Goal: Task Accomplishment & Management: Manage account settings

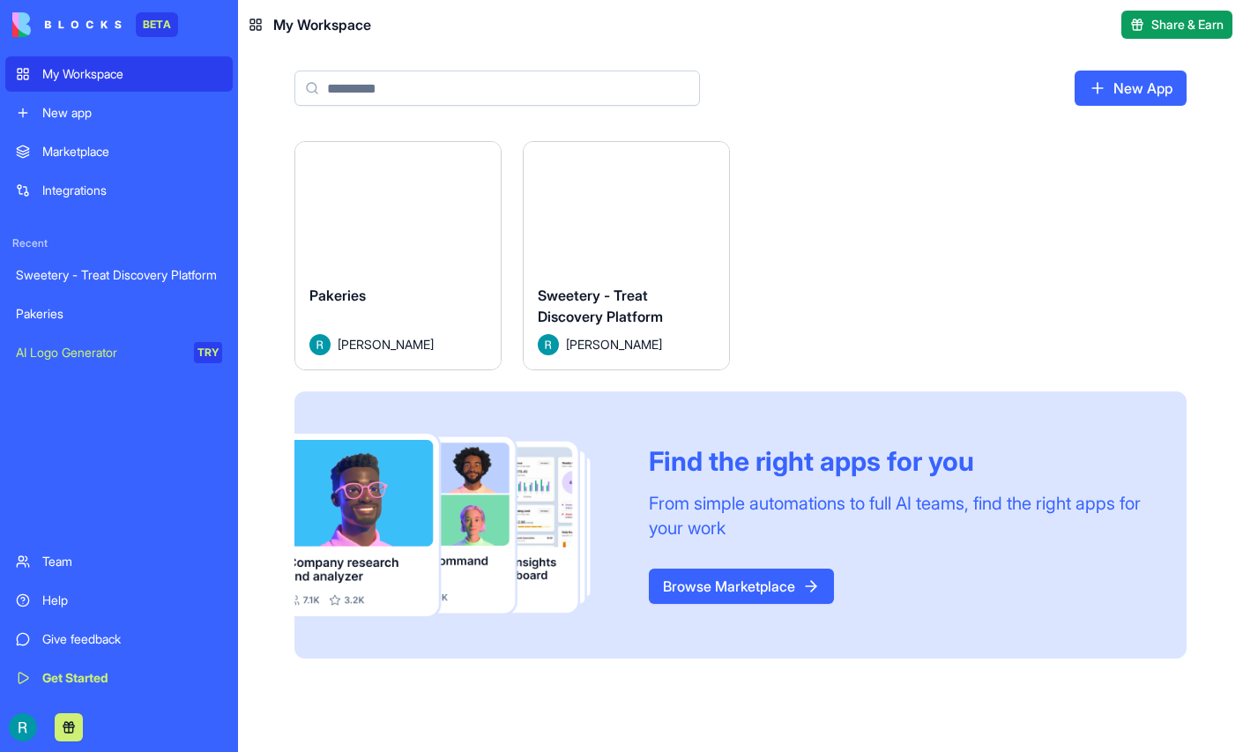
click at [693, 224] on button "Launch" at bounding box center [627, 206] width 132 height 35
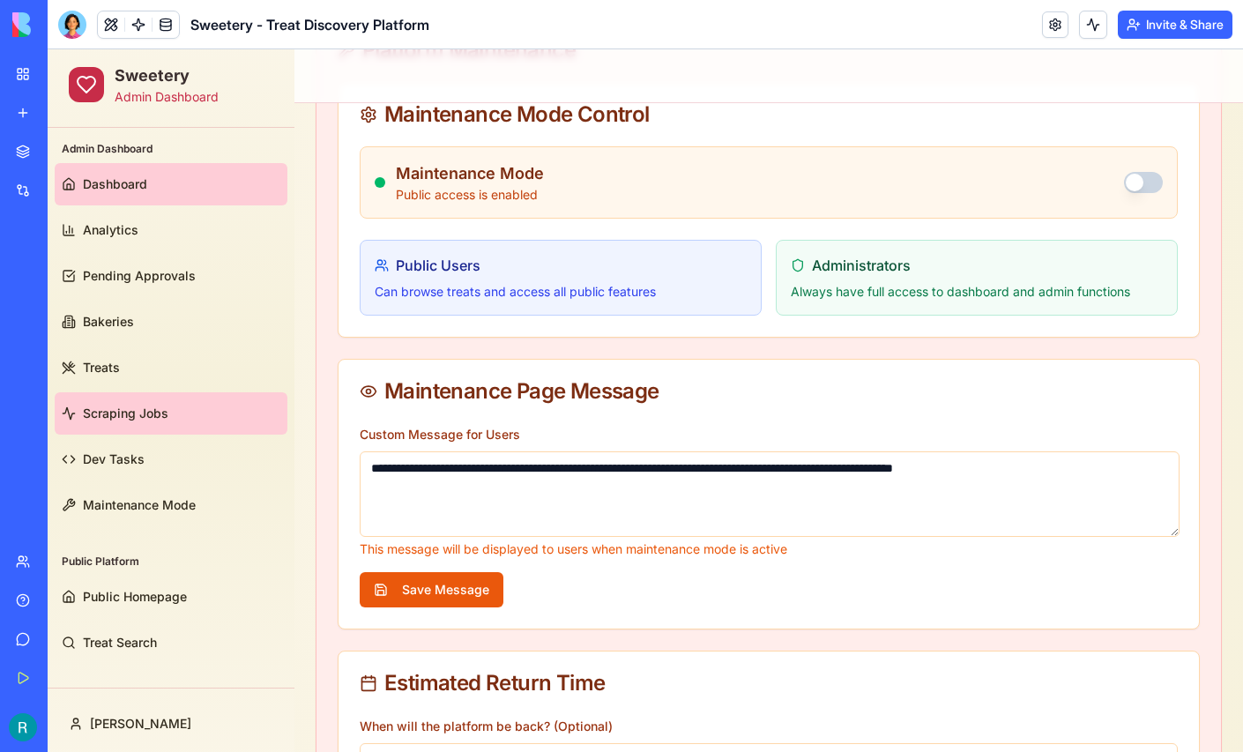
scroll to position [204, 0]
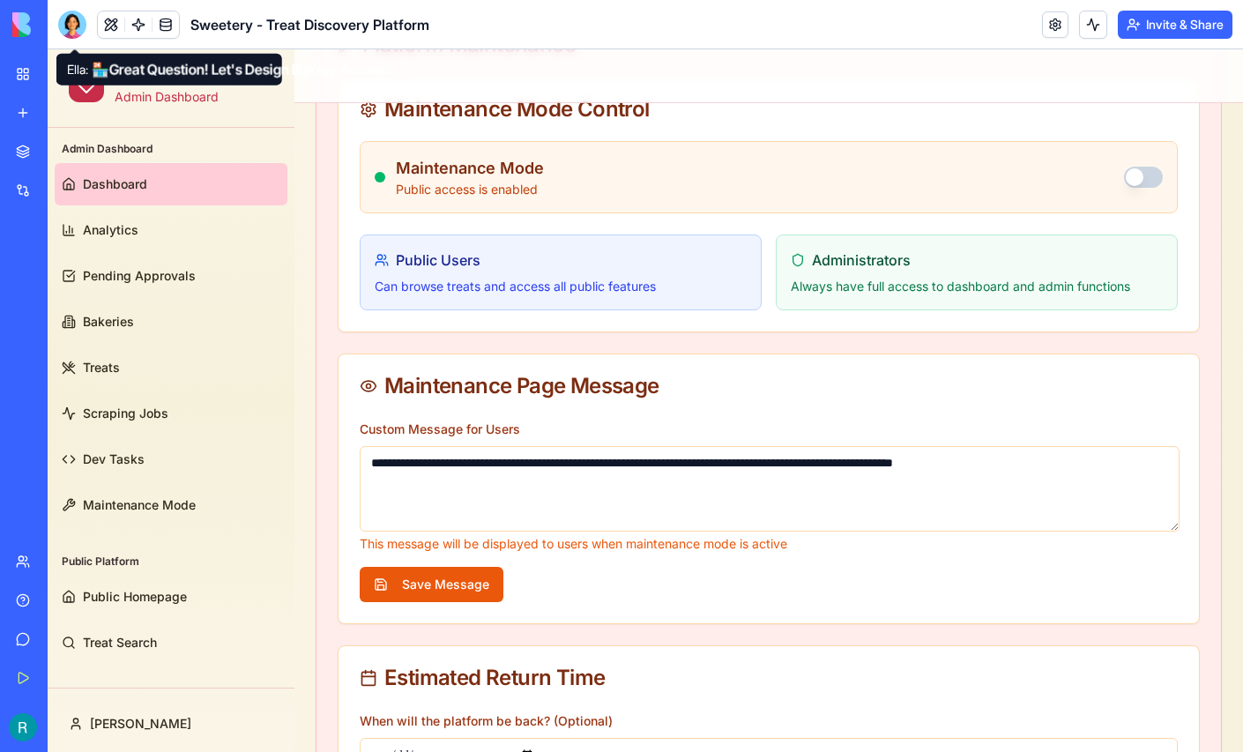
click at [78, 22] on div at bounding box center [72, 25] width 28 height 28
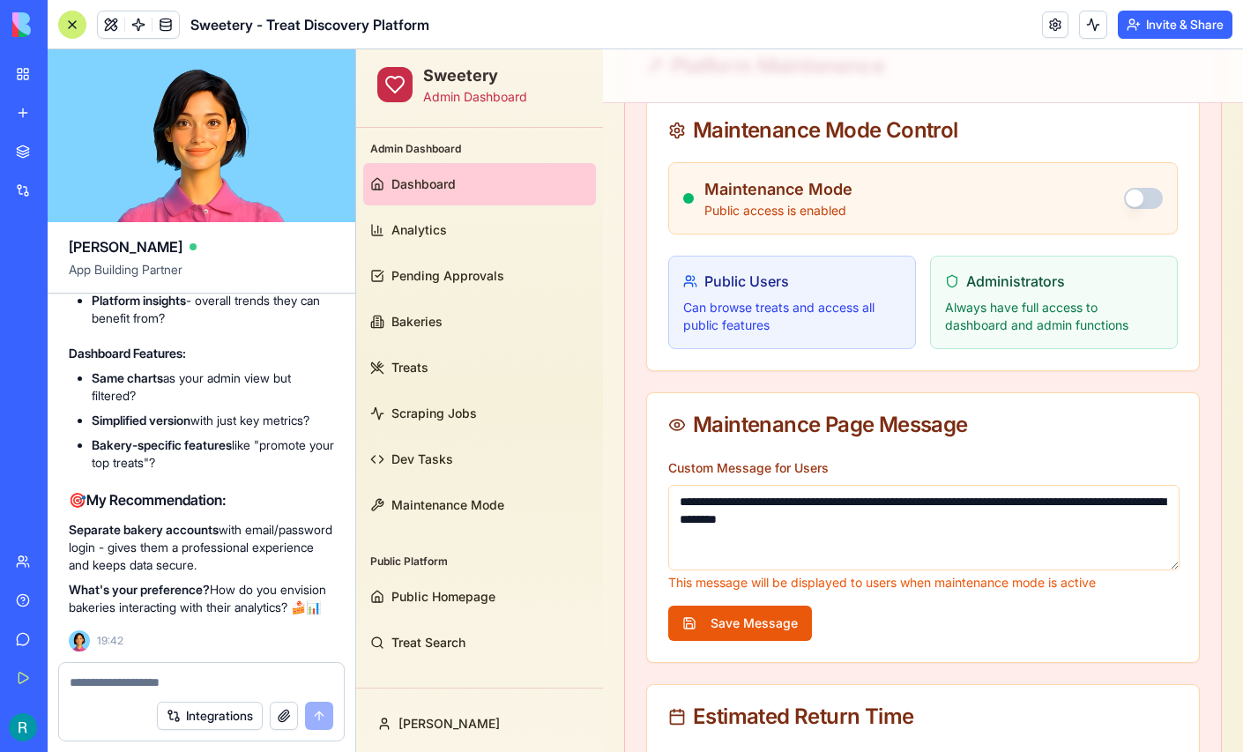
scroll to position [141098, 0]
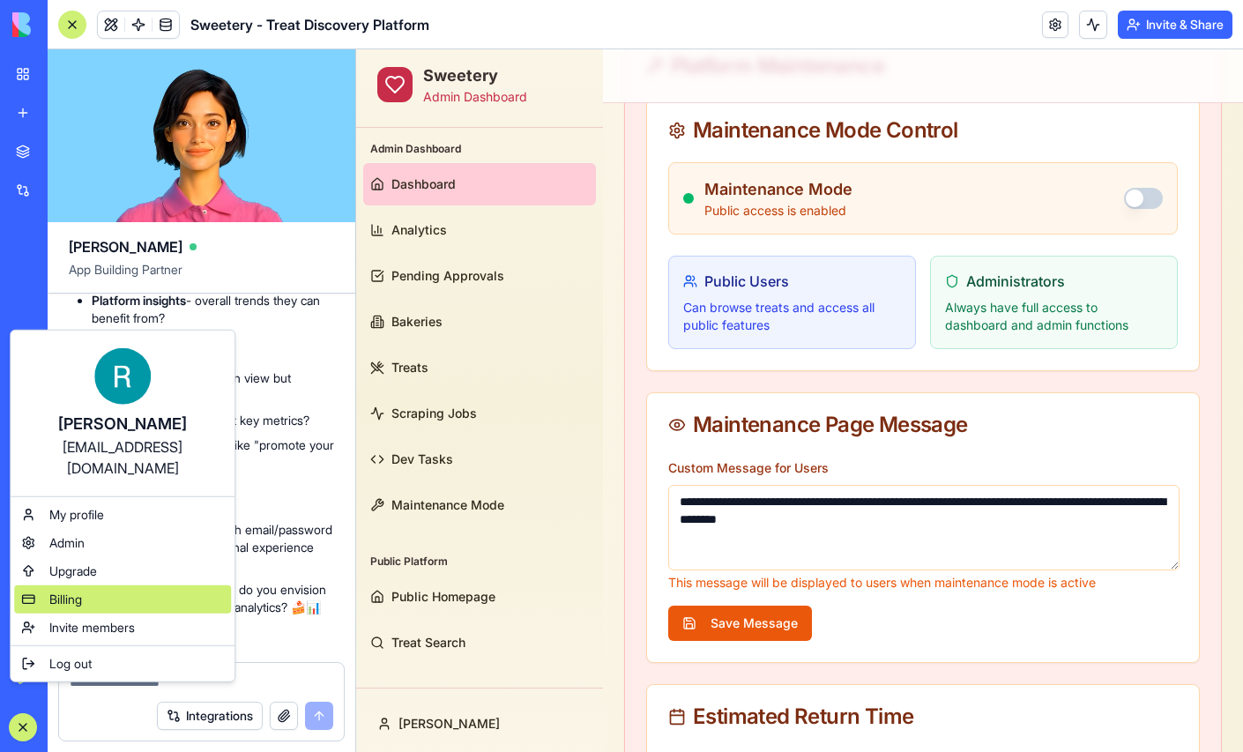
click at [96, 613] on div "Billing" at bounding box center [122, 599] width 217 height 28
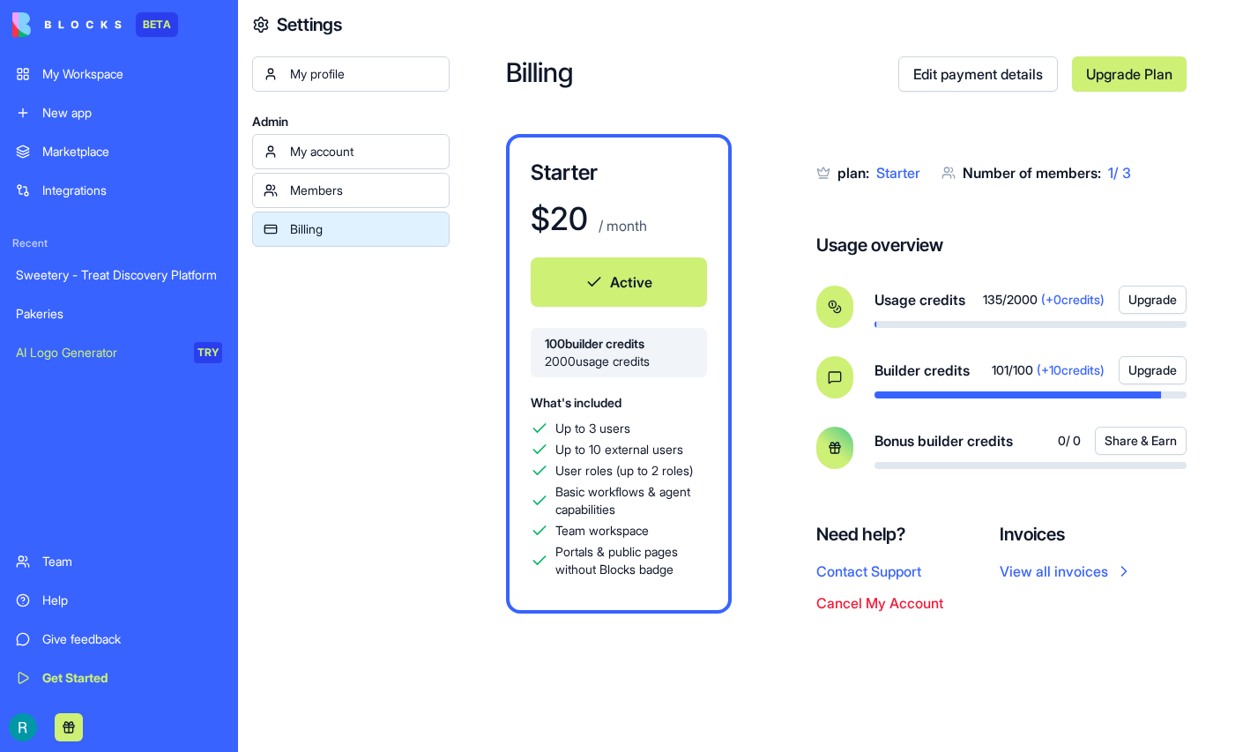
click at [133, 284] on div "Sweetery - Treat Discovery Platform" at bounding box center [119, 275] width 206 height 18
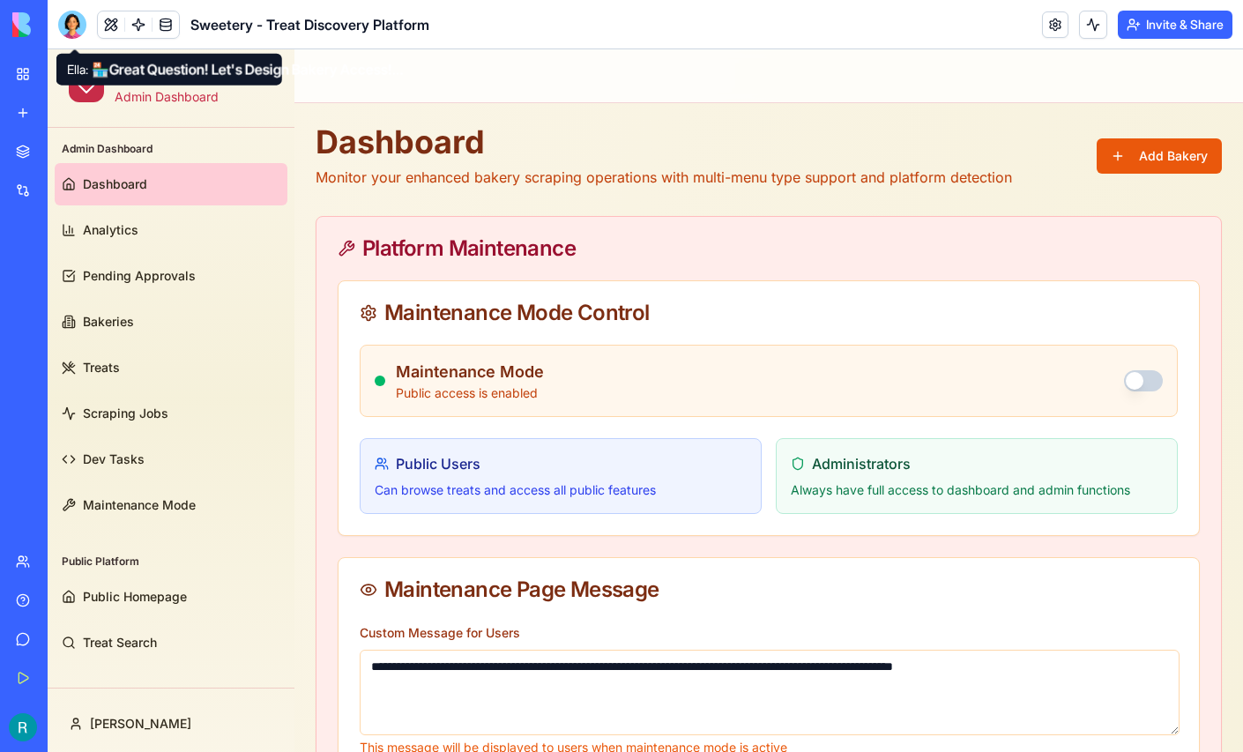
click at [78, 23] on div at bounding box center [72, 25] width 28 height 28
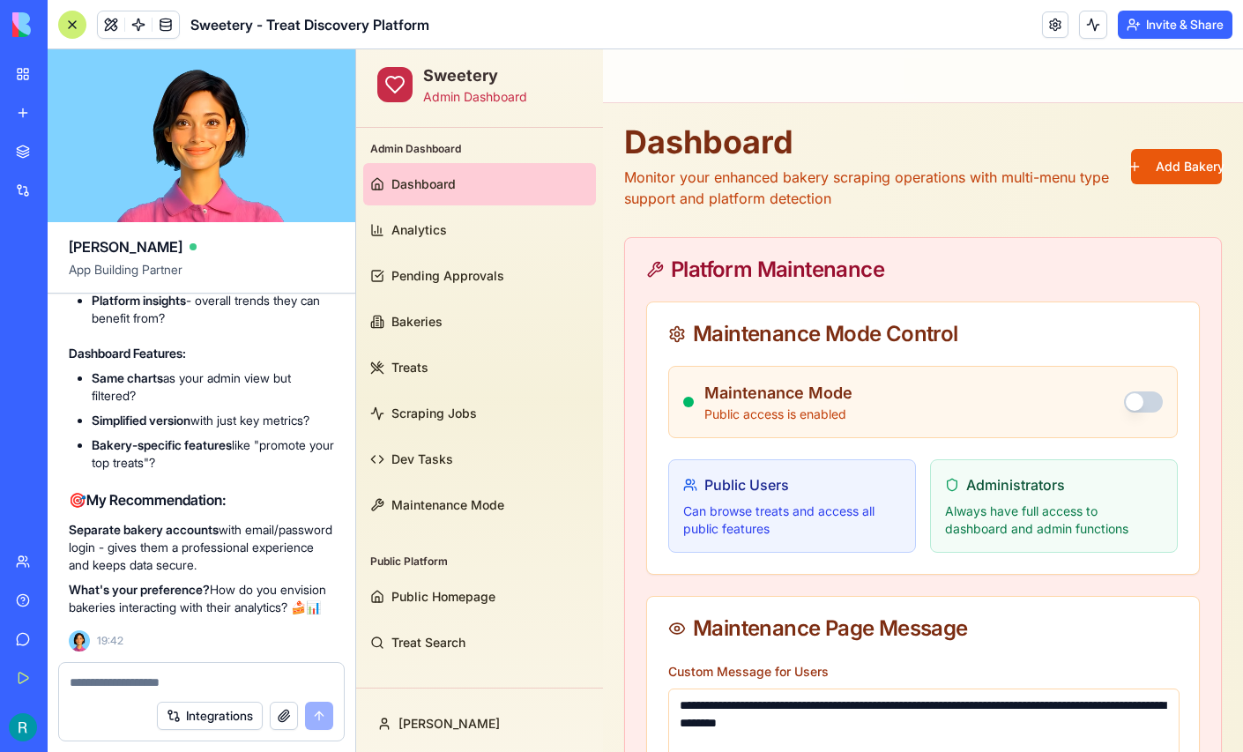
scroll to position [141667, 0]
click at [144, 673] on textarea at bounding box center [202, 682] width 264 height 18
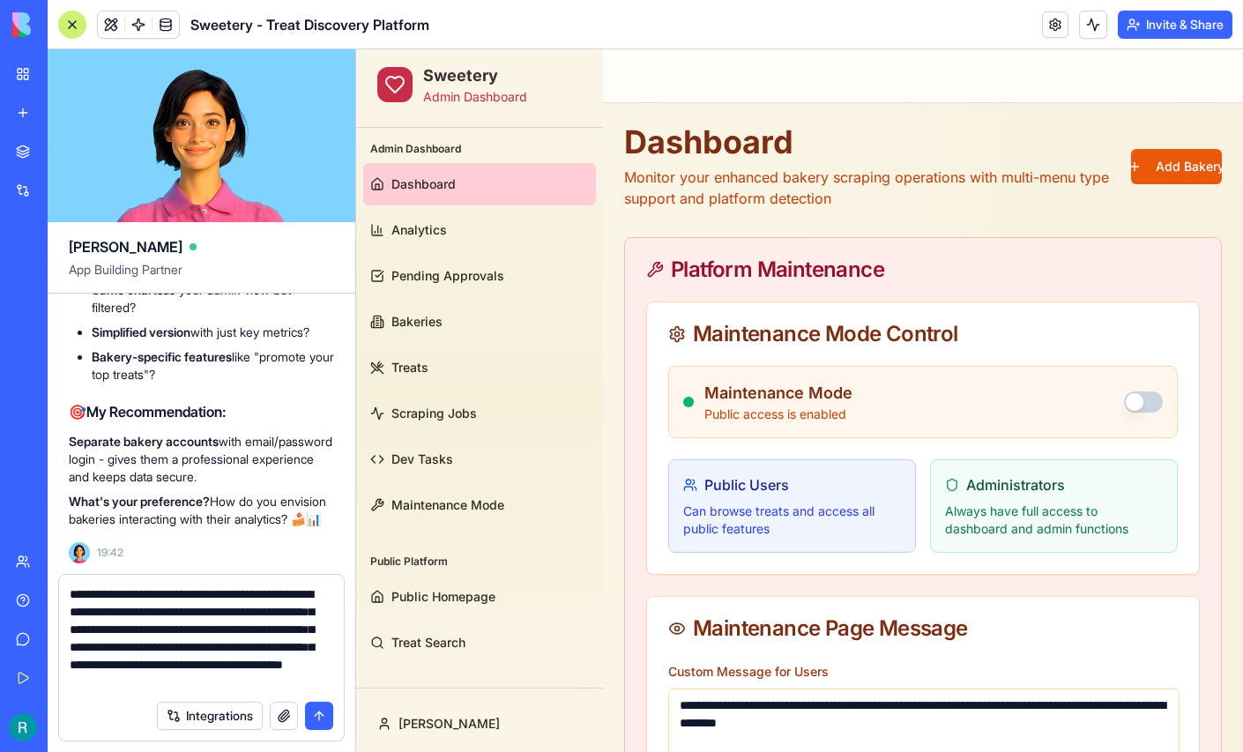
scroll to position [51, 0]
click at [279, 658] on textarea "**********" at bounding box center [199, 638] width 259 height 106
click at [235, 646] on textarea "**********" at bounding box center [199, 638] width 259 height 106
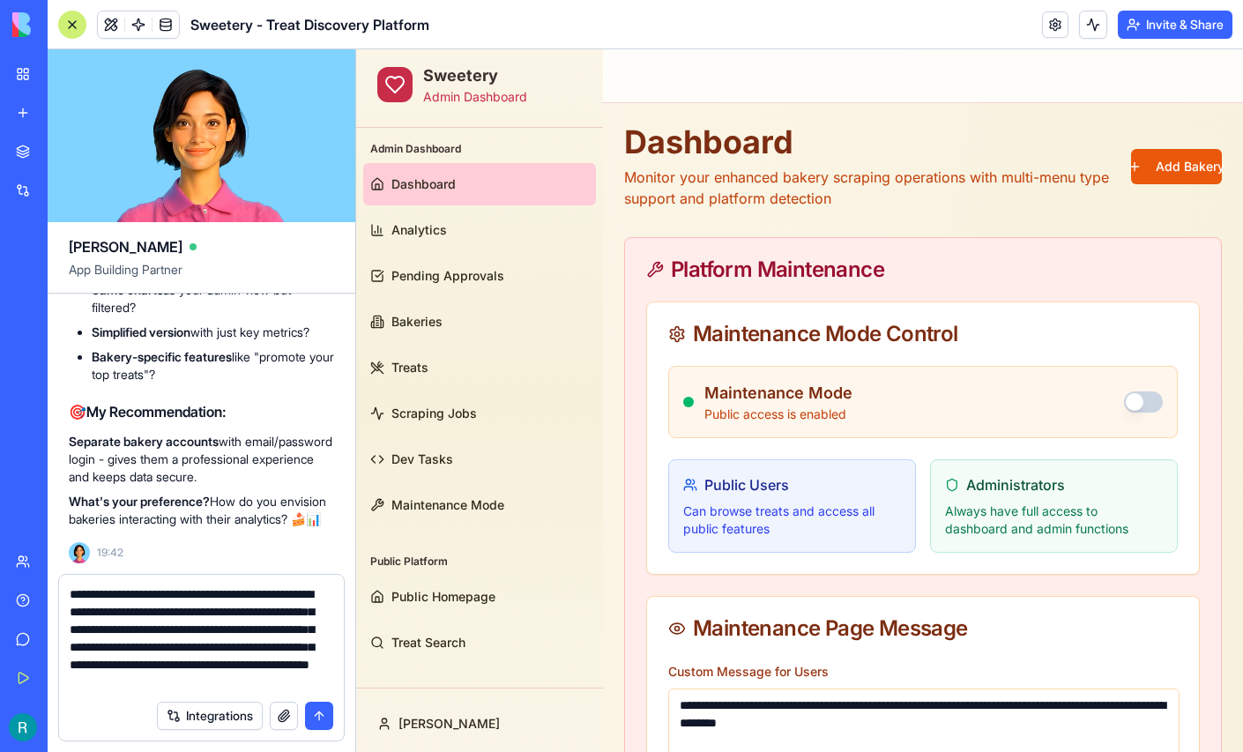
click at [152, 680] on textarea "**********" at bounding box center [199, 638] width 259 height 106
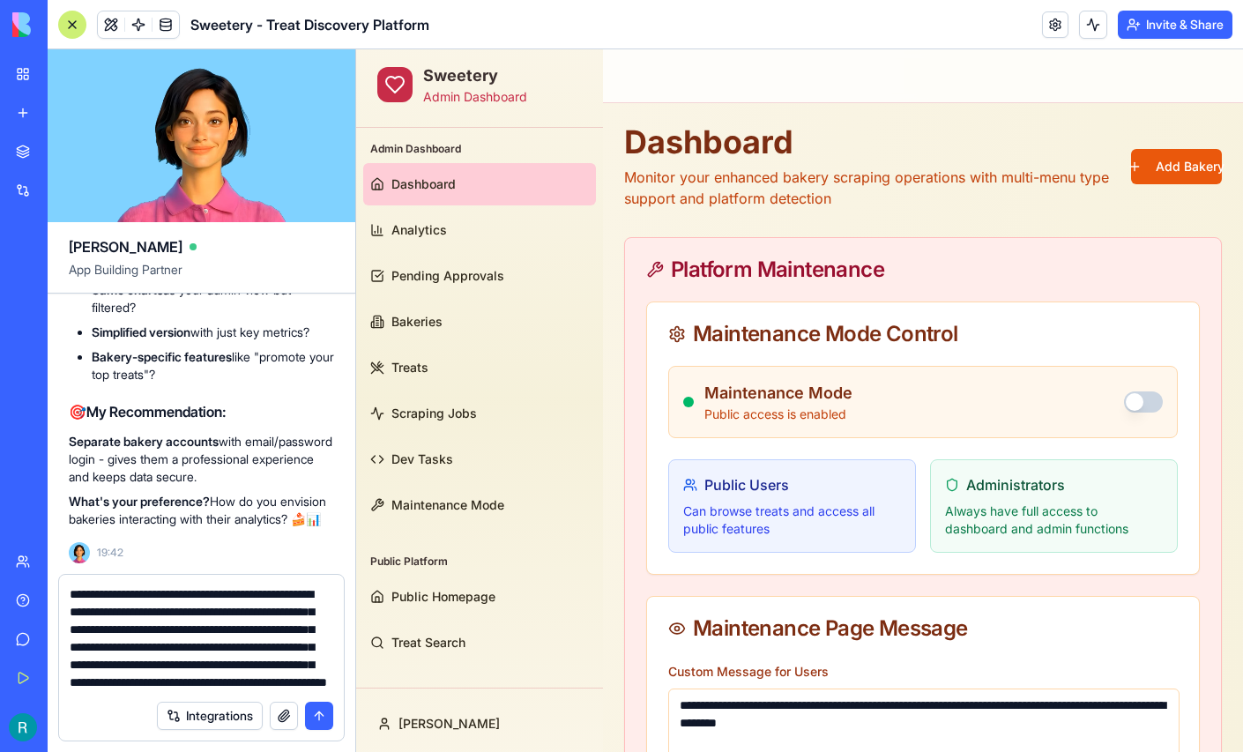
scroll to position [71, 0]
click at [250, 661] on textarea "**********" at bounding box center [199, 638] width 259 height 106
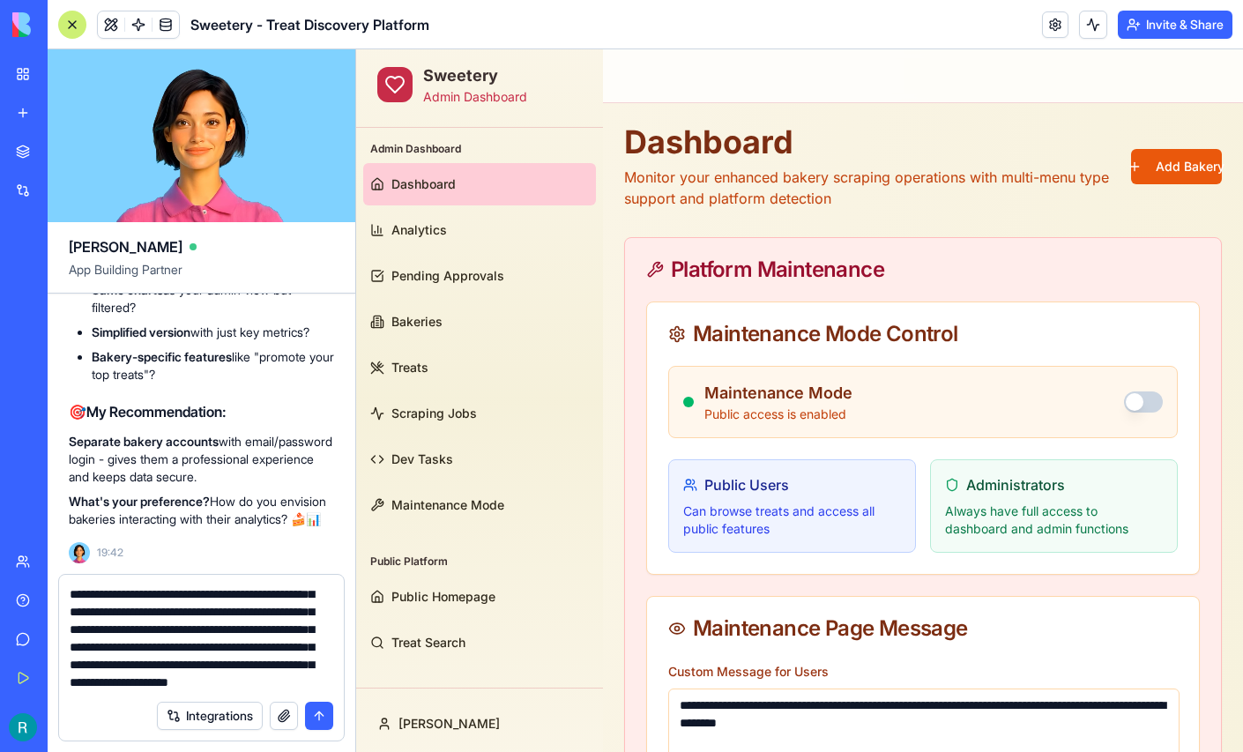
click at [281, 670] on textarea "**********" at bounding box center [199, 638] width 259 height 106
click at [325, 669] on textarea "**********" at bounding box center [199, 638] width 259 height 106
type textarea "**********"
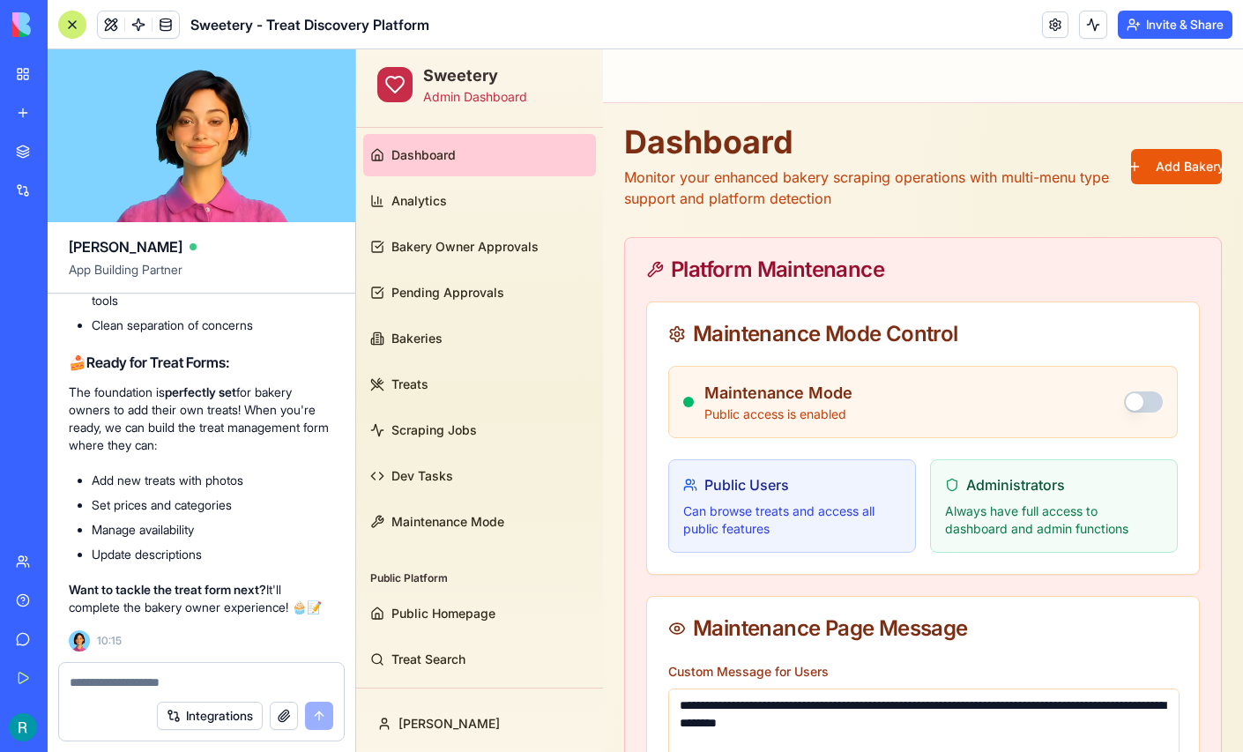
scroll to position [142808, 0]
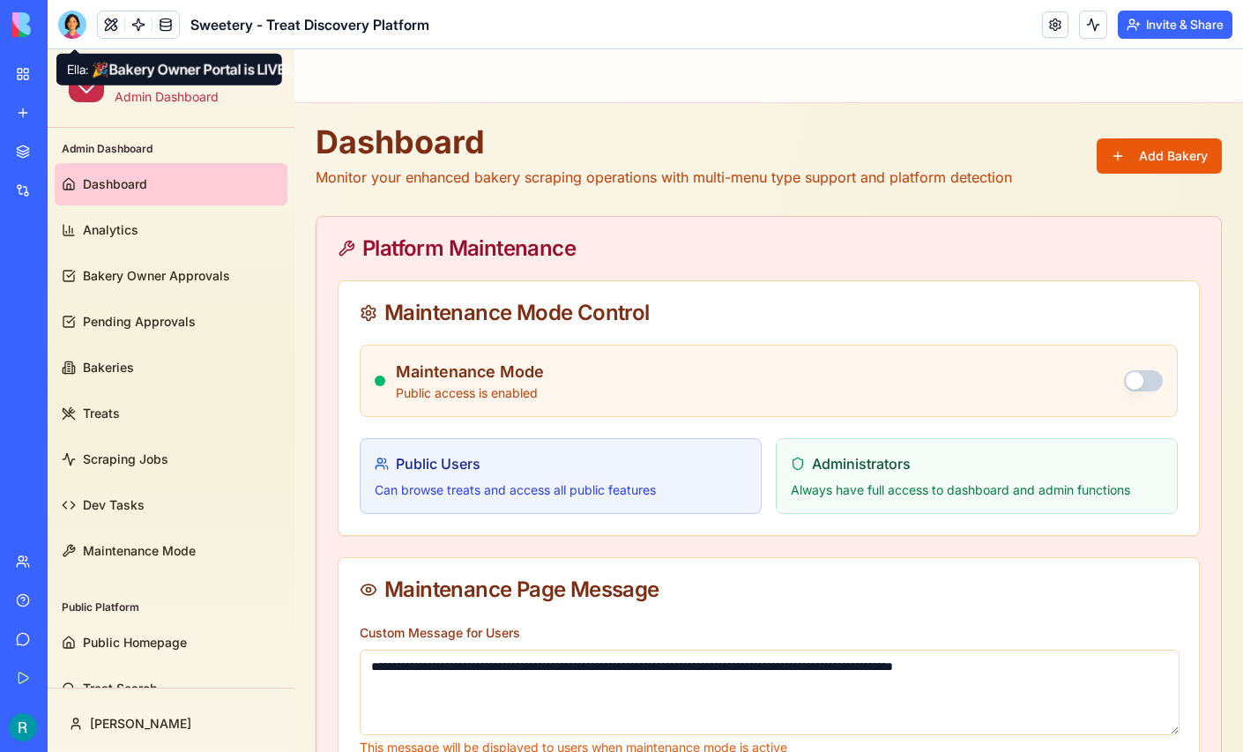
click at [71, 32] on div at bounding box center [72, 25] width 28 height 28
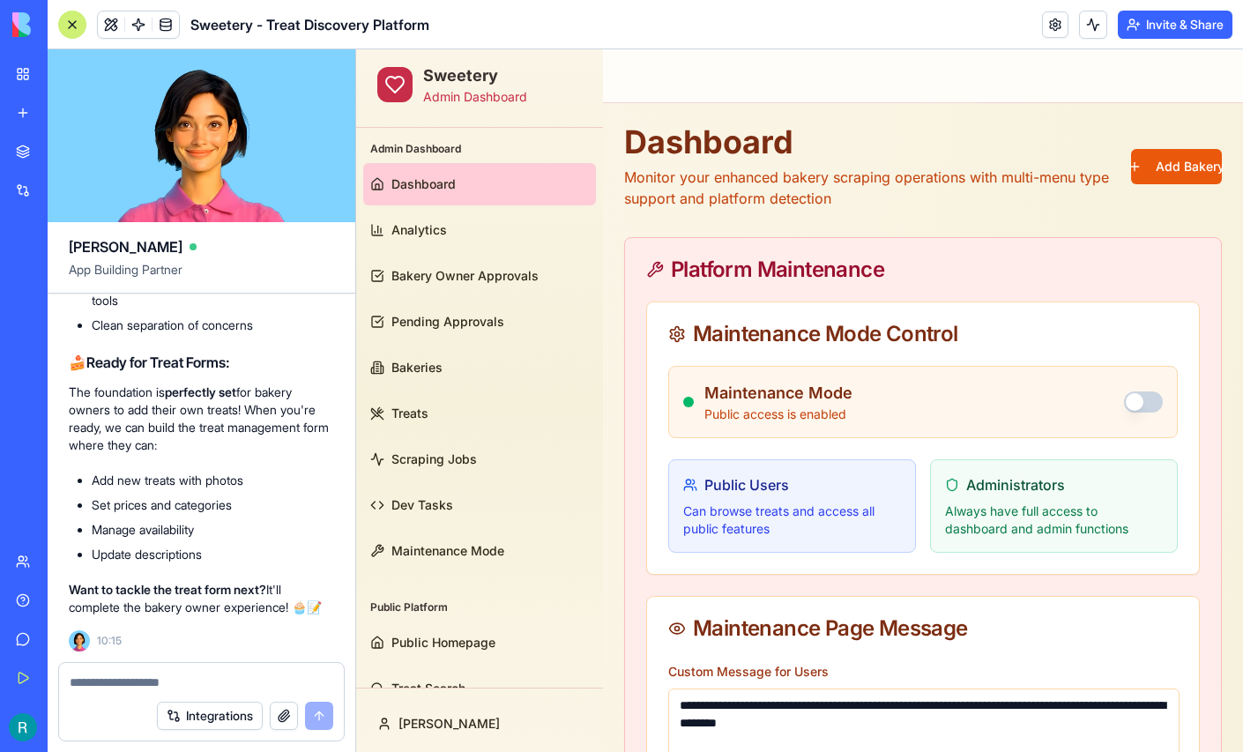
scroll to position [144118, 0]
click at [158, 681] on textarea at bounding box center [202, 682] width 264 height 18
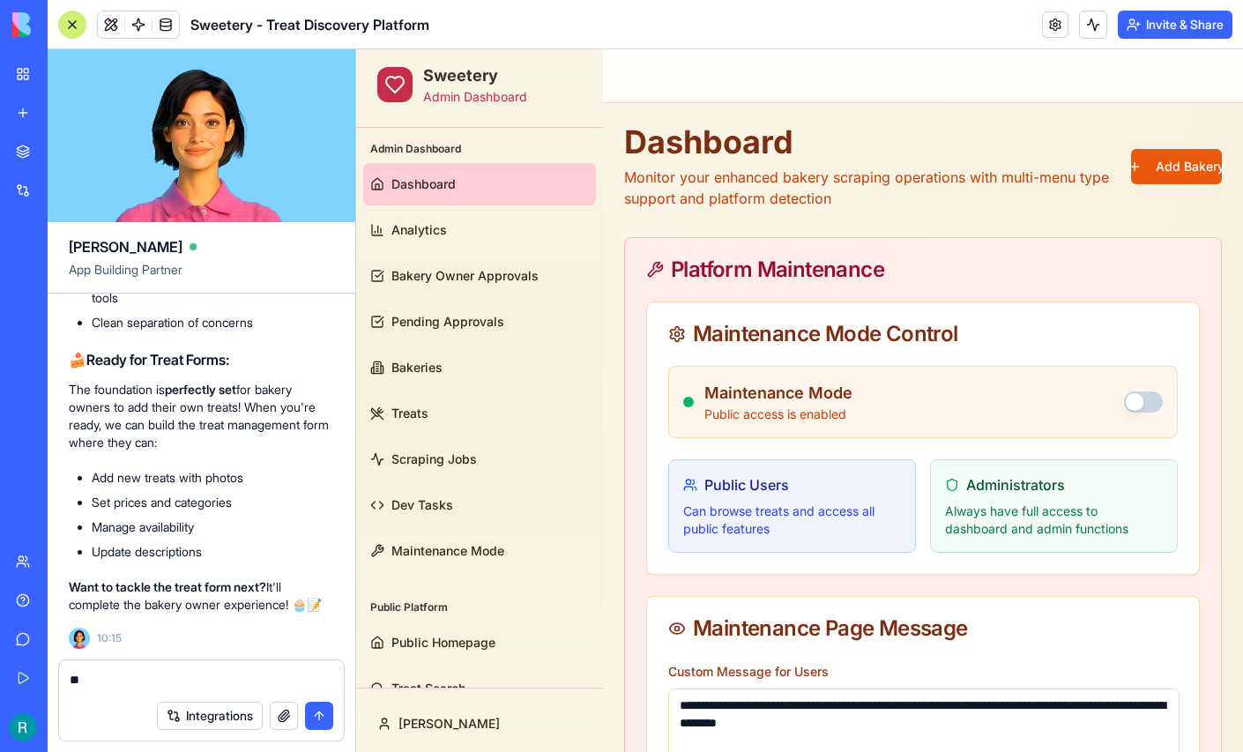
type textarea "*"
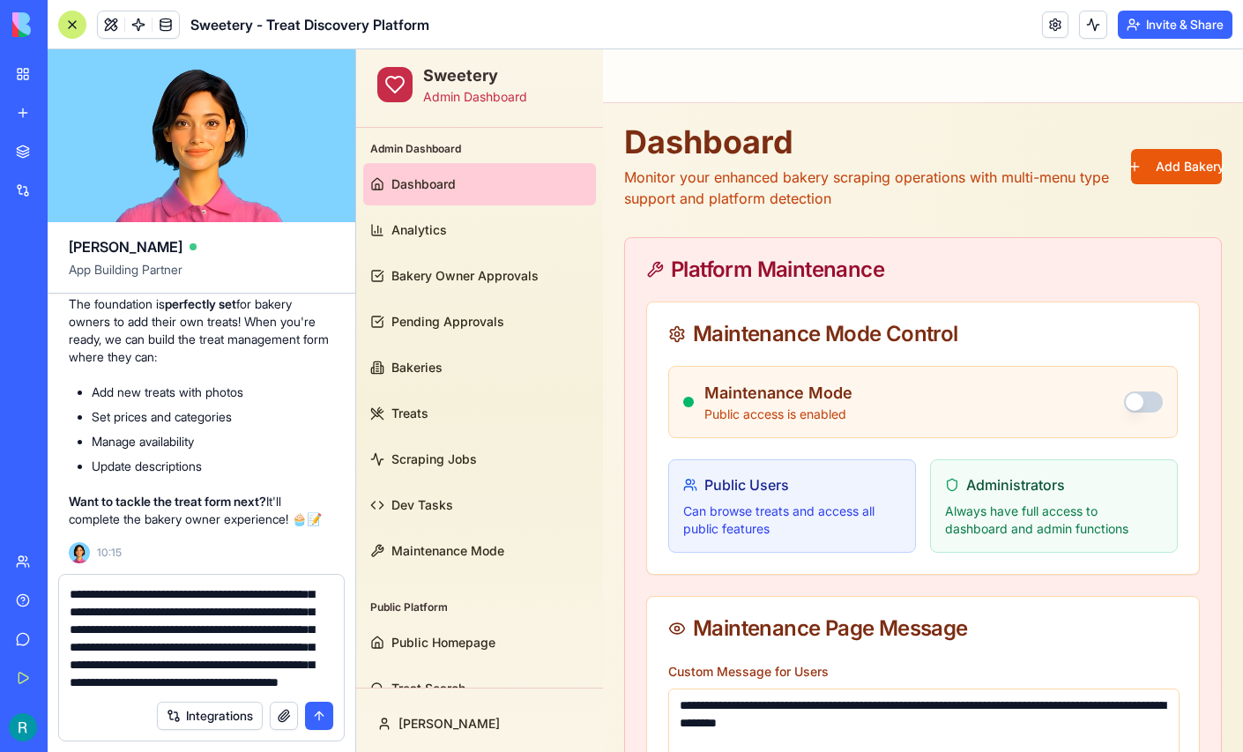
scroll to position [110, 0]
type textarea "**********"
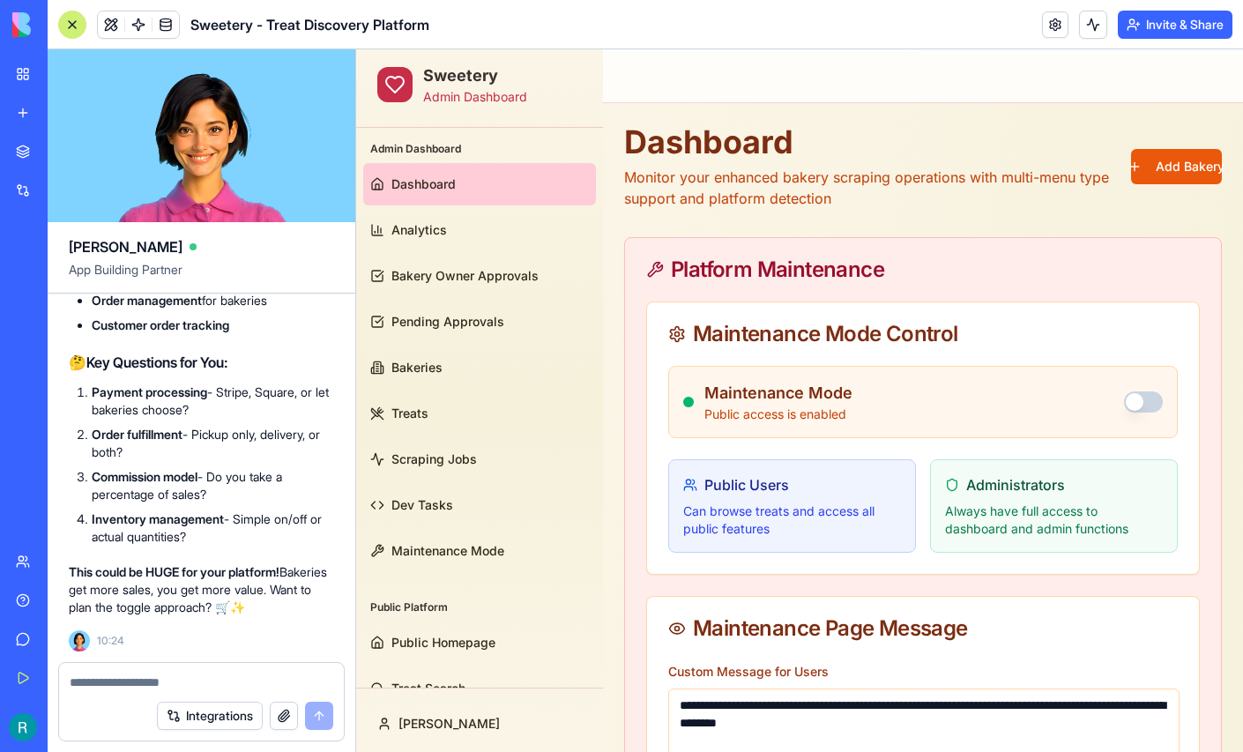
scroll to position [146288, 0]
click at [204, 666] on div at bounding box center [201, 677] width 285 height 28
click at [163, 666] on div at bounding box center [201, 677] width 285 height 28
click at [104, 681] on textarea at bounding box center [199, 682] width 259 height 18
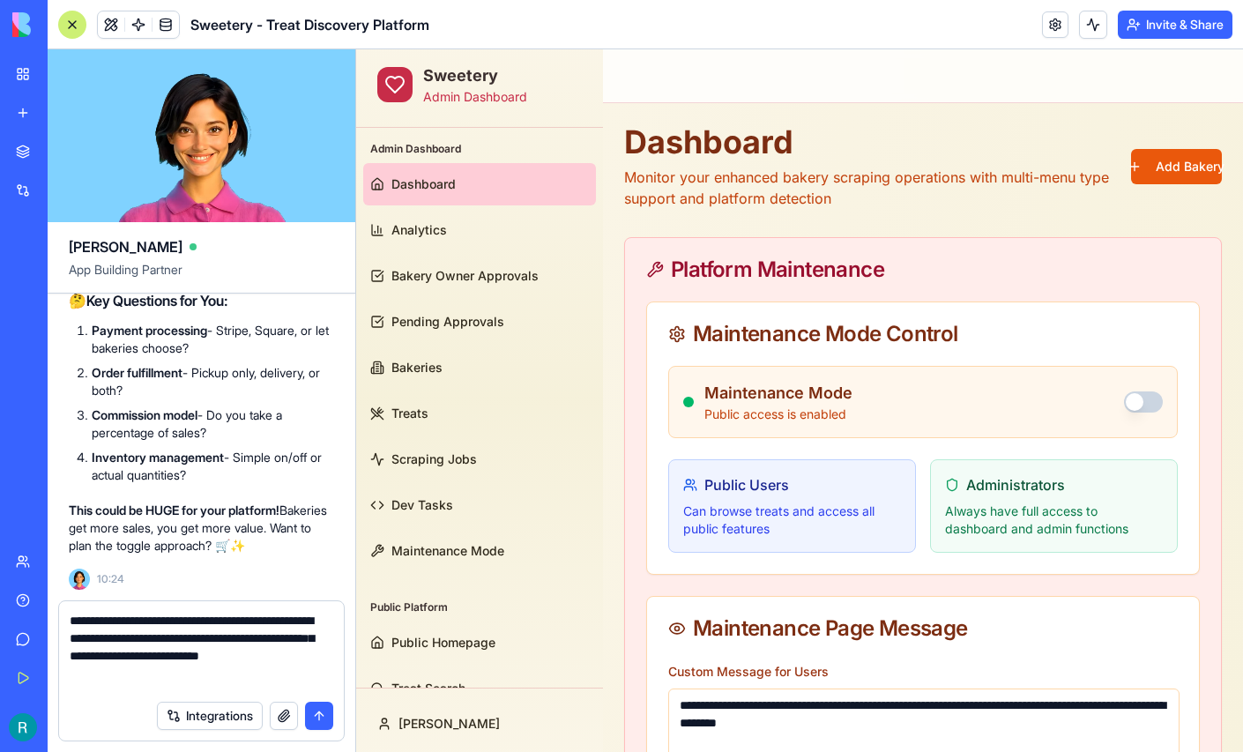
scroll to position [145879, 0]
click at [221, 710] on button "Integrations" at bounding box center [210, 716] width 106 height 28
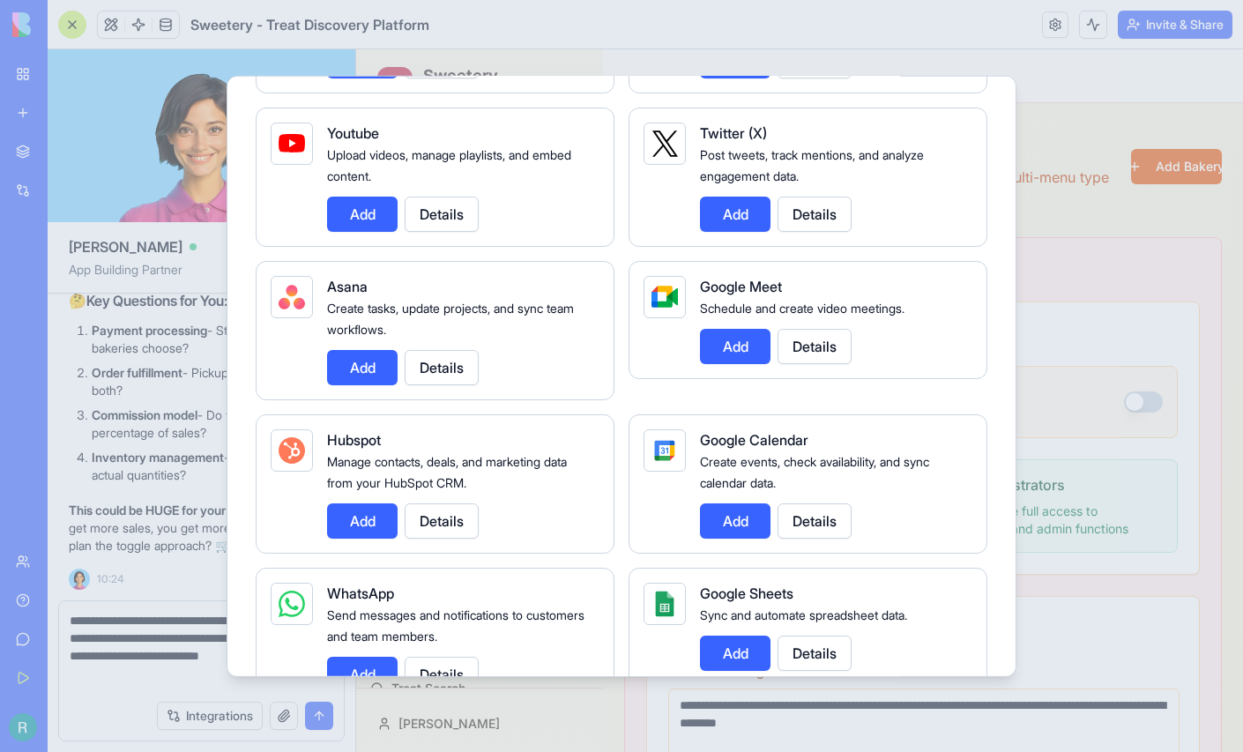
scroll to position [0, 0]
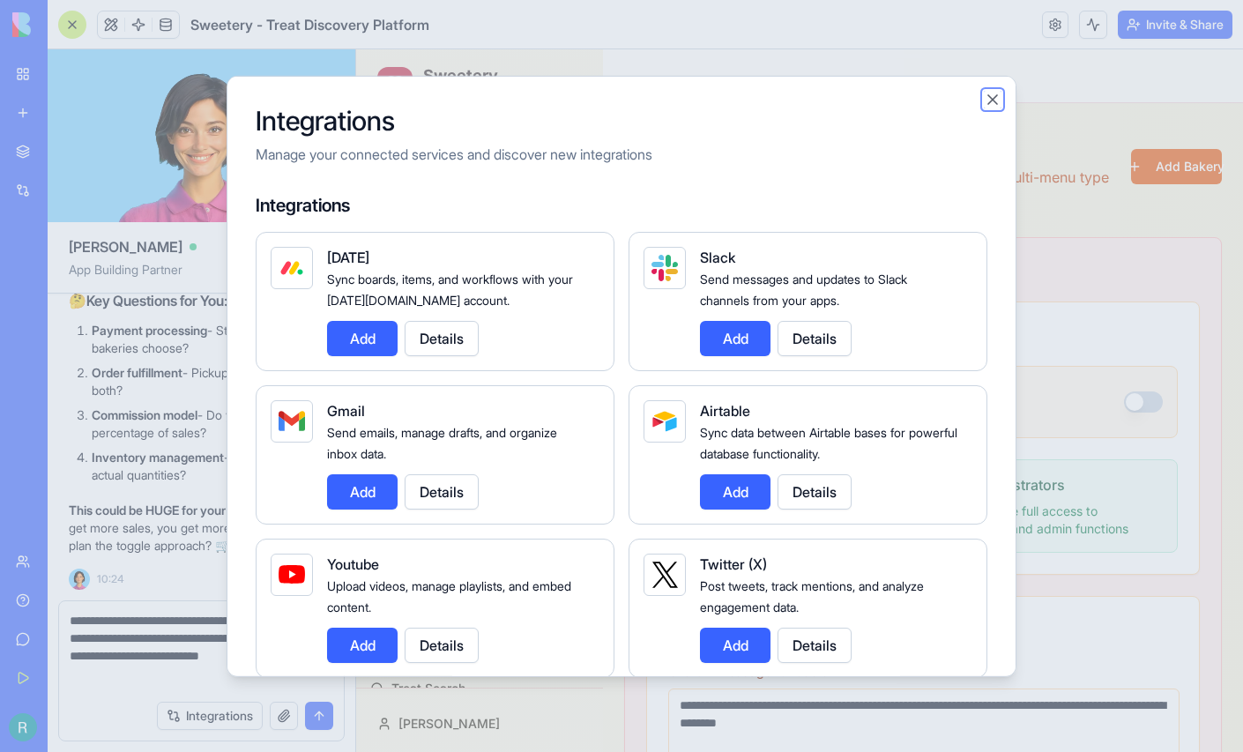
click at [1001, 94] on button "Close" at bounding box center [993, 99] width 18 height 18
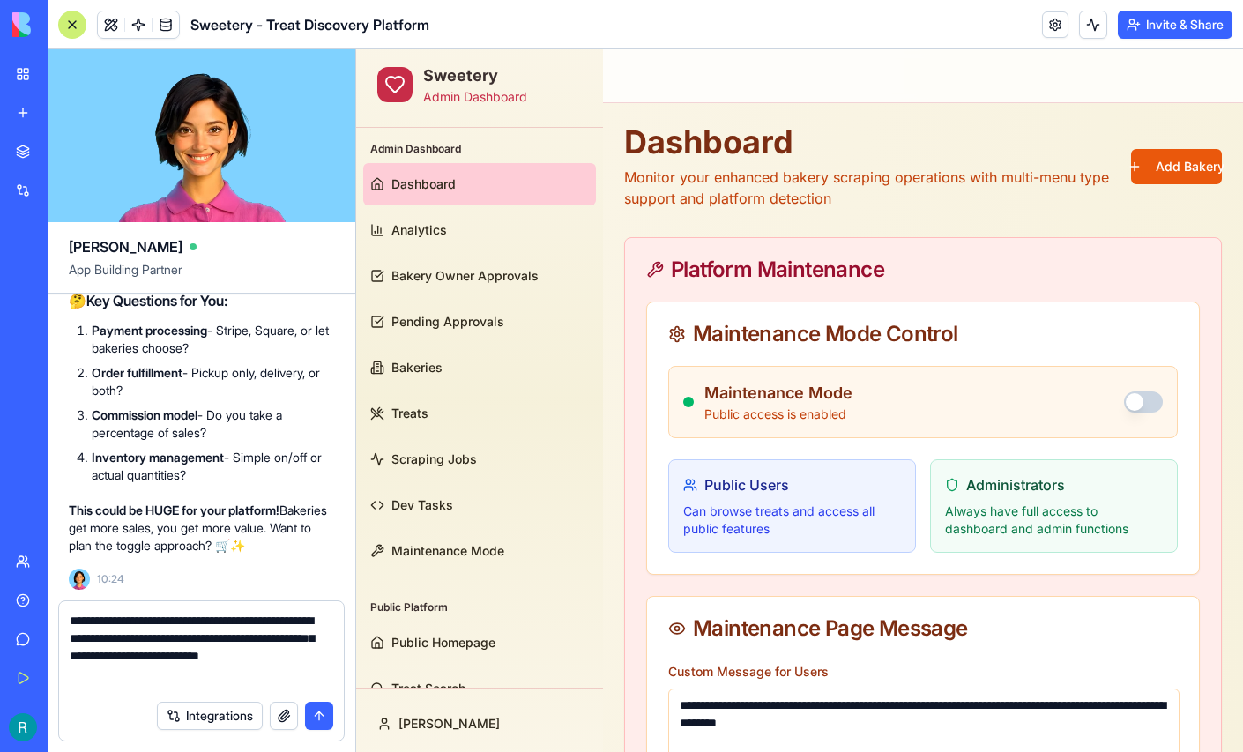
click at [260, 666] on textarea "**********" at bounding box center [199, 651] width 259 height 79
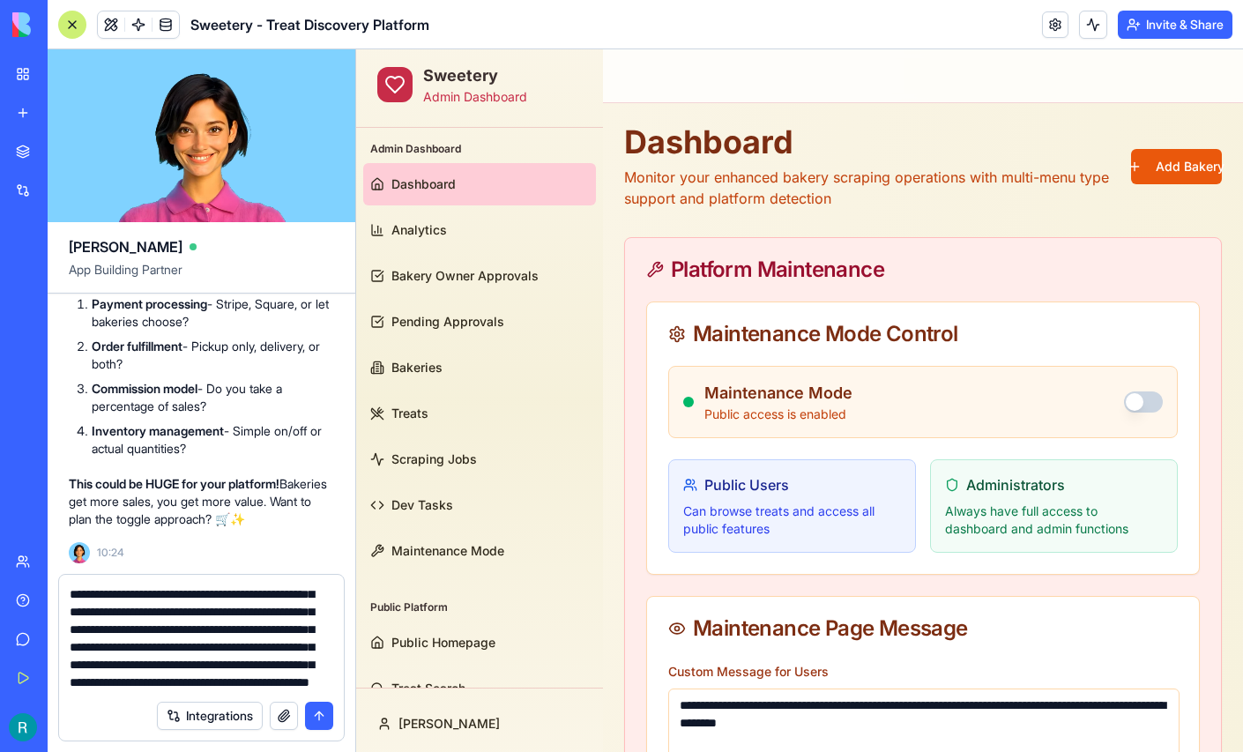
scroll to position [110, 0]
click at [171, 655] on textarea "**********" at bounding box center [199, 638] width 259 height 106
click at [161, 672] on textarea "**********" at bounding box center [199, 638] width 259 height 106
type textarea "**********"
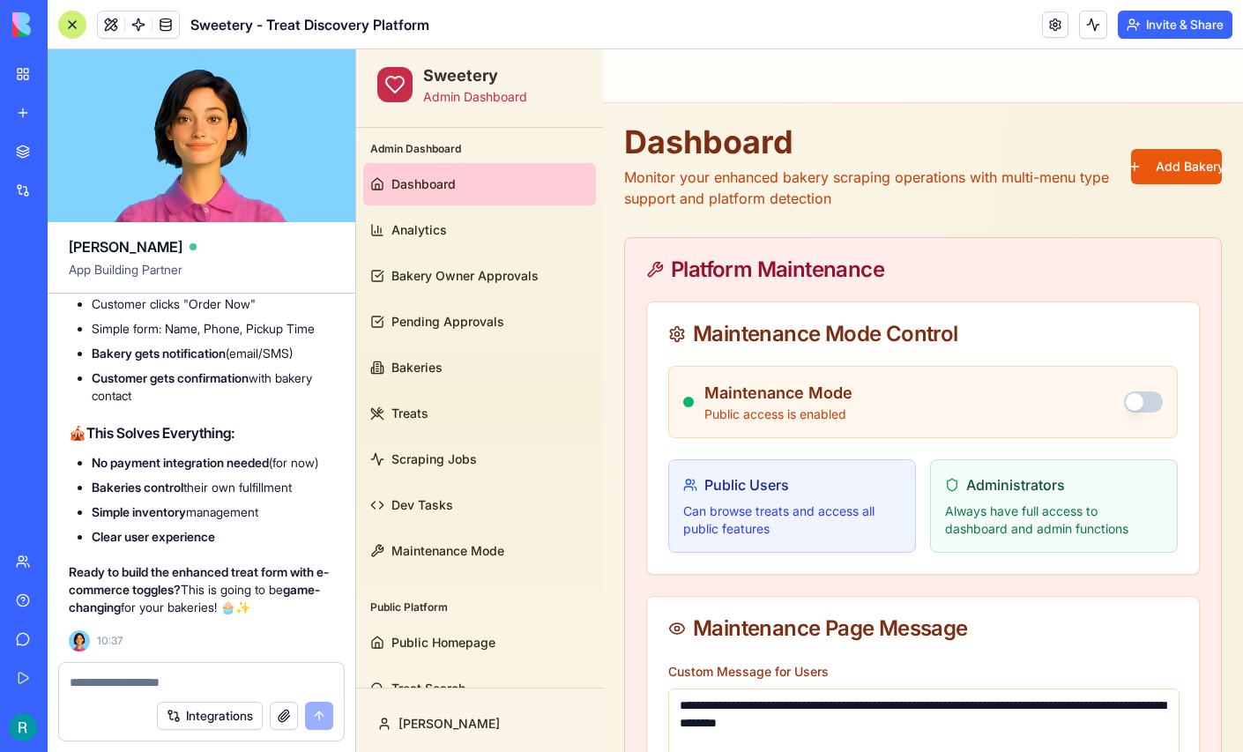
scroll to position [148172, 0]
click at [150, 673] on textarea at bounding box center [199, 682] width 259 height 18
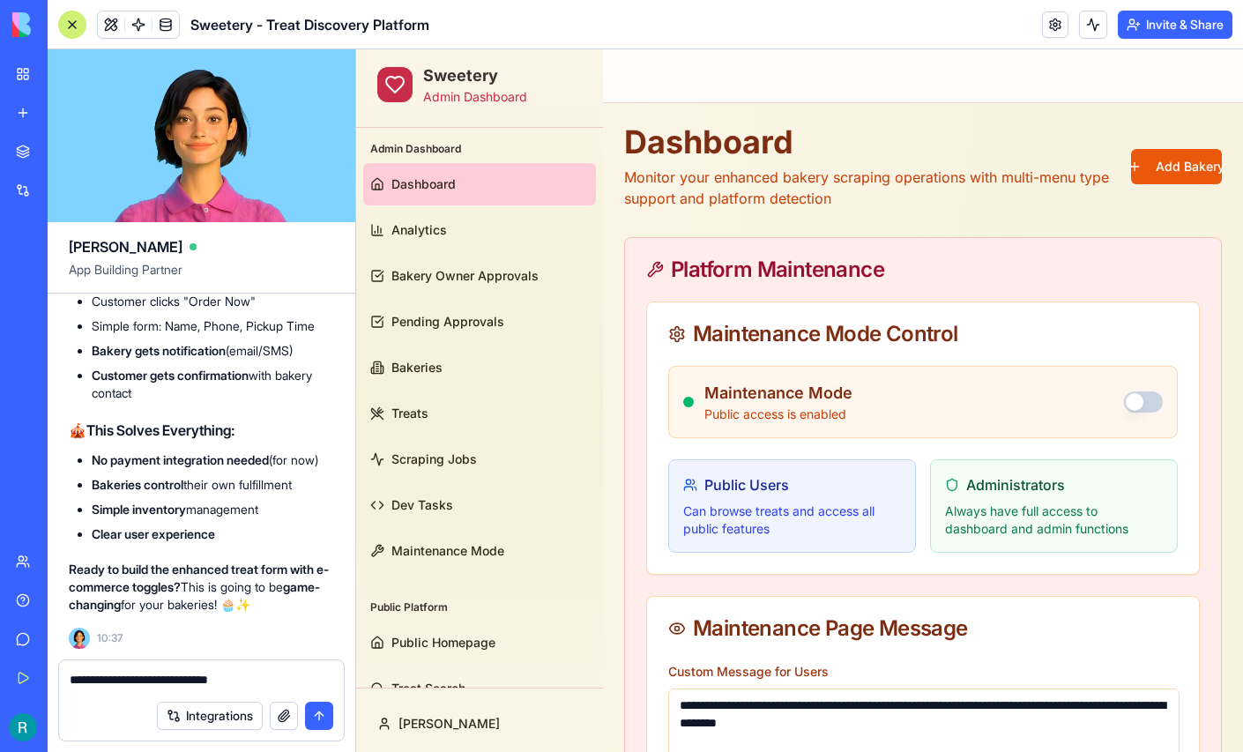
type textarea "**********"
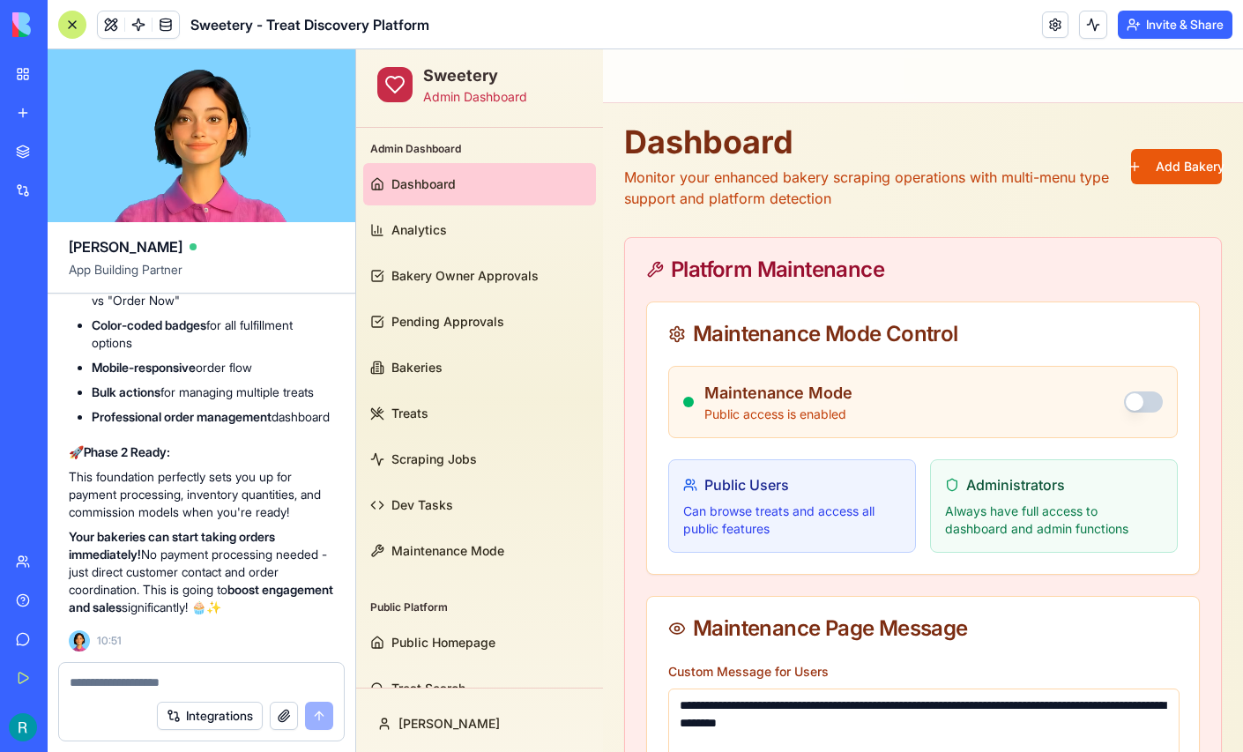
scroll to position [150791, 0]
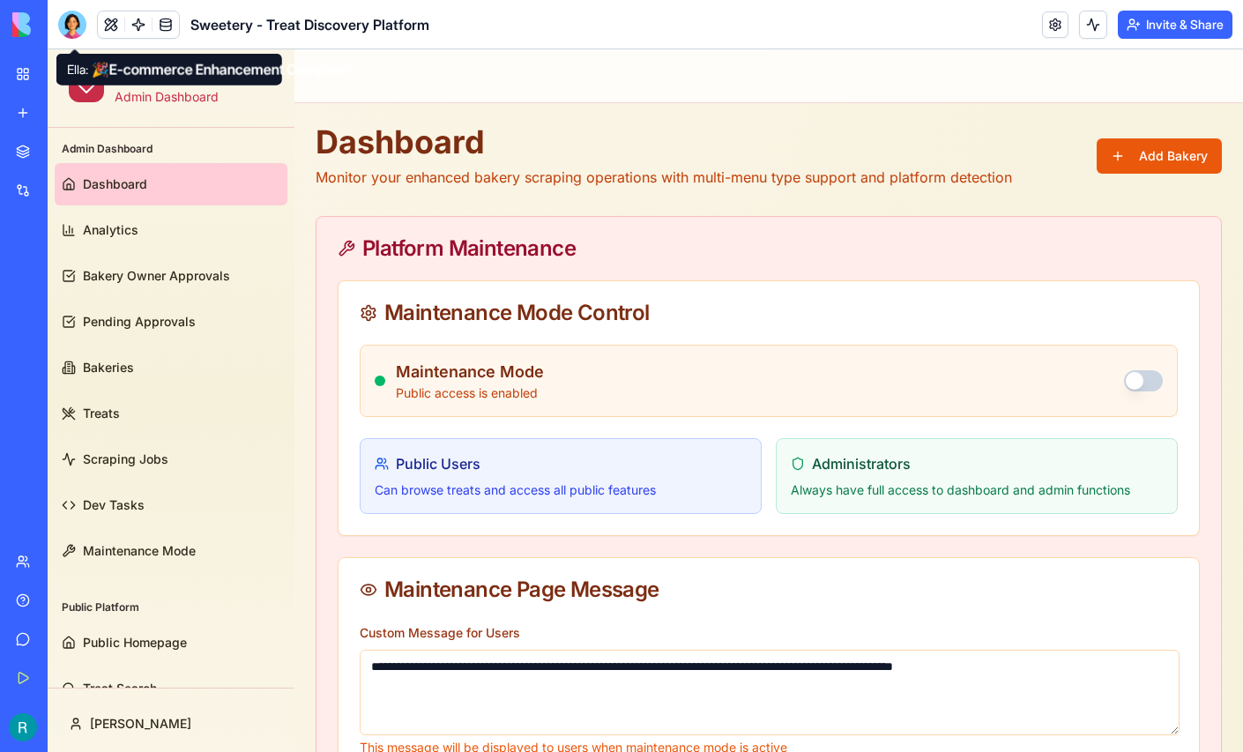
click at [70, 26] on div at bounding box center [72, 25] width 28 height 28
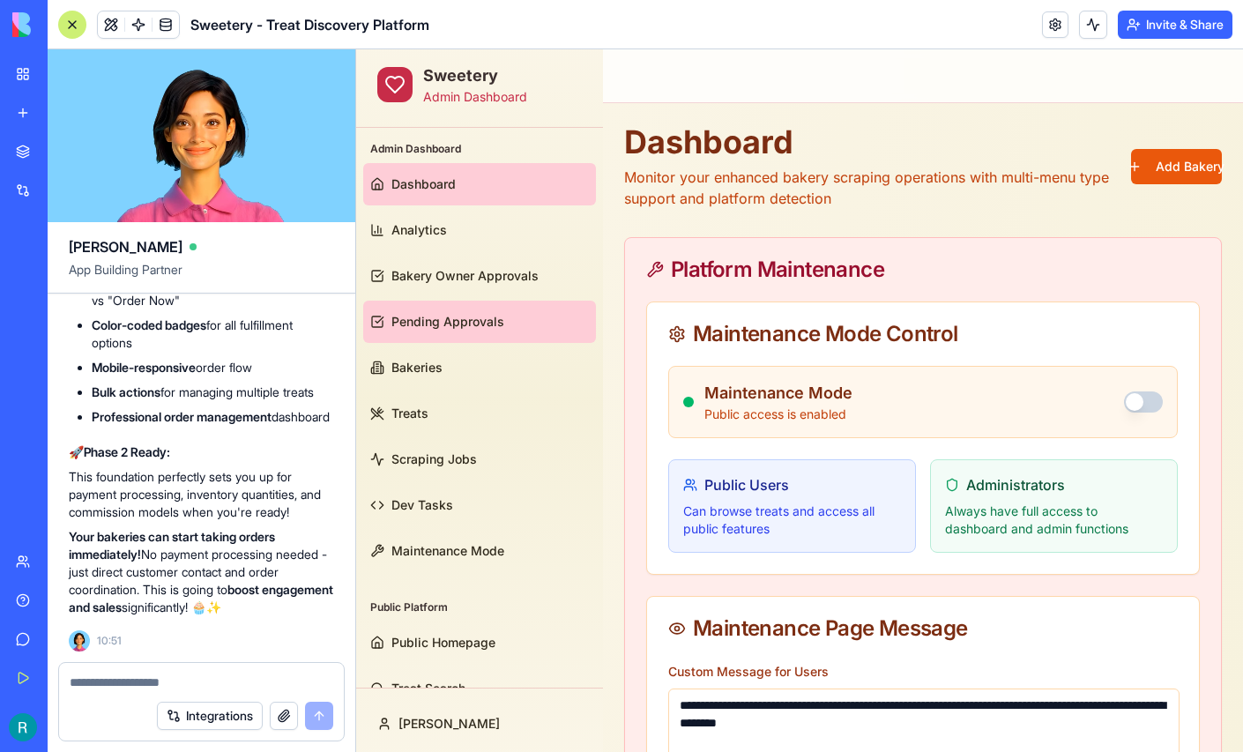
scroll to position [33, 0]
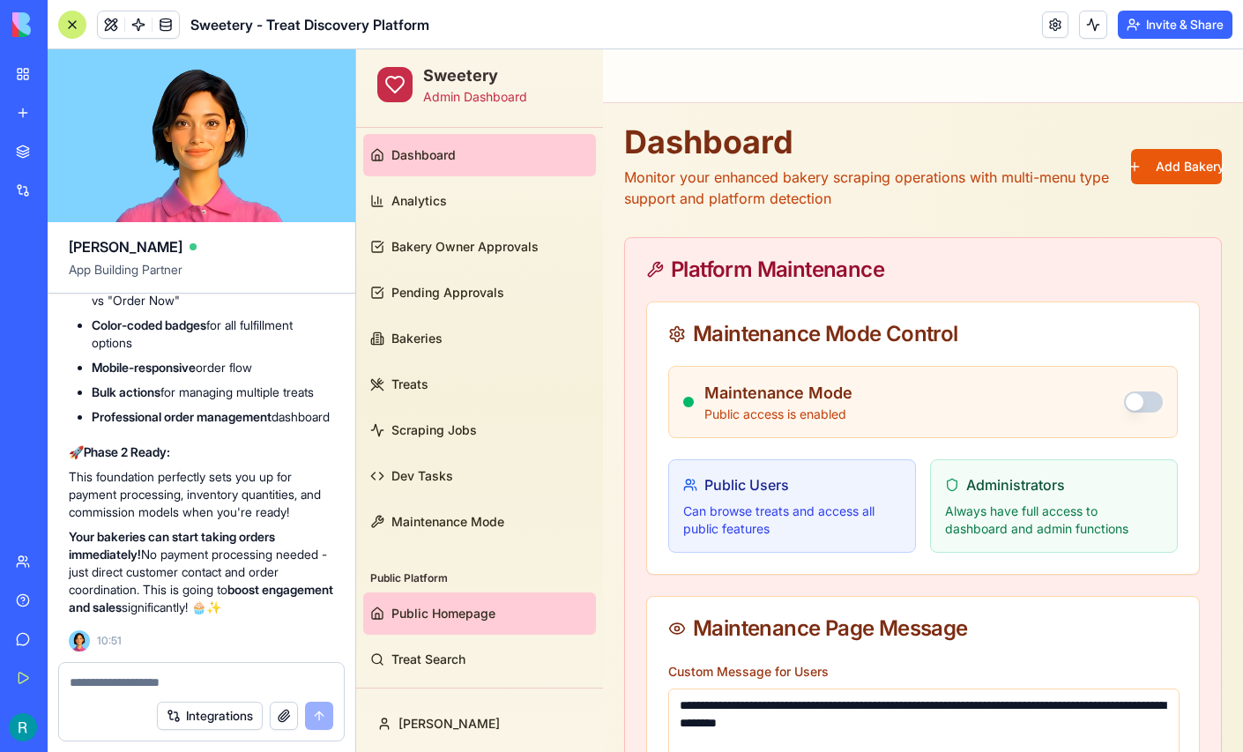
click at [434, 596] on link "Public Homepage" at bounding box center [479, 613] width 233 height 42
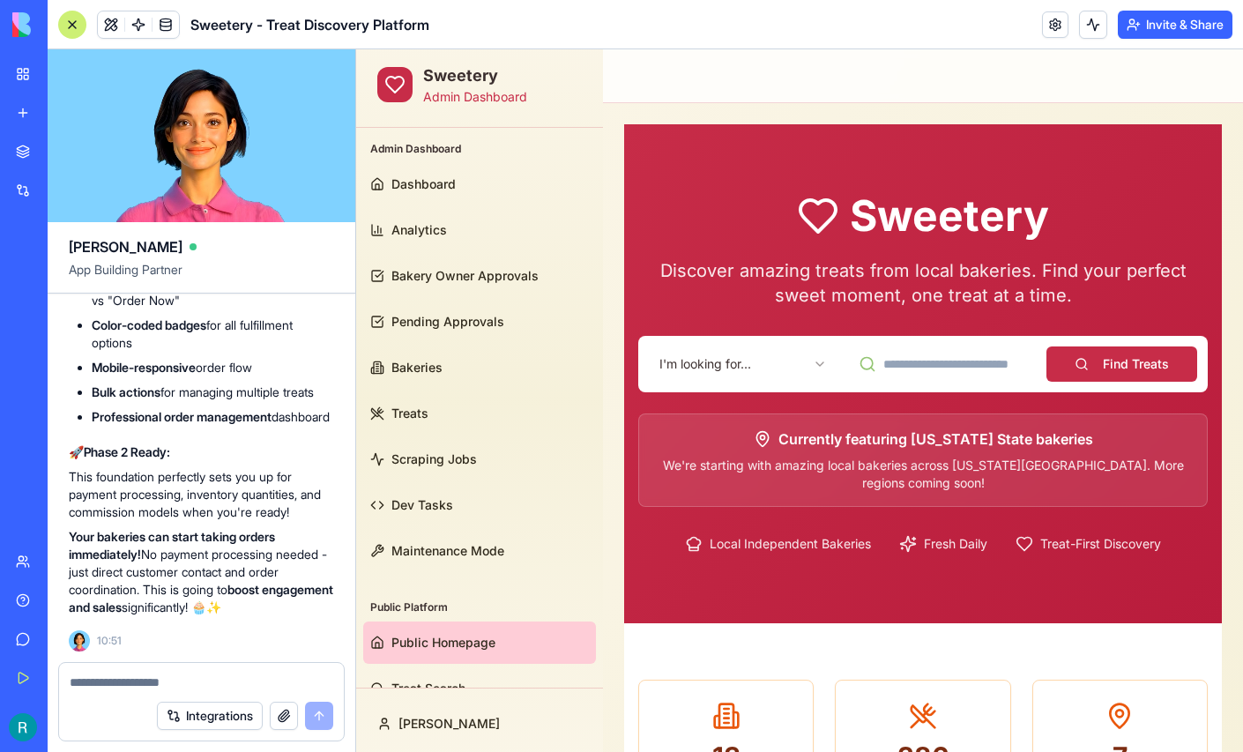
click at [72, 33] on div at bounding box center [72, 25] width 28 height 28
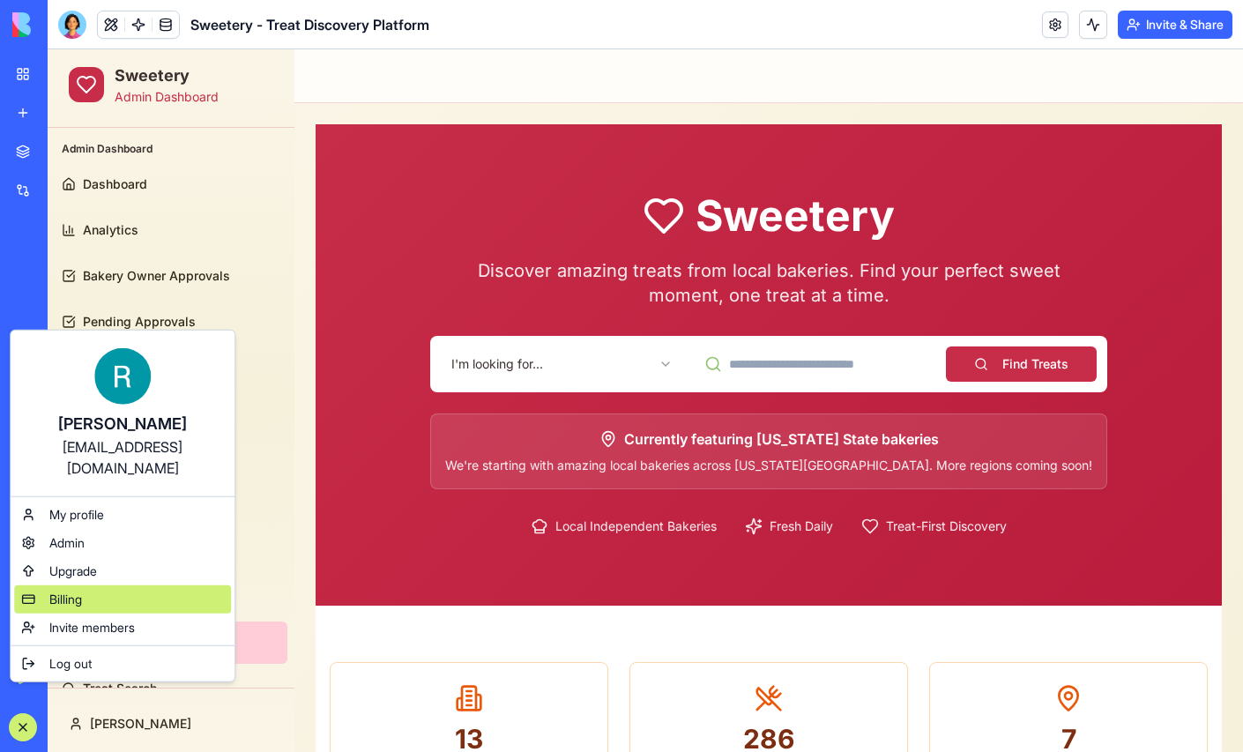
click at [81, 608] on span "Billing" at bounding box center [65, 600] width 33 height 18
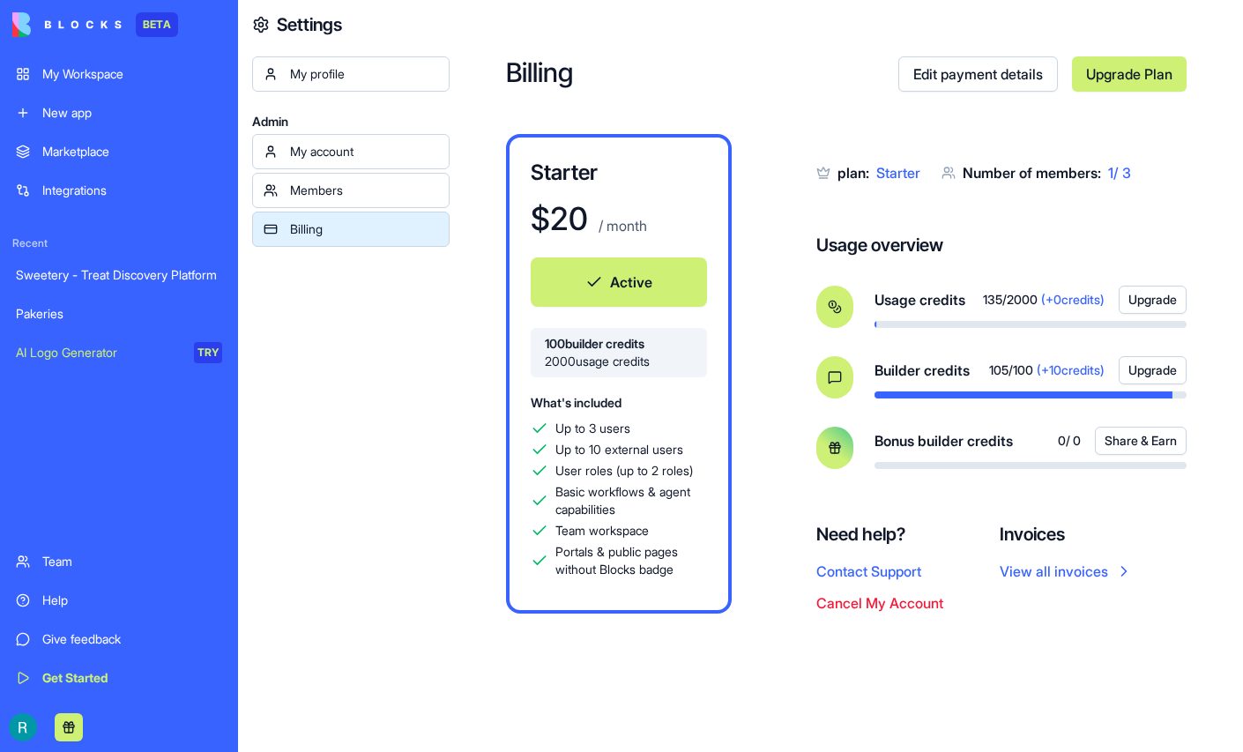
click at [92, 284] on div "Sweetery - Treat Discovery Platform" at bounding box center [119, 275] width 206 height 18
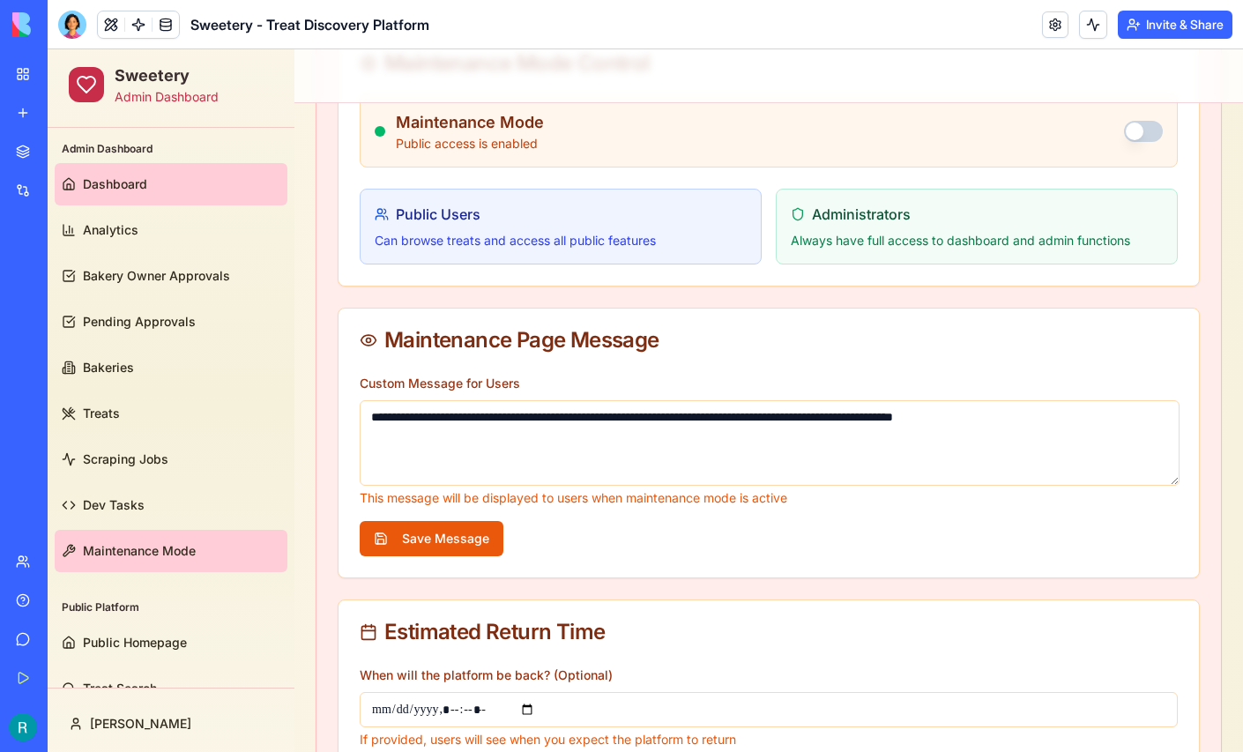
scroll to position [33, 0]
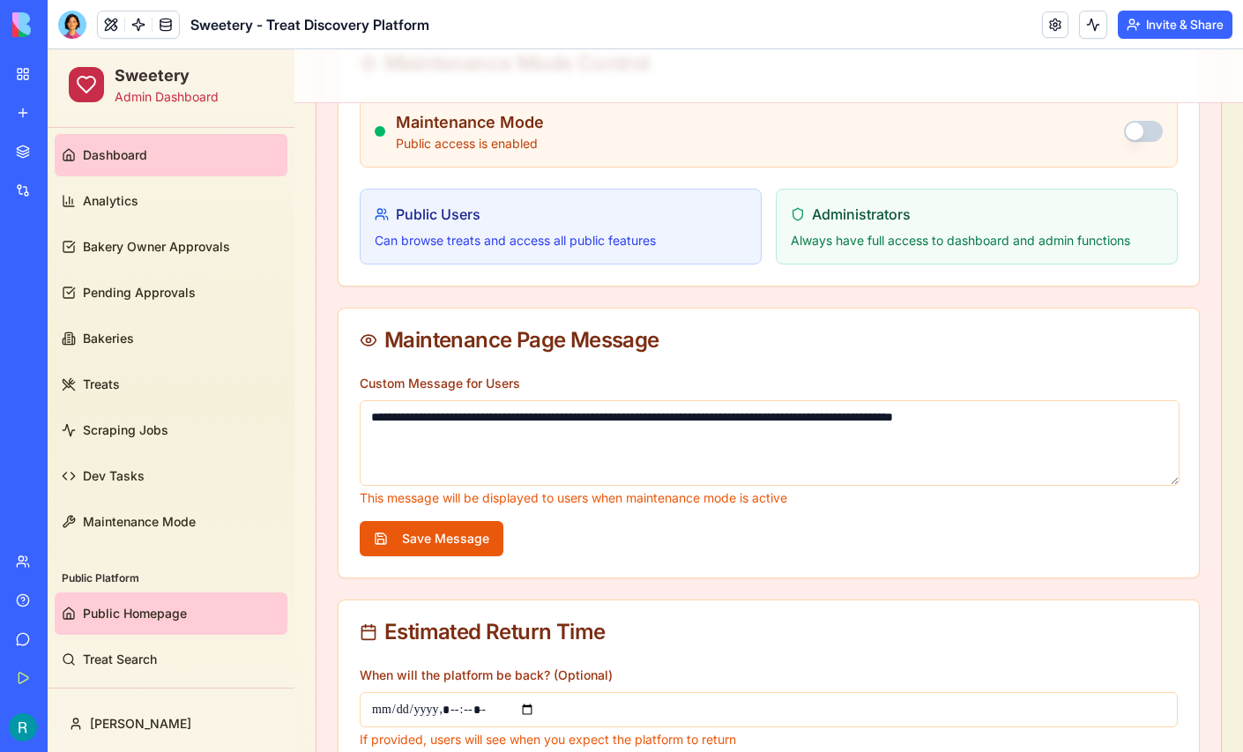
click at [186, 605] on span "Public Homepage" at bounding box center [135, 614] width 104 height 18
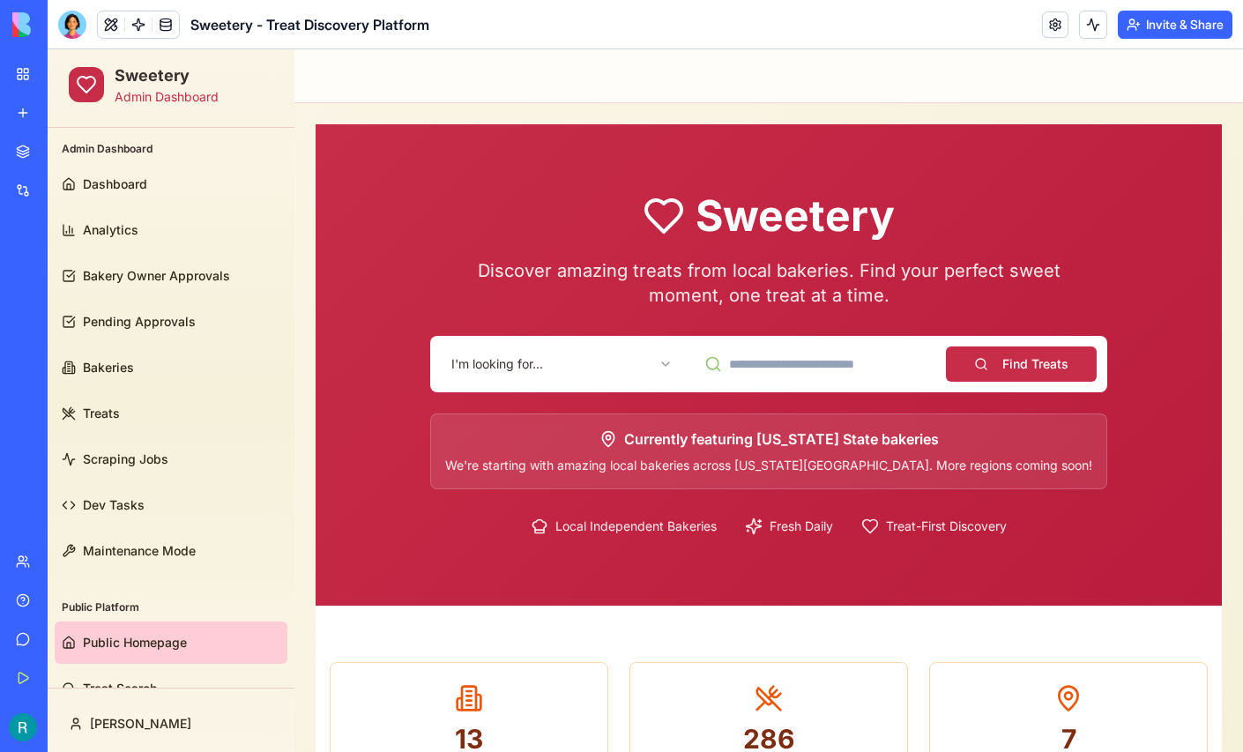
click at [595, 354] on html "Sweetery Admin Dashboard Admin Dashboard Dashboard Analytics Bakery Owner Appro…" at bounding box center [645, 686] width 1195 height 1275
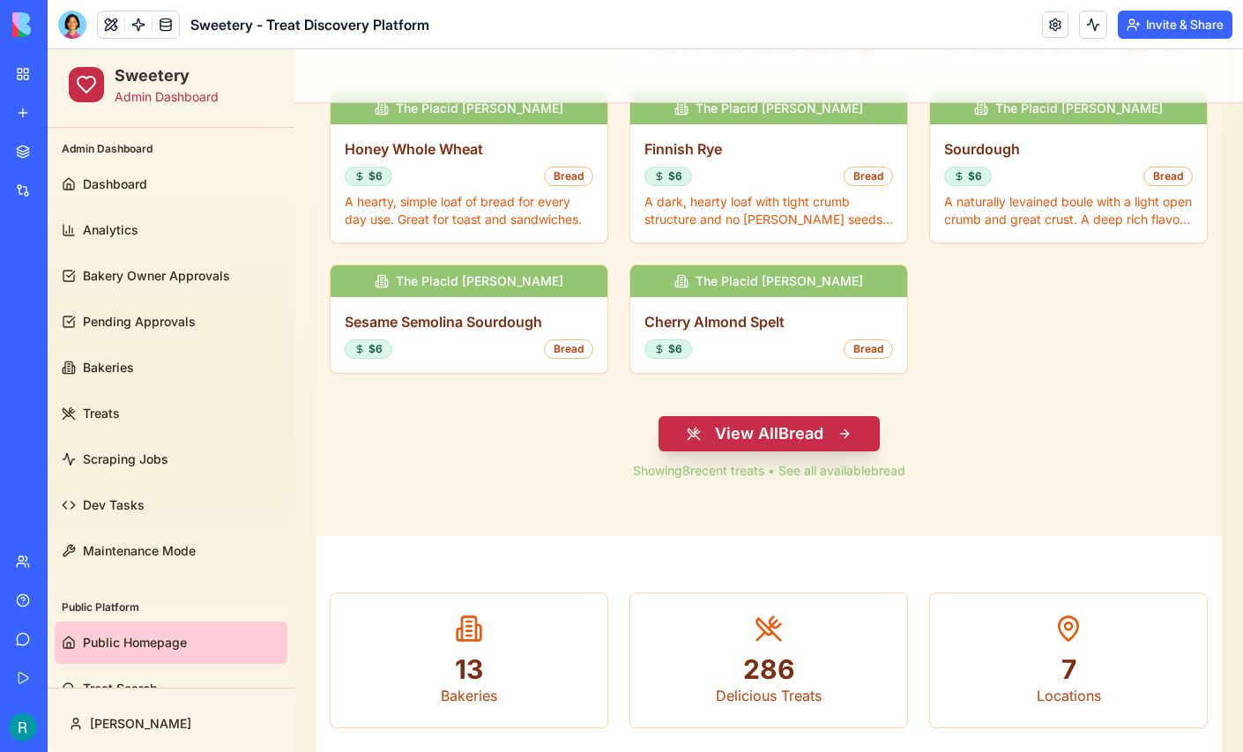
scroll to position [857, 0]
click at [783, 433] on button "View All Bread" at bounding box center [768, 432] width 221 height 35
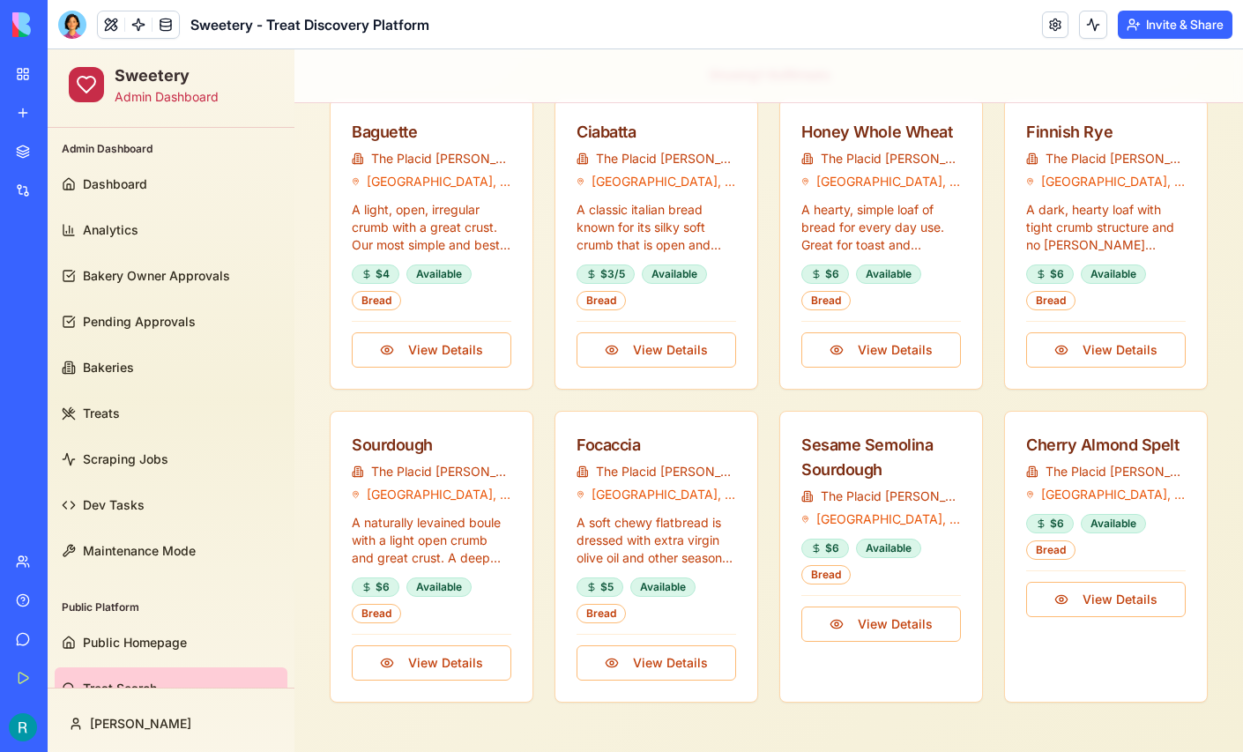
scroll to position [205, 0]
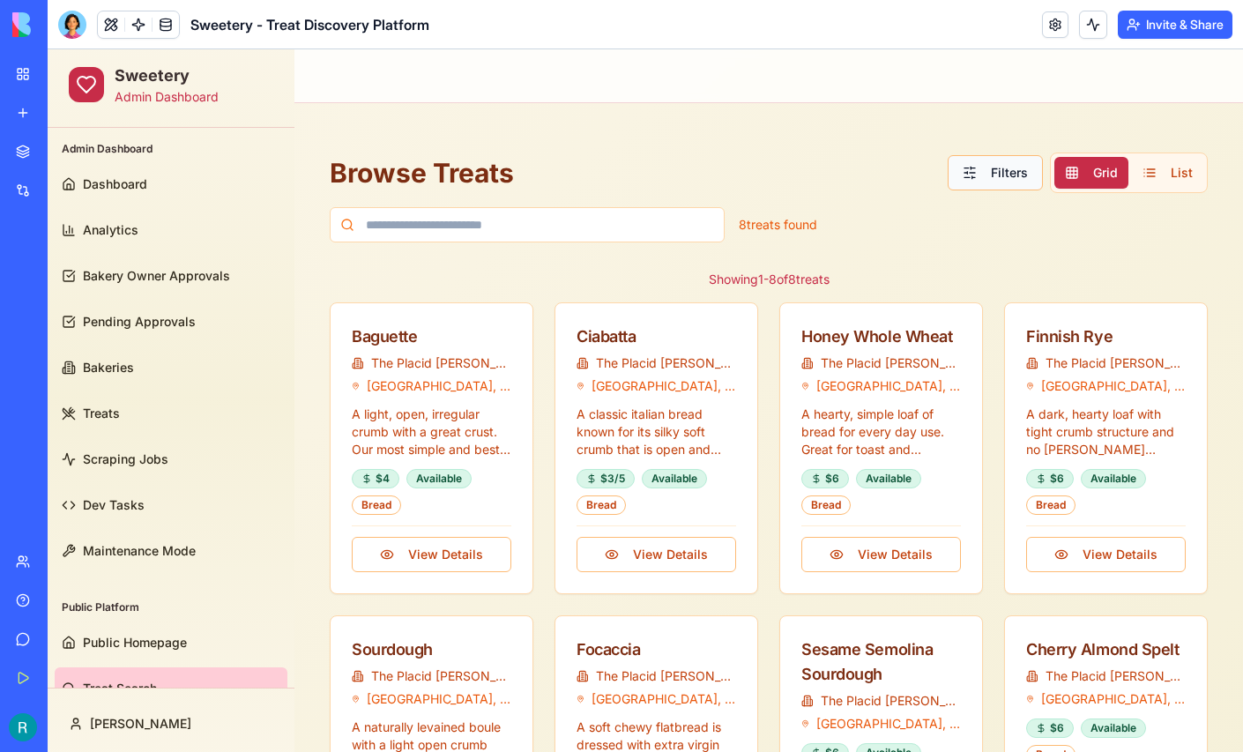
click at [980, 176] on button "Filters" at bounding box center [995, 172] width 95 height 35
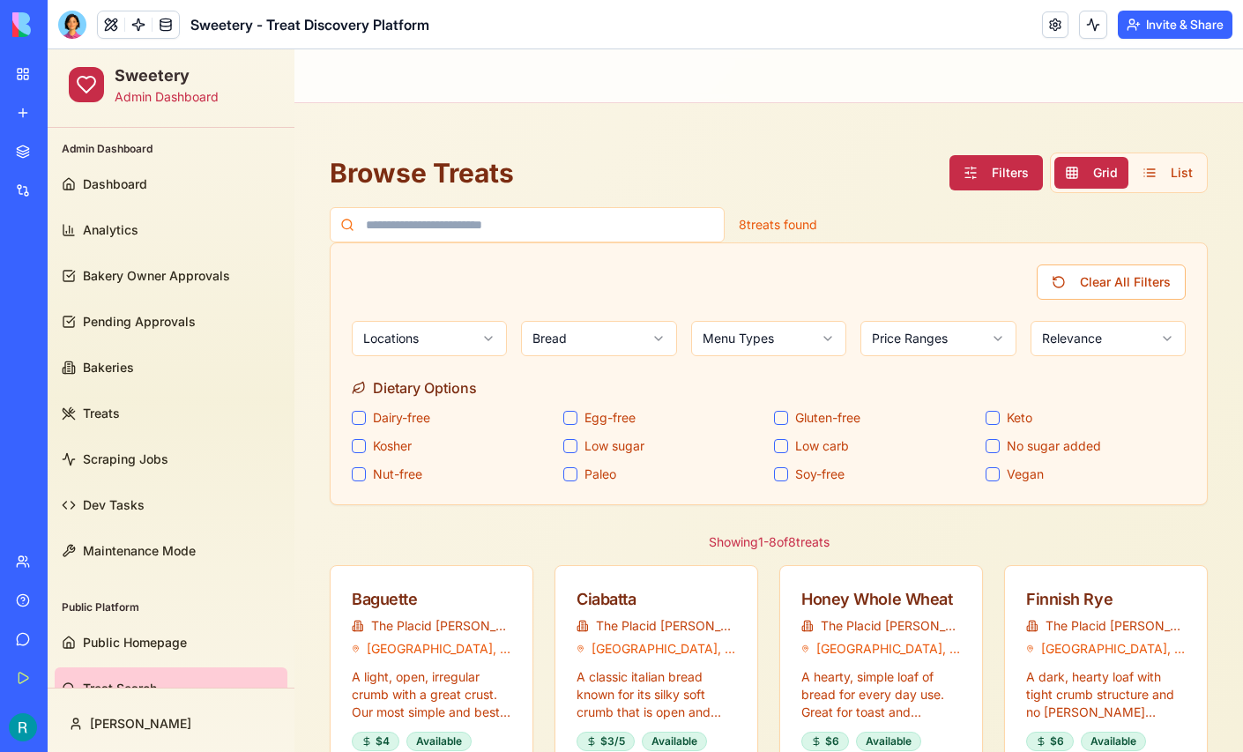
click at [574, 439] on sugar "Low sugar" at bounding box center [570, 446] width 14 height 14
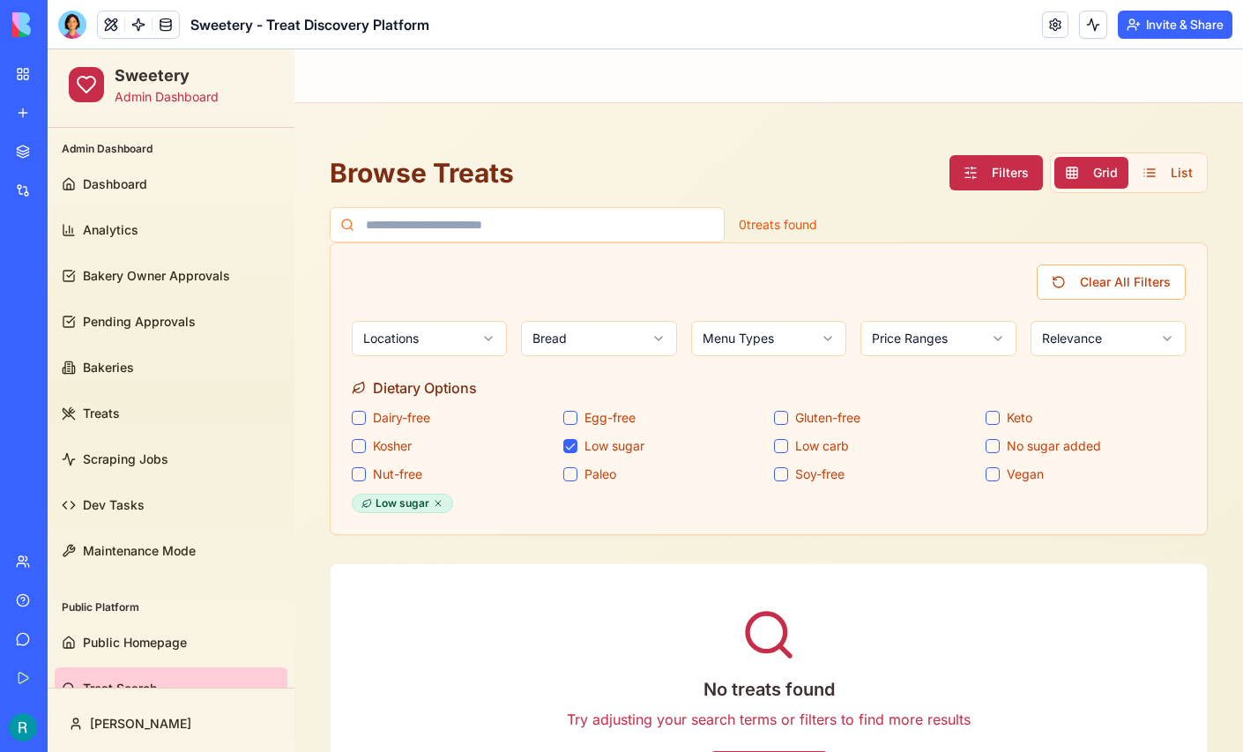
click at [574, 439] on sugar "Low sugar" at bounding box center [570, 446] width 14 height 14
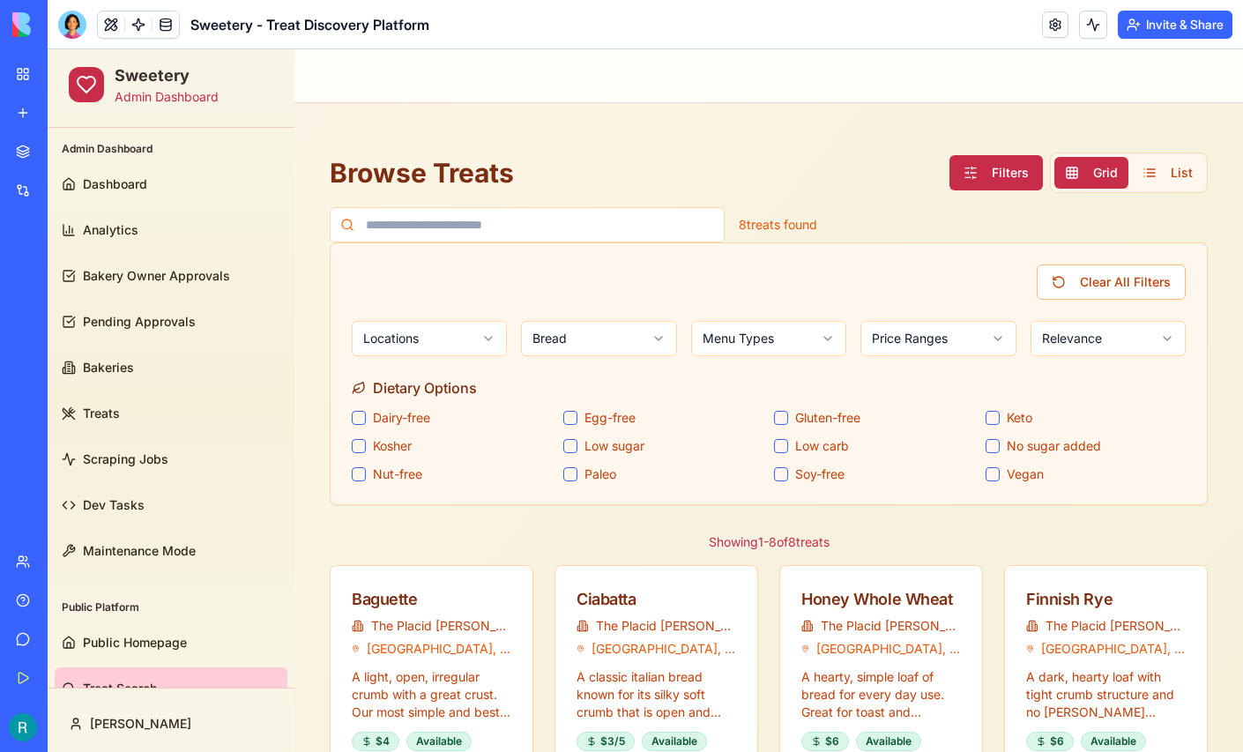
click at [360, 447] on button "Kosher" at bounding box center [359, 446] width 14 height 14
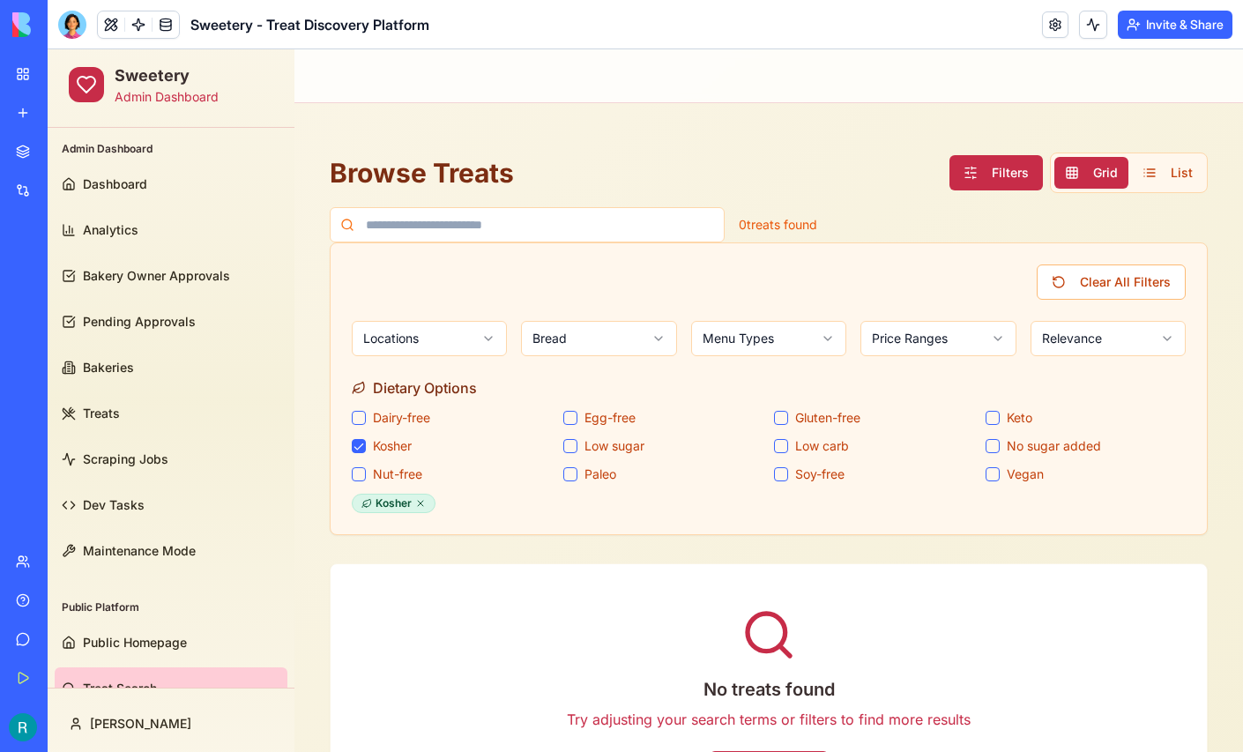
click at [360, 447] on button "Kosher" at bounding box center [359, 446] width 14 height 14
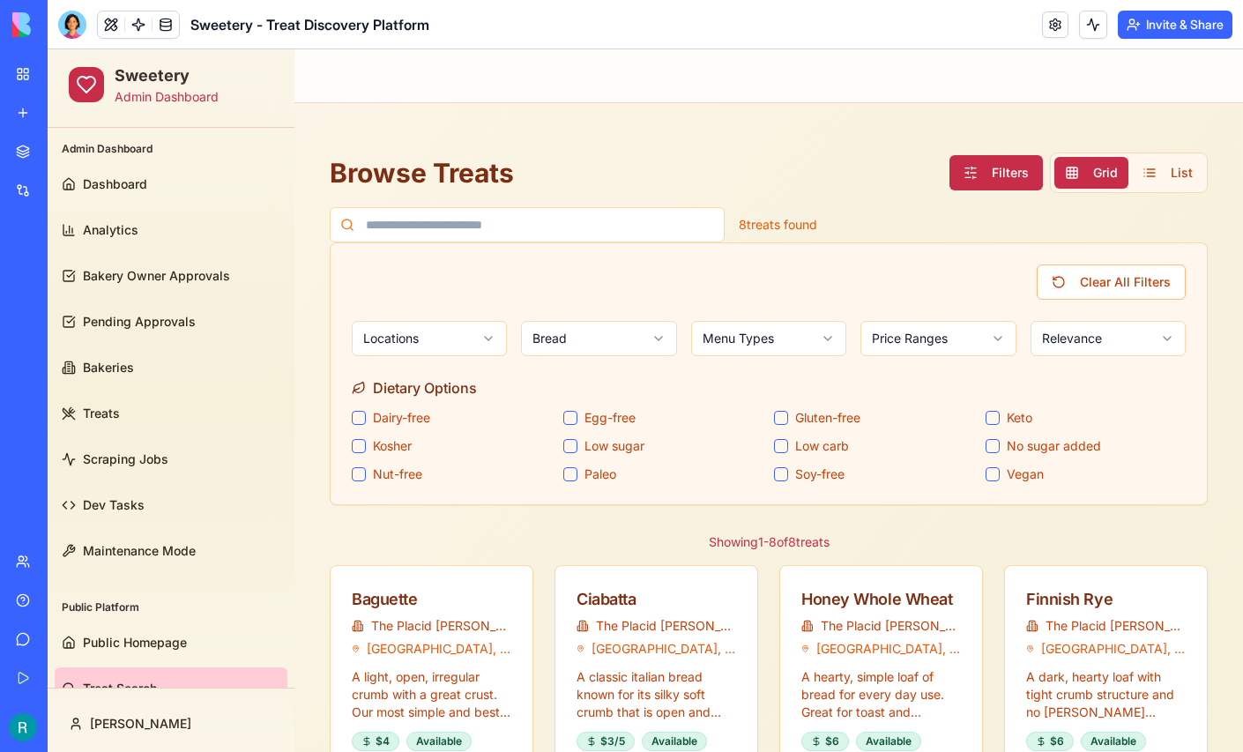
click at [358, 473] on button "Nut-free" at bounding box center [359, 474] width 14 height 14
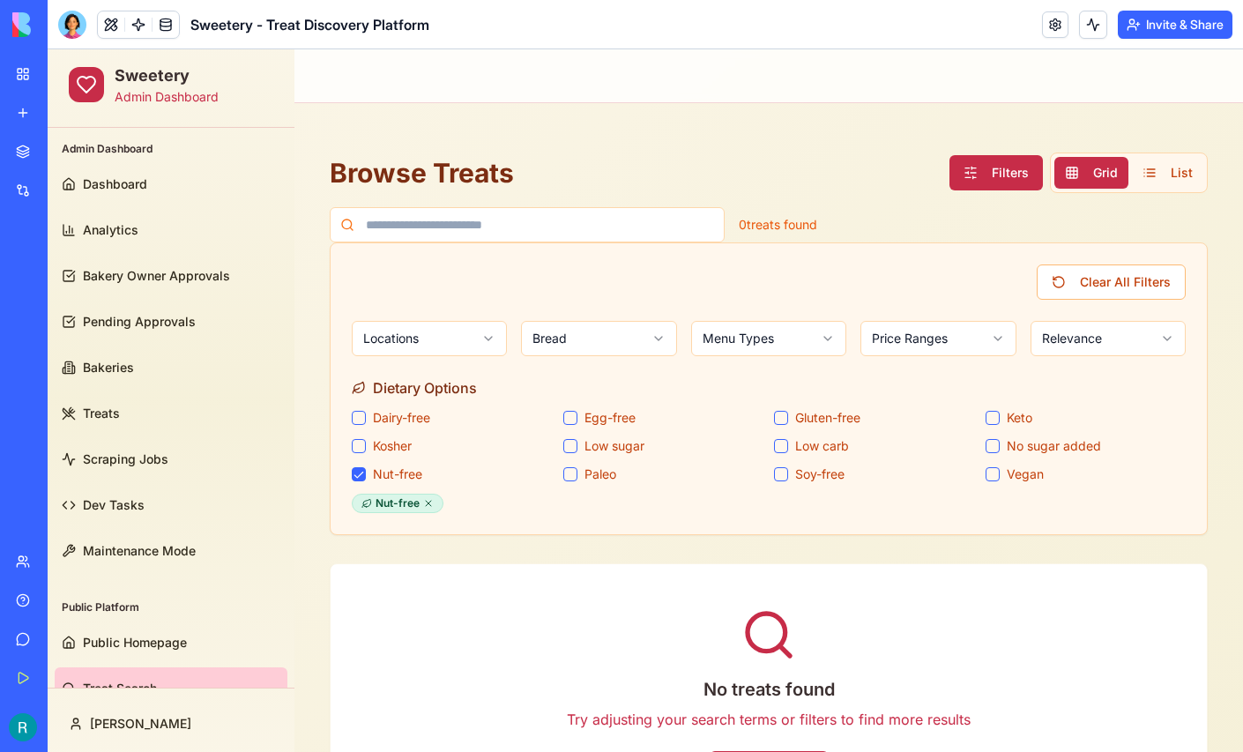
click at [358, 473] on button "Nut-free" at bounding box center [359, 474] width 14 height 14
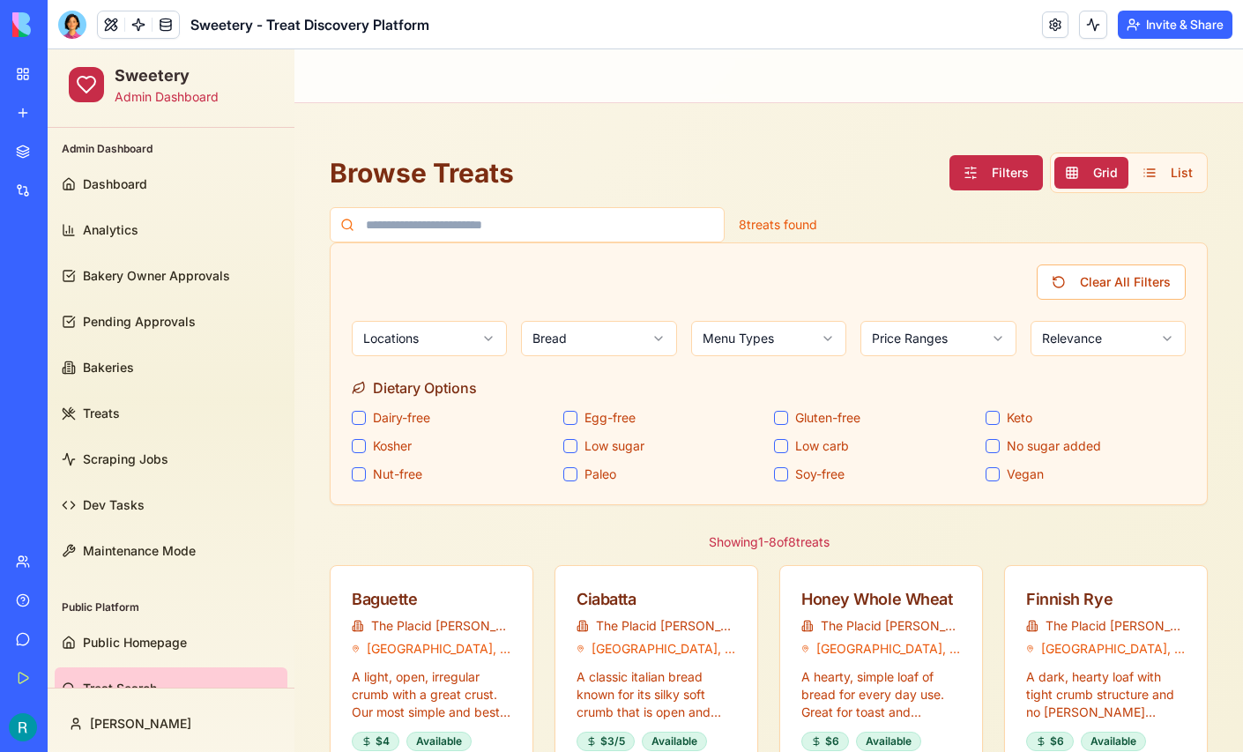
click at [568, 415] on button "Egg-free" at bounding box center [570, 418] width 14 height 14
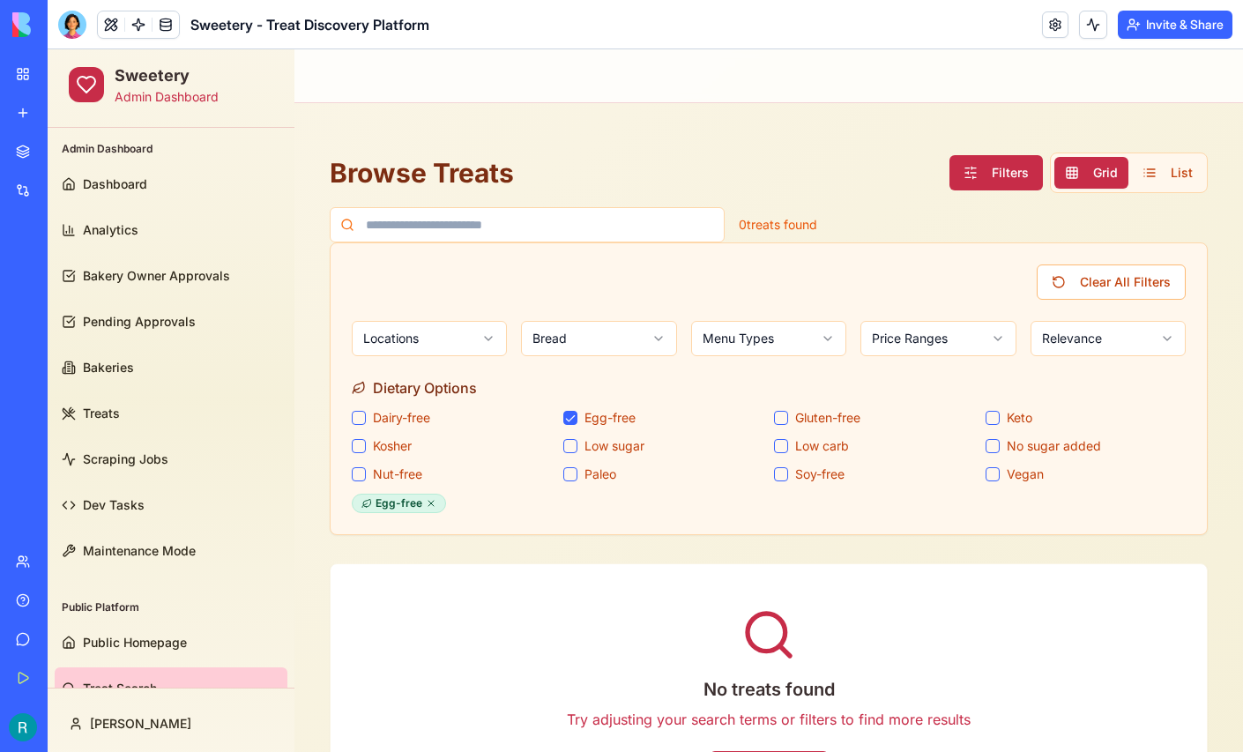
click at [568, 415] on button "Egg-free" at bounding box center [570, 418] width 14 height 14
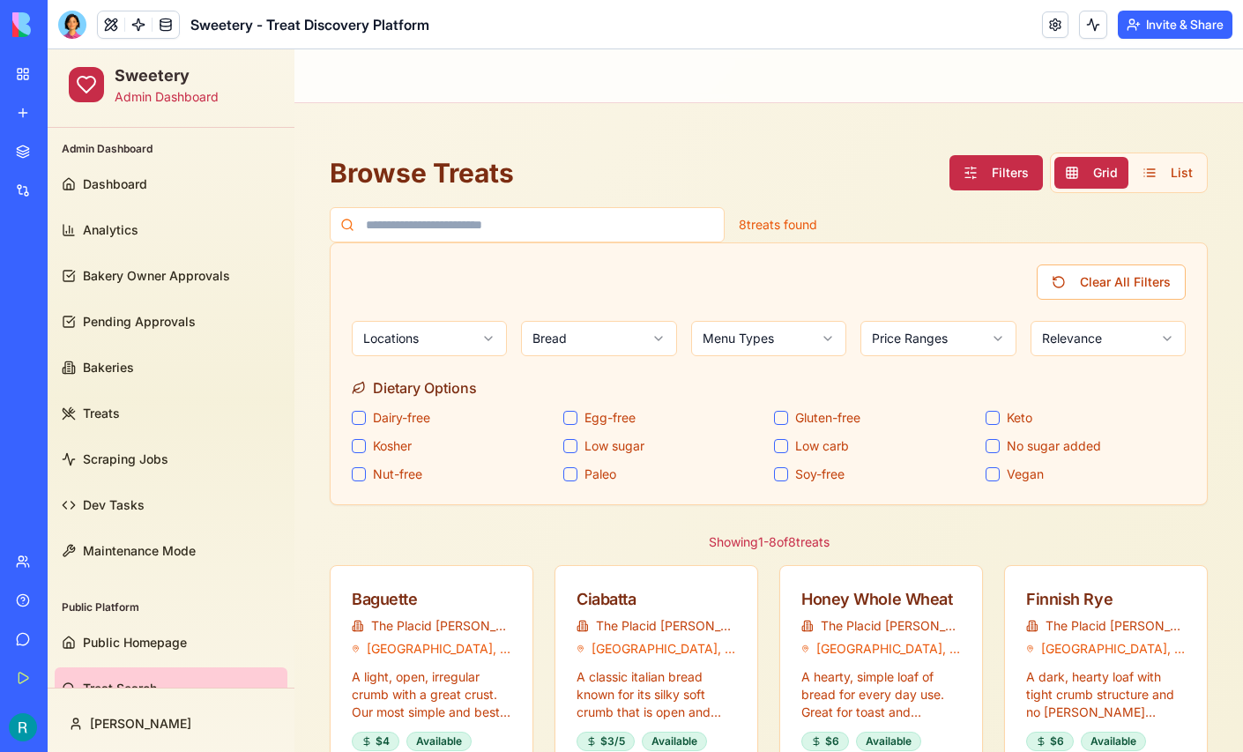
click at [493, 349] on body "Sweetery Admin Dashboard Admin Dashboard Dashboard Analytics Bakery Owner Appro…" at bounding box center [645, 634] width 1195 height 1170
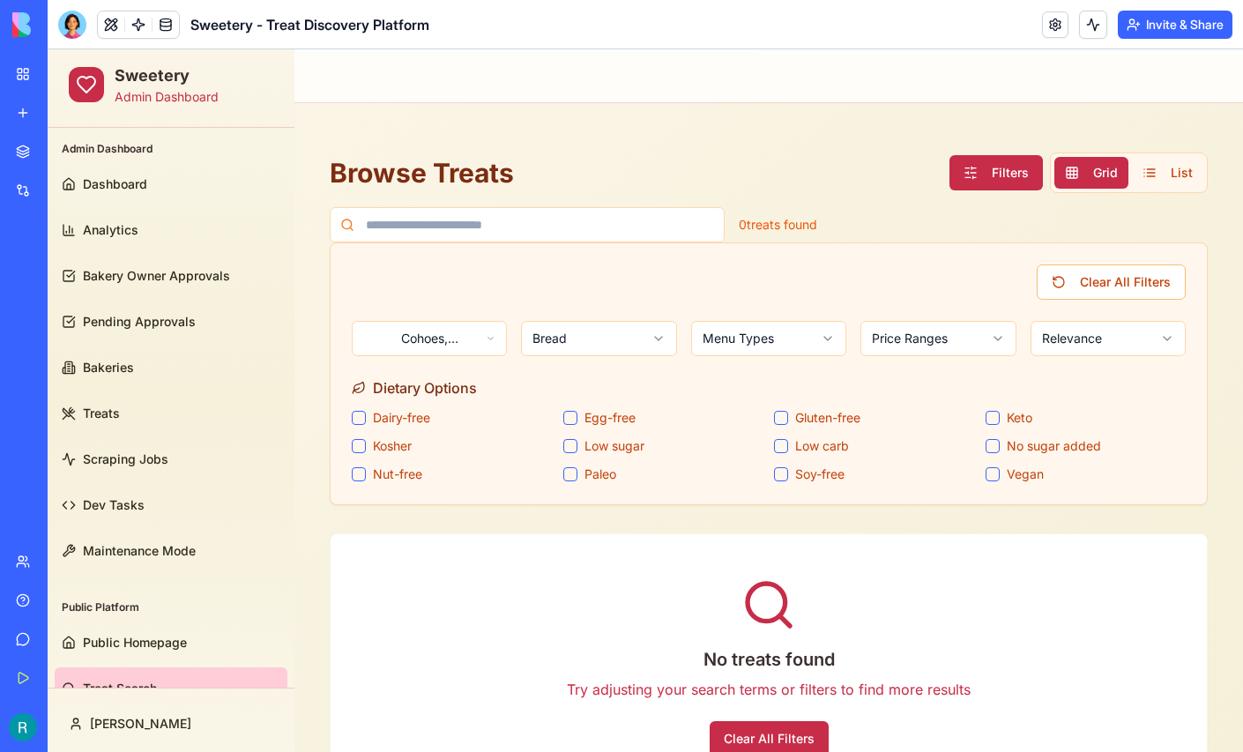
click at [757, 731] on button "Clear All Filters" at bounding box center [769, 738] width 119 height 35
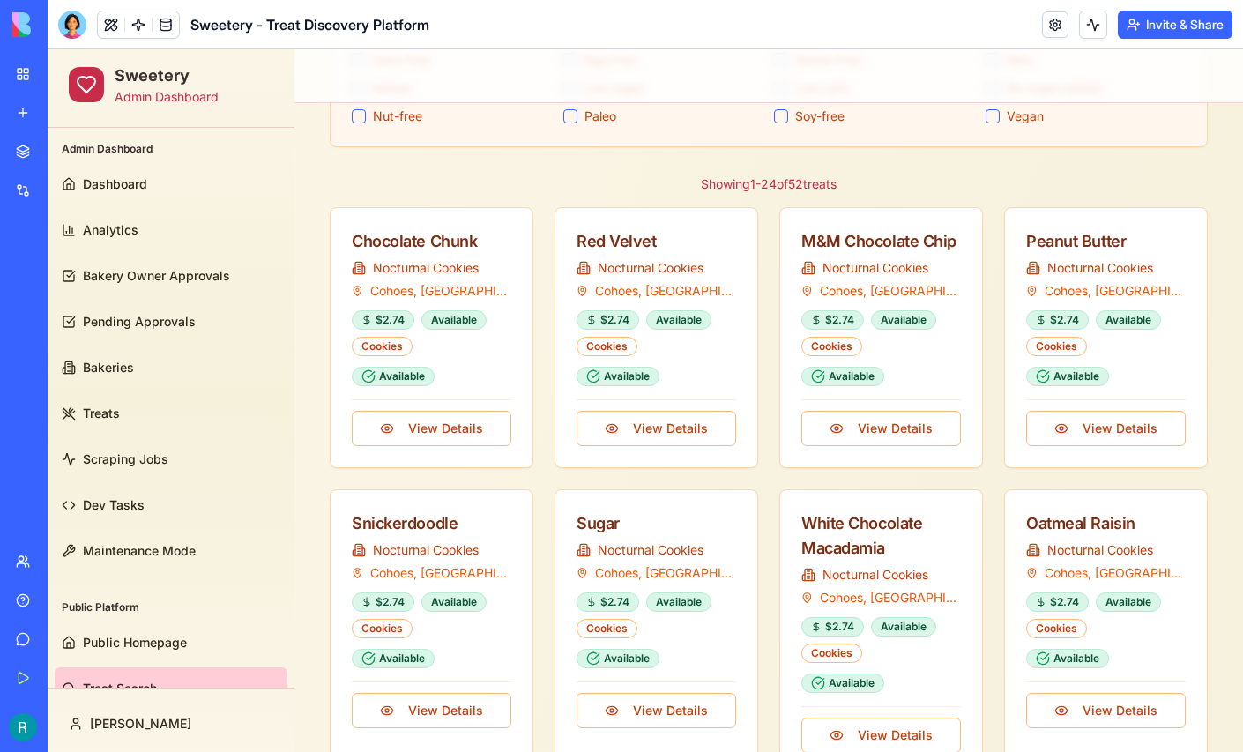
scroll to position [358, 0]
click at [899, 240] on div "M&M Chocolate Chip" at bounding box center [881, 241] width 160 height 25
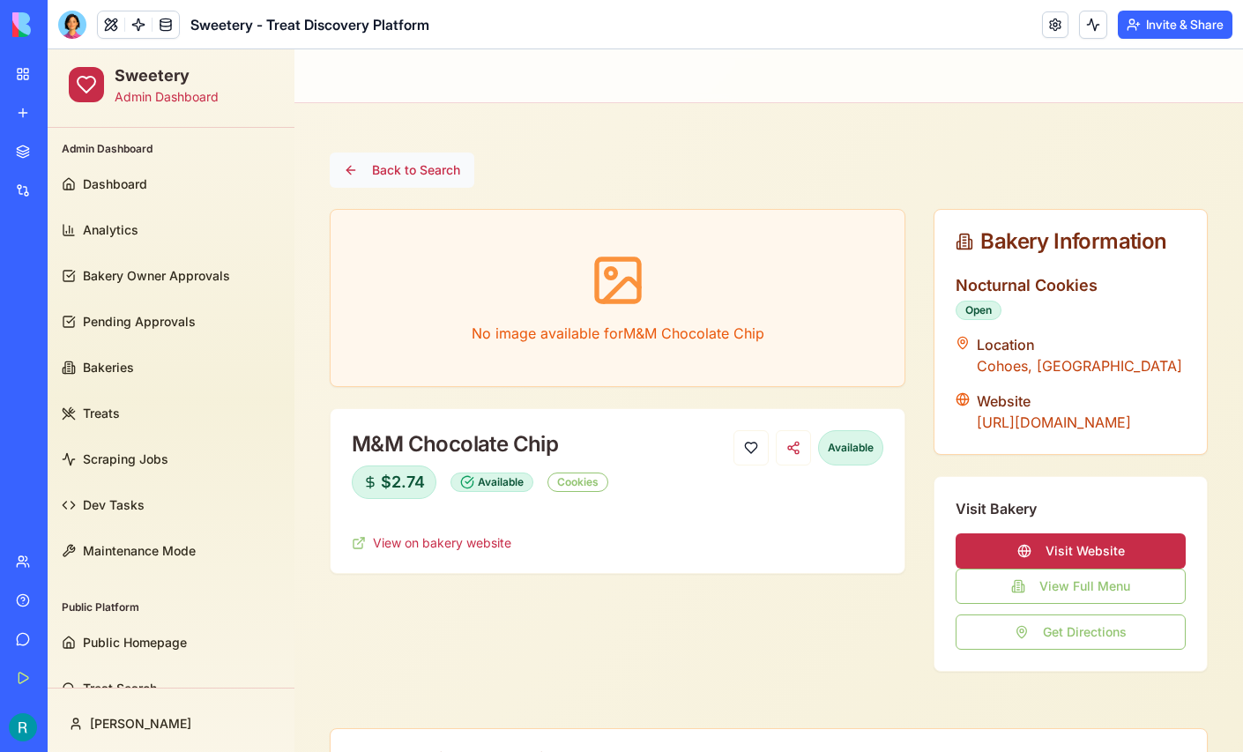
click at [414, 162] on button "Back to Search" at bounding box center [402, 169] width 145 height 35
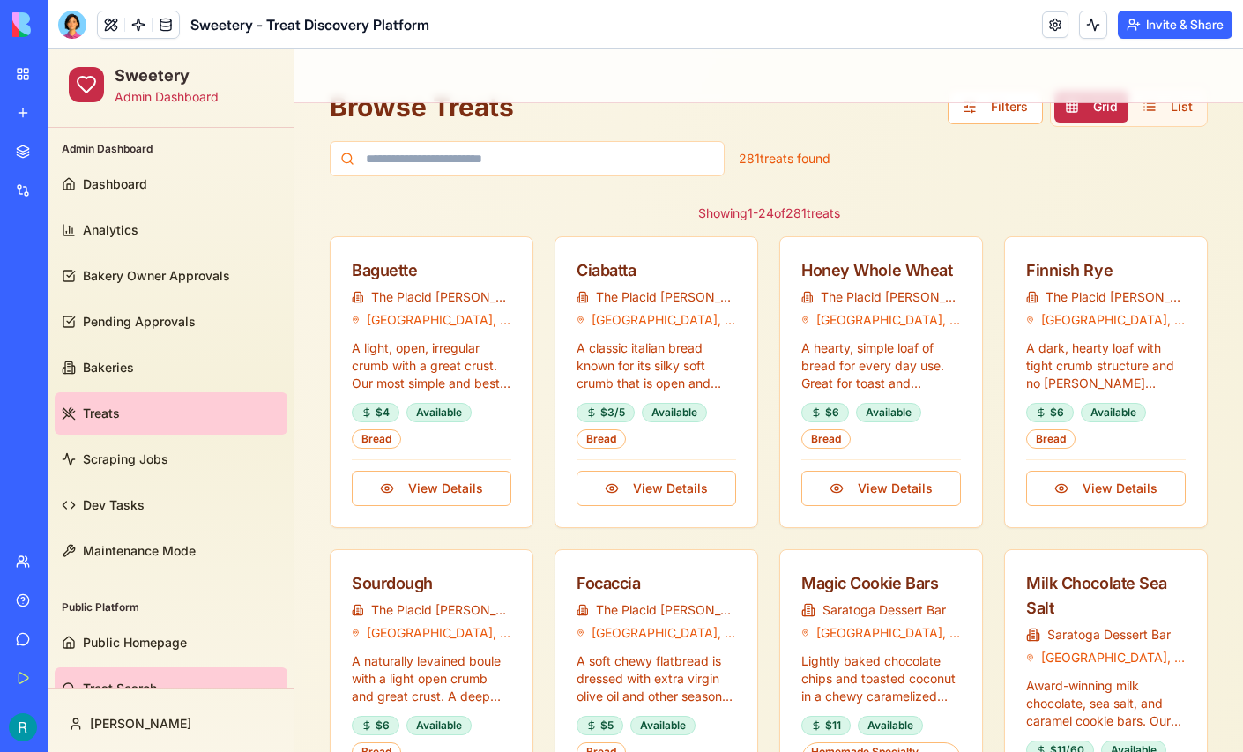
scroll to position [33, 0]
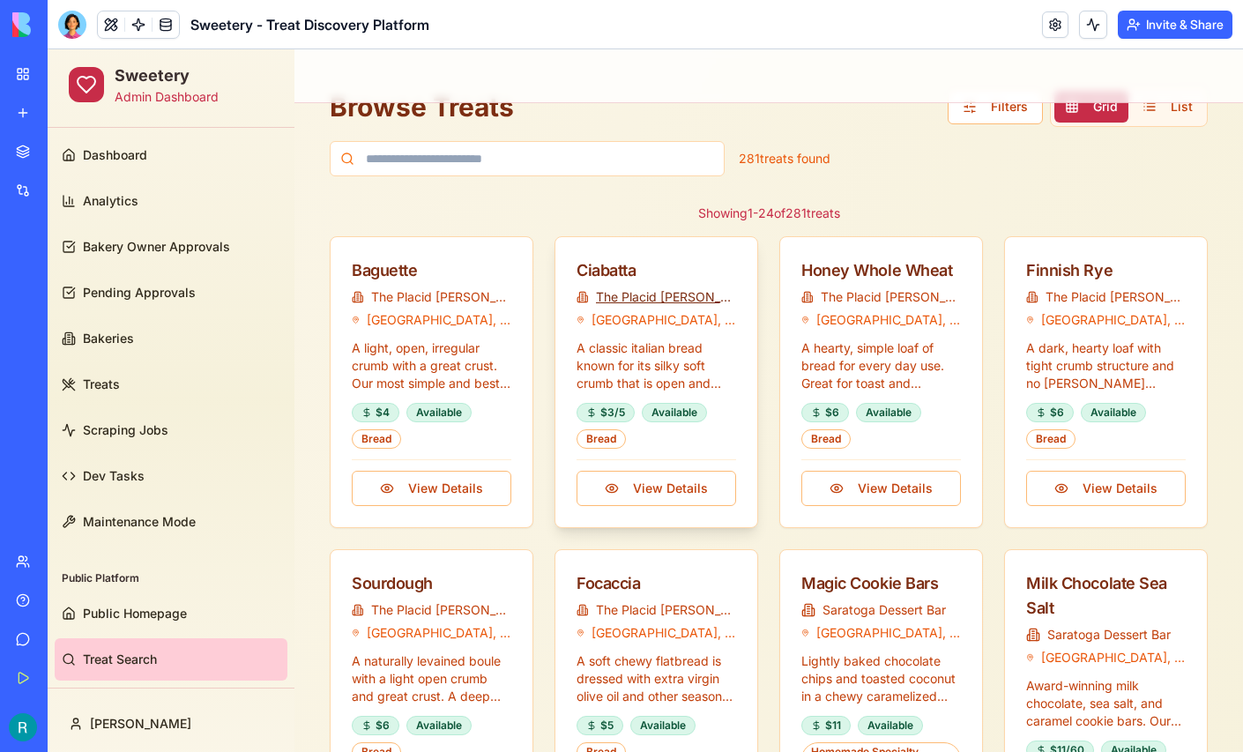
click at [681, 288] on link "The Placid [PERSON_NAME]" at bounding box center [666, 297] width 140 height 18
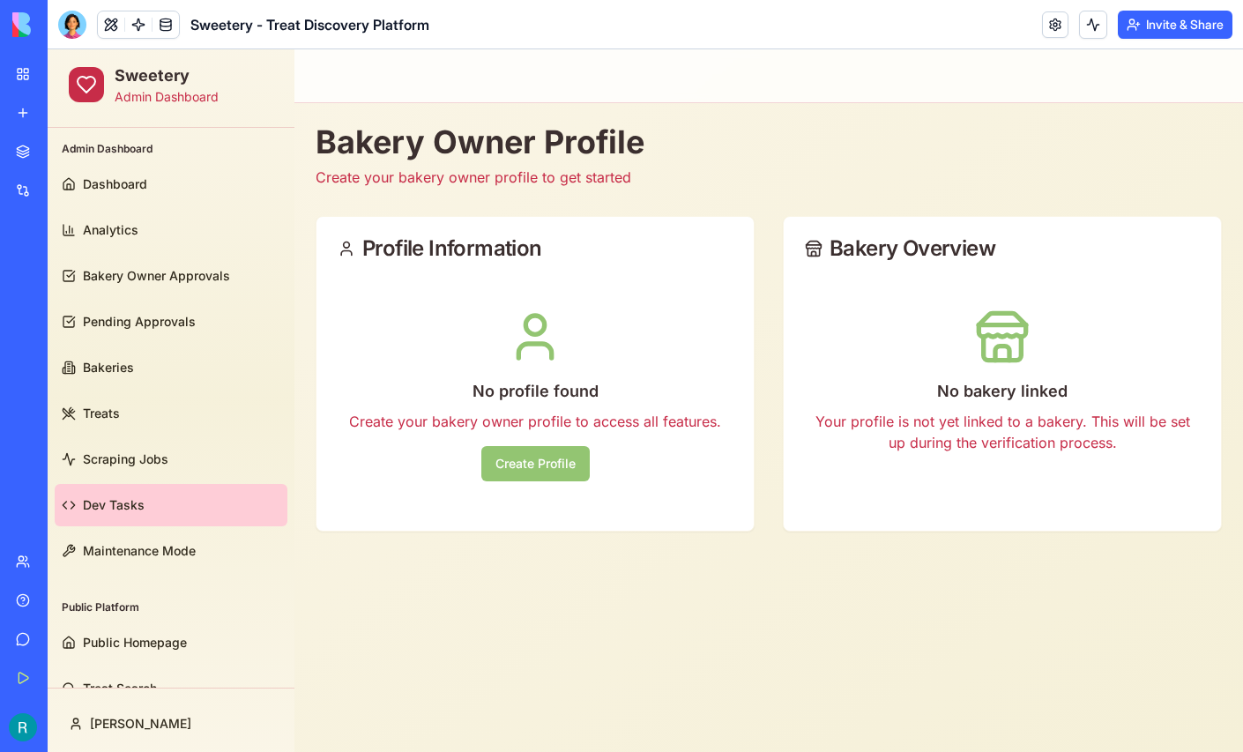
scroll to position [33, 0]
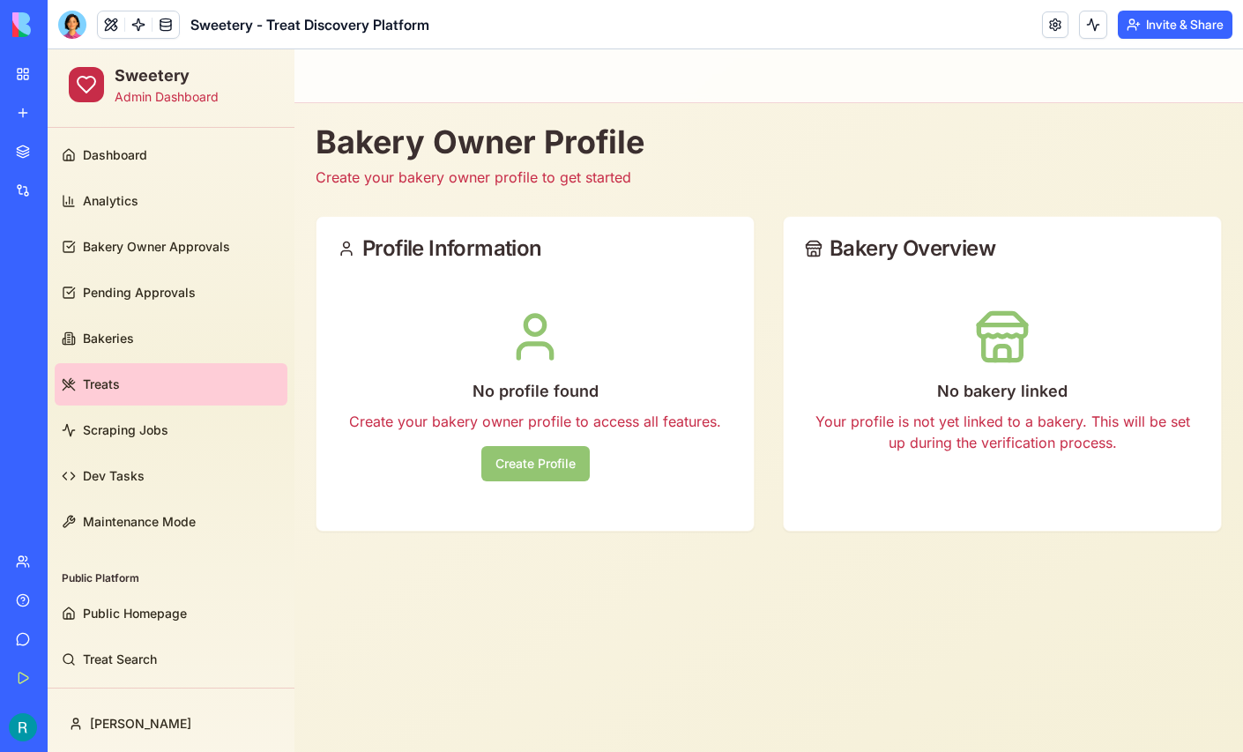
click at [175, 376] on link "Treats" at bounding box center [171, 384] width 233 height 42
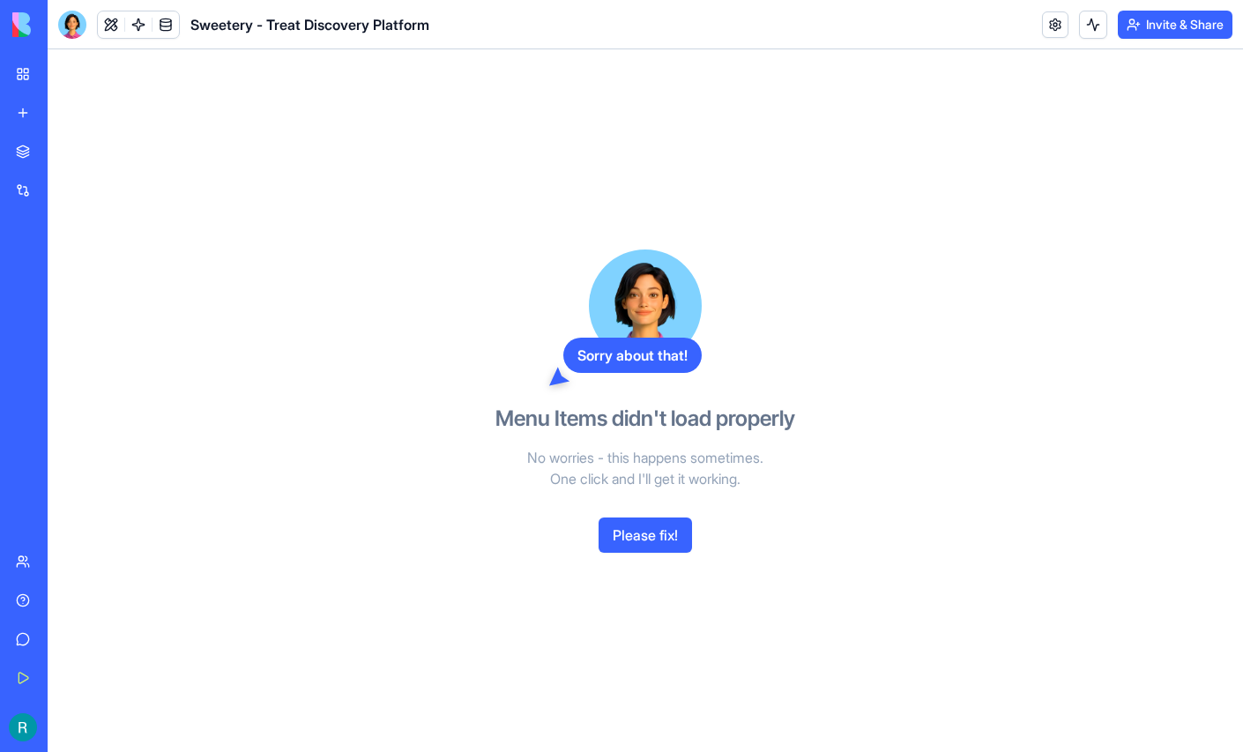
click at [648, 553] on button "Please fix!" at bounding box center [645, 534] width 93 height 35
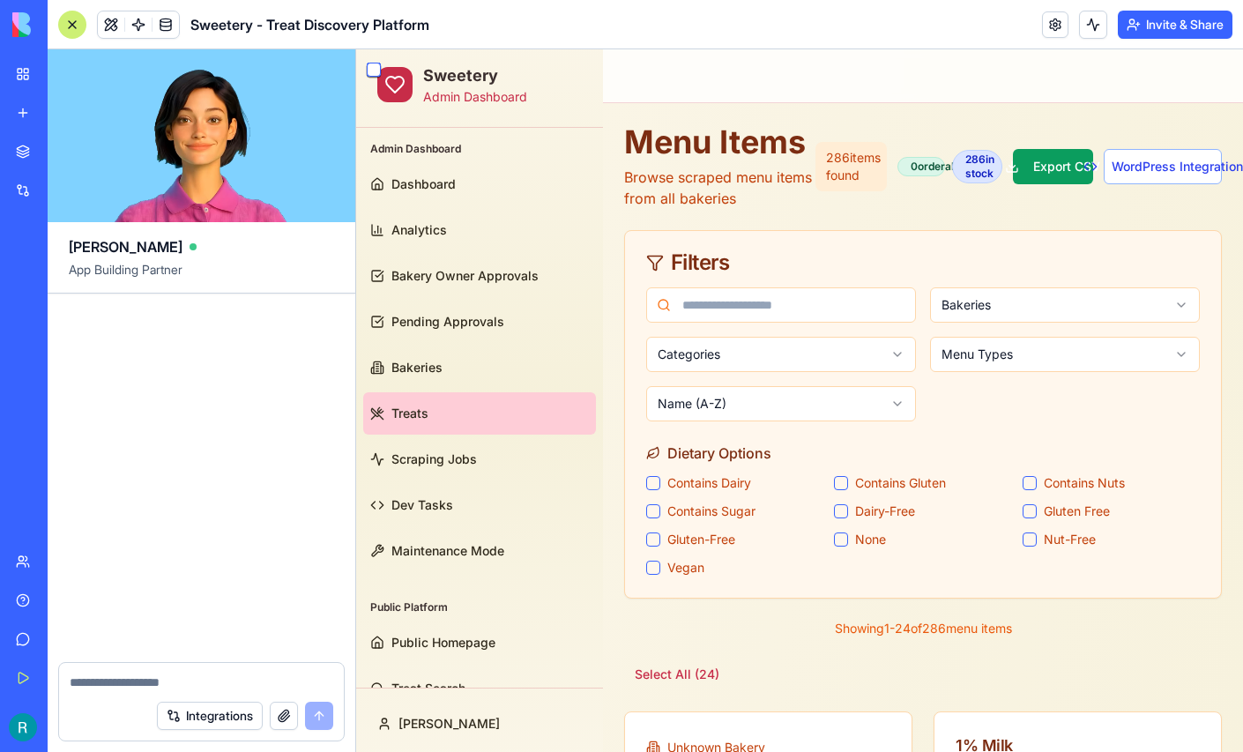
scroll to position [152216, 0]
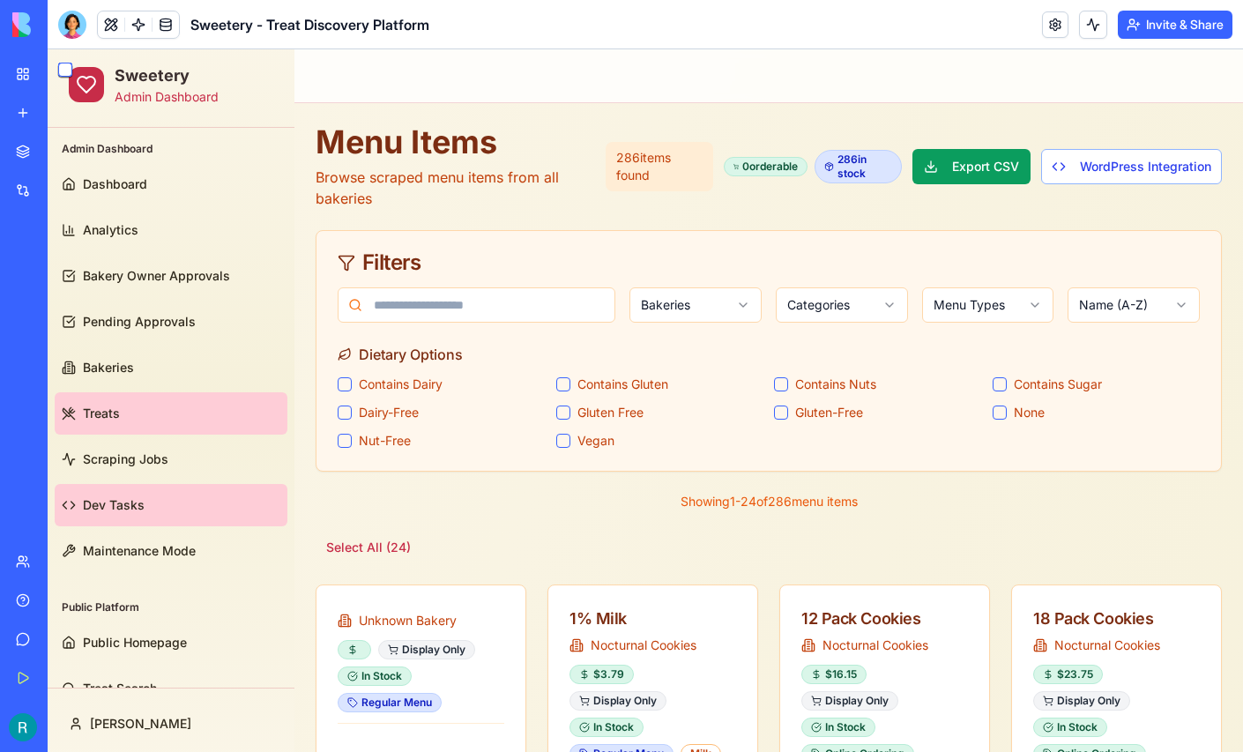
scroll to position [33, 0]
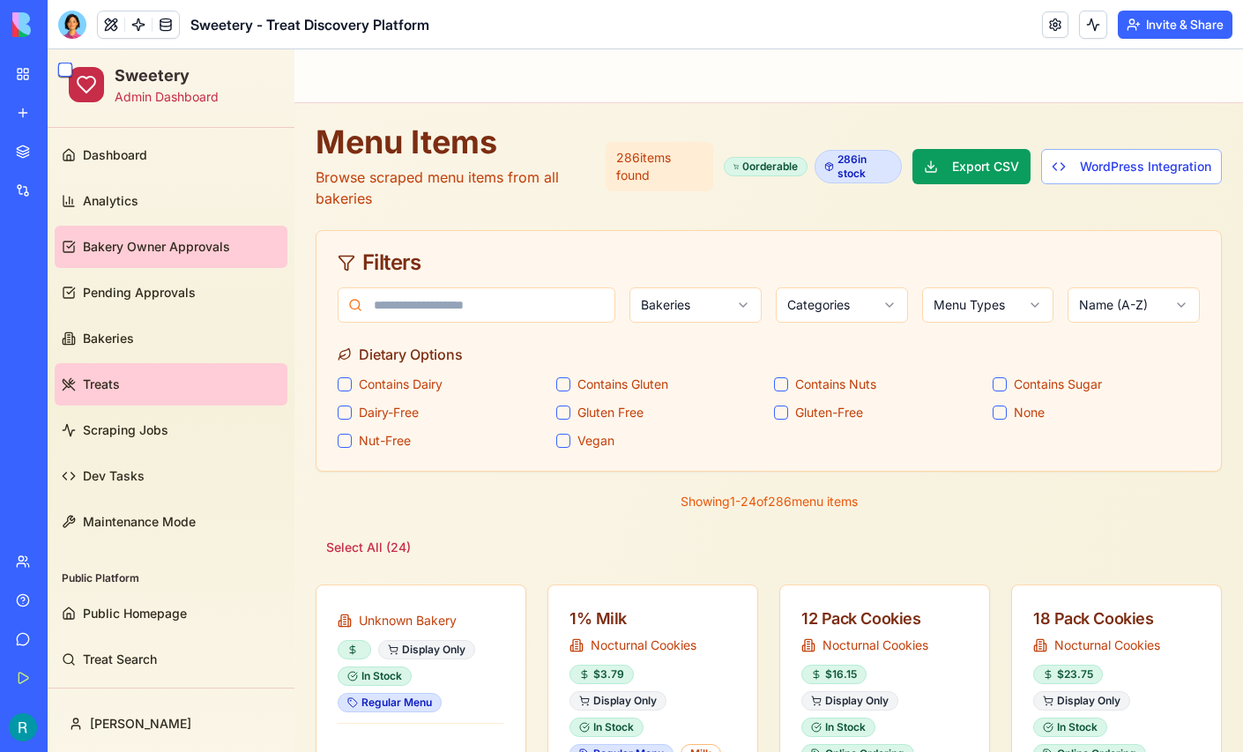
click at [192, 229] on link "Bakery Owner Approvals" at bounding box center [171, 247] width 233 height 42
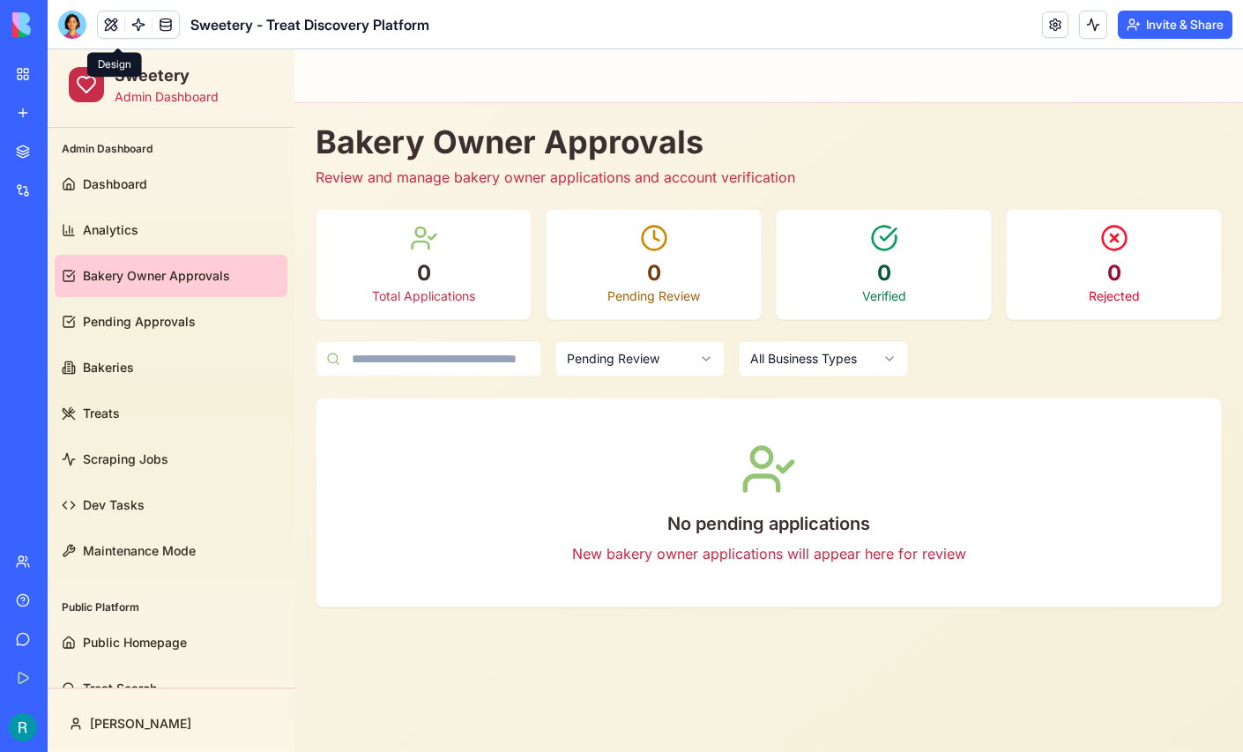
click at [115, 33] on button at bounding box center [111, 24] width 26 height 26
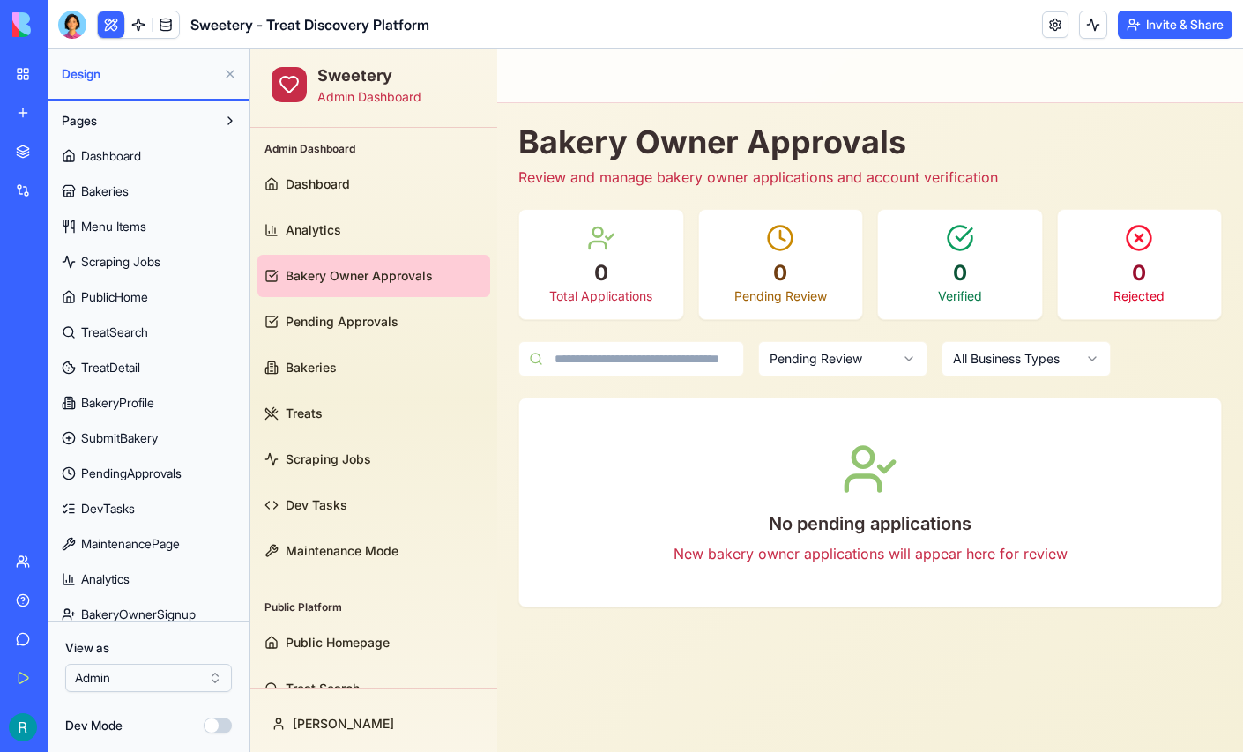
click at [139, 306] on span "PublicHome" at bounding box center [114, 297] width 67 height 18
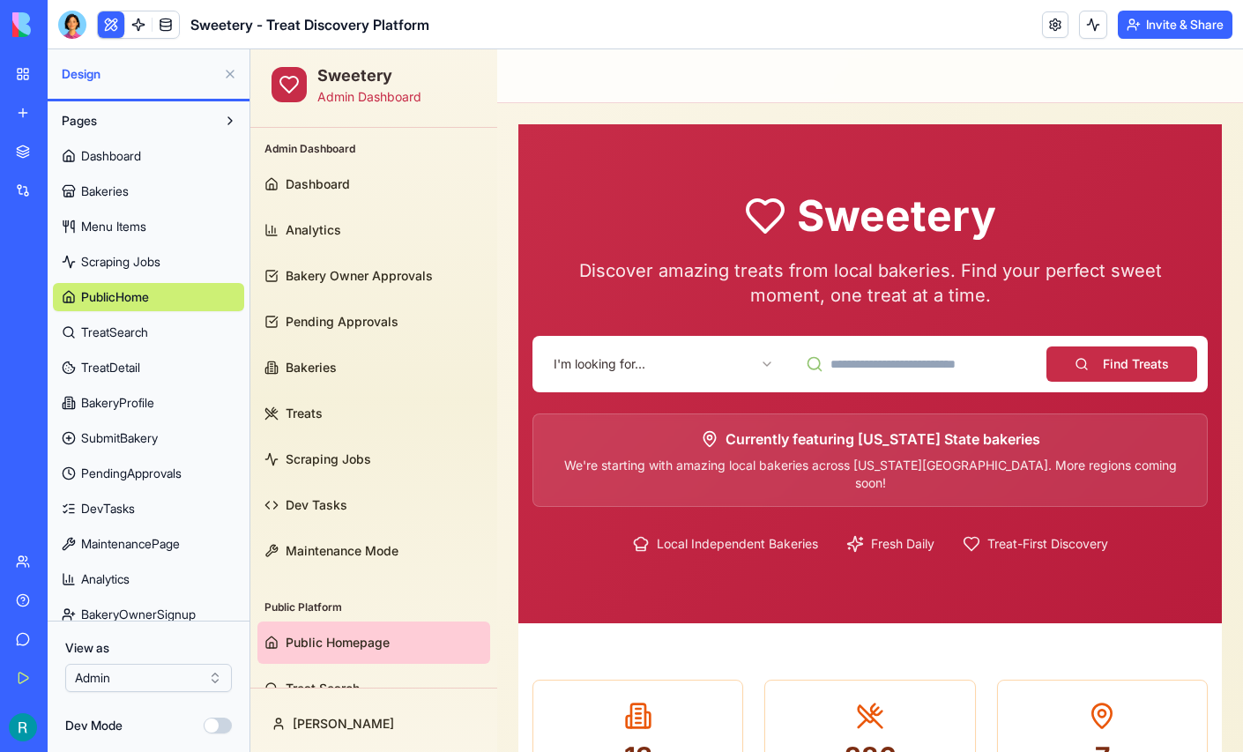
click at [128, 341] on span "TreatSearch" at bounding box center [114, 333] width 67 height 18
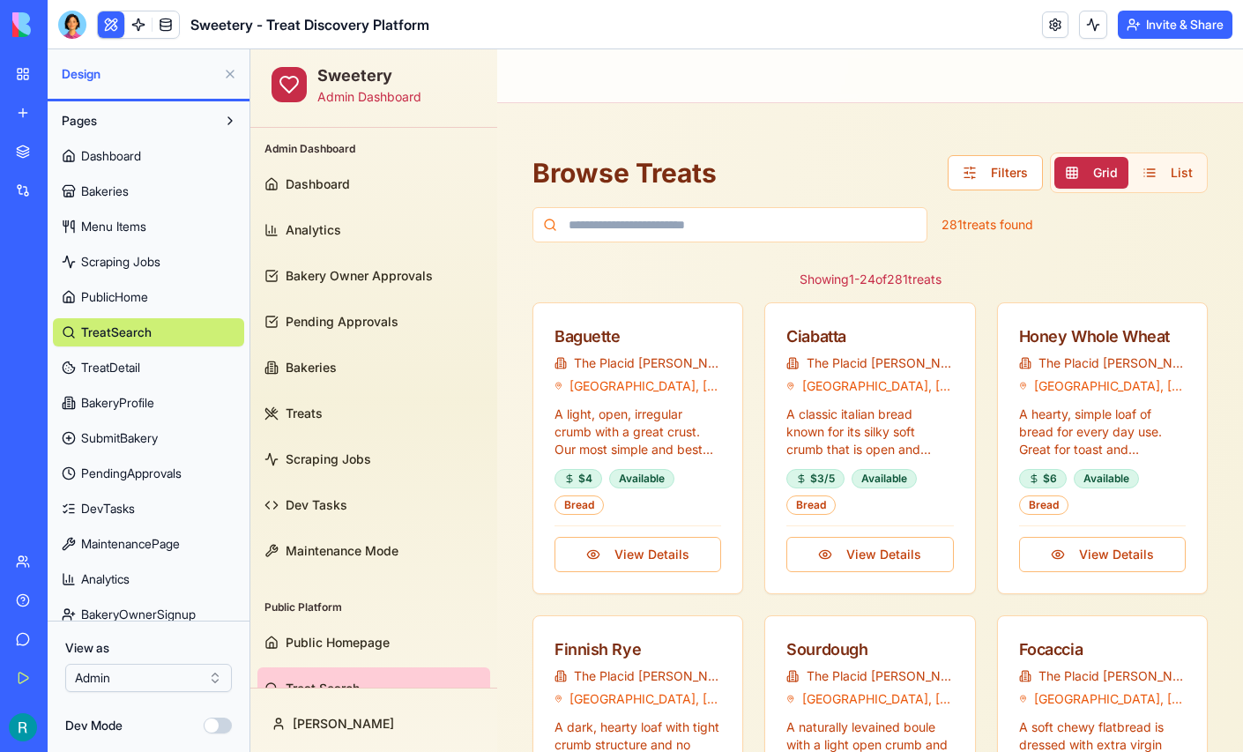
click at [125, 376] on span "TreatDetail" at bounding box center [110, 368] width 59 height 18
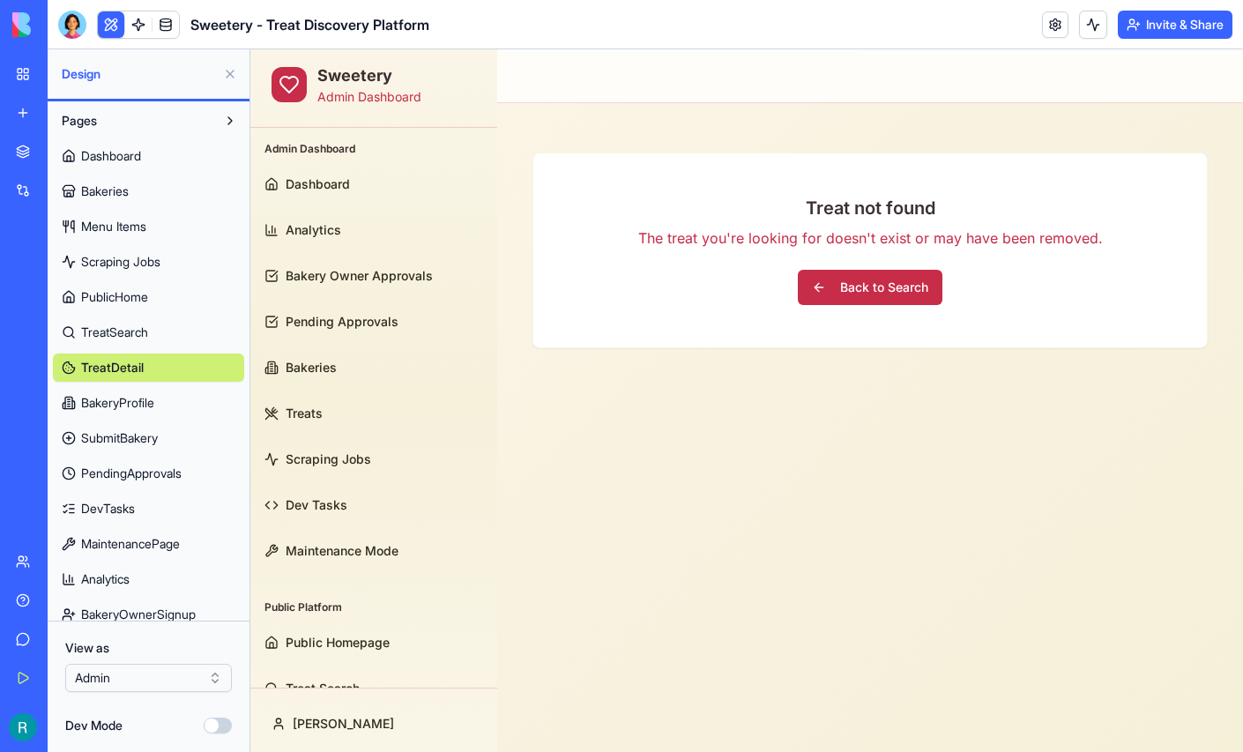
click at [120, 412] on span "BakeryProfile" at bounding box center [117, 403] width 73 height 18
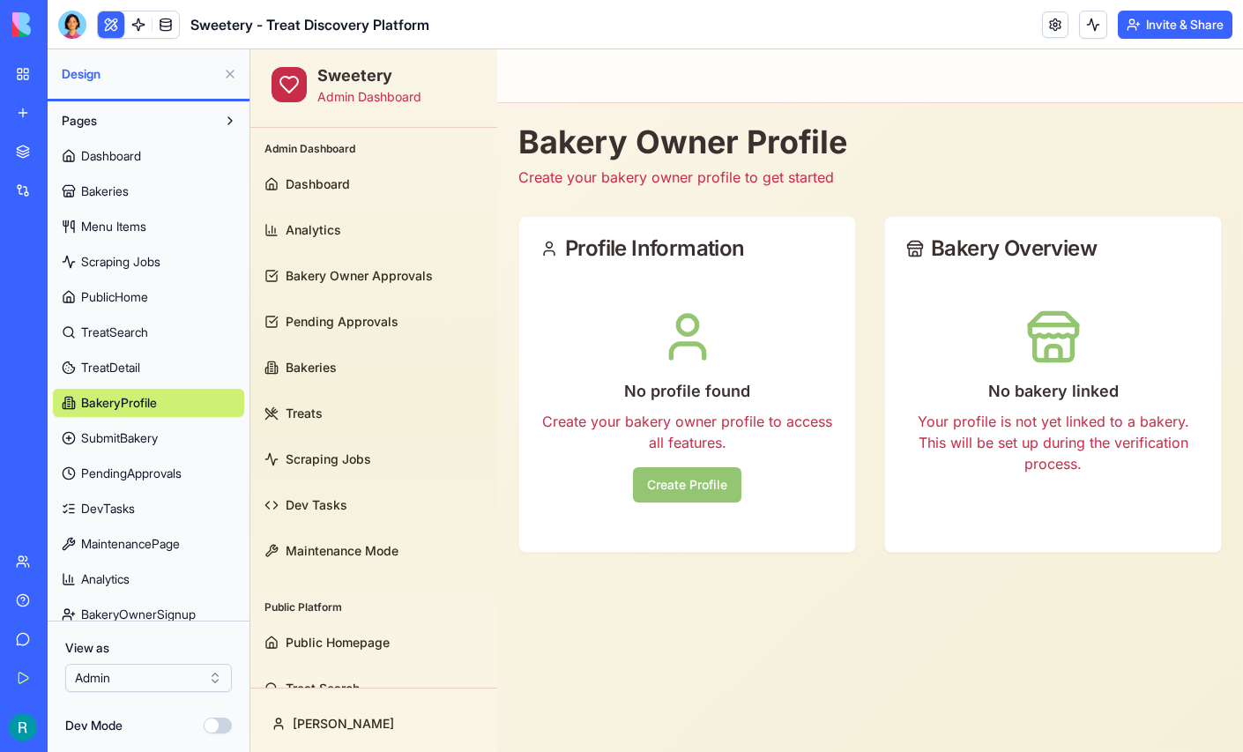
click at [123, 447] on span "SubmitBakery" at bounding box center [119, 438] width 77 height 18
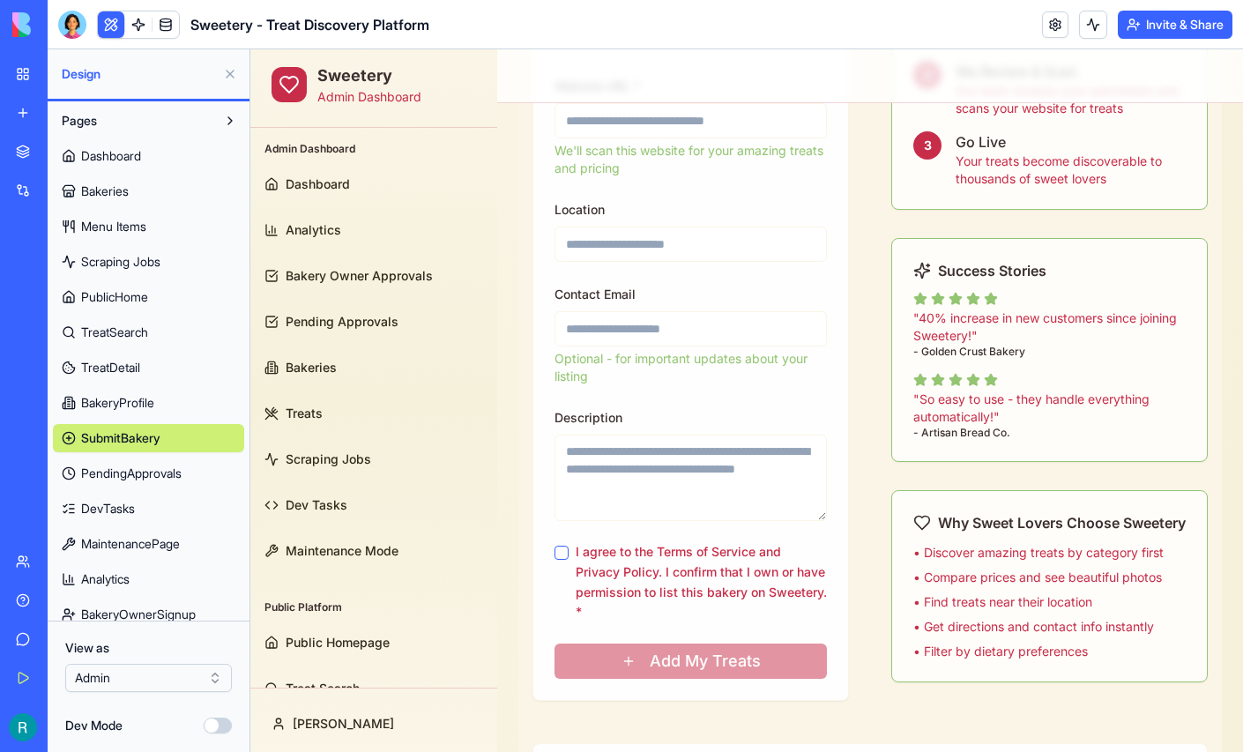
scroll to position [643, 0]
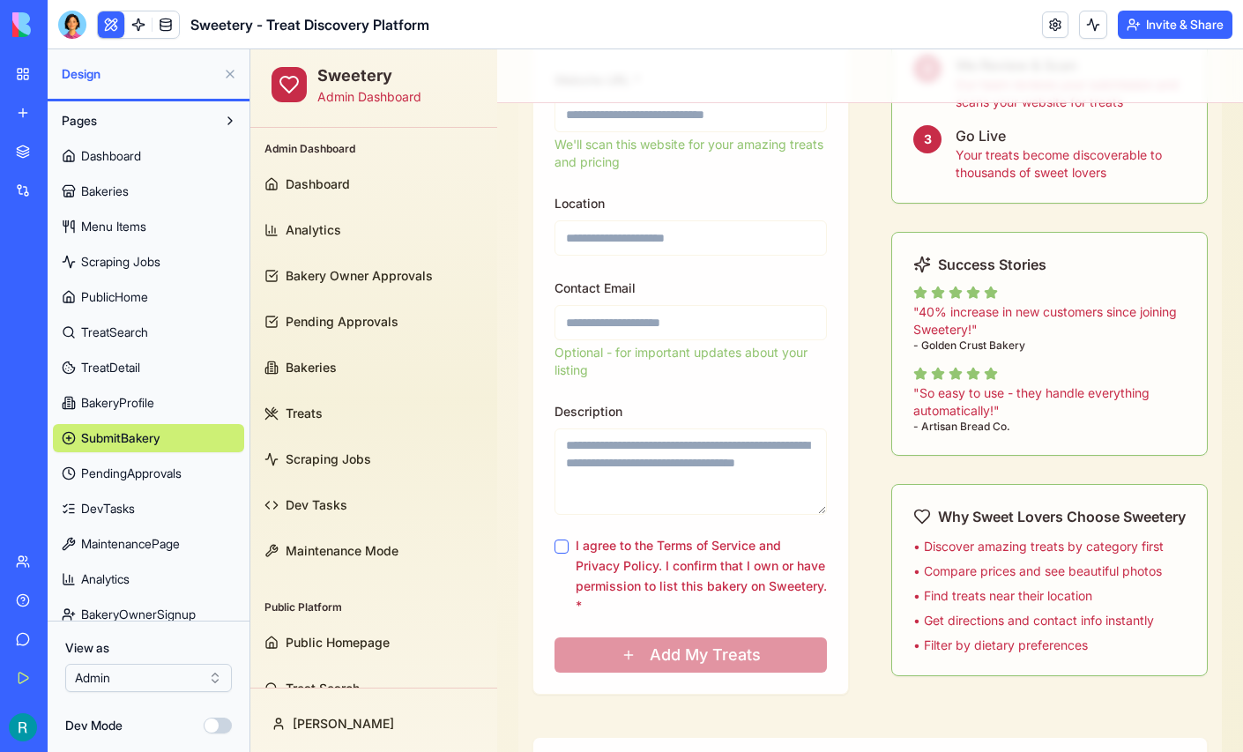
click at [140, 482] on span "PendingApprovals" at bounding box center [131, 474] width 100 height 18
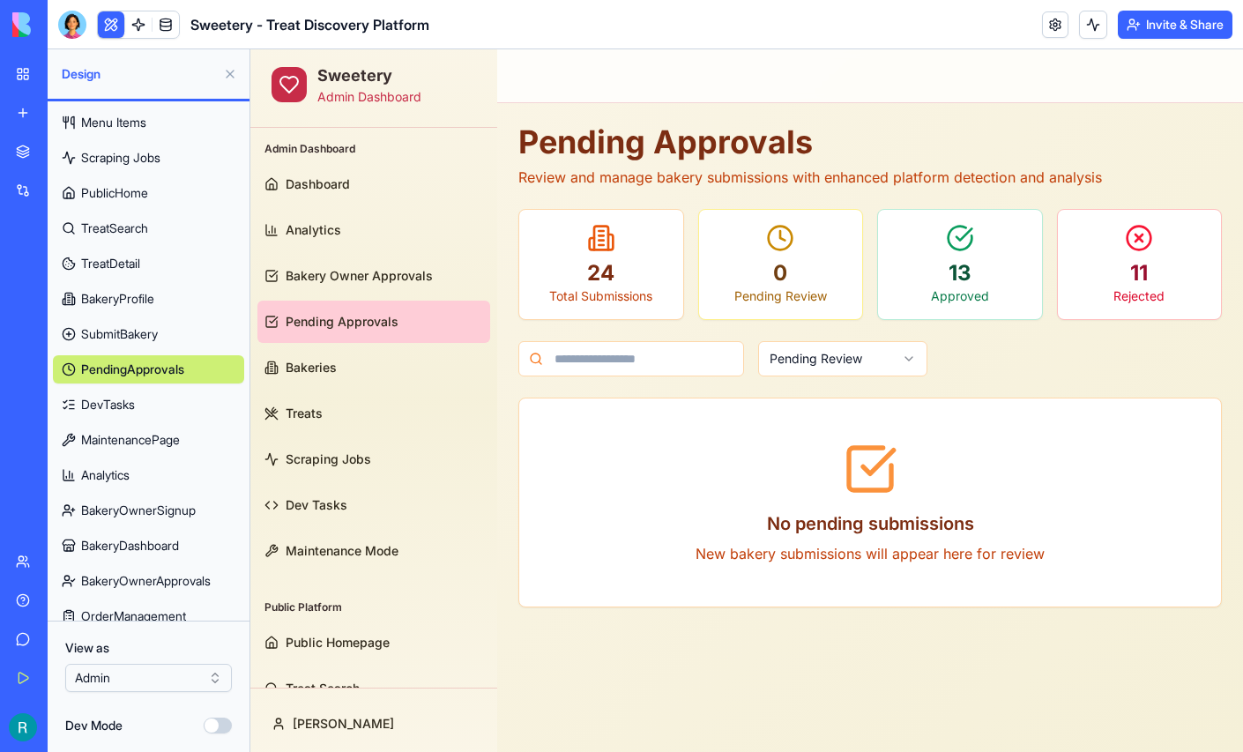
scroll to position [106, 0]
click at [135, 412] on span "DevTasks" at bounding box center [108, 403] width 54 height 18
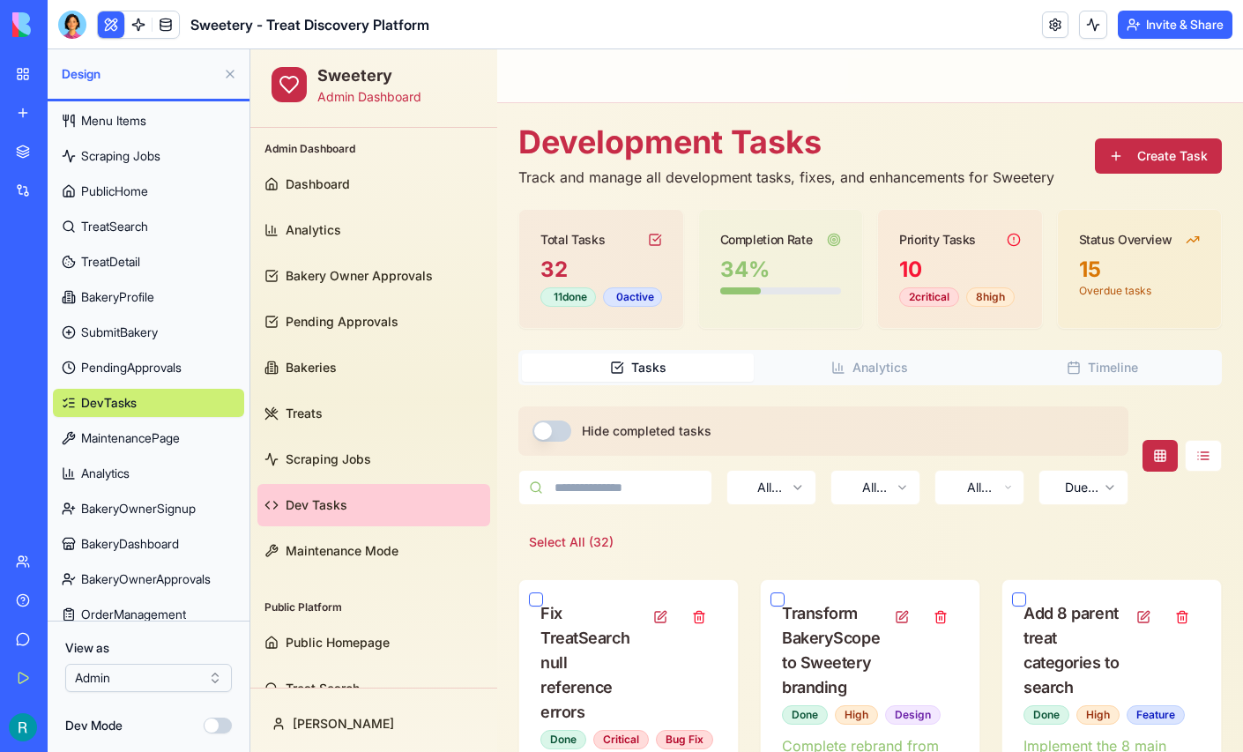
click at [130, 447] on span "MaintenancePage" at bounding box center [130, 438] width 99 height 18
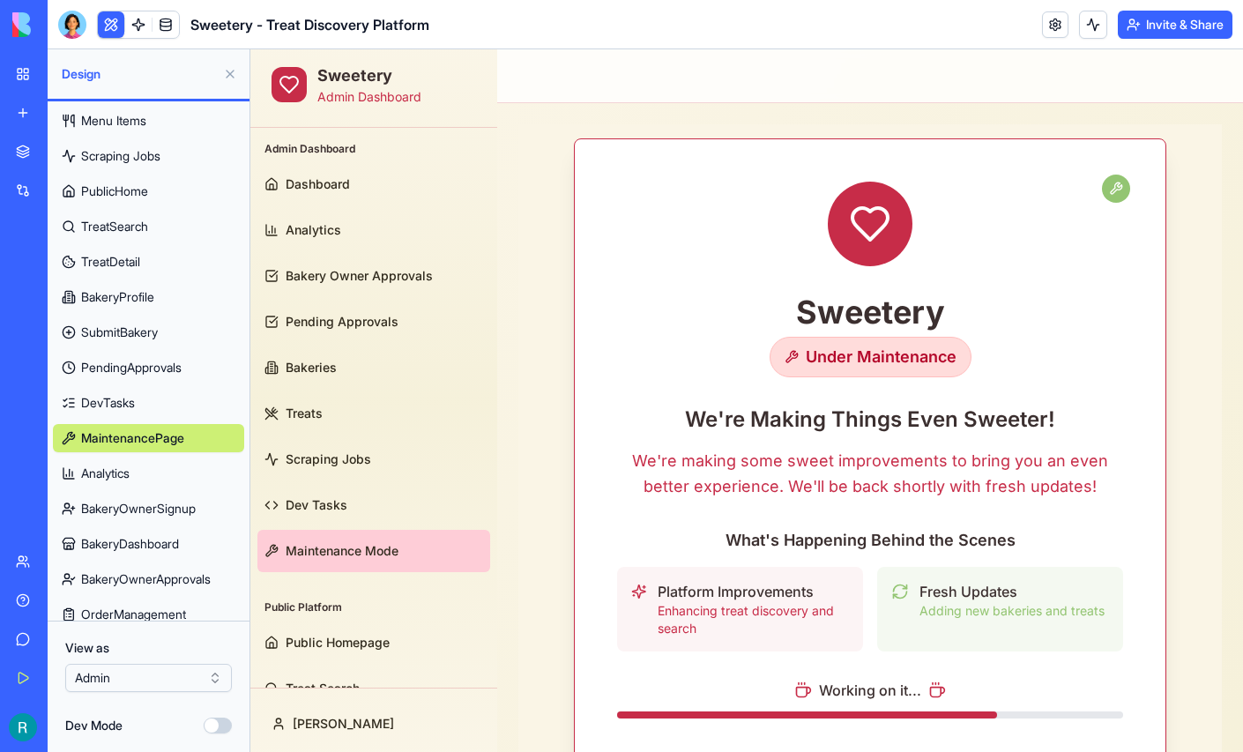
click at [229, 83] on button at bounding box center [230, 74] width 28 height 28
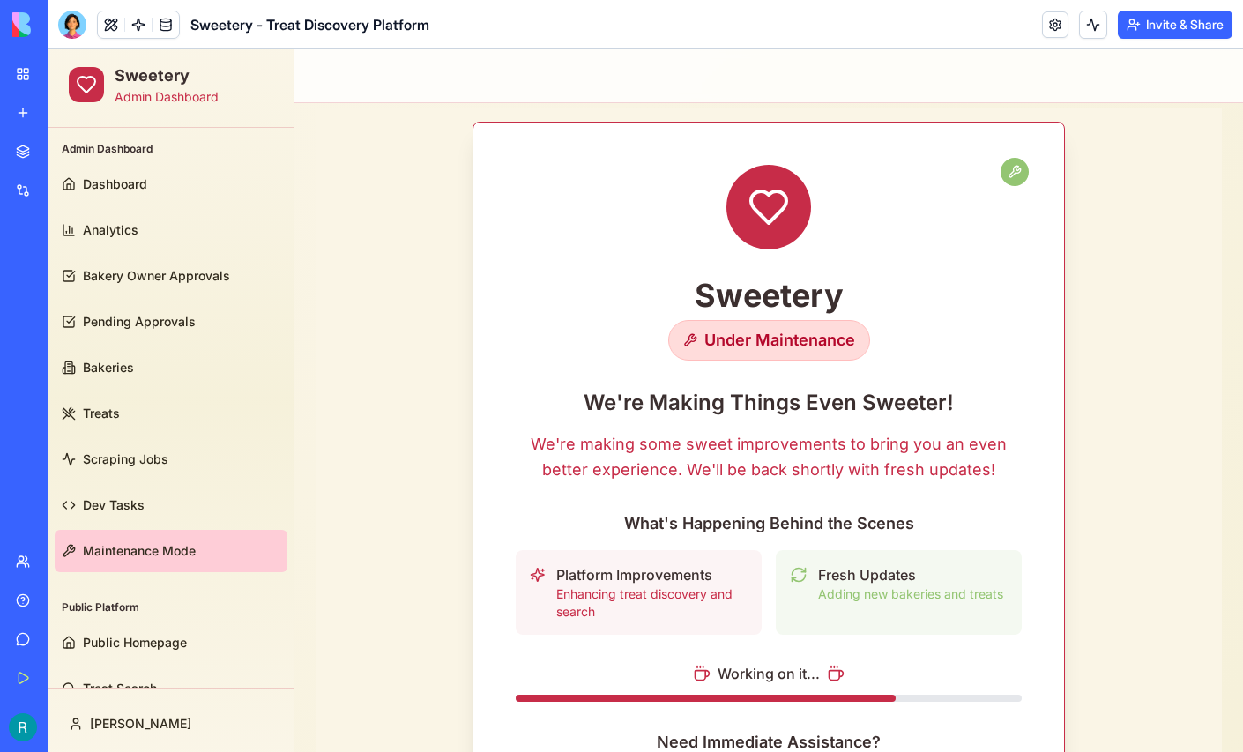
scroll to position [33, 0]
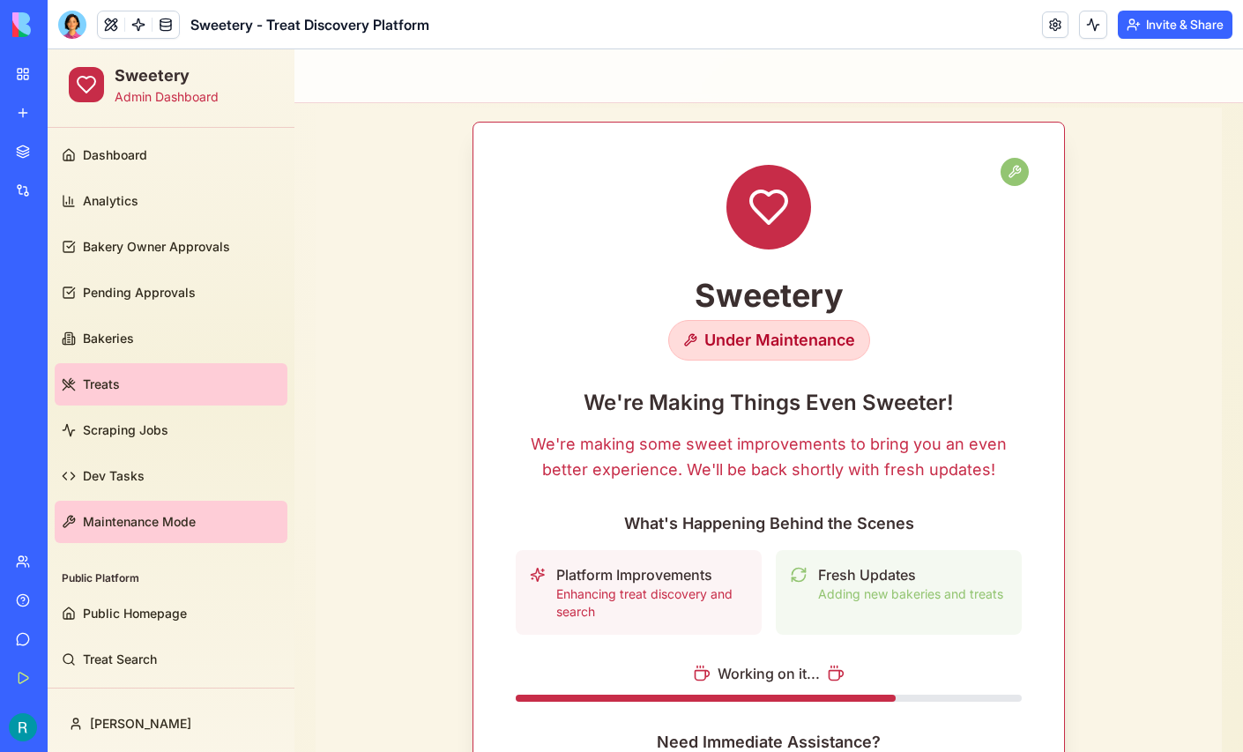
click at [175, 383] on link "Treats" at bounding box center [171, 384] width 233 height 42
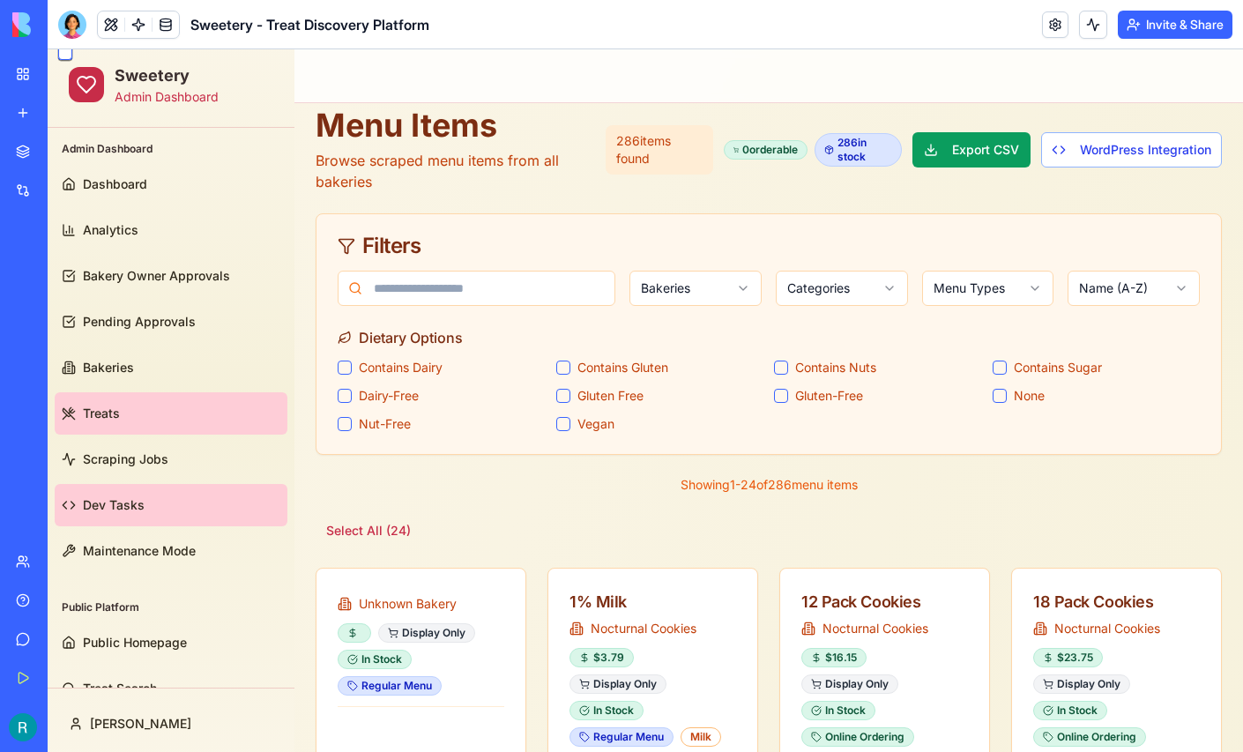
scroll to position [33, 0]
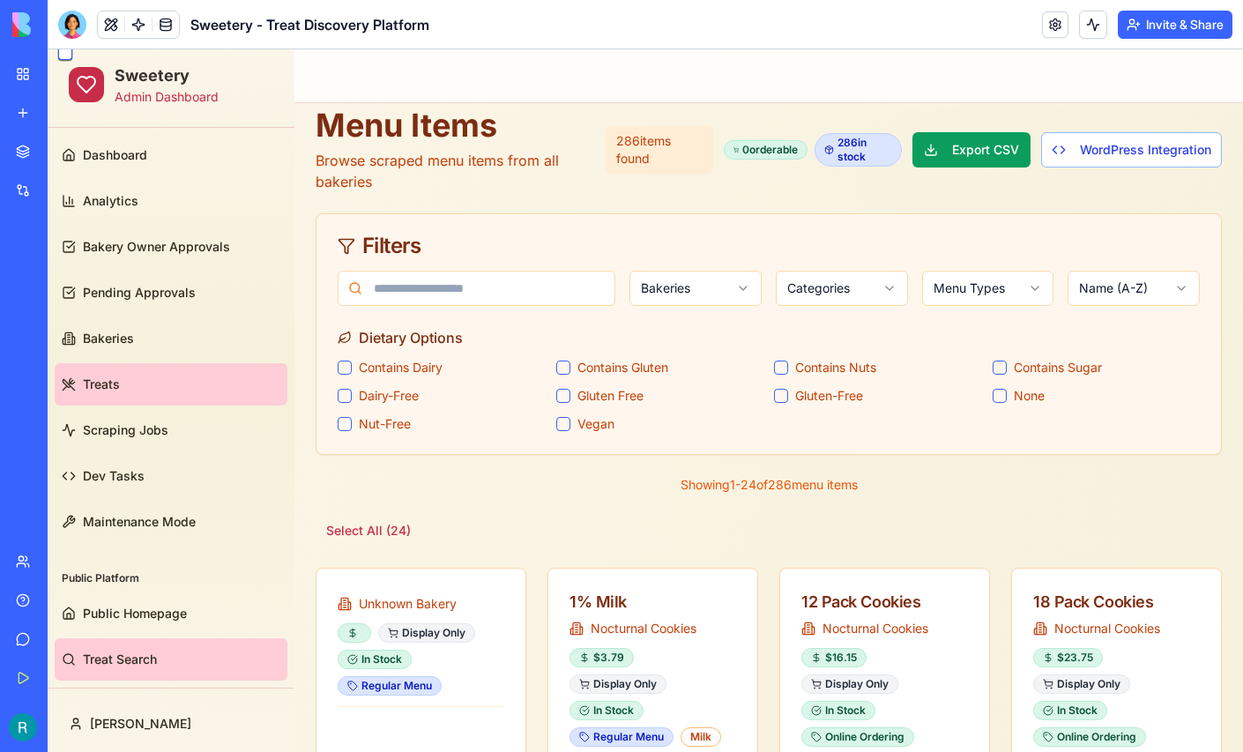
click at [139, 651] on span "Treat Search" at bounding box center [120, 660] width 74 height 18
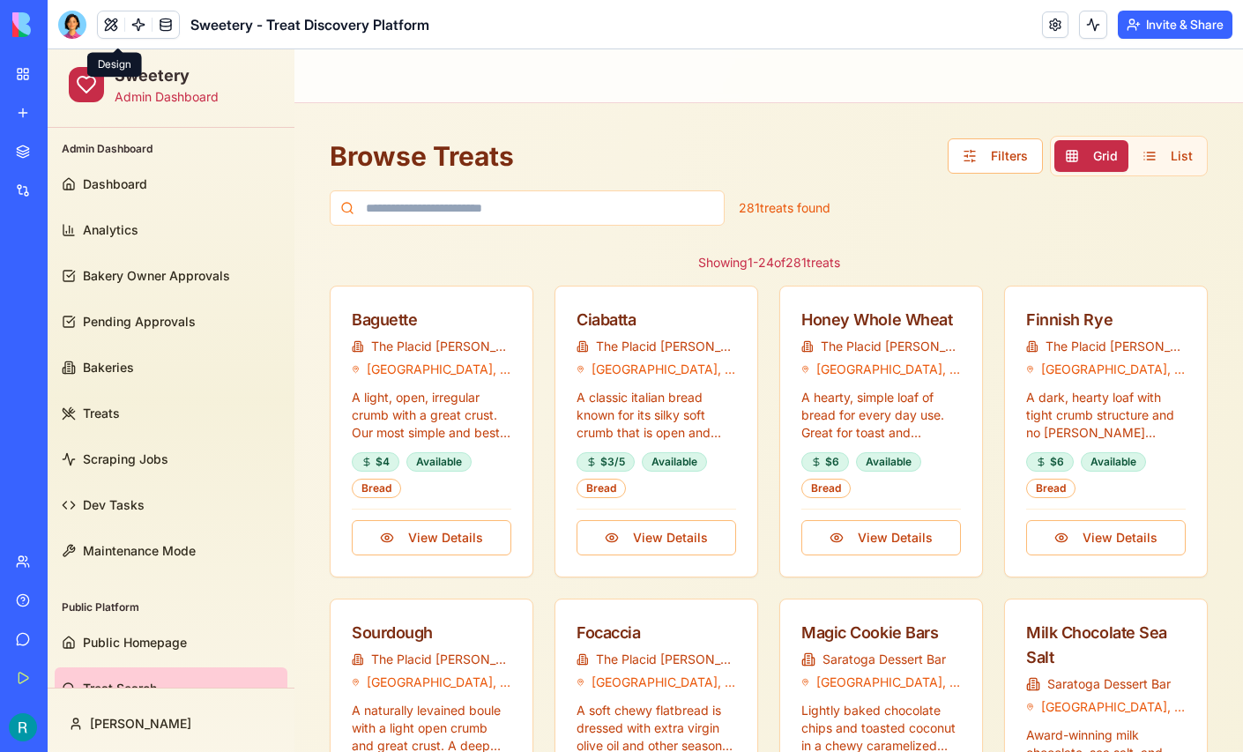
click at [119, 23] on button at bounding box center [111, 24] width 26 height 26
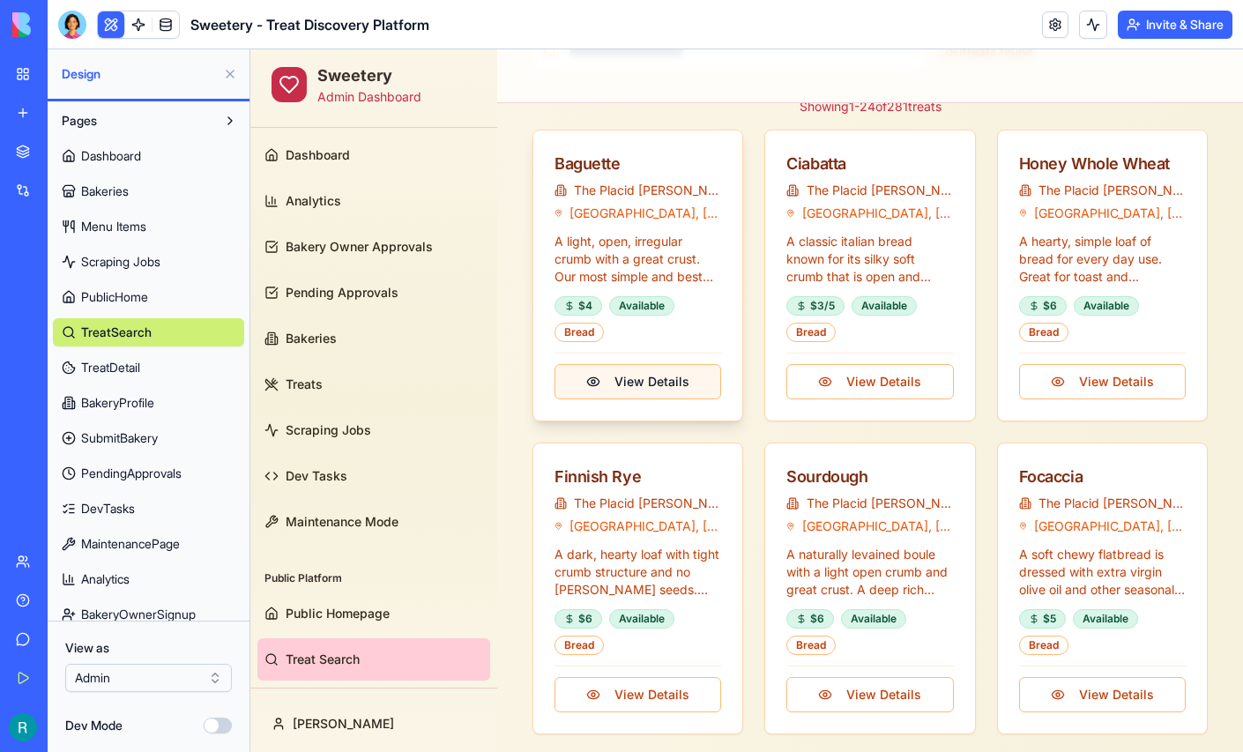
scroll to position [198, 0]
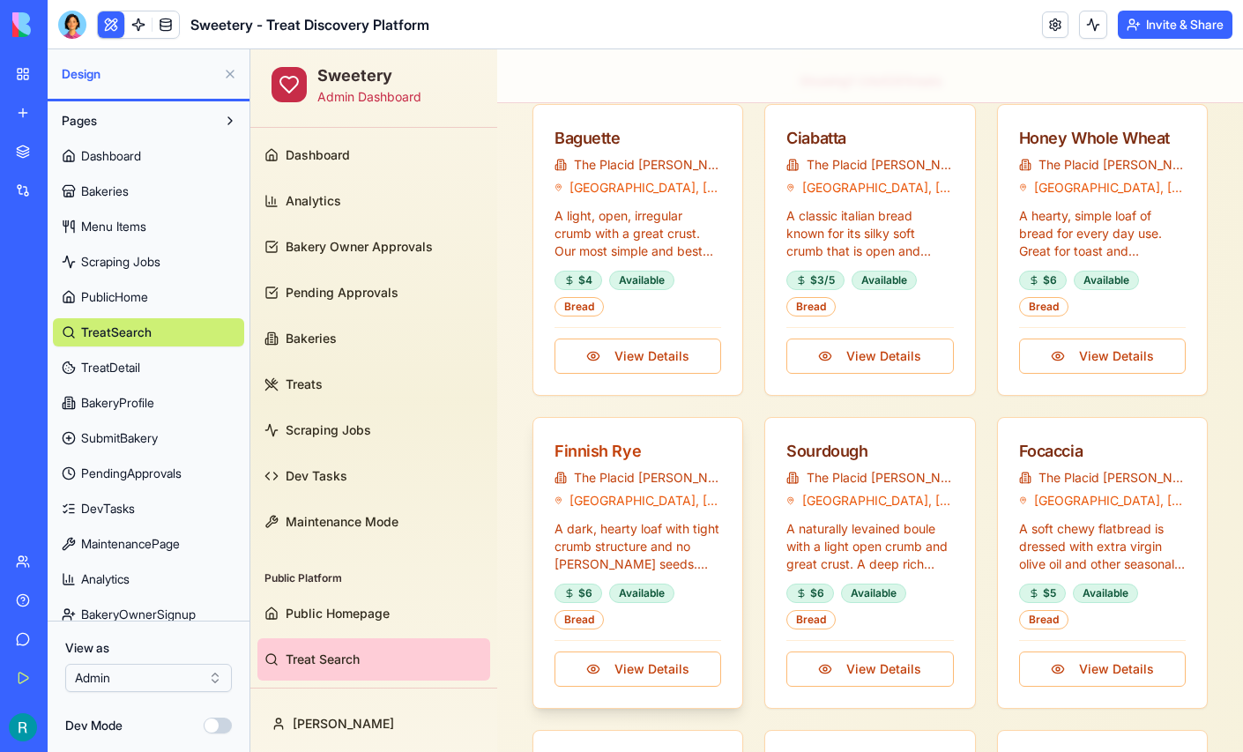
click at [607, 454] on div "Finnish Rye" at bounding box center [637, 451] width 167 height 25
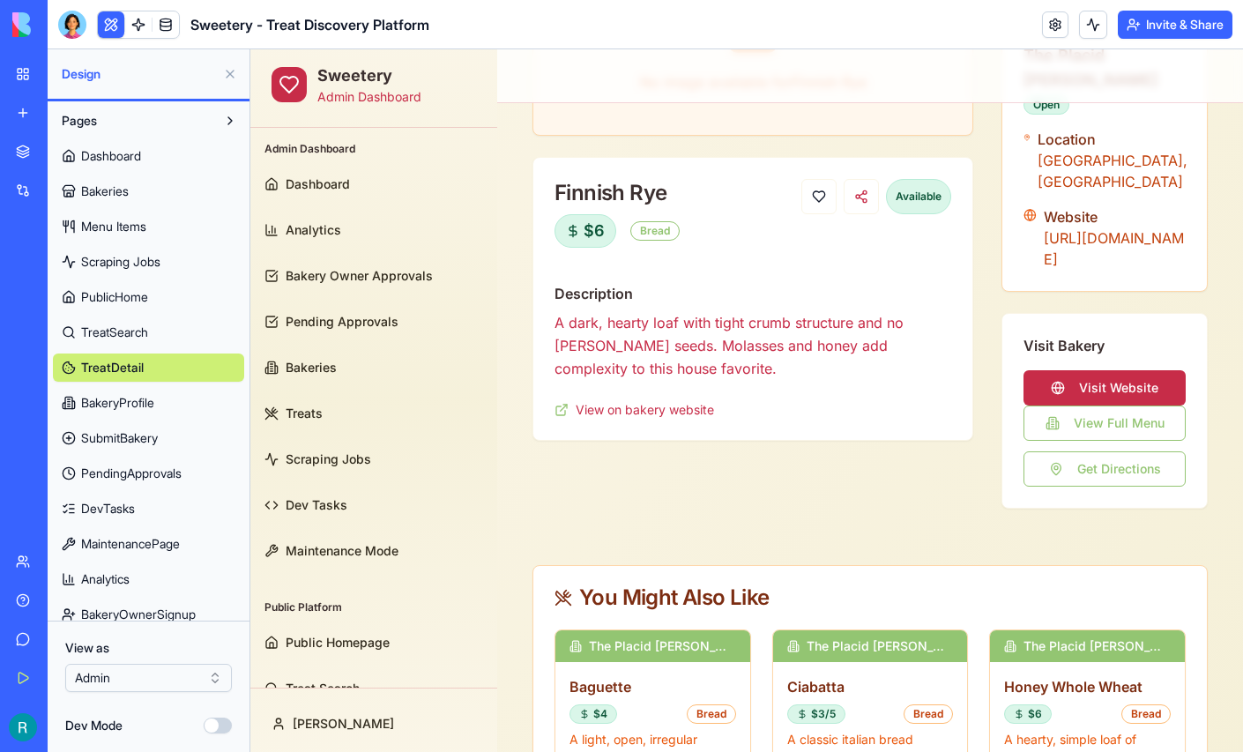
scroll to position [307, 0]
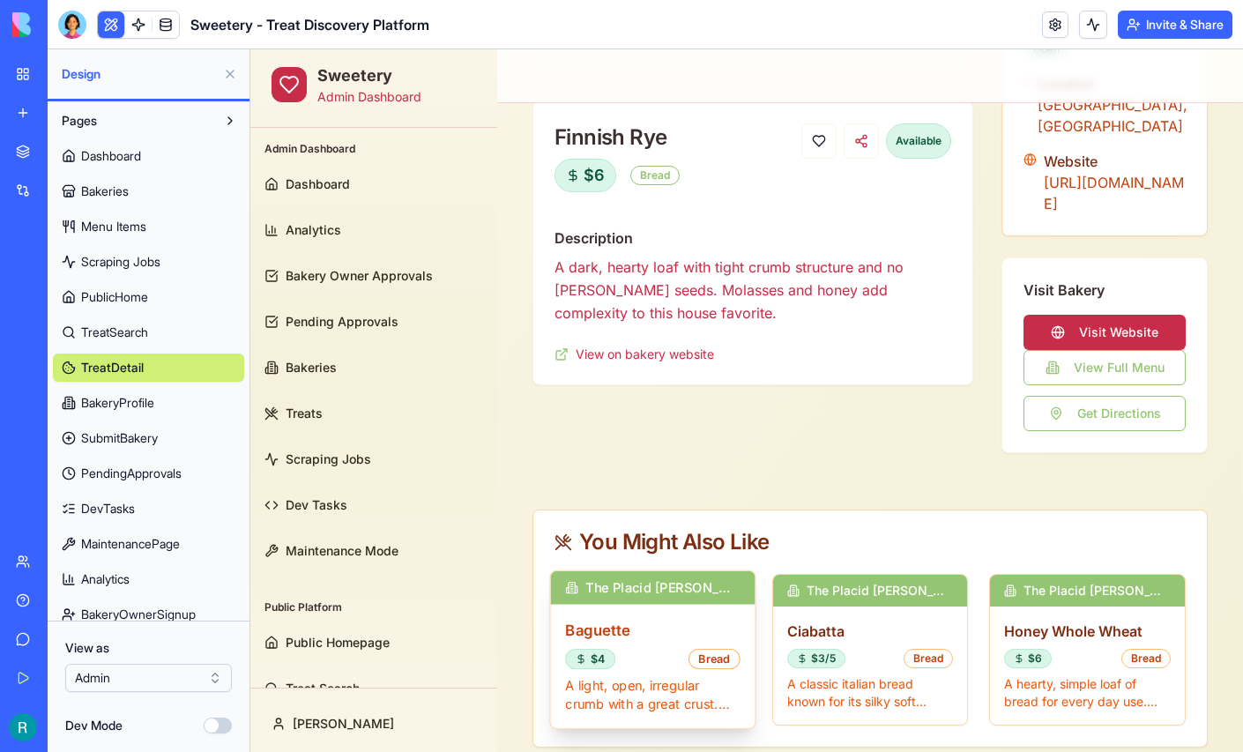
click at [613, 619] on h3 "Baguette" at bounding box center [652, 630] width 175 height 22
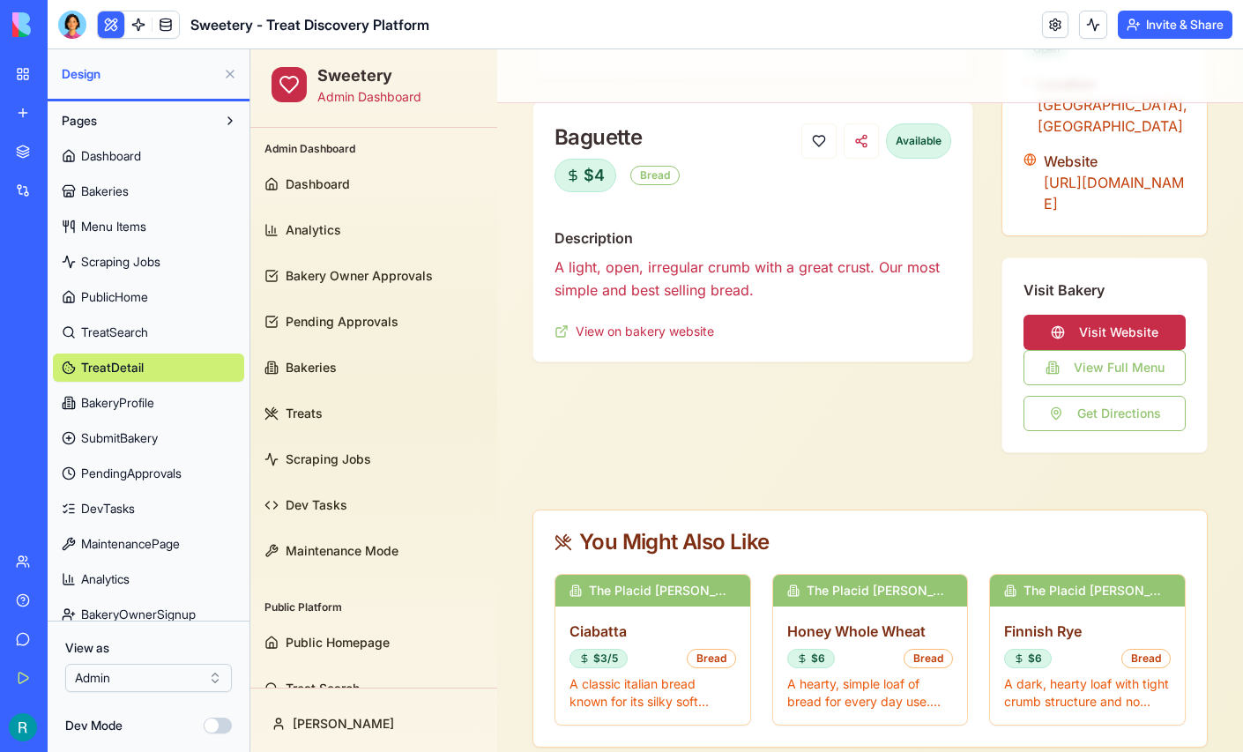
click at [226, 81] on button at bounding box center [230, 74] width 28 height 28
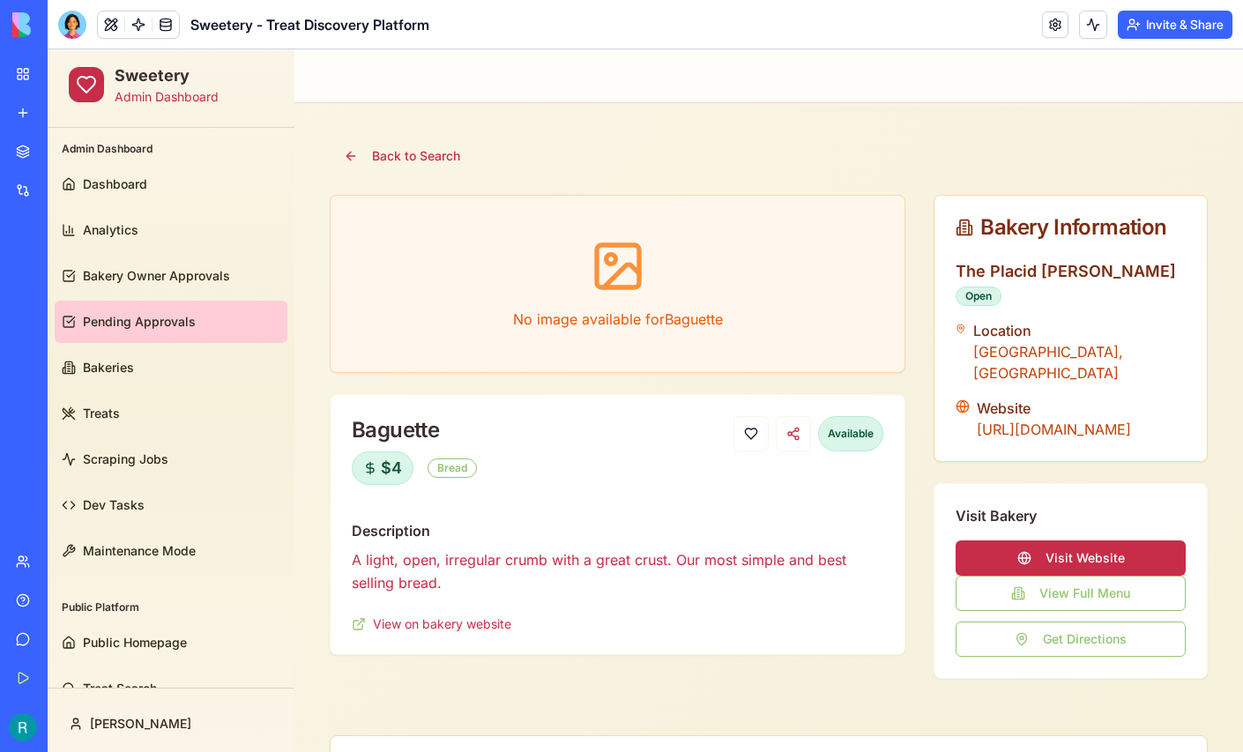
scroll to position [33, 0]
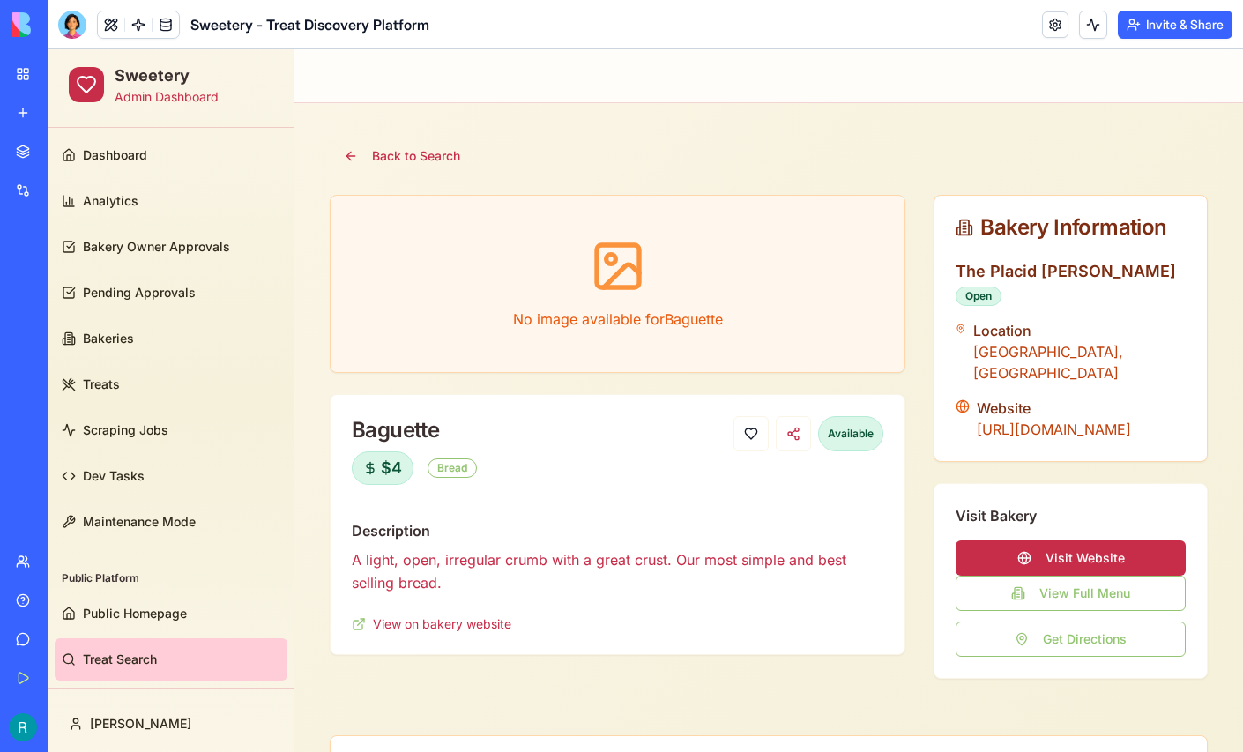
click at [104, 653] on span "Treat Search" at bounding box center [120, 660] width 74 height 18
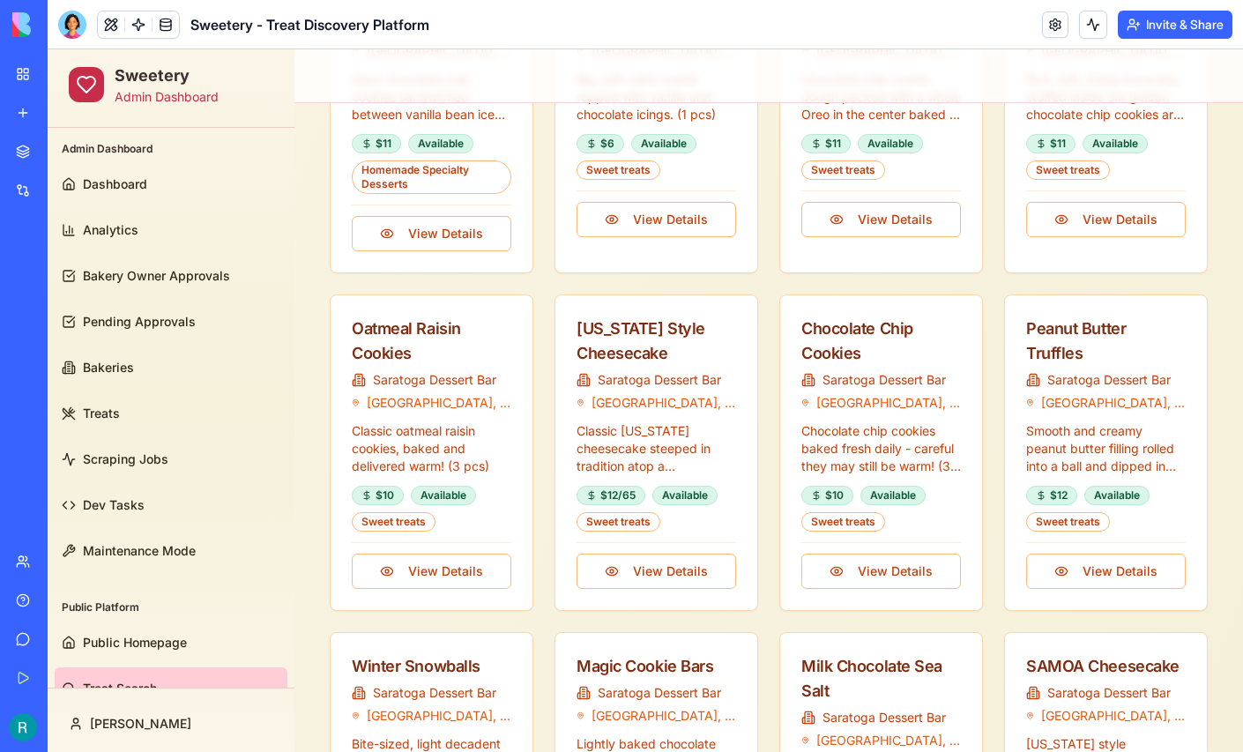
scroll to position [1766, 0]
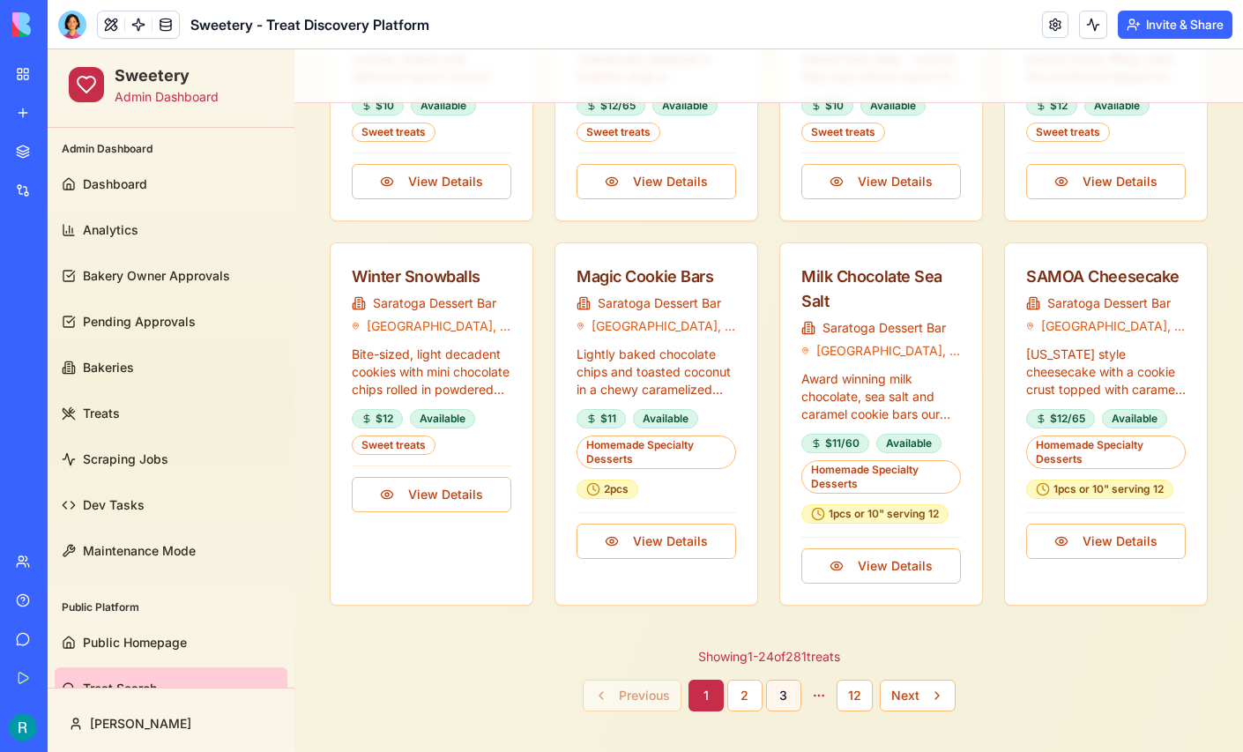
click at [781, 685] on button "3" at bounding box center [783, 696] width 35 height 32
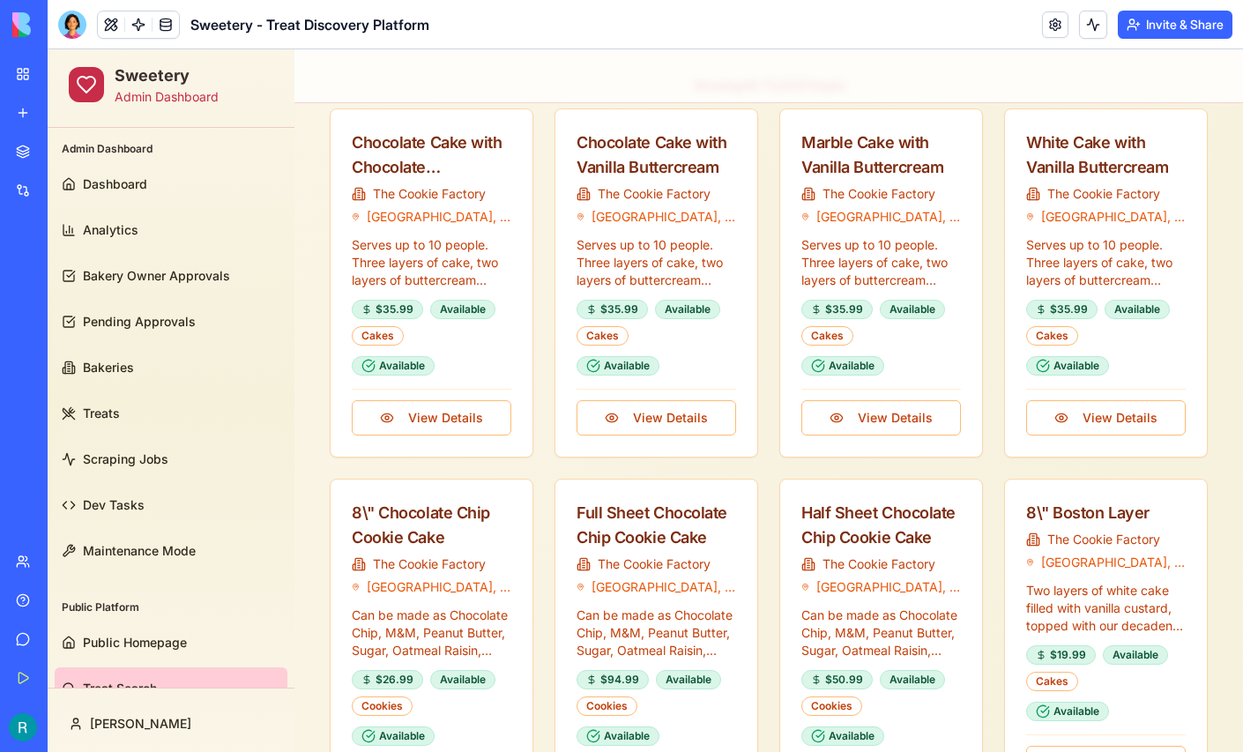
scroll to position [197, 0]
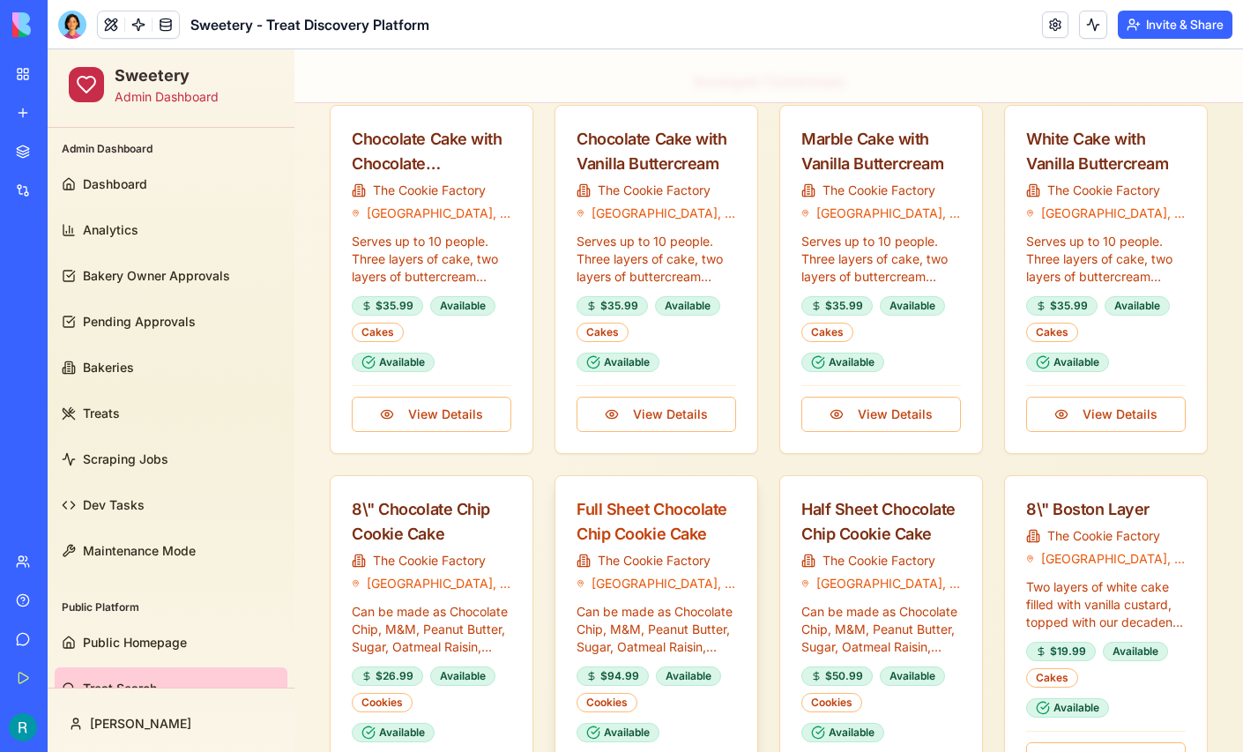
click at [642, 536] on div "Full Sheet Chocolate Chip Cookie Cake" at bounding box center [656, 521] width 160 height 49
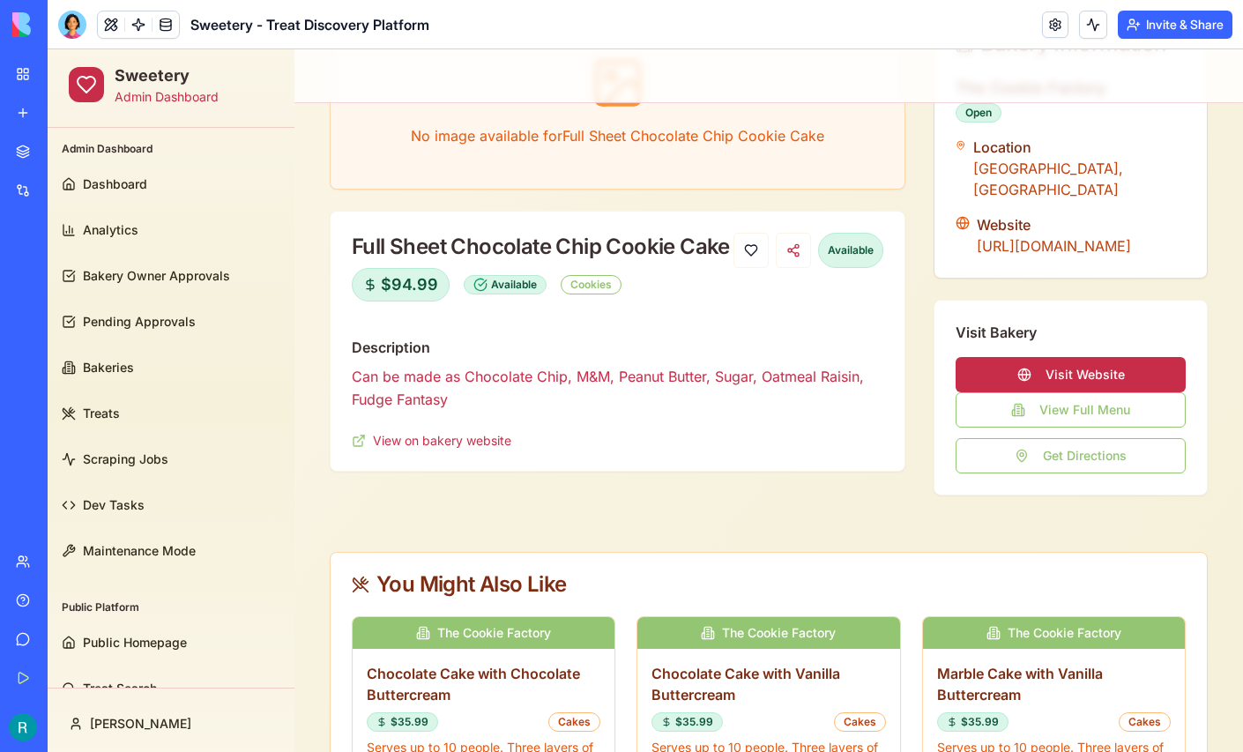
scroll to position [0, 0]
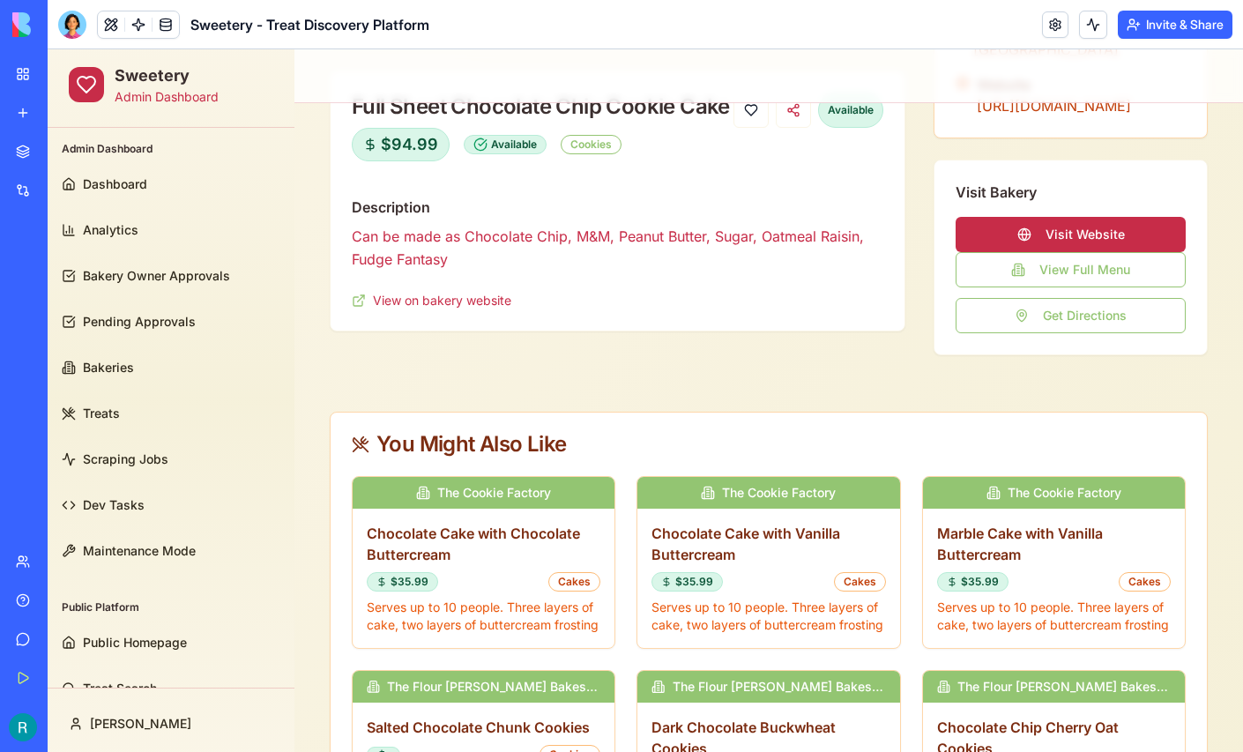
scroll to position [329, 0]
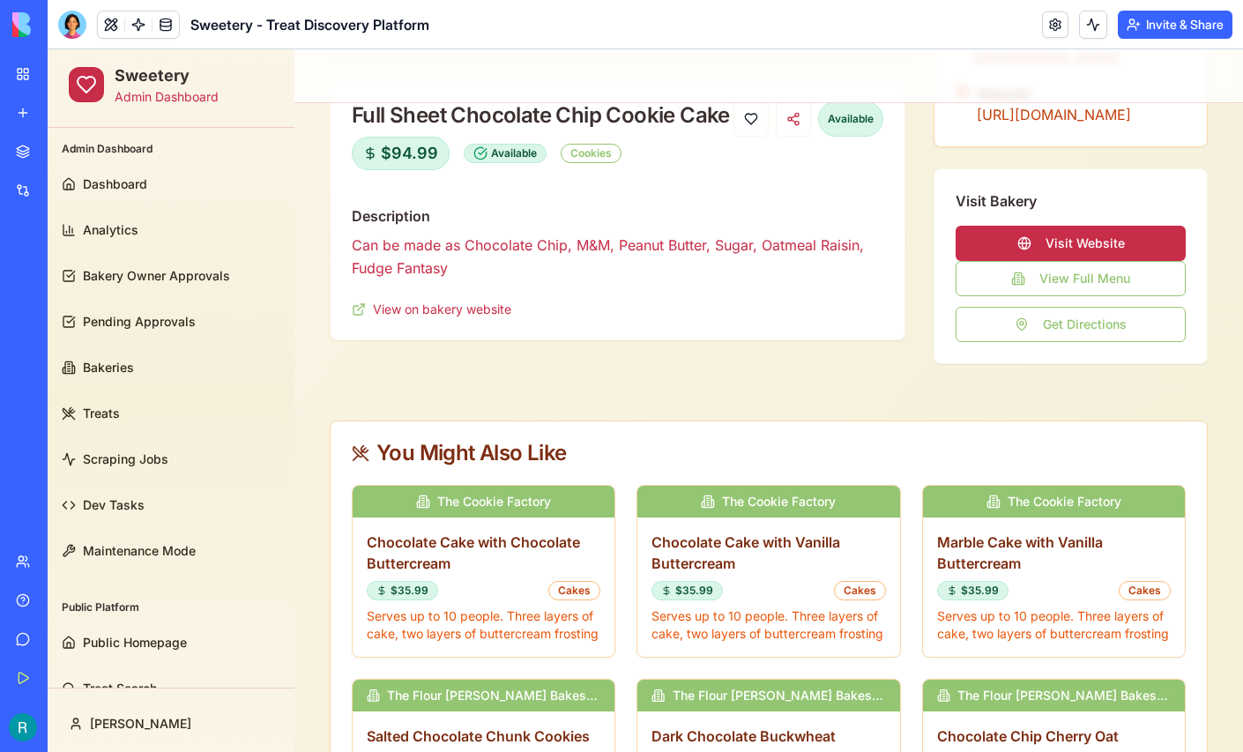
click at [124, 32] on button at bounding box center [111, 24] width 26 height 26
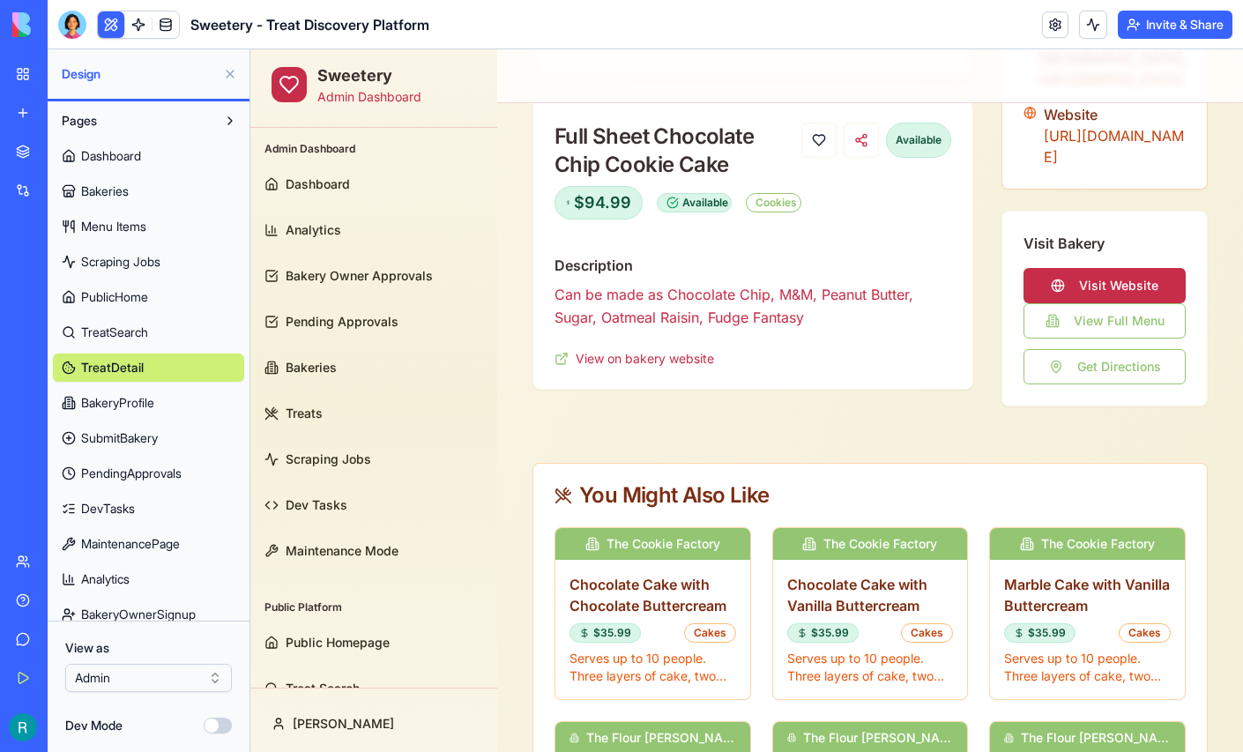
click at [146, 235] on span "Menu Items" at bounding box center [113, 227] width 65 height 18
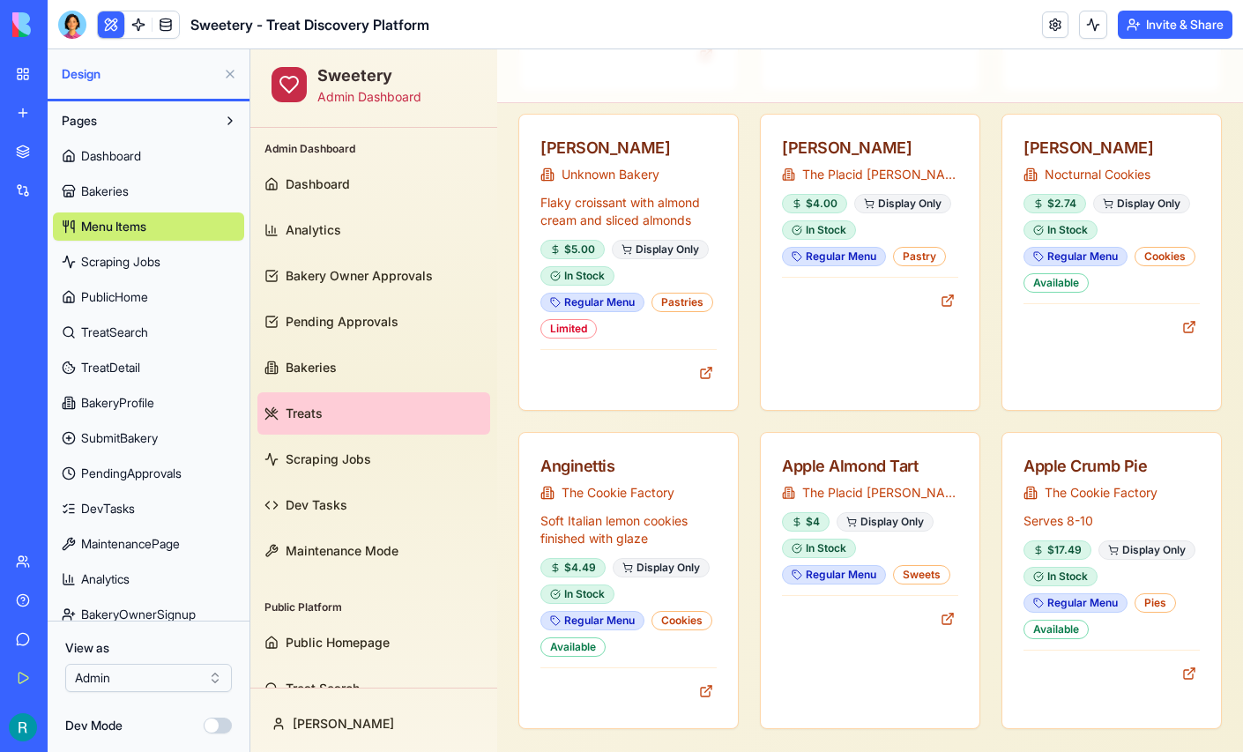
scroll to position [2473, 0]
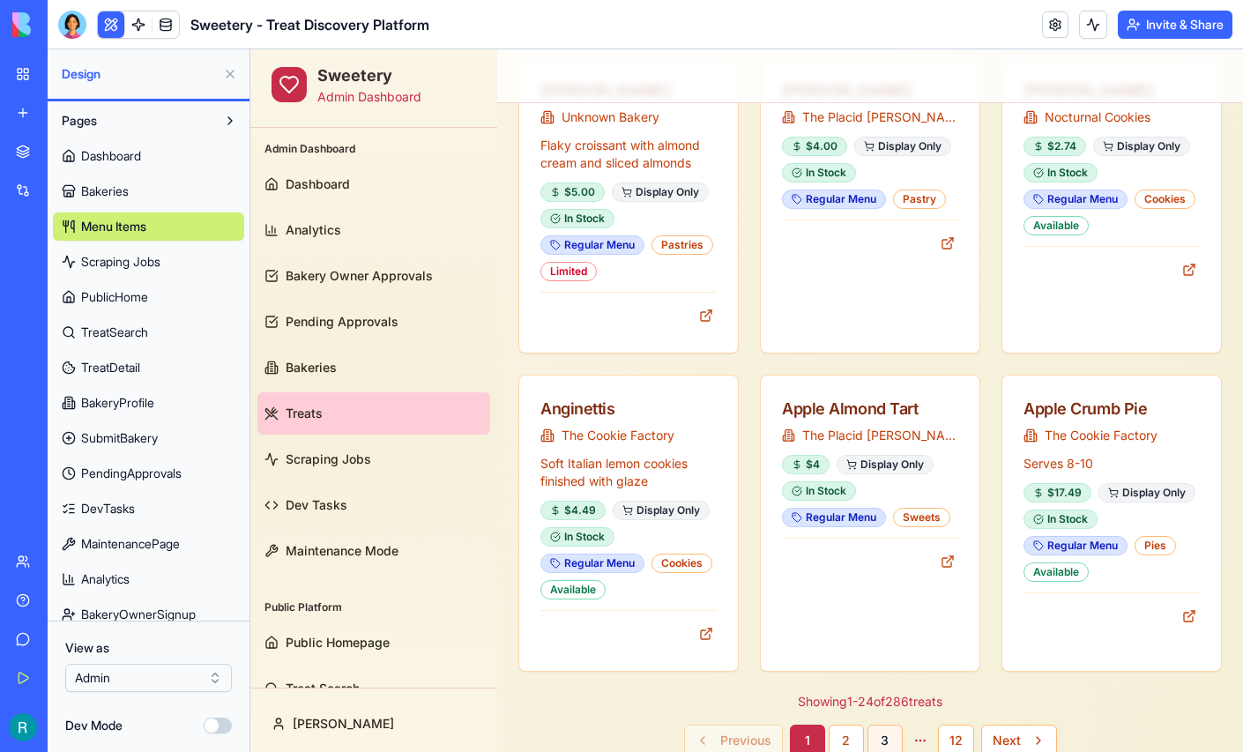
click at [879, 725] on button "3" at bounding box center [884, 741] width 35 height 32
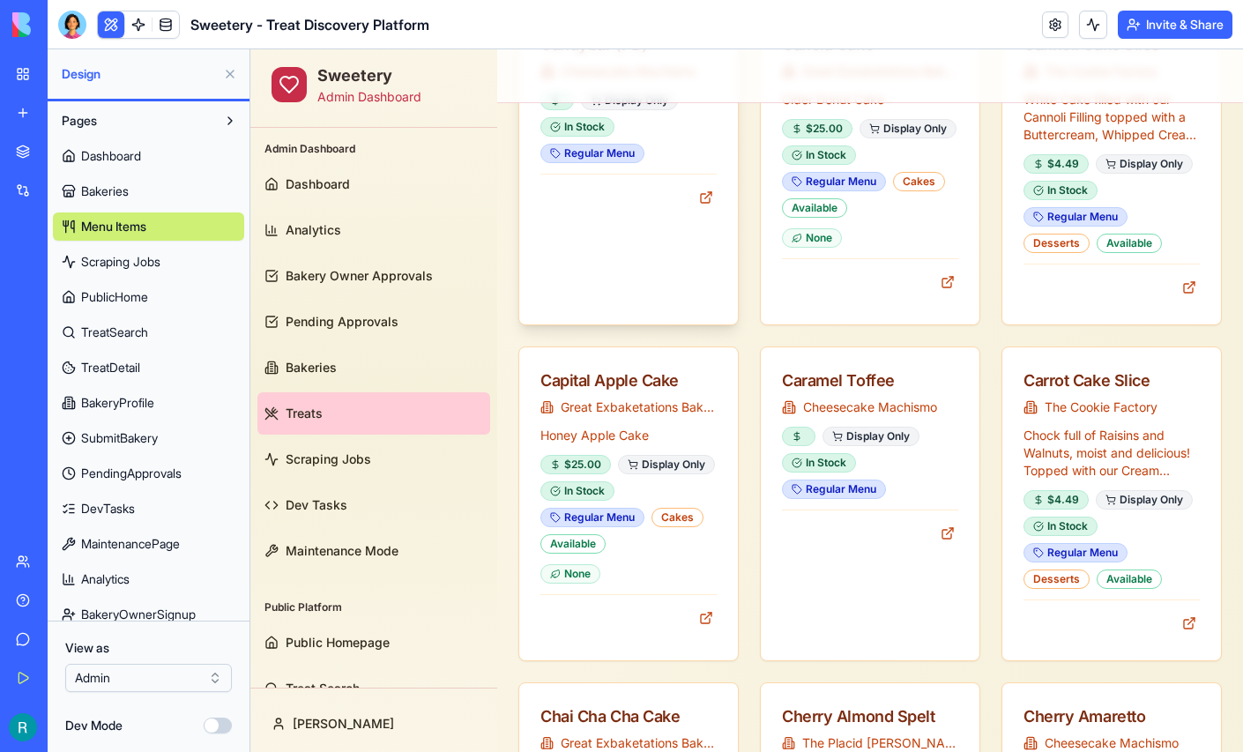
scroll to position [576, 0]
click at [138, 376] on span "TreatDetail" at bounding box center [110, 368] width 59 height 18
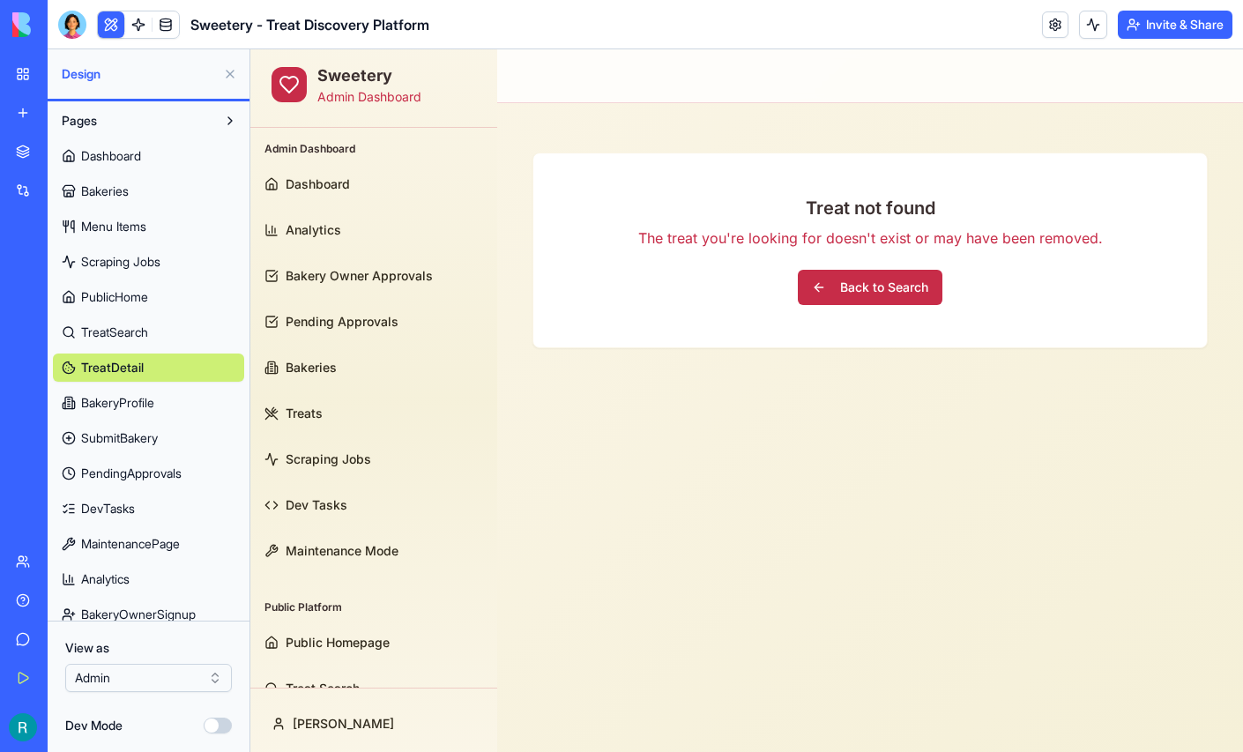
click at [148, 341] on span "TreatSearch" at bounding box center [114, 333] width 67 height 18
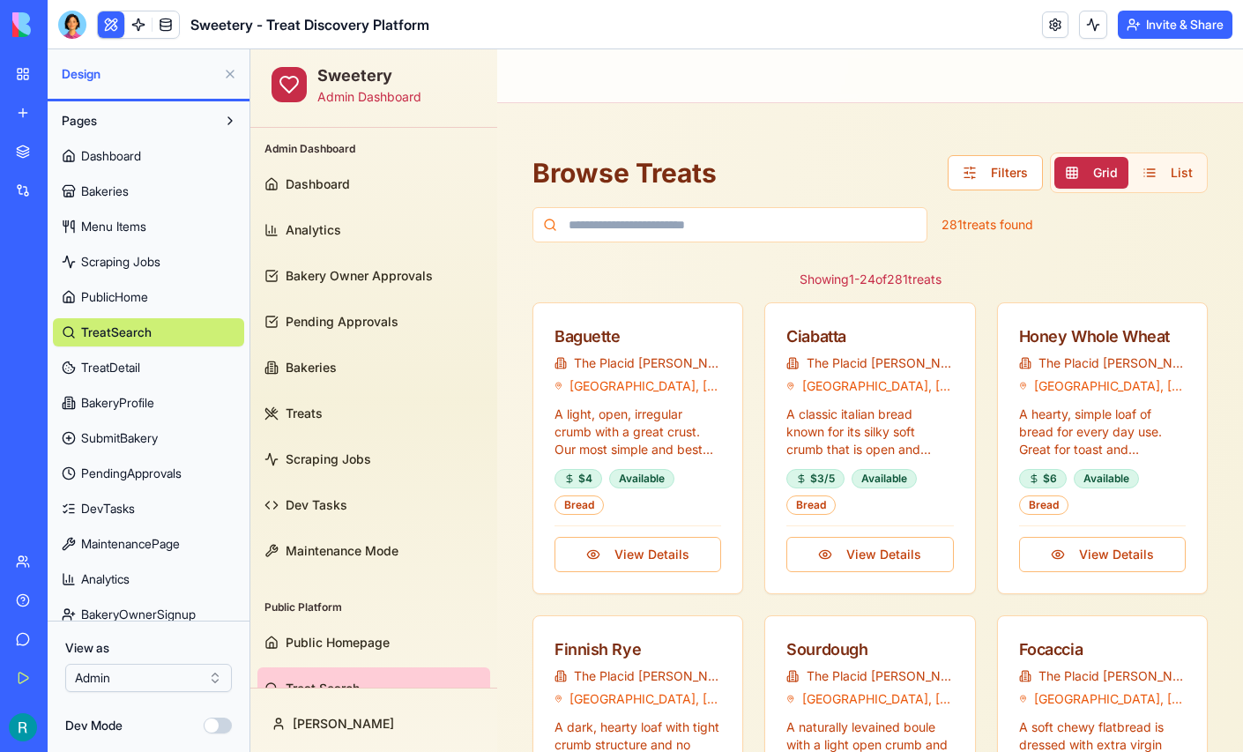
click at [126, 200] on span "Bakeries" at bounding box center [105, 191] width 48 height 18
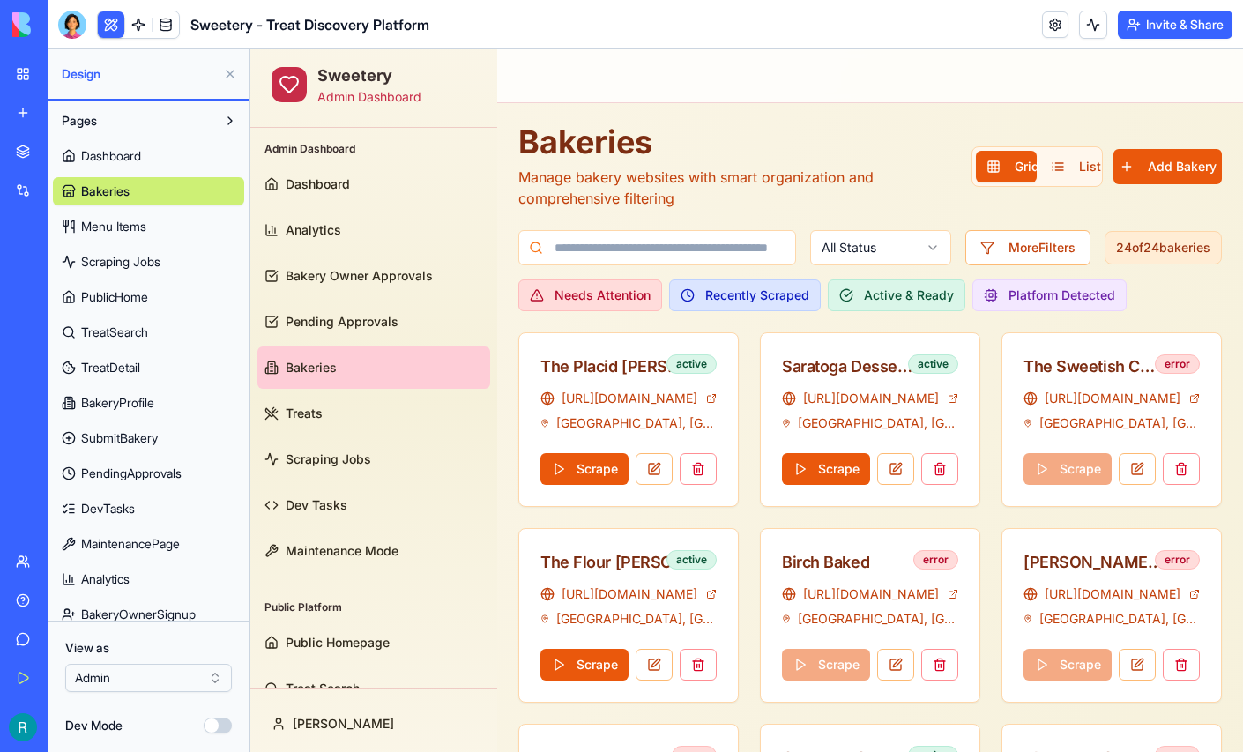
click at [123, 235] on span "Menu Items" at bounding box center [113, 227] width 65 height 18
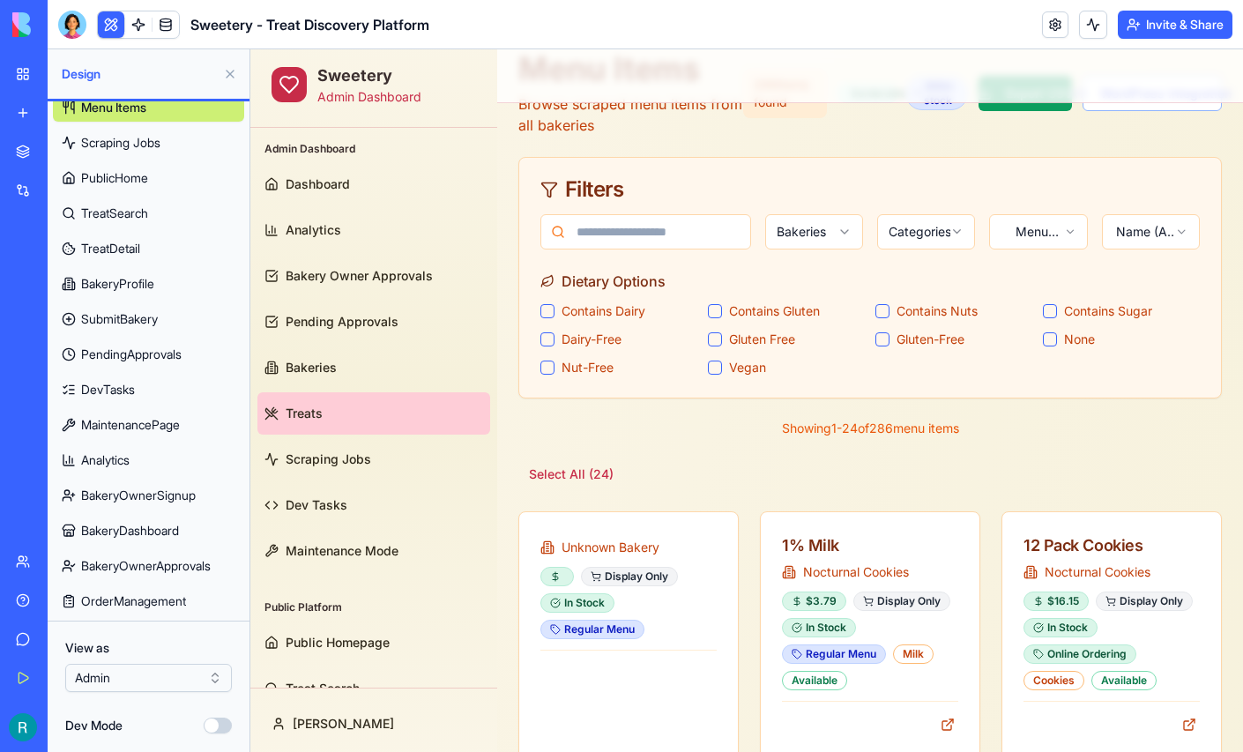
scroll to position [226, 0]
click at [147, 592] on span "OrderManagement" at bounding box center [133, 601] width 105 height 18
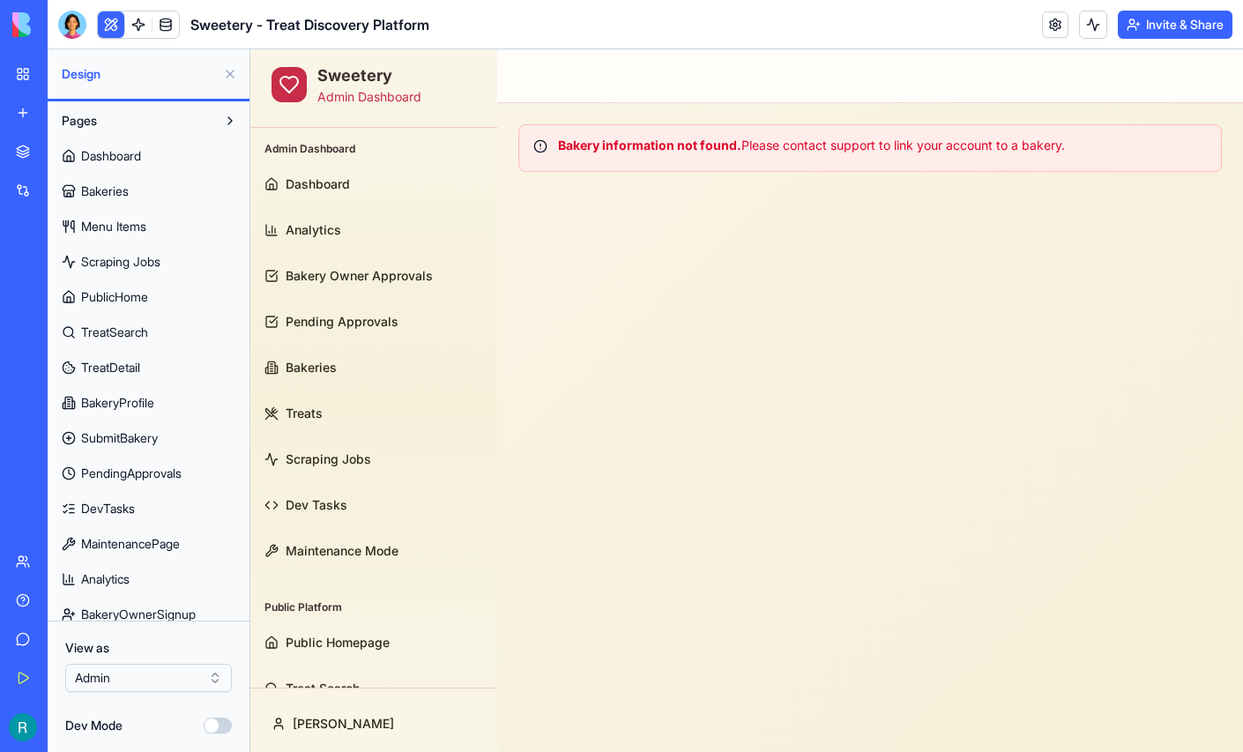
scroll to position [226, 0]
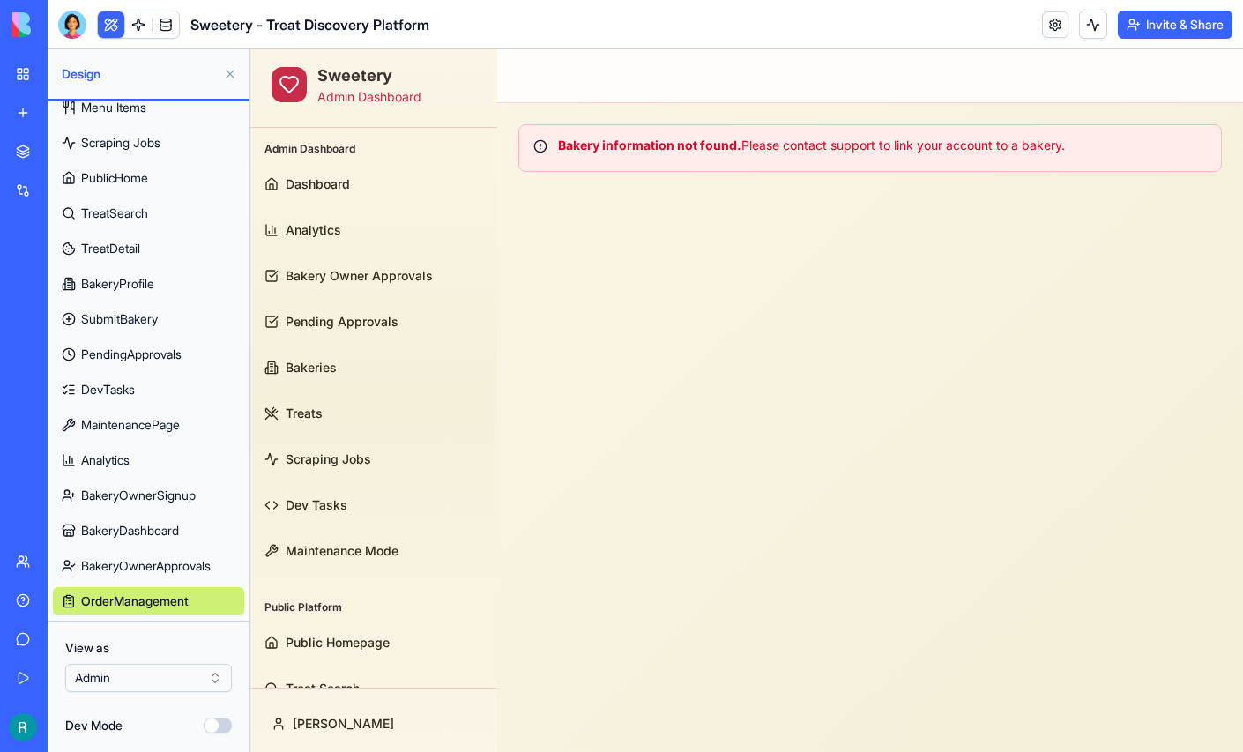
click at [126, 451] on span "Analytics" at bounding box center [105, 460] width 48 height 18
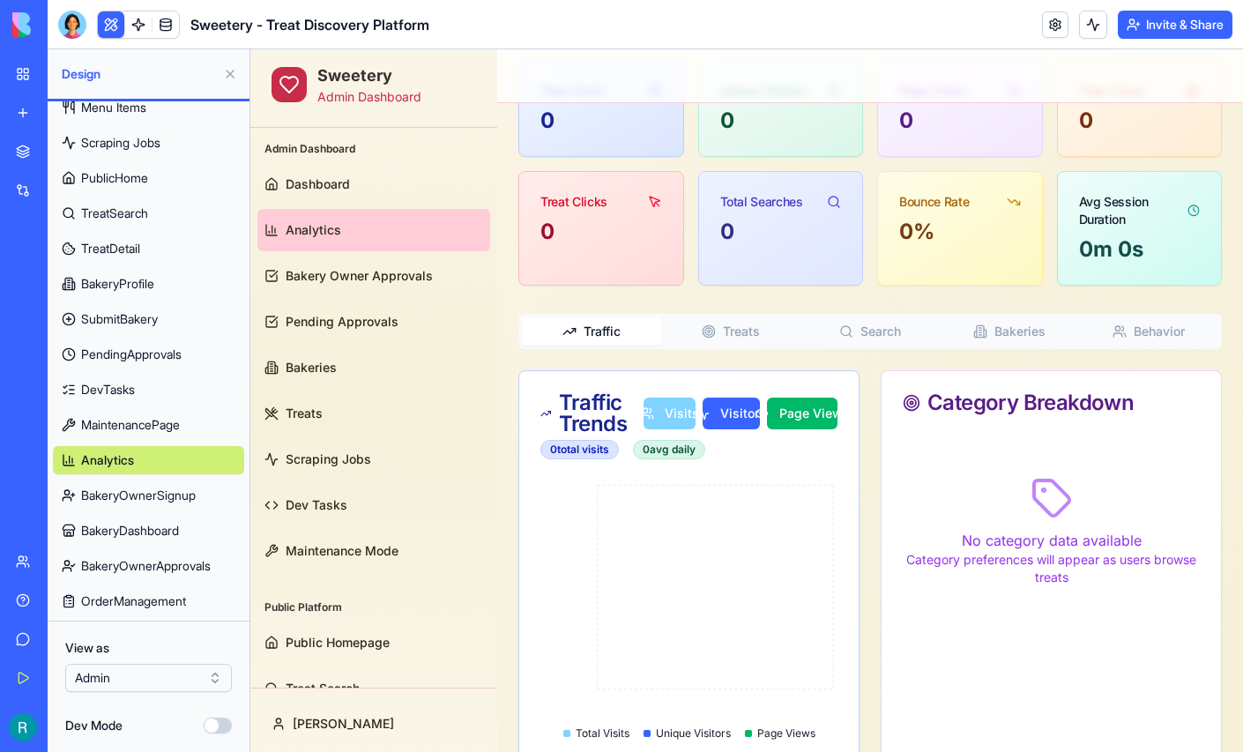
scroll to position [179, 0]
click at [230, 86] on button at bounding box center [230, 74] width 28 height 28
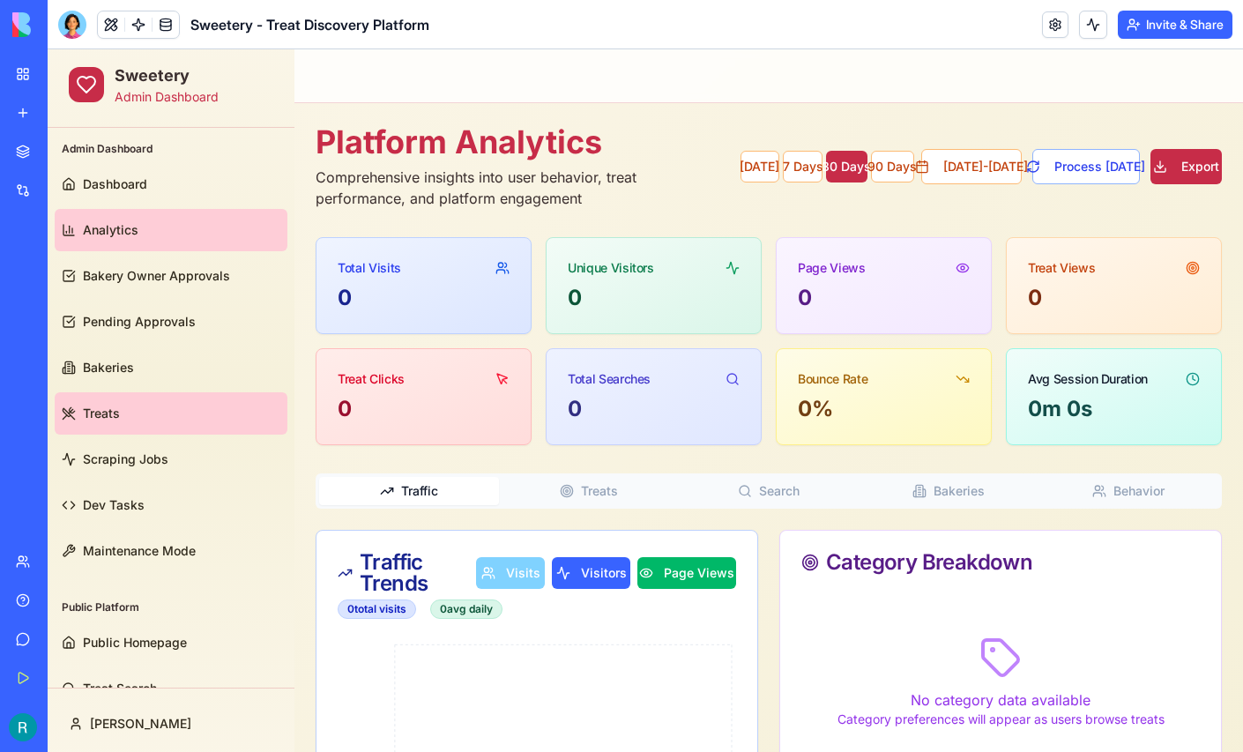
scroll to position [33, 0]
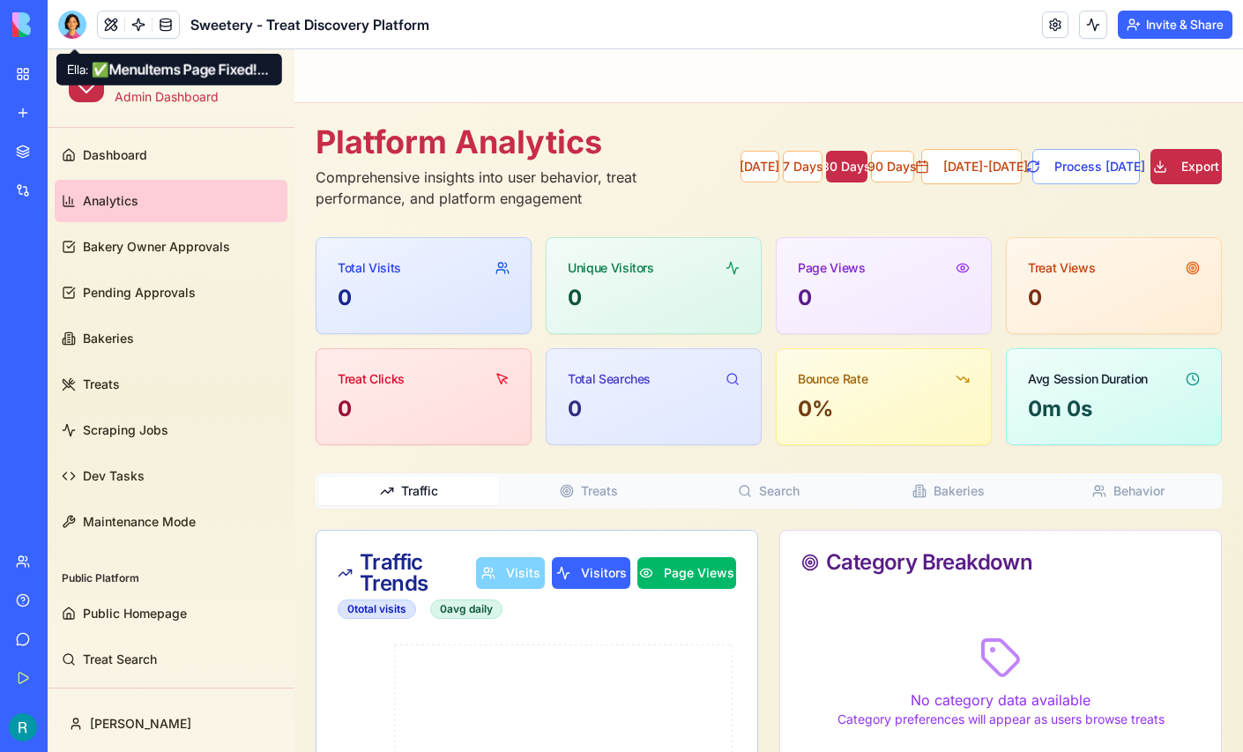
click at [82, 35] on div at bounding box center [72, 25] width 28 height 28
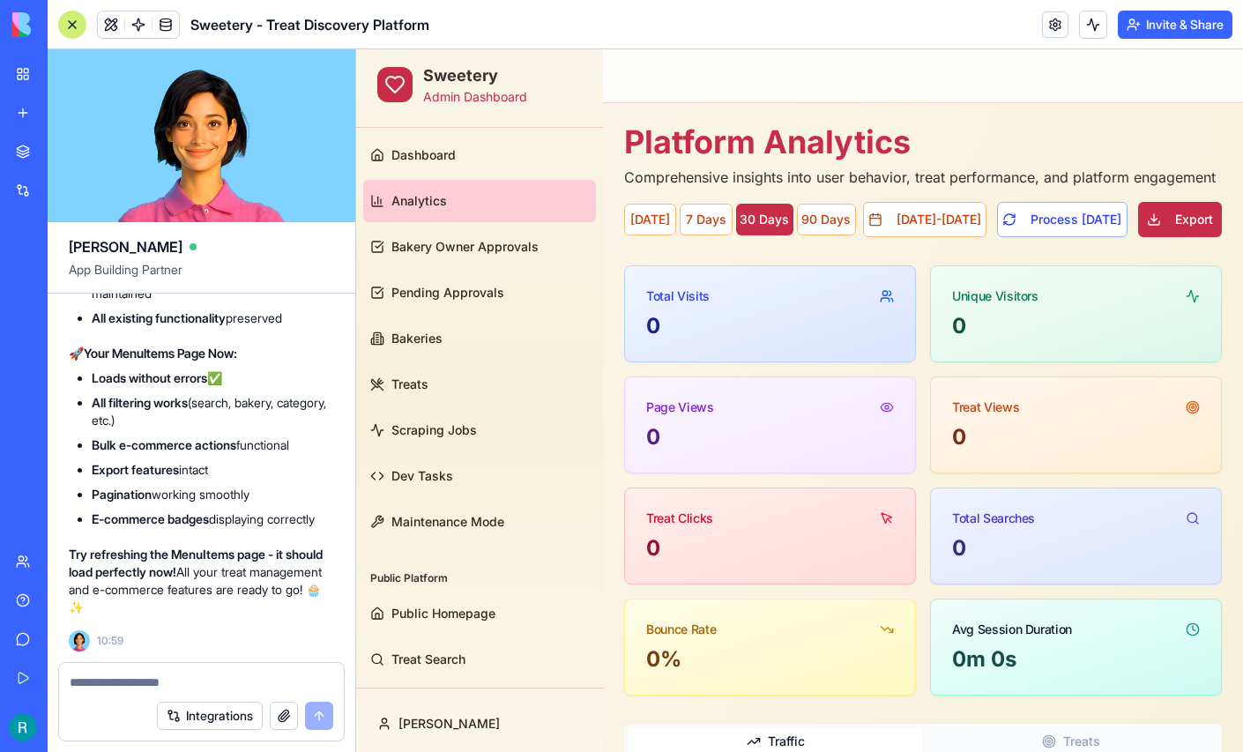
scroll to position [151152, 0]
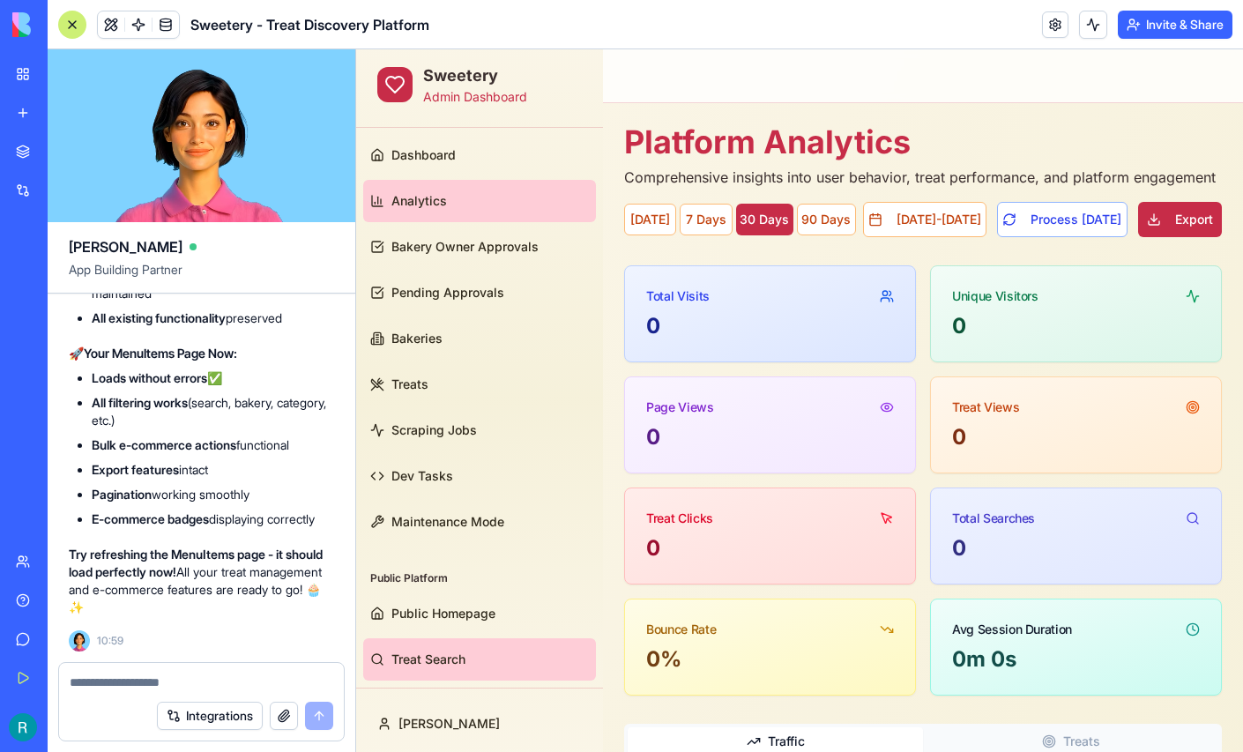
click at [448, 639] on link "Treat Search" at bounding box center [479, 659] width 233 height 42
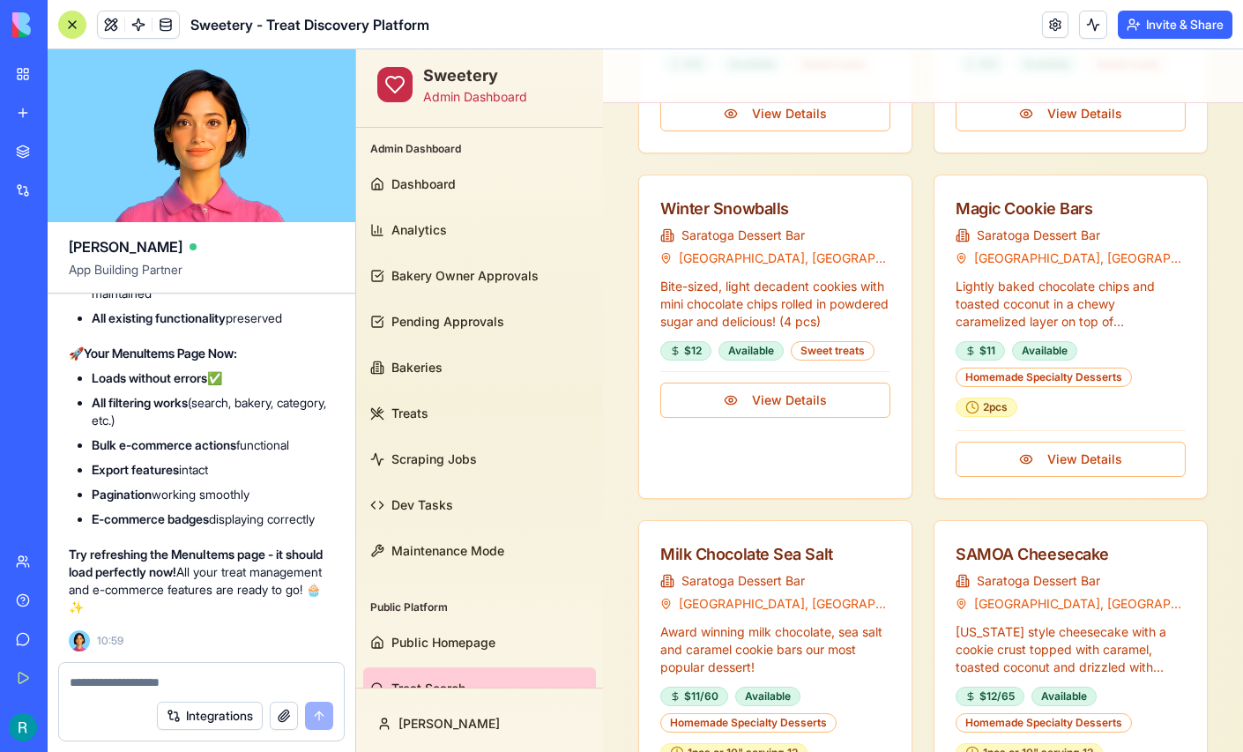
scroll to position [3377, 0]
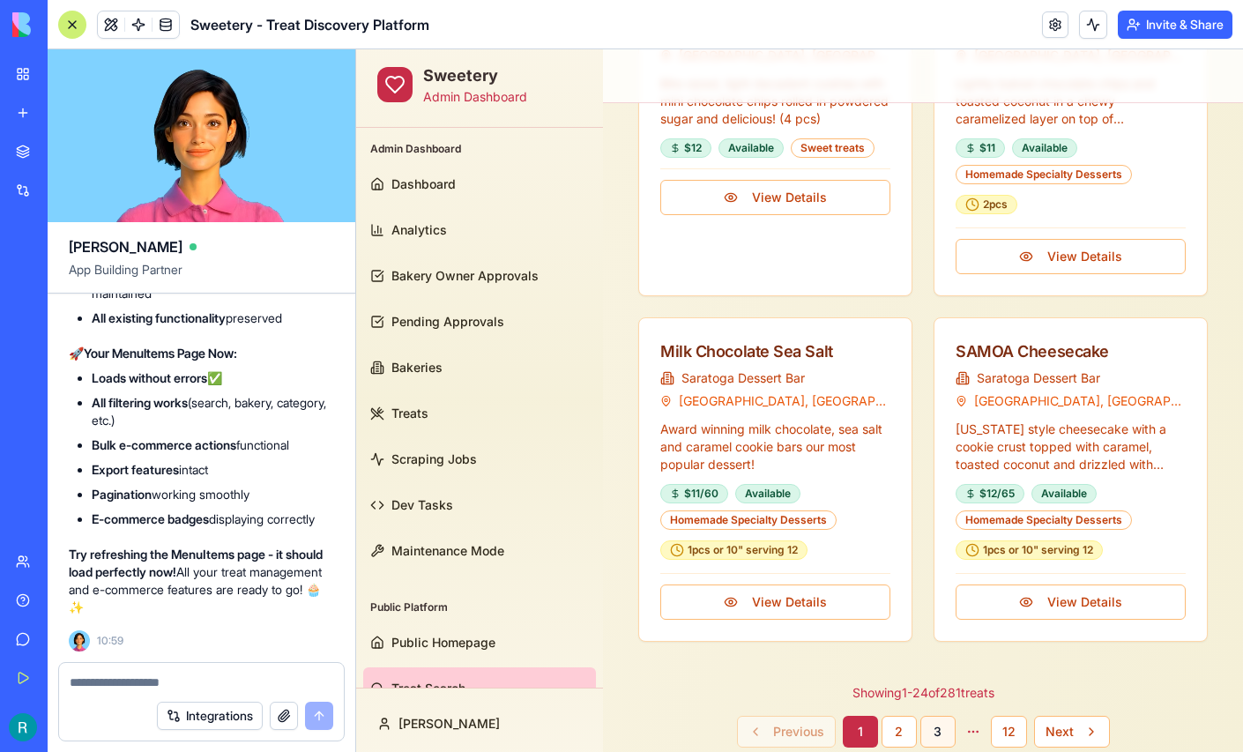
click at [940, 716] on button "3" at bounding box center [937, 732] width 35 height 32
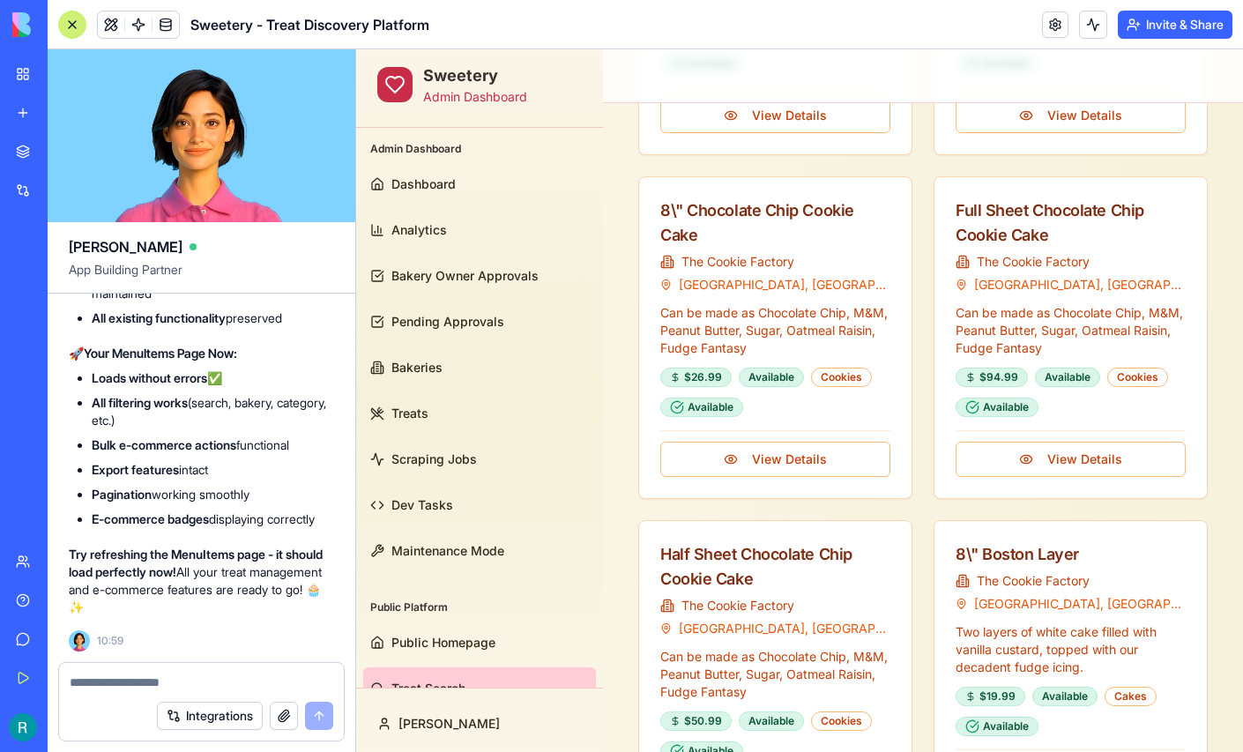
scroll to position [845, 0]
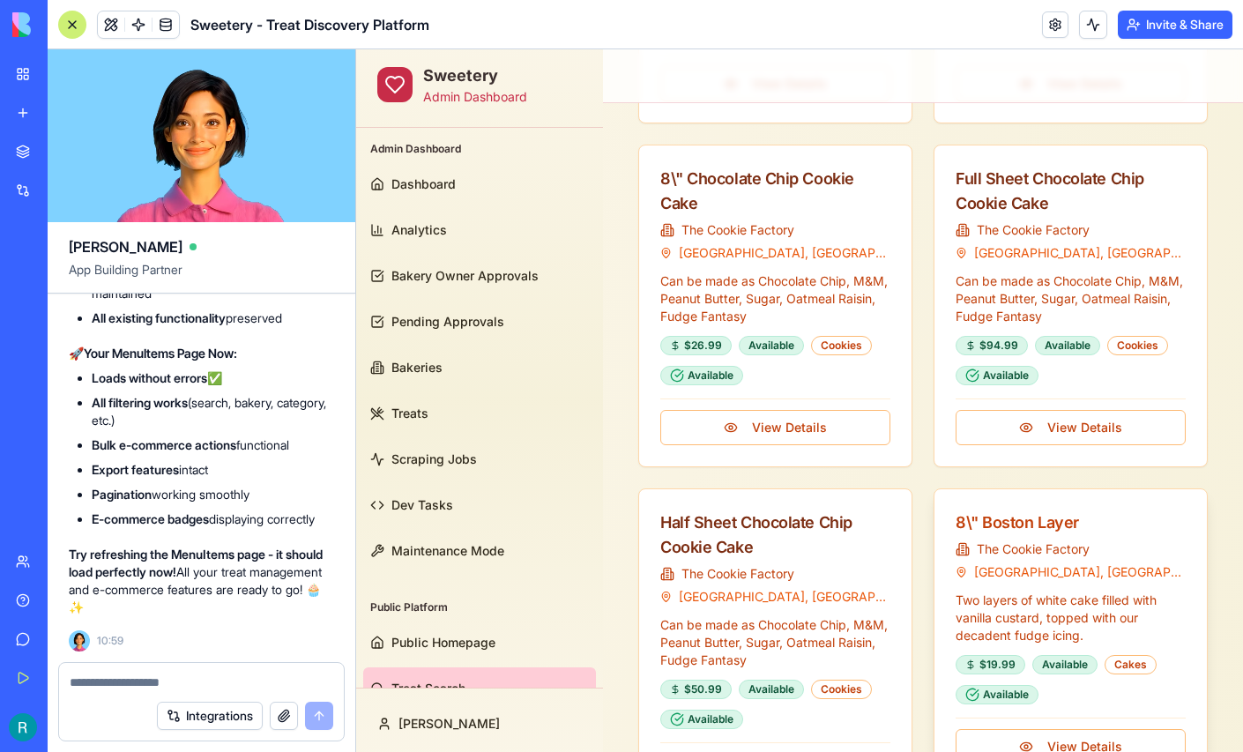
click at [1025, 527] on div "8\" Boston Layer" at bounding box center [1071, 522] width 230 height 25
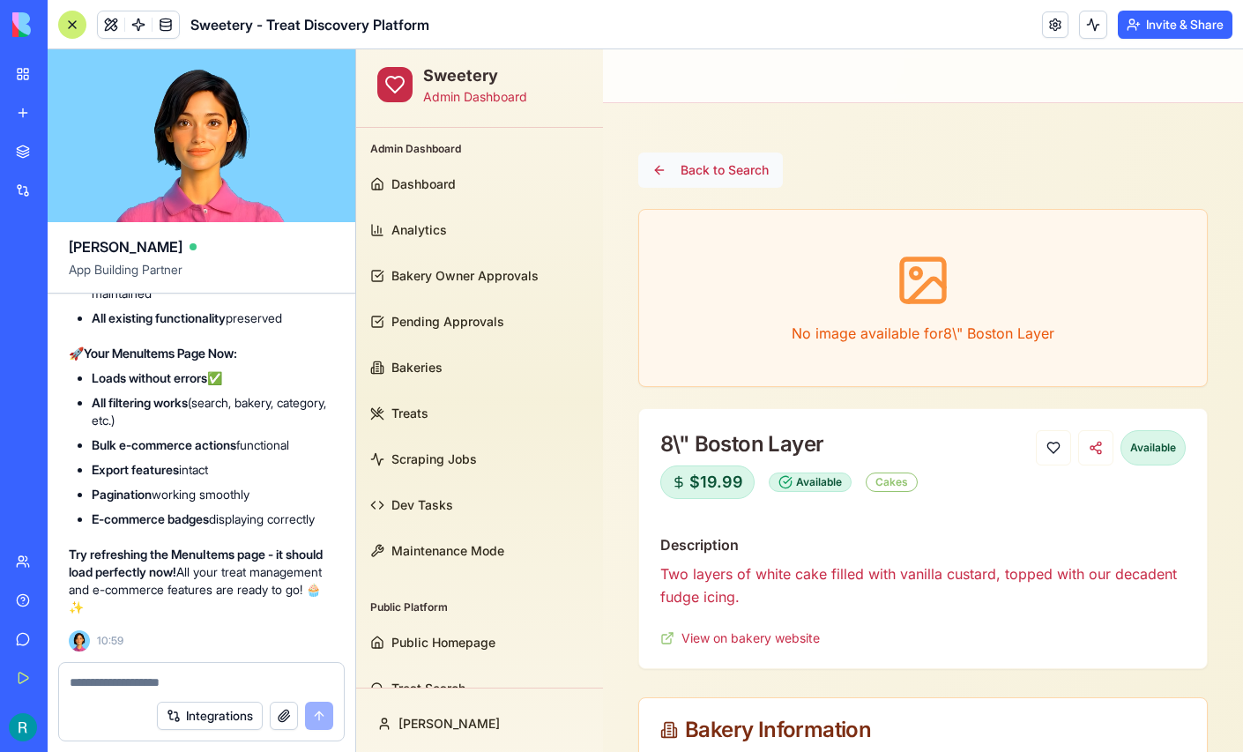
click at [711, 169] on button "Back to Search" at bounding box center [710, 169] width 145 height 35
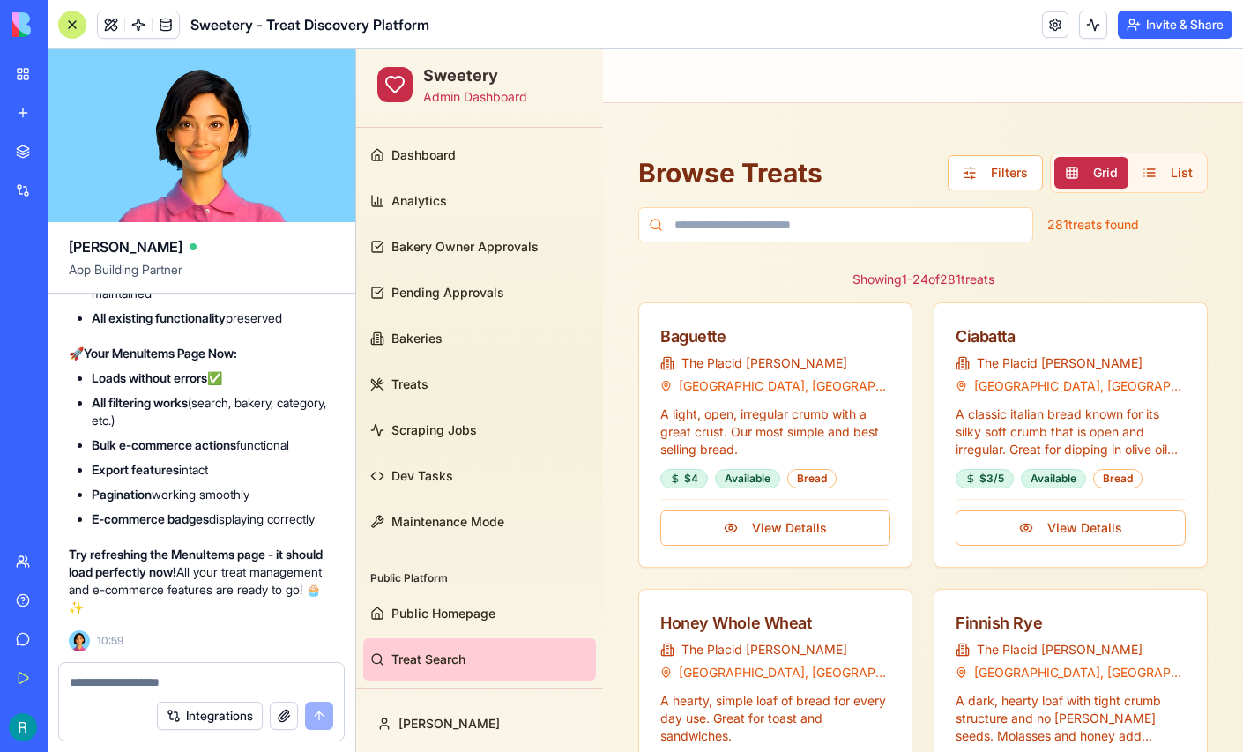
scroll to position [144203, 0]
click at [120, 678] on textarea at bounding box center [202, 682] width 264 height 18
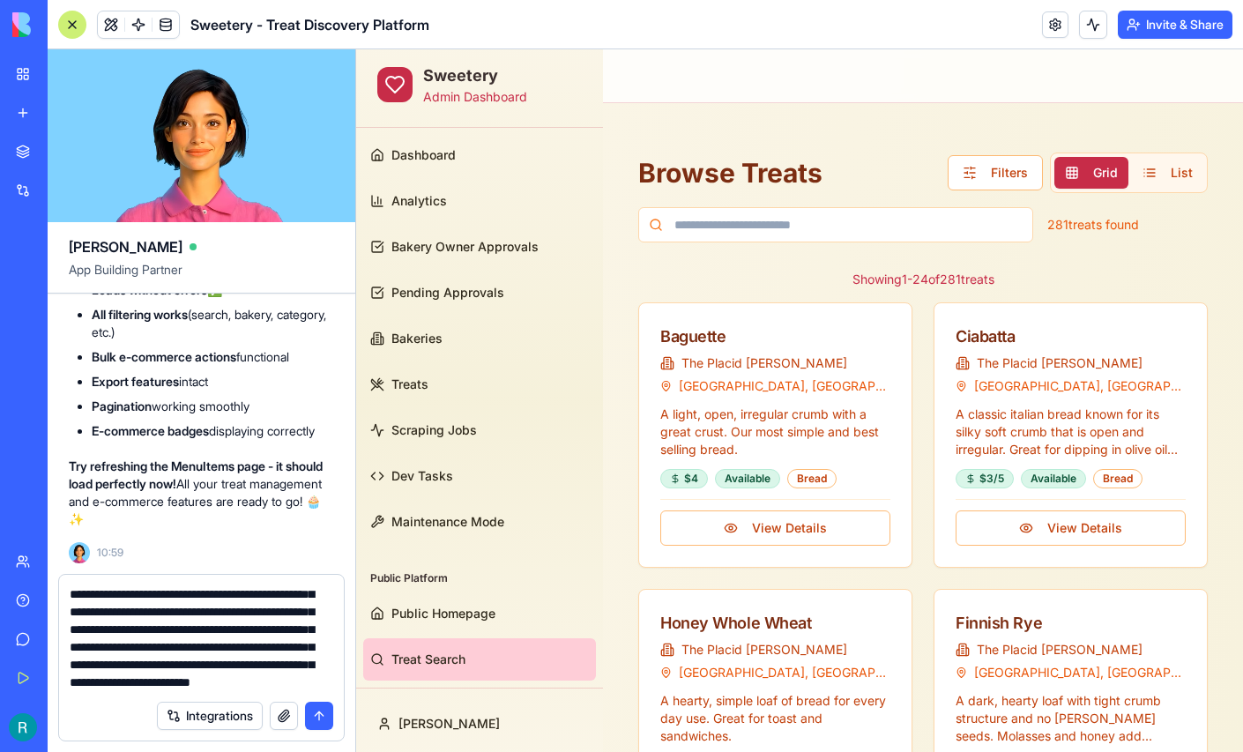
scroll to position [249, 0]
type textarea "**********"
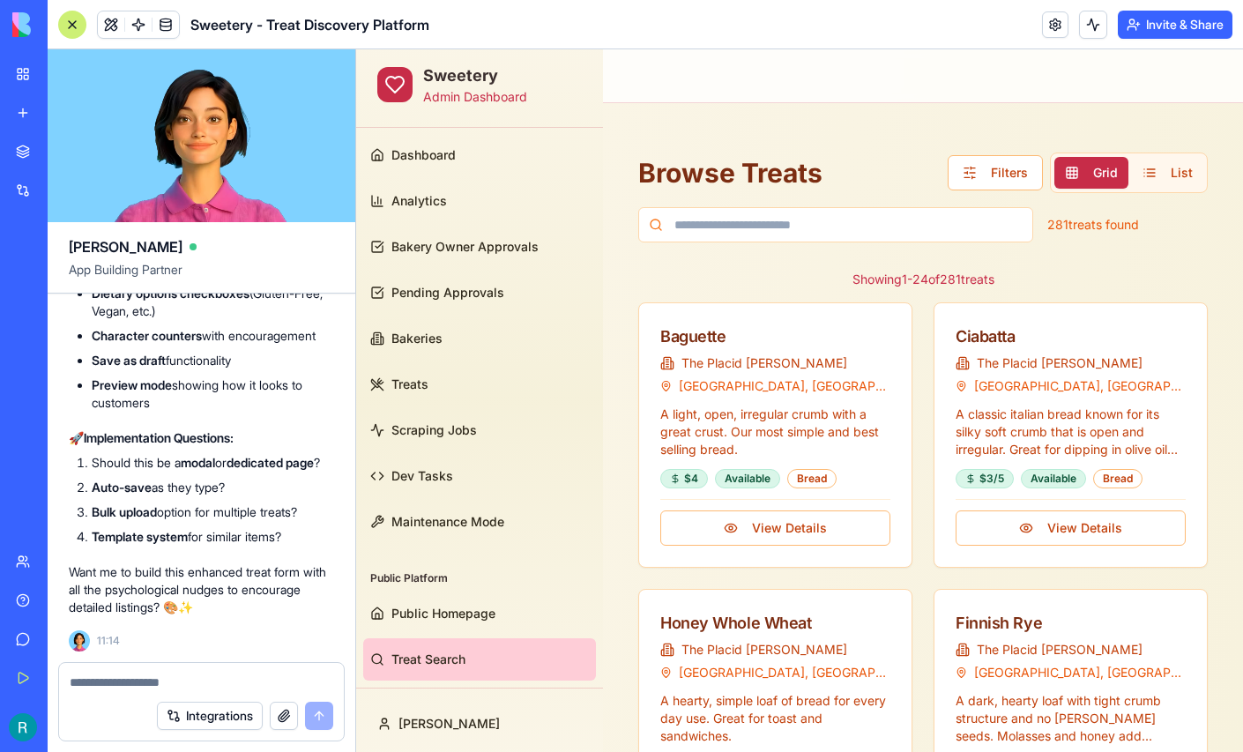
scroll to position [154038, 0]
click at [171, 673] on textarea at bounding box center [199, 682] width 259 height 18
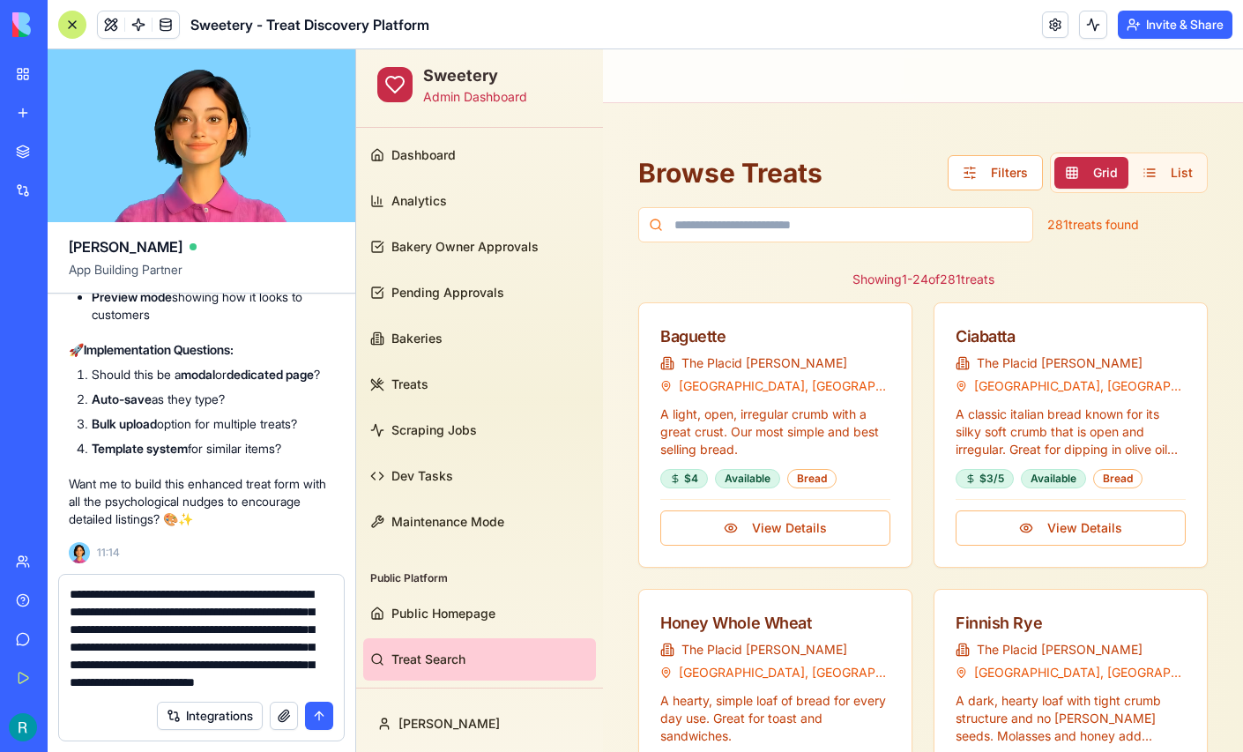
scroll to position [71, 0]
click at [256, 631] on textarea "**********" at bounding box center [199, 638] width 259 height 106
click at [193, 673] on textarea "**********" at bounding box center [199, 638] width 259 height 106
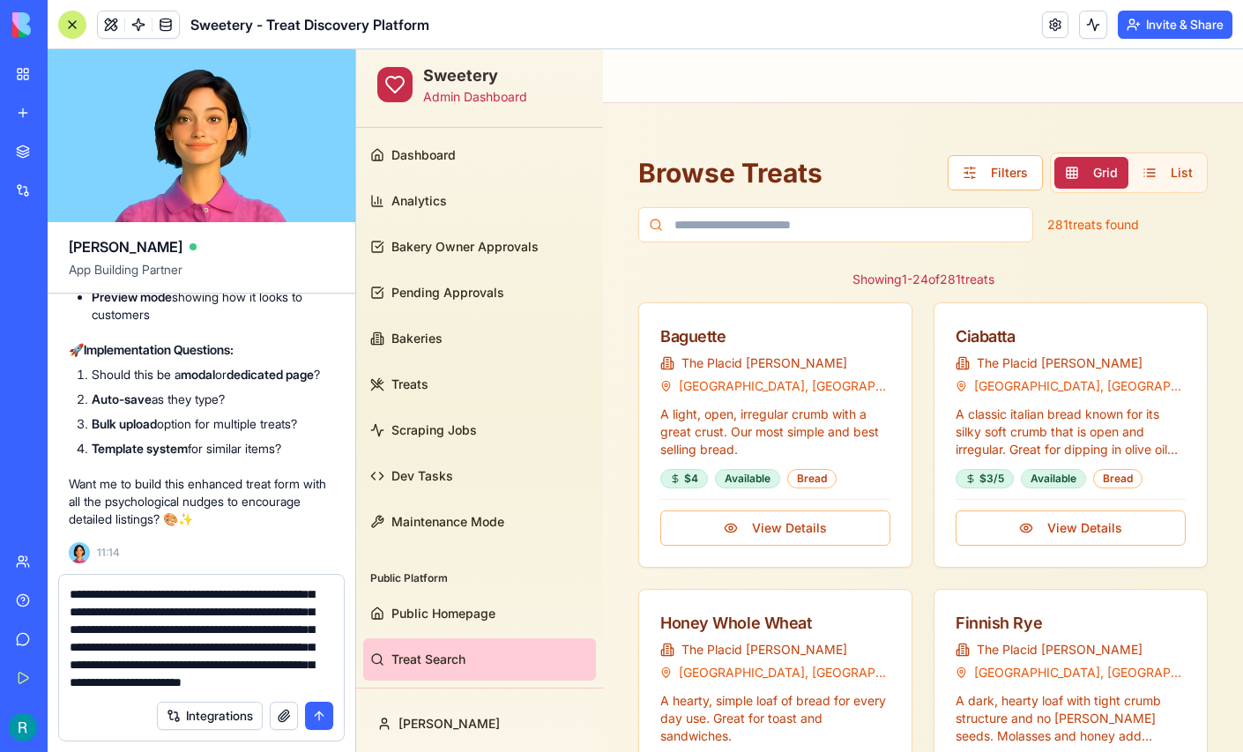
click at [129, 678] on textarea "**********" at bounding box center [199, 638] width 259 height 106
click at [305, 652] on textarea "**********" at bounding box center [199, 638] width 259 height 106
click at [229, 665] on textarea "**********" at bounding box center [199, 638] width 259 height 106
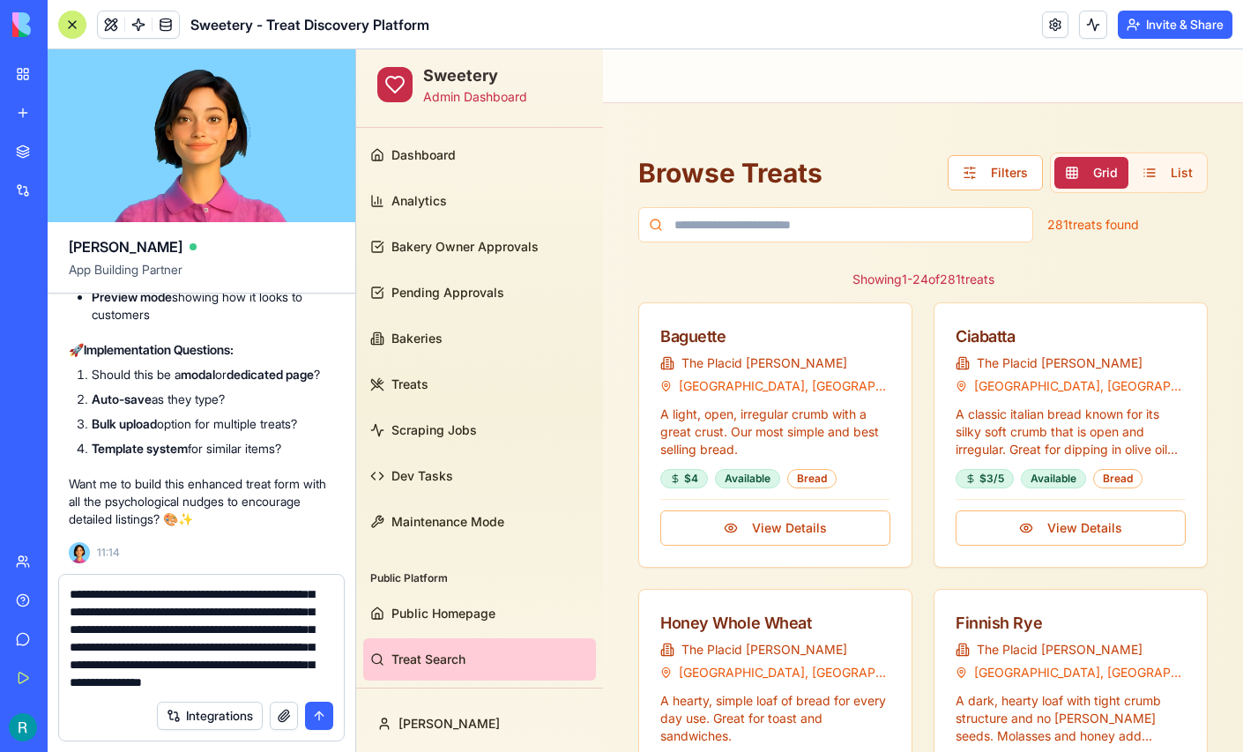
type textarea "**********"
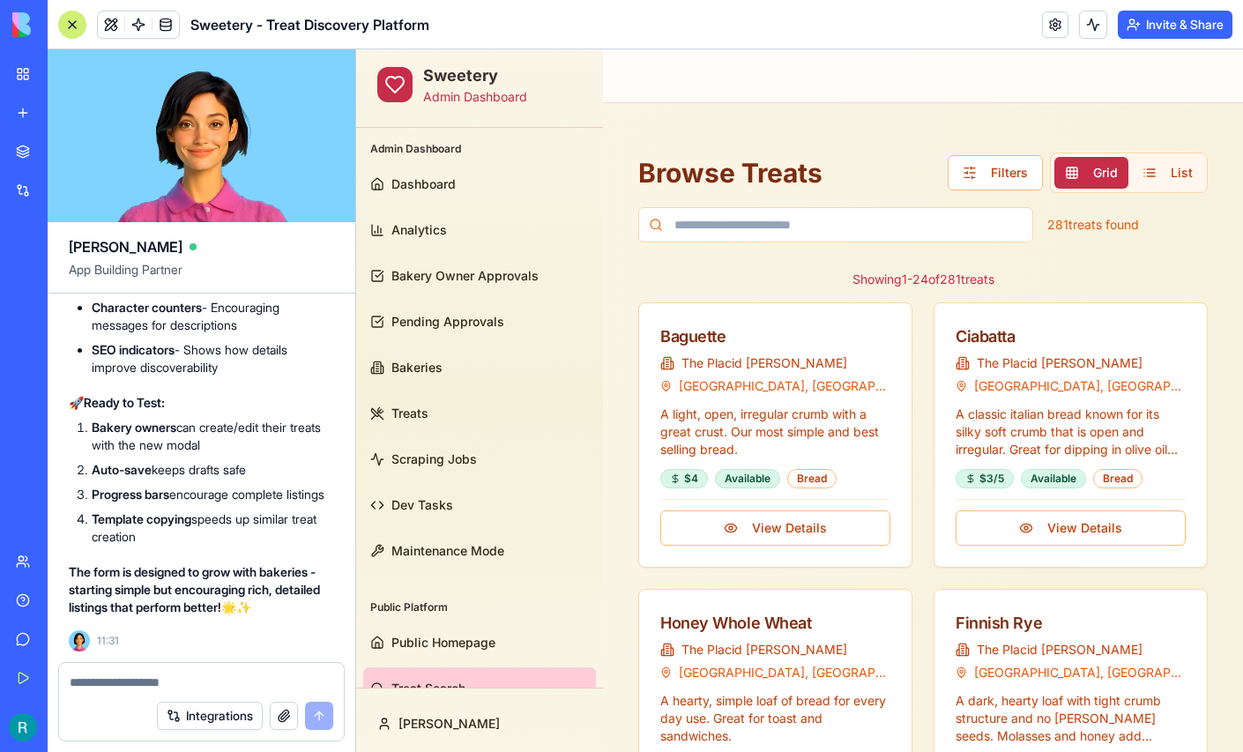
scroll to position [156561, 0]
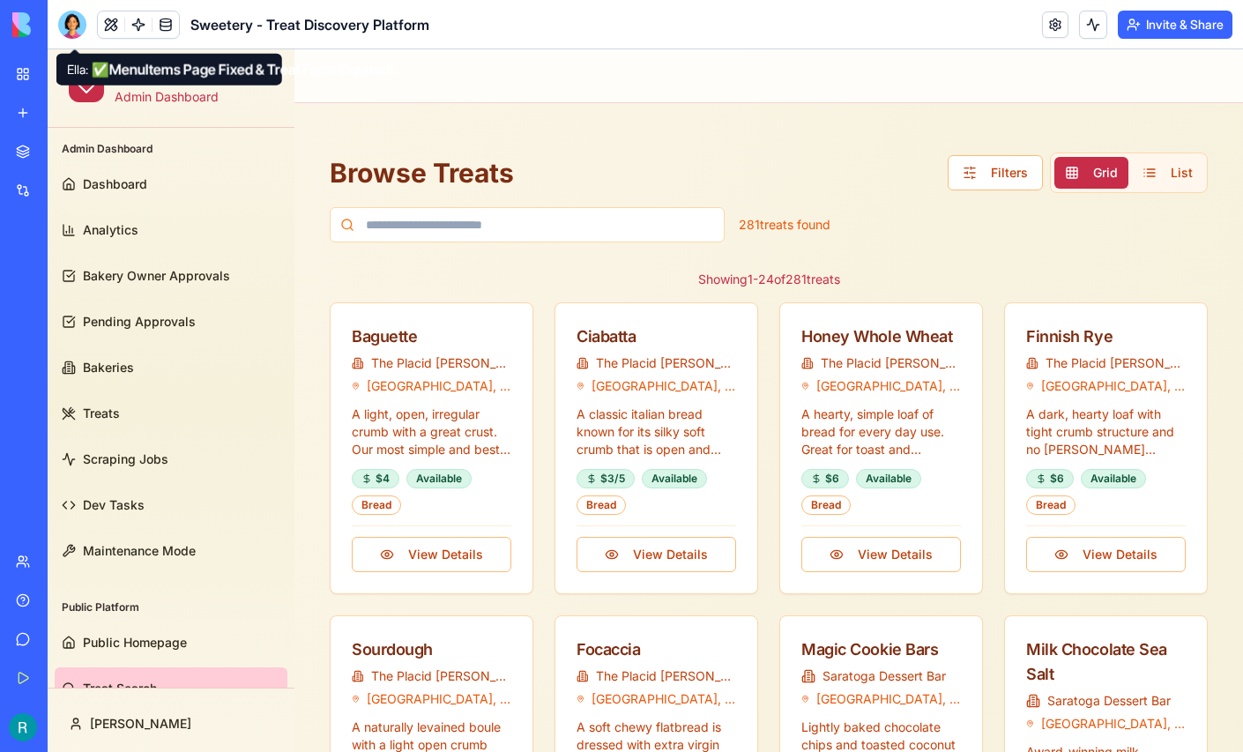
click at [78, 26] on div at bounding box center [72, 25] width 28 height 28
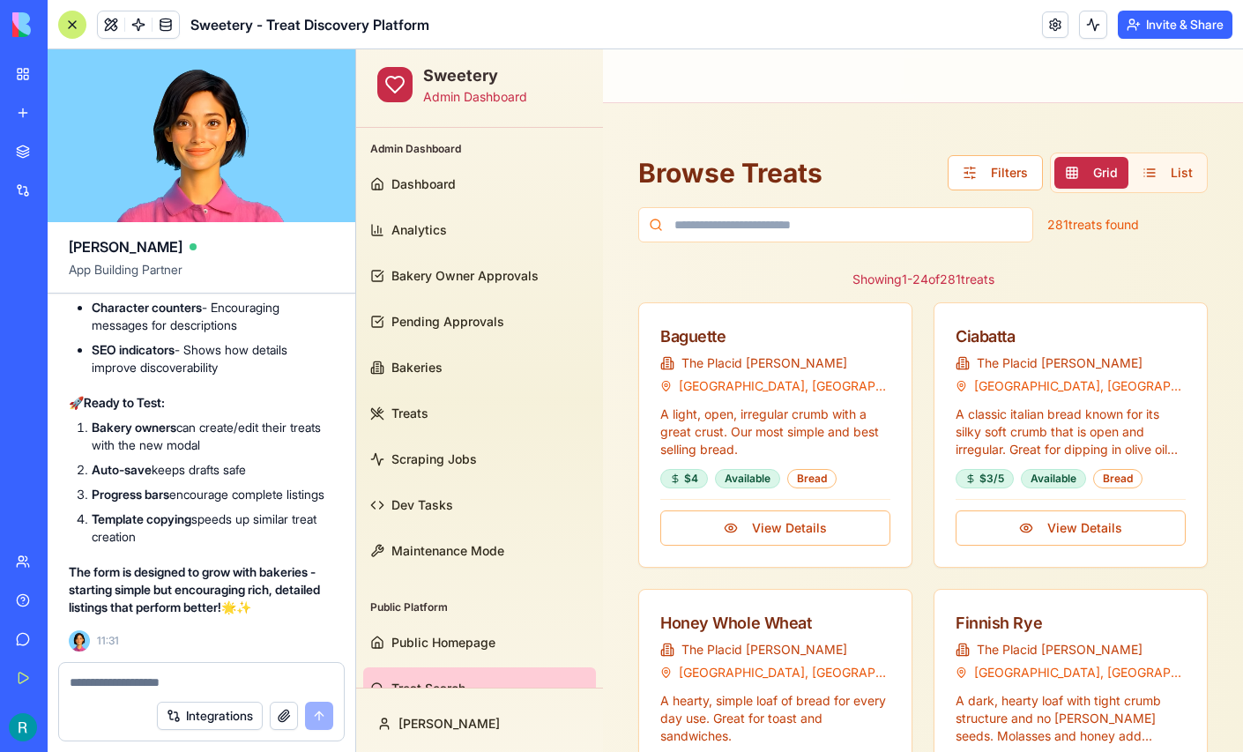
scroll to position [155970, 0]
click at [115, 32] on button at bounding box center [111, 24] width 26 height 26
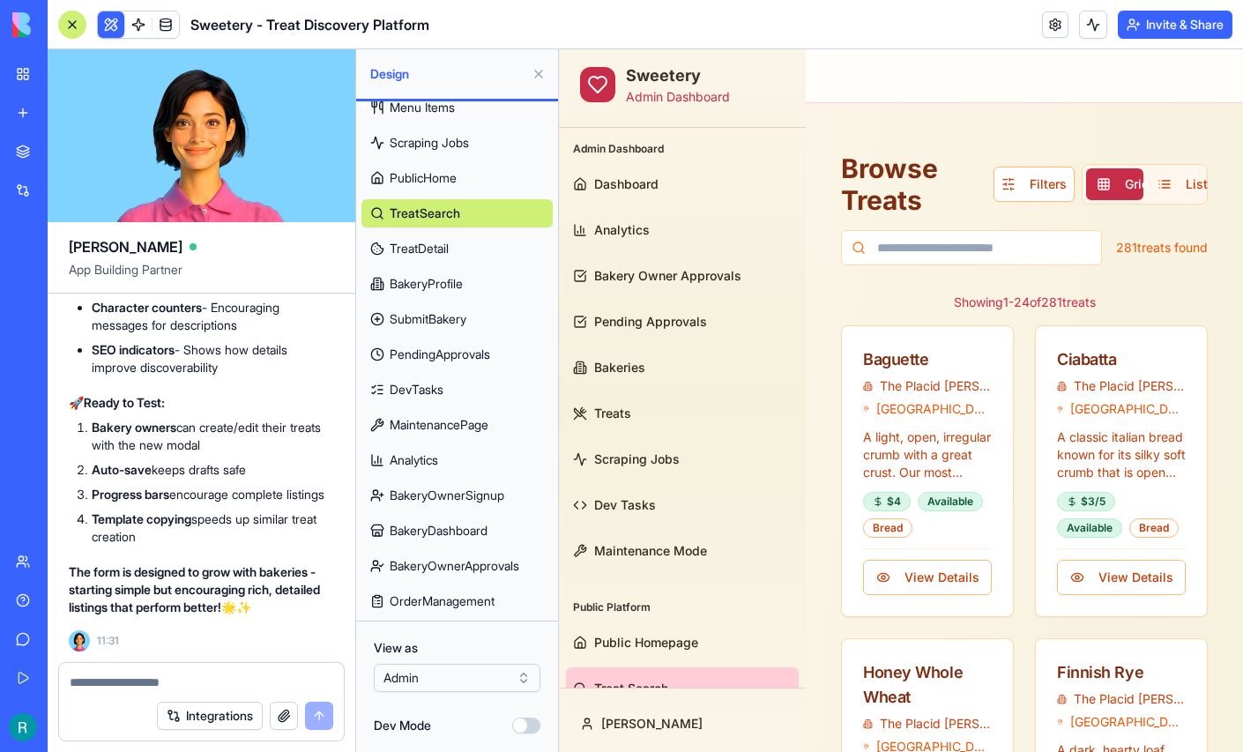
scroll to position [226, 0]
click at [456, 587] on link "OrderManagement" at bounding box center [456, 601] width 191 height 28
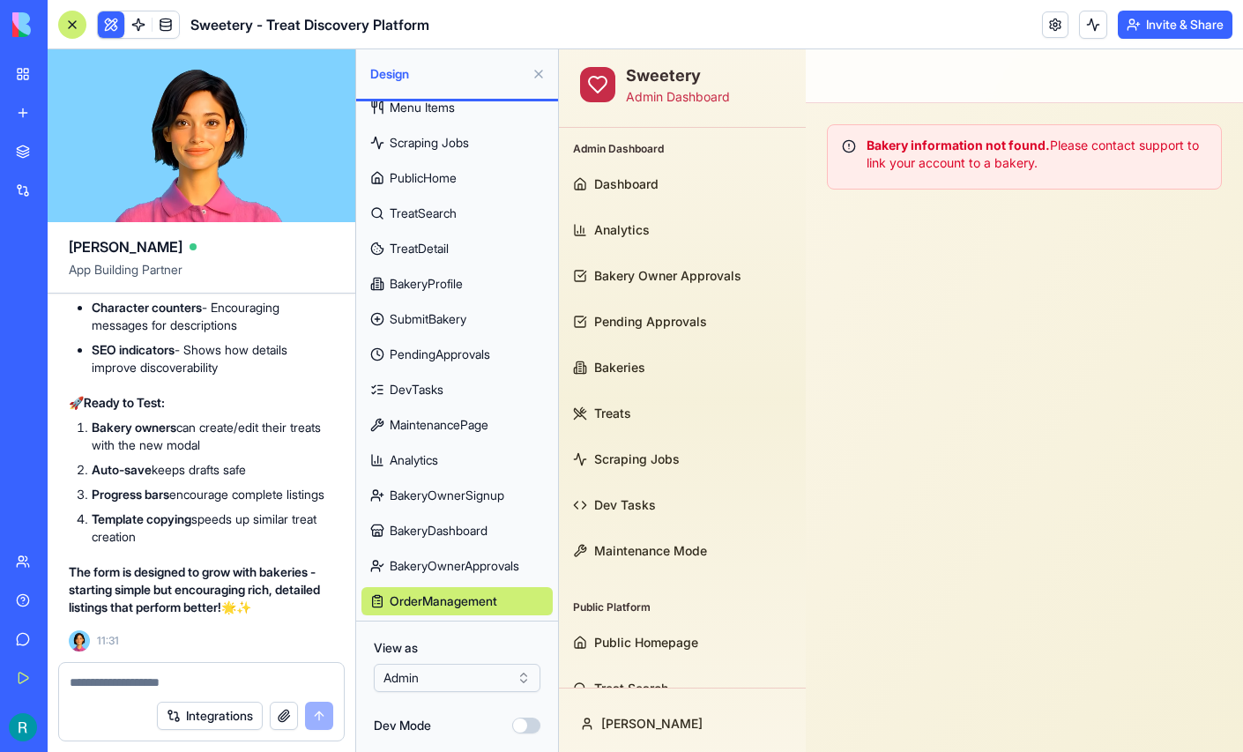
click at [457, 557] on span "BakeryOwnerApprovals" at bounding box center [455, 566] width 130 height 18
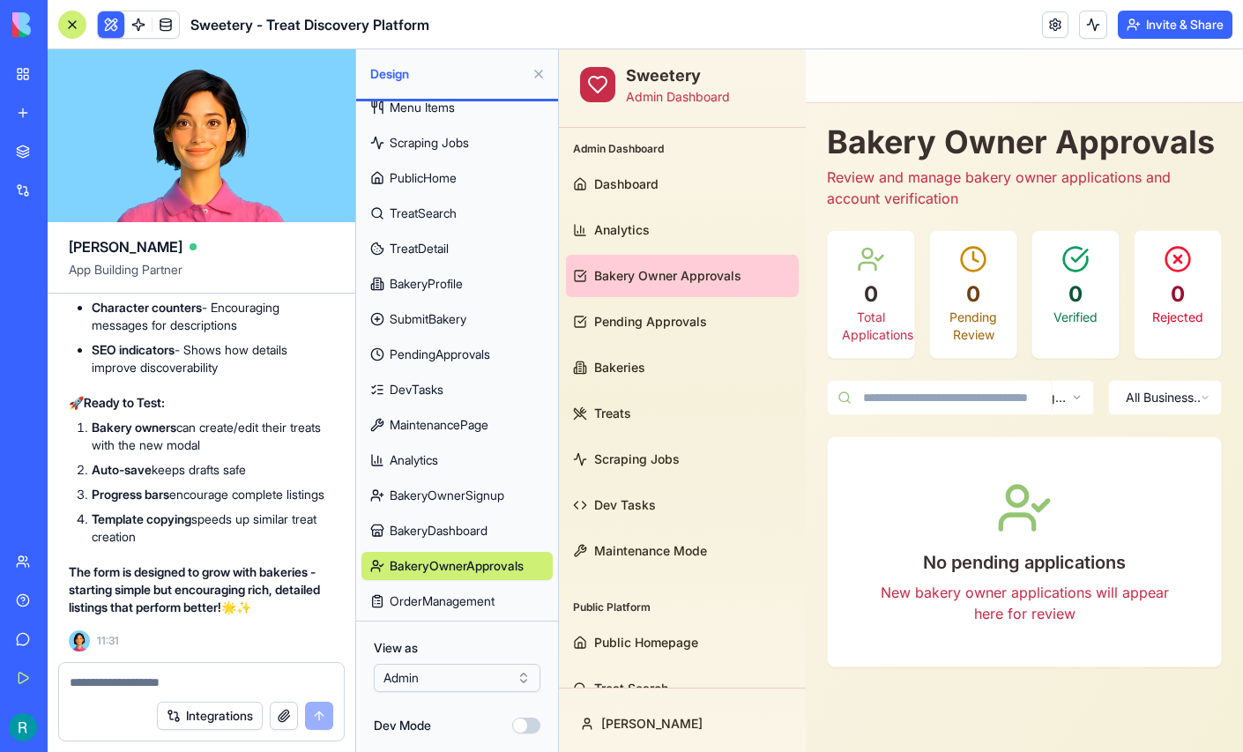
click at [455, 522] on span "BakeryDashboard" at bounding box center [439, 531] width 98 height 18
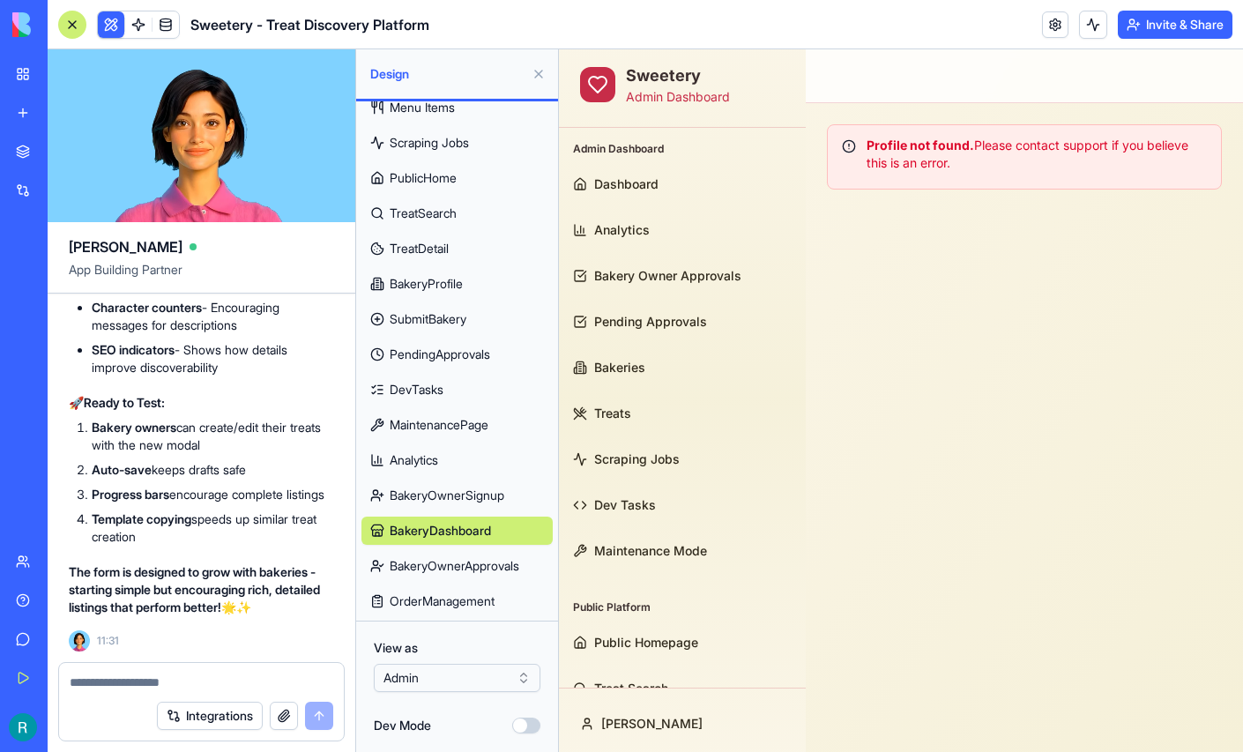
click at [455, 487] on span "BakeryOwnerSignup" at bounding box center [447, 496] width 115 height 18
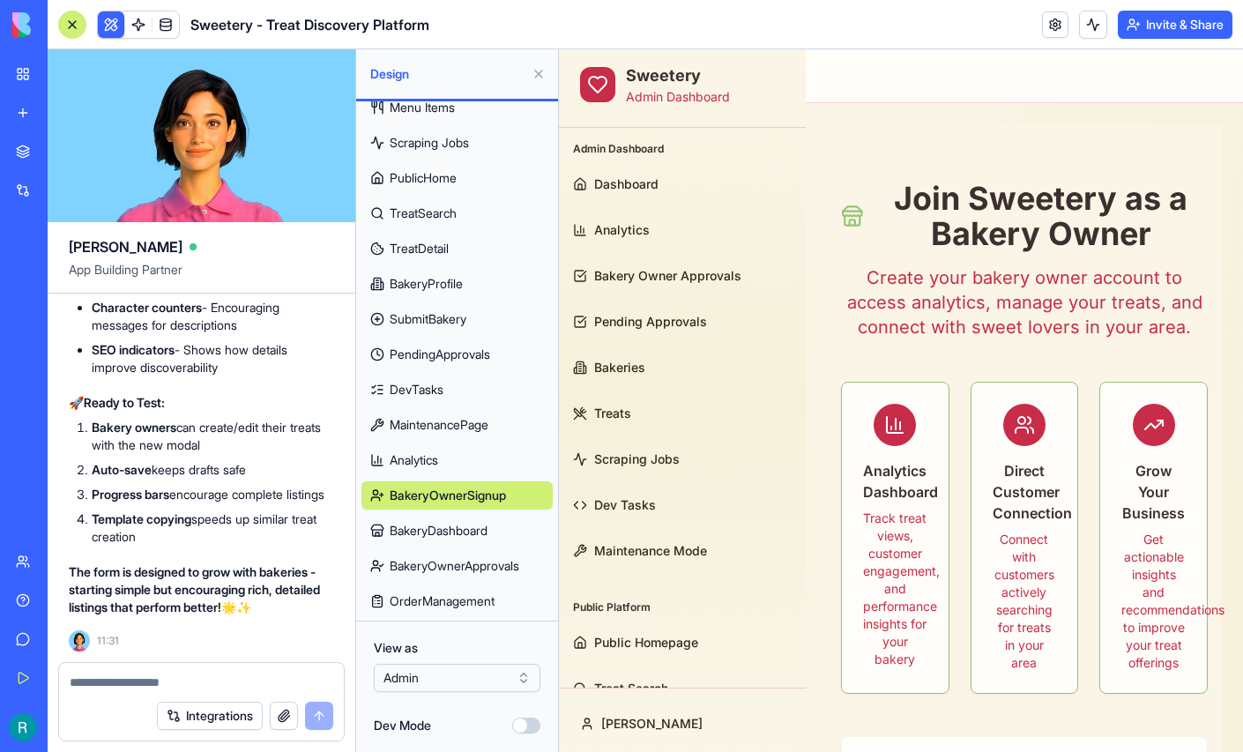
click at [531, 80] on button at bounding box center [538, 74] width 28 height 28
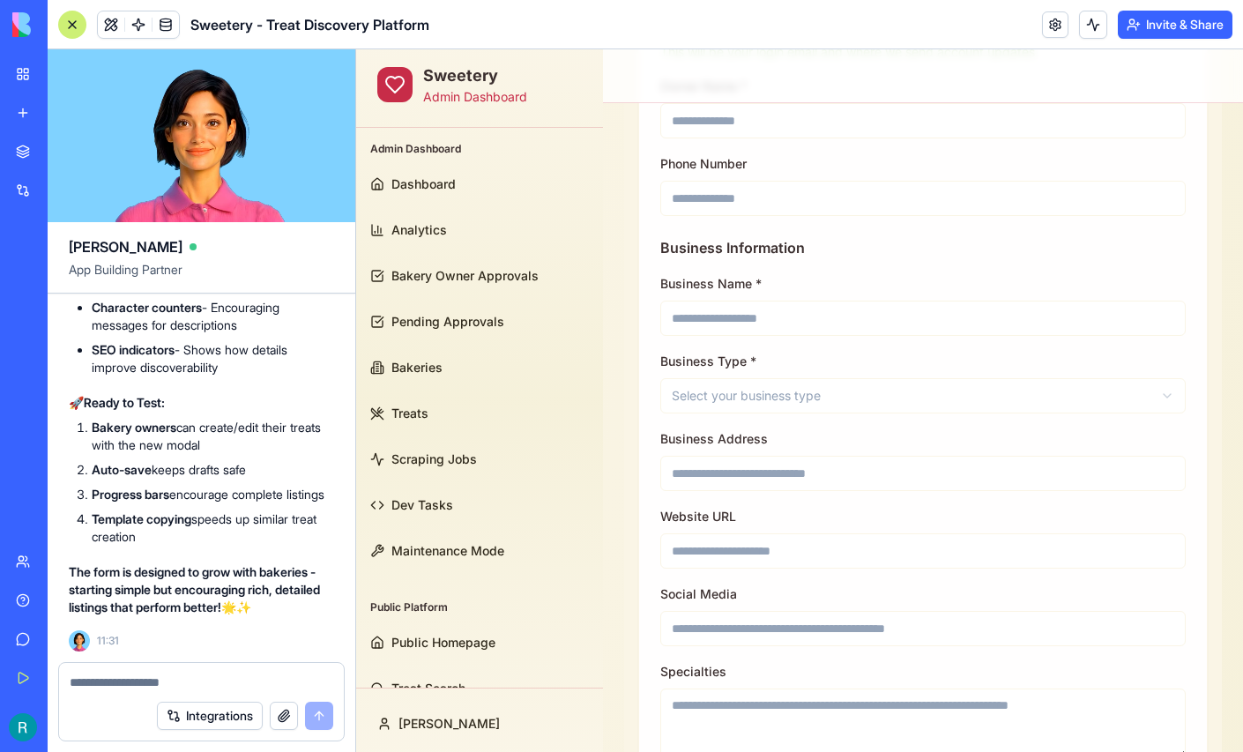
scroll to position [730, 0]
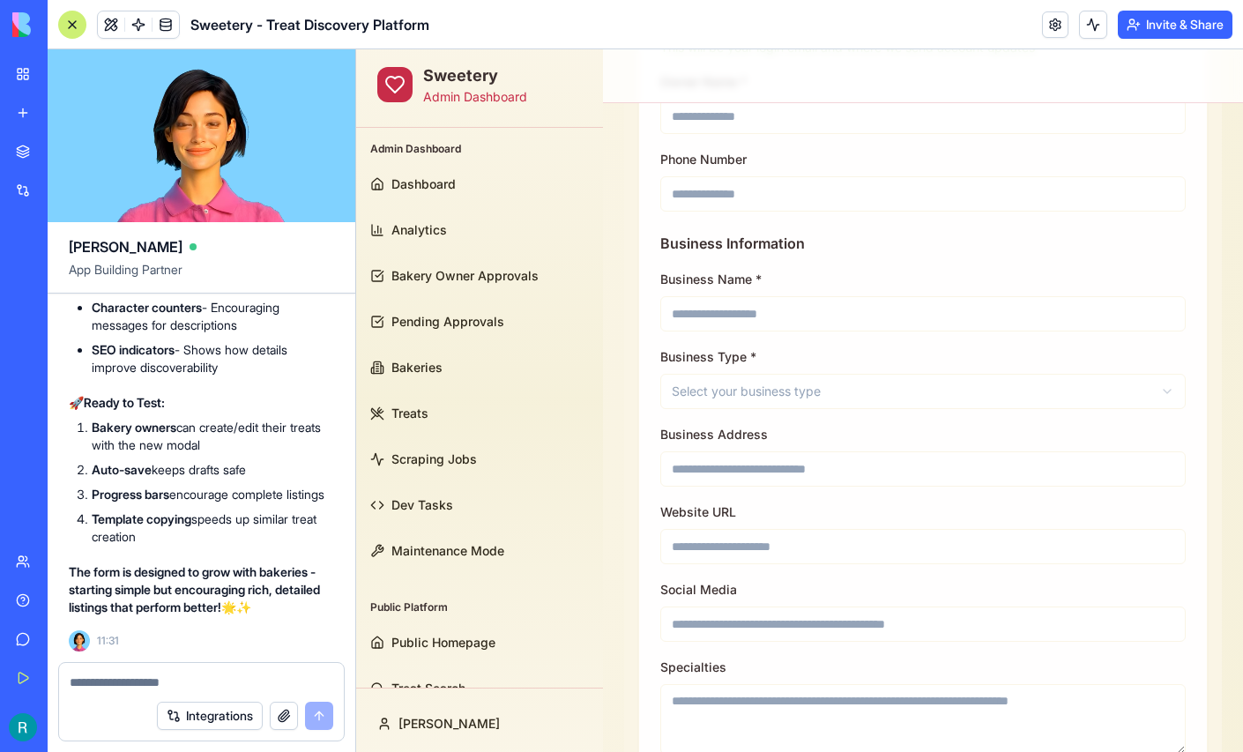
click at [938, 378] on html "**********" at bounding box center [799, 761] width 887 height 2885
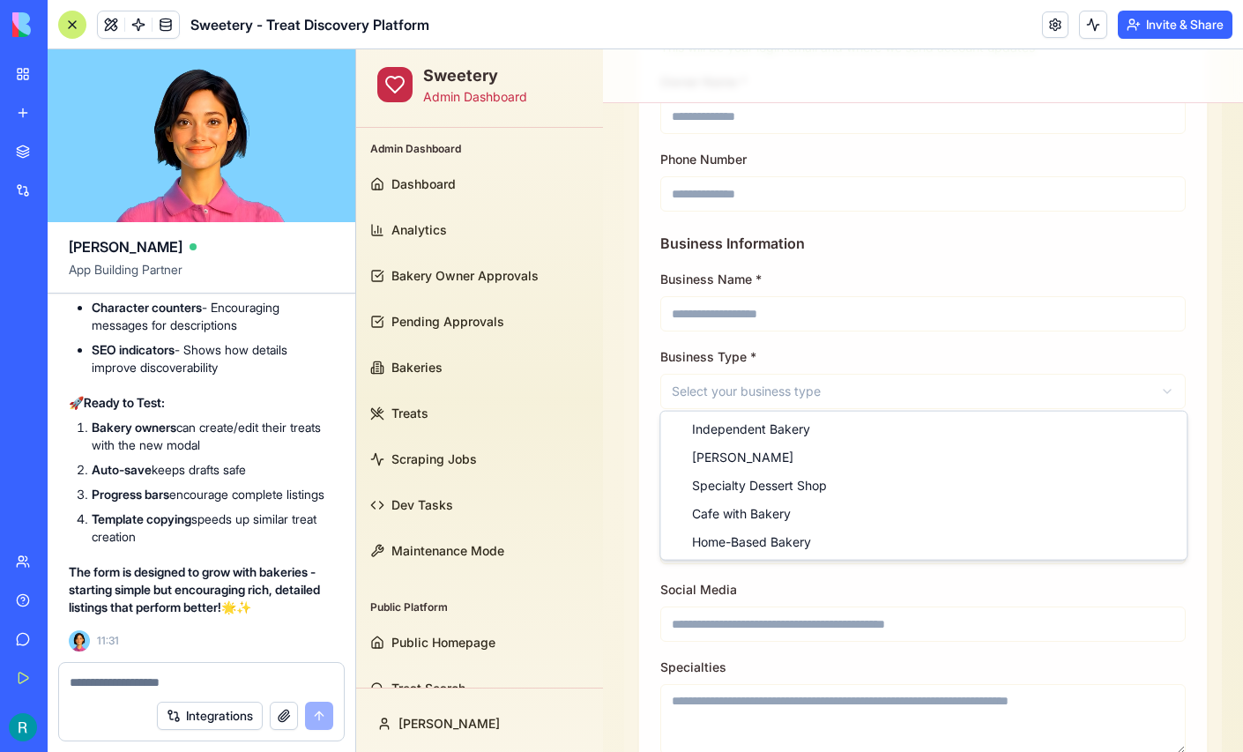
click at [938, 378] on html "**********" at bounding box center [799, 761] width 887 height 2885
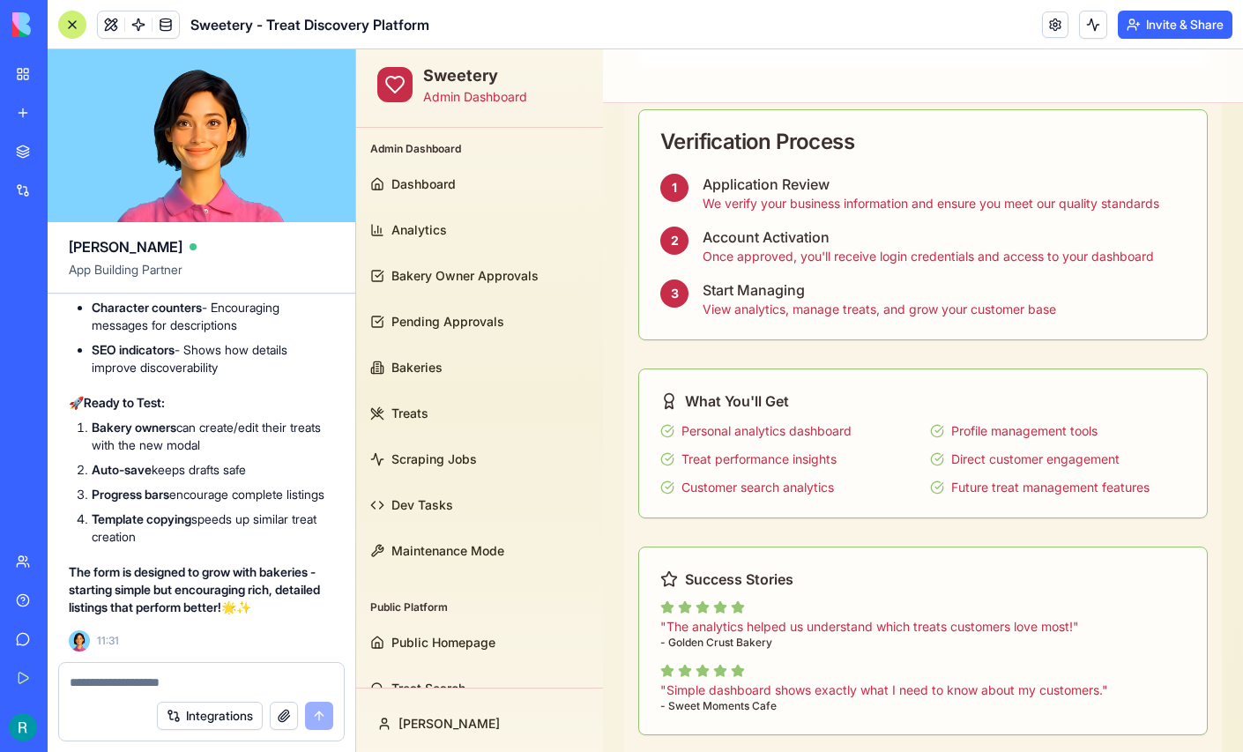
scroll to position [155808, 0]
click at [115, 24] on button at bounding box center [111, 24] width 26 height 26
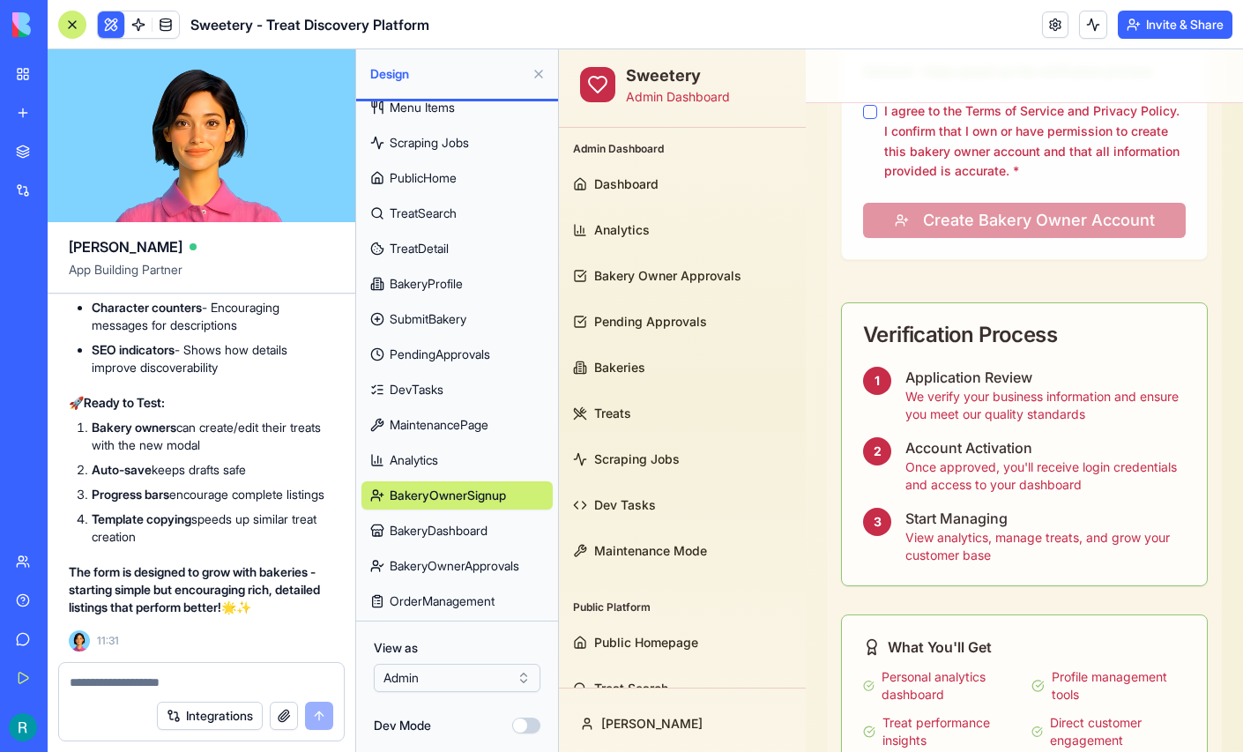
scroll to position [153, 0]
click at [438, 469] on span "Analytics" at bounding box center [414, 460] width 48 height 18
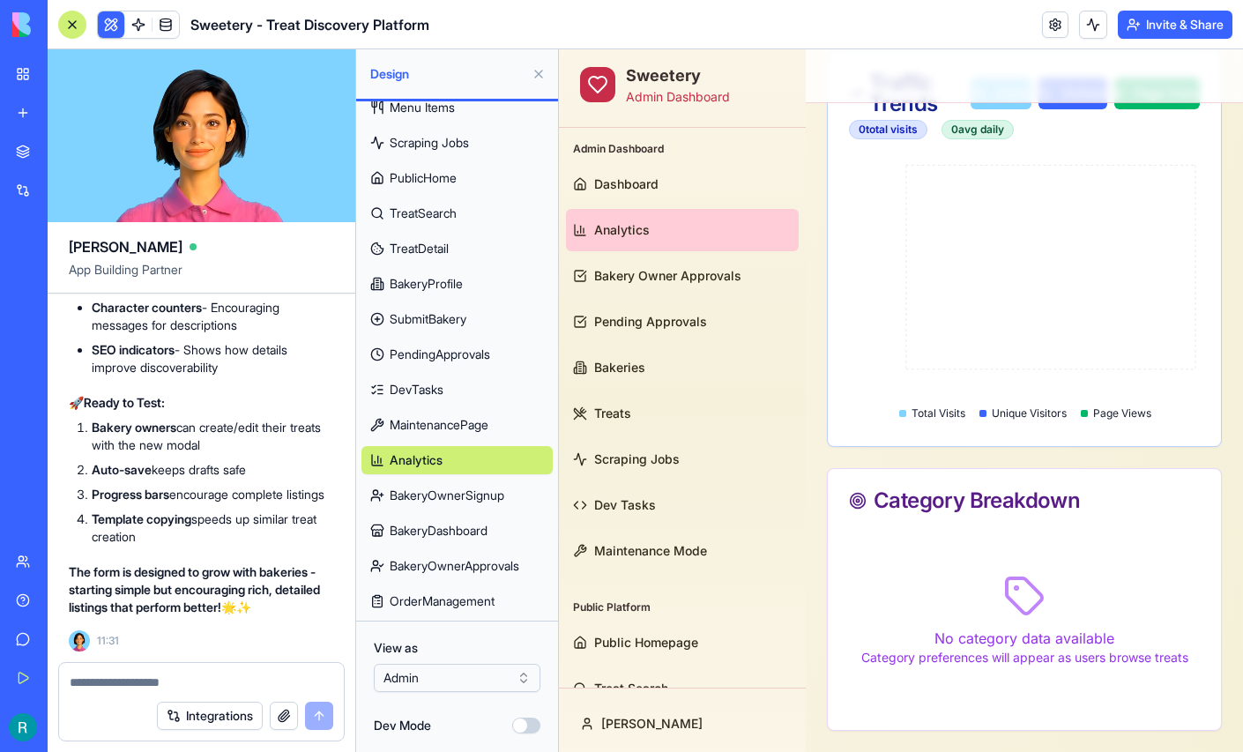
scroll to position [156107, 0]
click at [518, 663] on html "BETA My Workspace New app Marketplace Integrations Recent Sweetery - Treat Disc…" at bounding box center [621, 376] width 1243 height 752
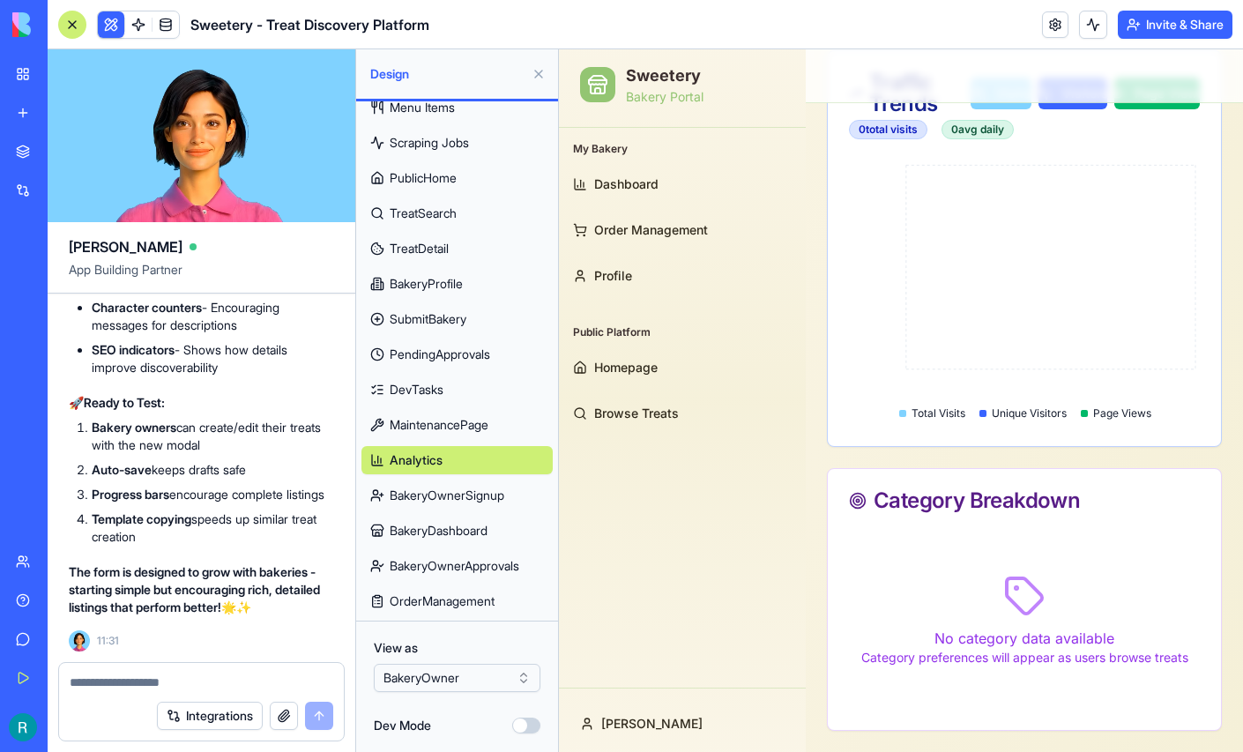
click at [529, 78] on button at bounding box center [538, 74] width 28 height 28
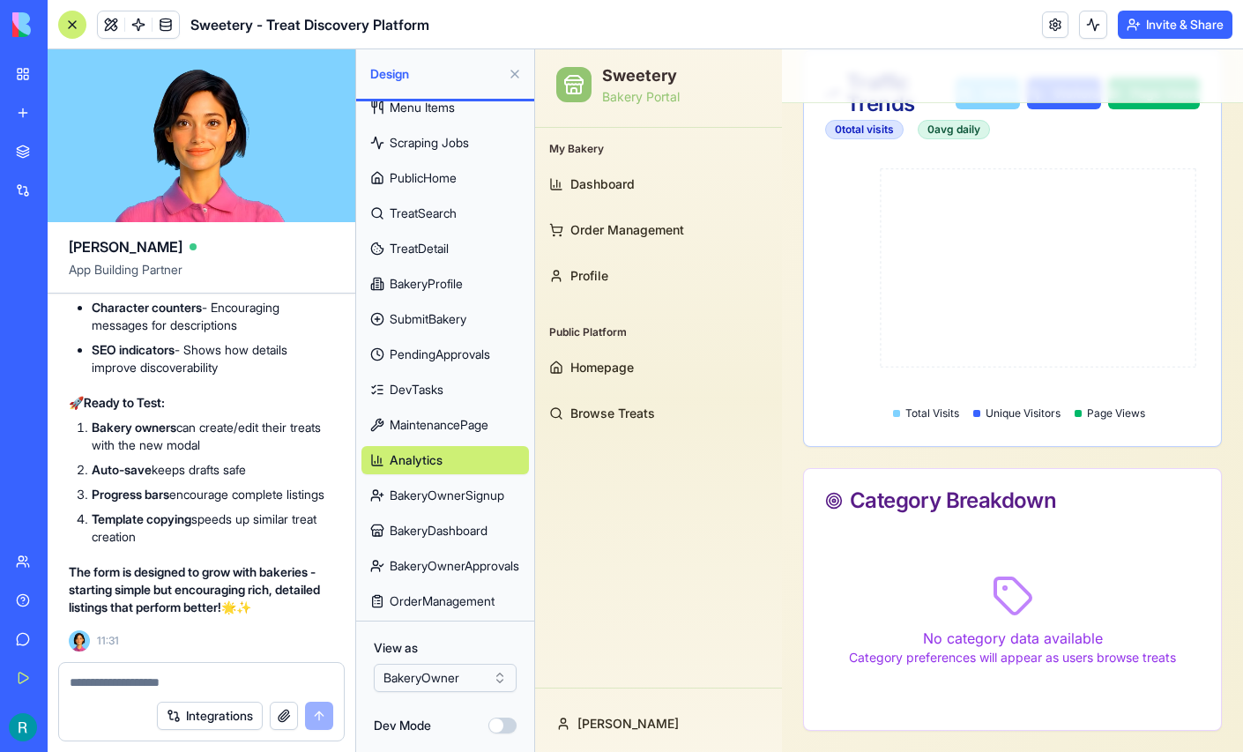
scroll to position [768, 0]
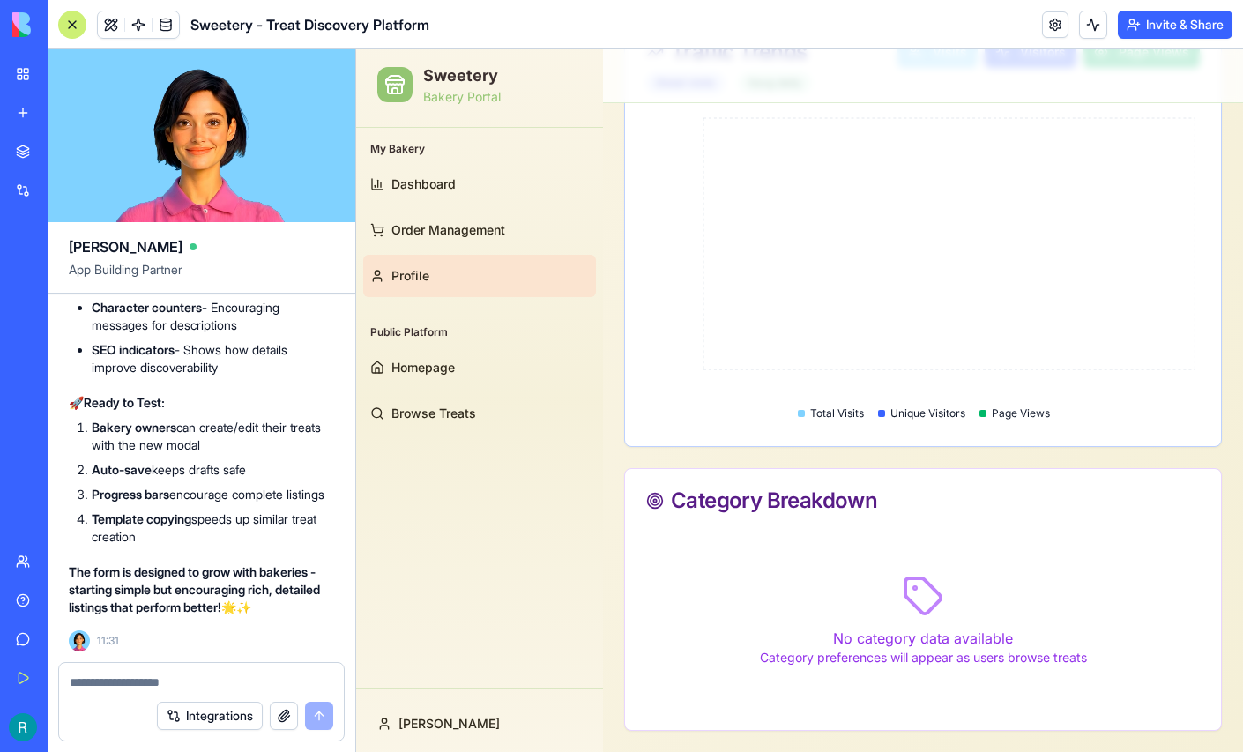
click at [414, 261] on link "Profile" at bounding box center [479, 276] width 233 height 42
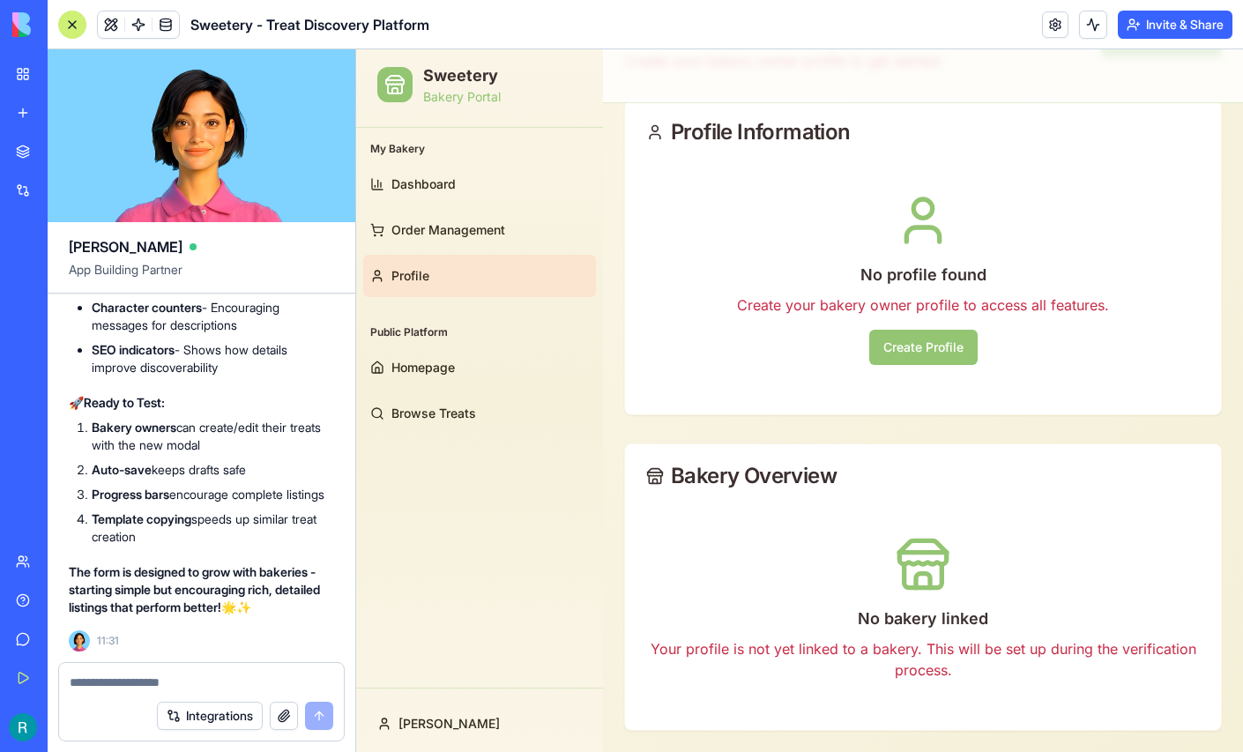
scroll to position [120, 0]
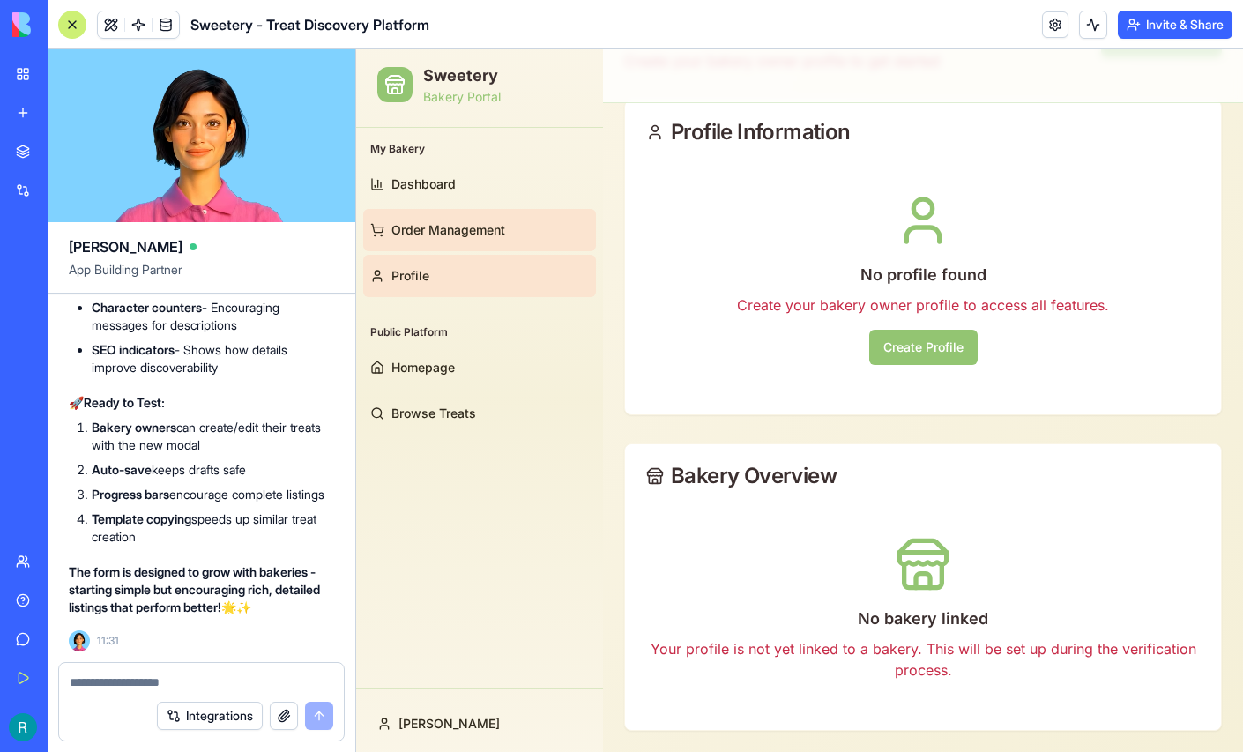
click at [492, 234] on span "Order Management" at bounding box center [448, 230] width 114 height 18
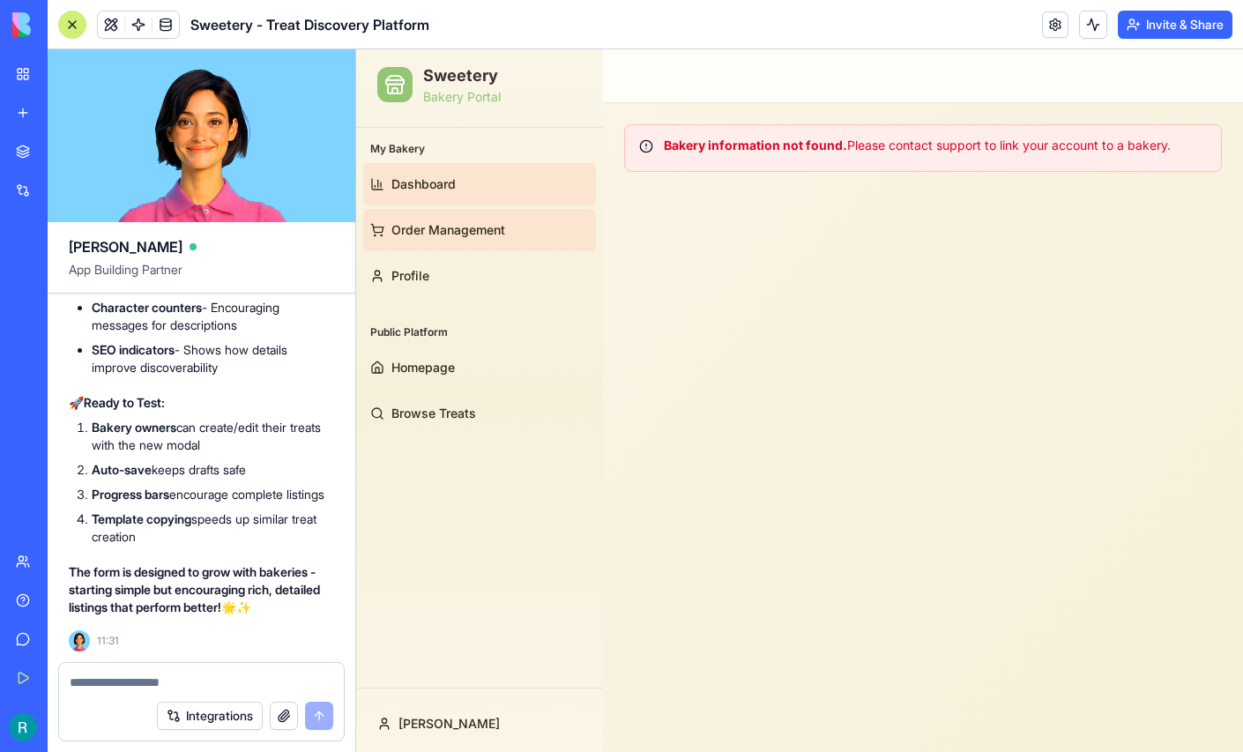
click at [413, 189] on span "Dashboard" at bounding box center [423, 184] width 64 height 18
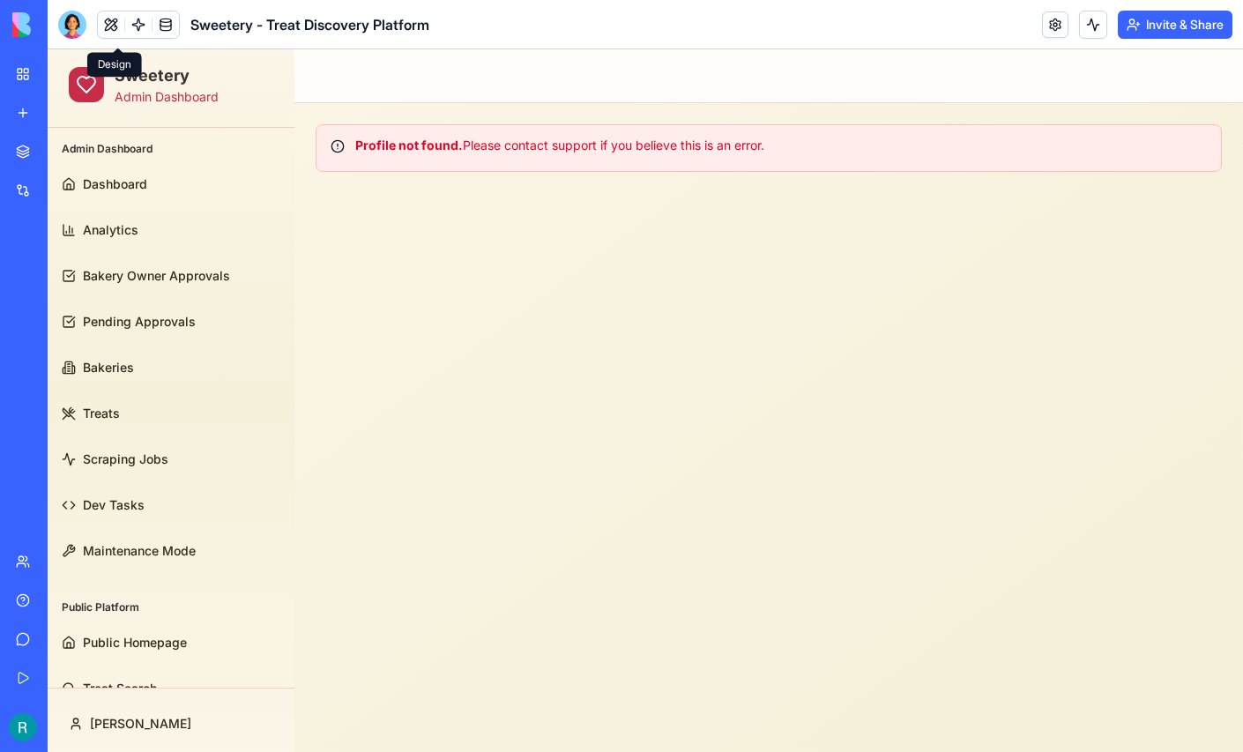
click at [120, 35] on button at bounding box center [111, 24] width 26 height 26
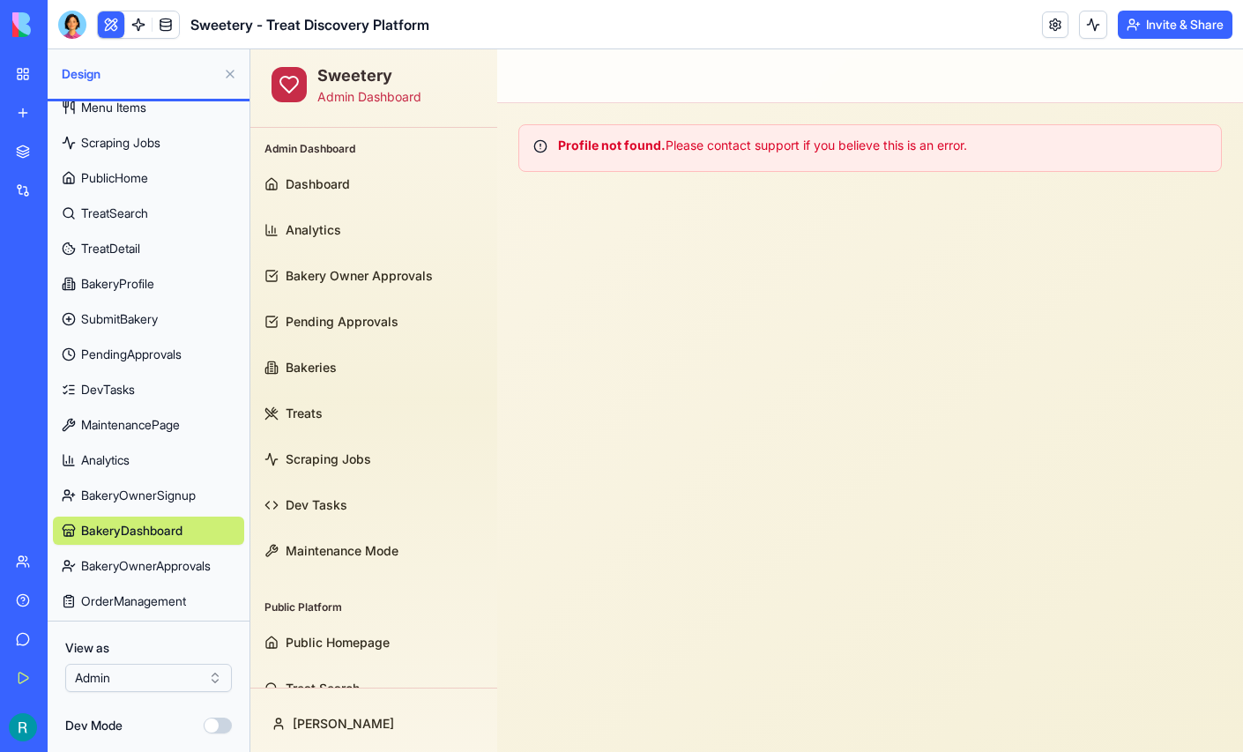
scroll to position [226, 0]
click at [151, 667] on html "BETA My Workspace New app Marketplace Integrations Recent Sweetery - Treat Disc…" at bounding box center [621, 376] width 1243 height 752
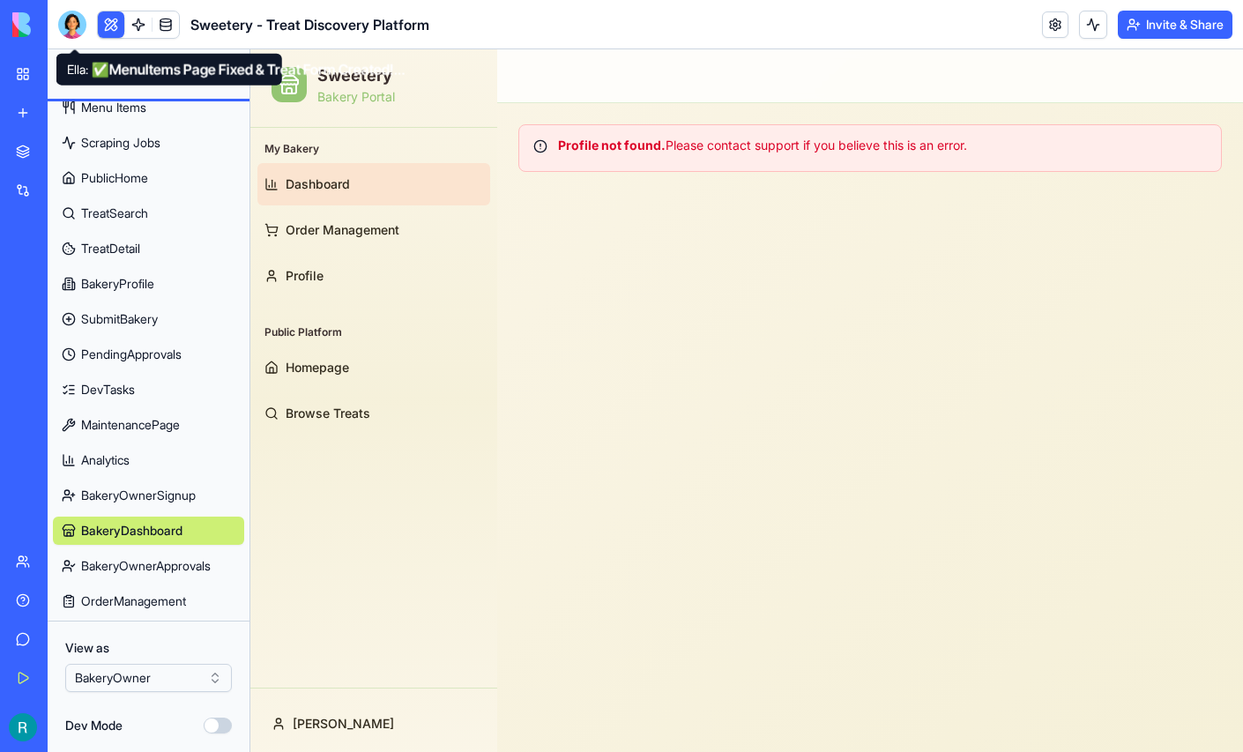
click at [74, 38] on div at bounding box center [72, 25] width 28 height 28
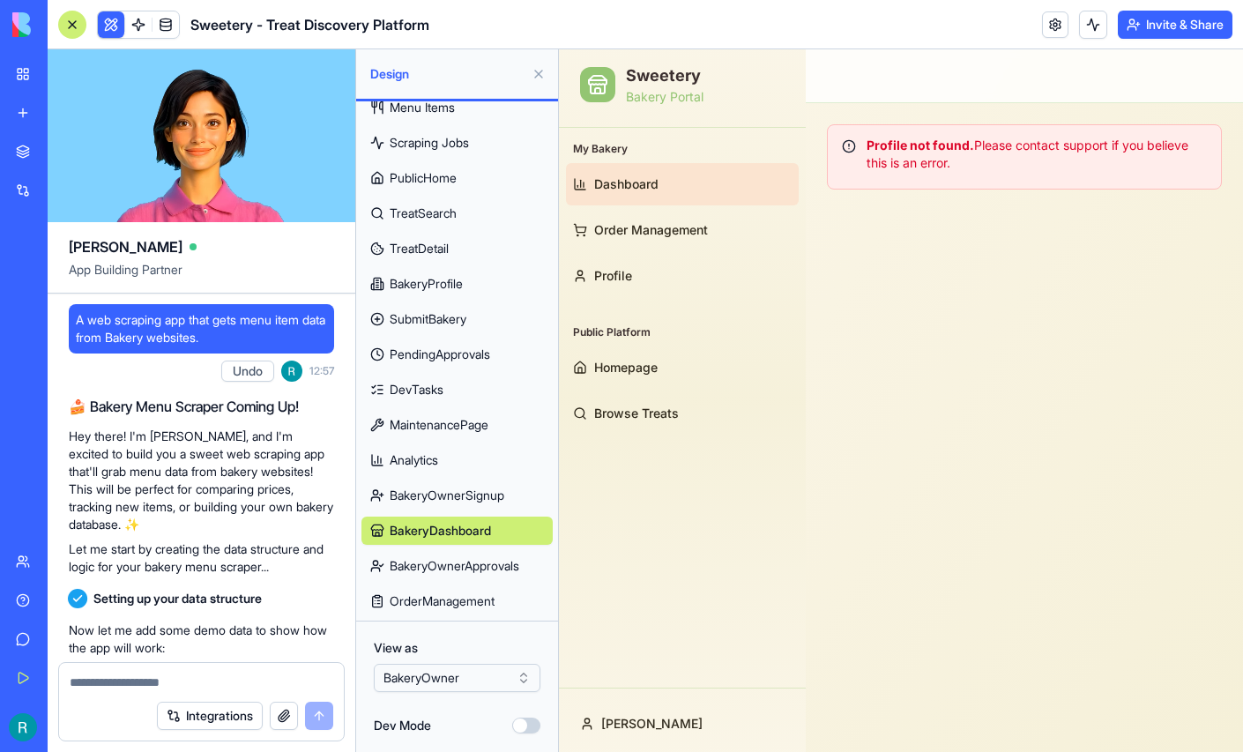
scroll to position [0, 0]
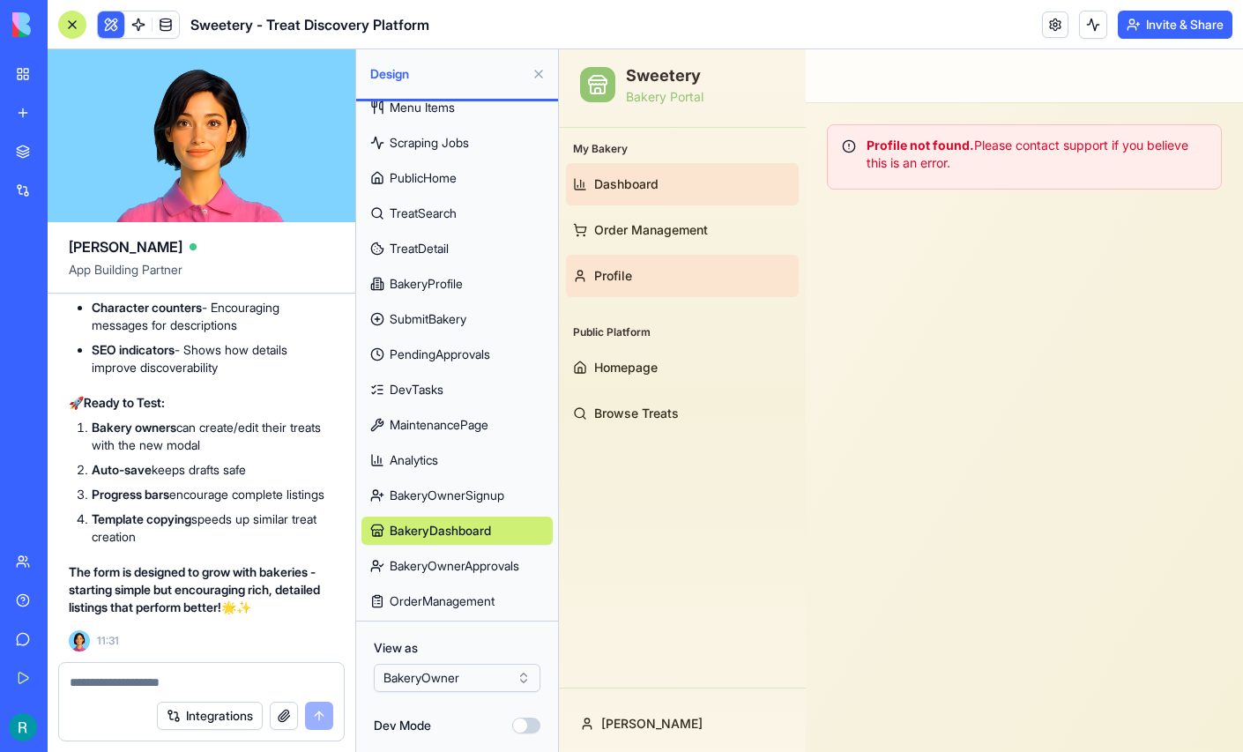
click at [650, 281] on link "Profile" at bounding box center [682, 276] width 233 height 42
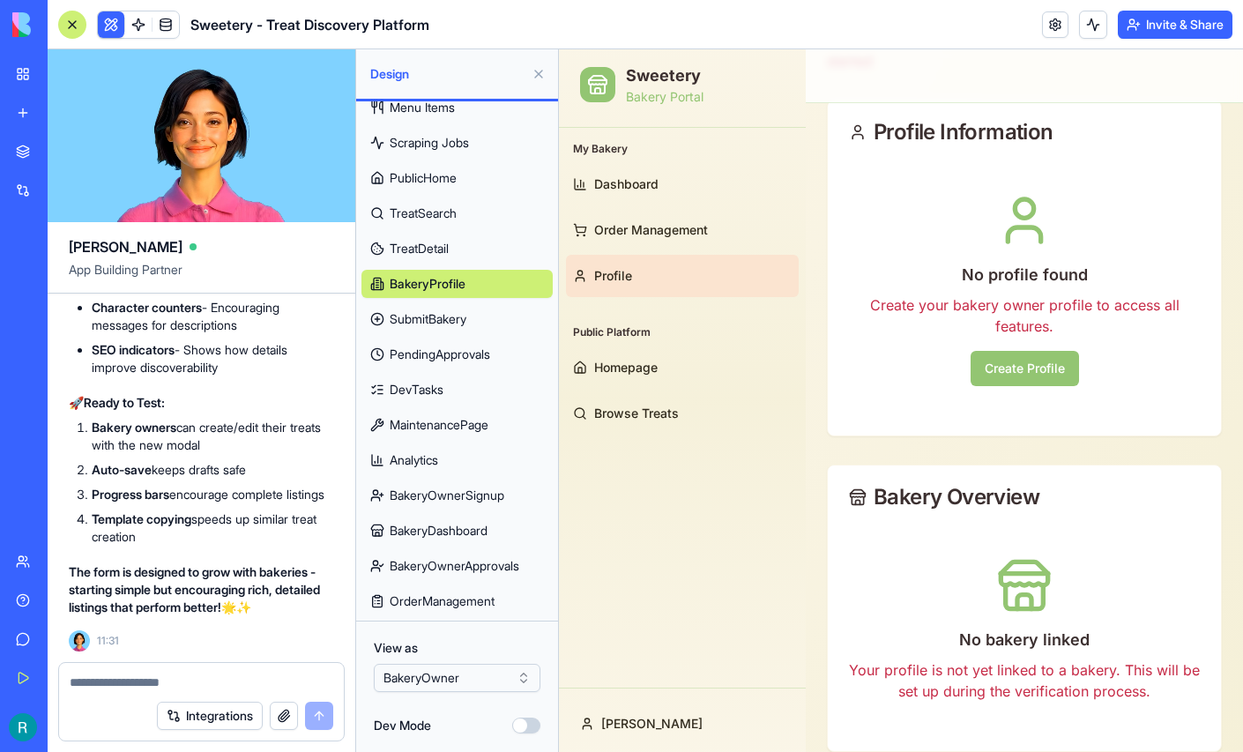
scroll to position [163, 0]
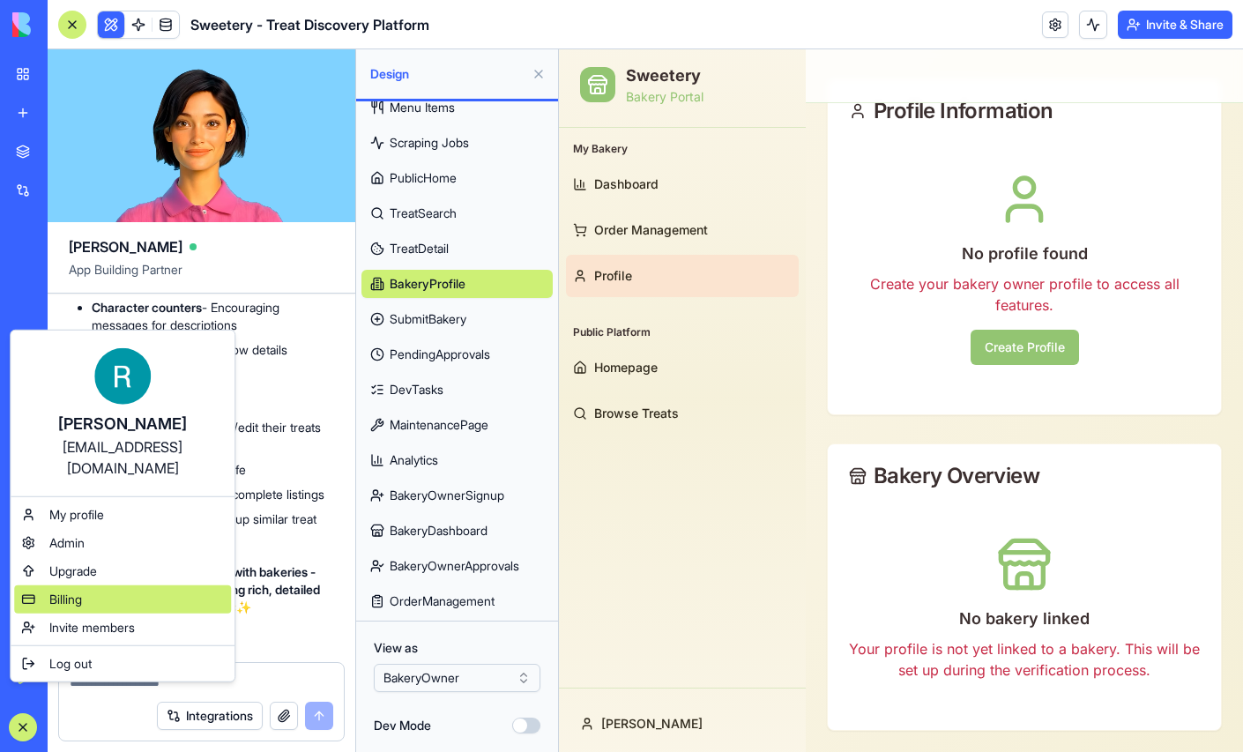
click at [67, 605] on span "Billing" at bounding box center [65, 600] width 33 height 18
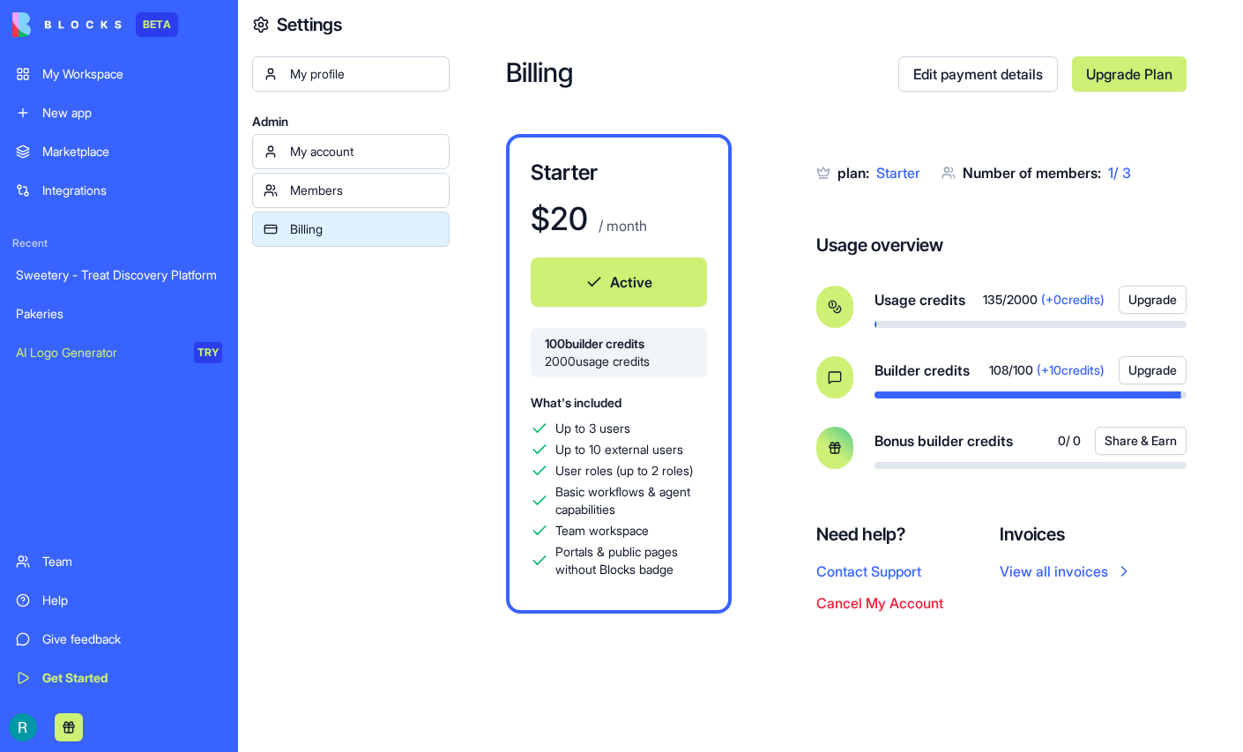
click at [106, 284] on div "Sweetery - Treat Discovery Platform" at bounding box center [119, 275] width 206 height 18
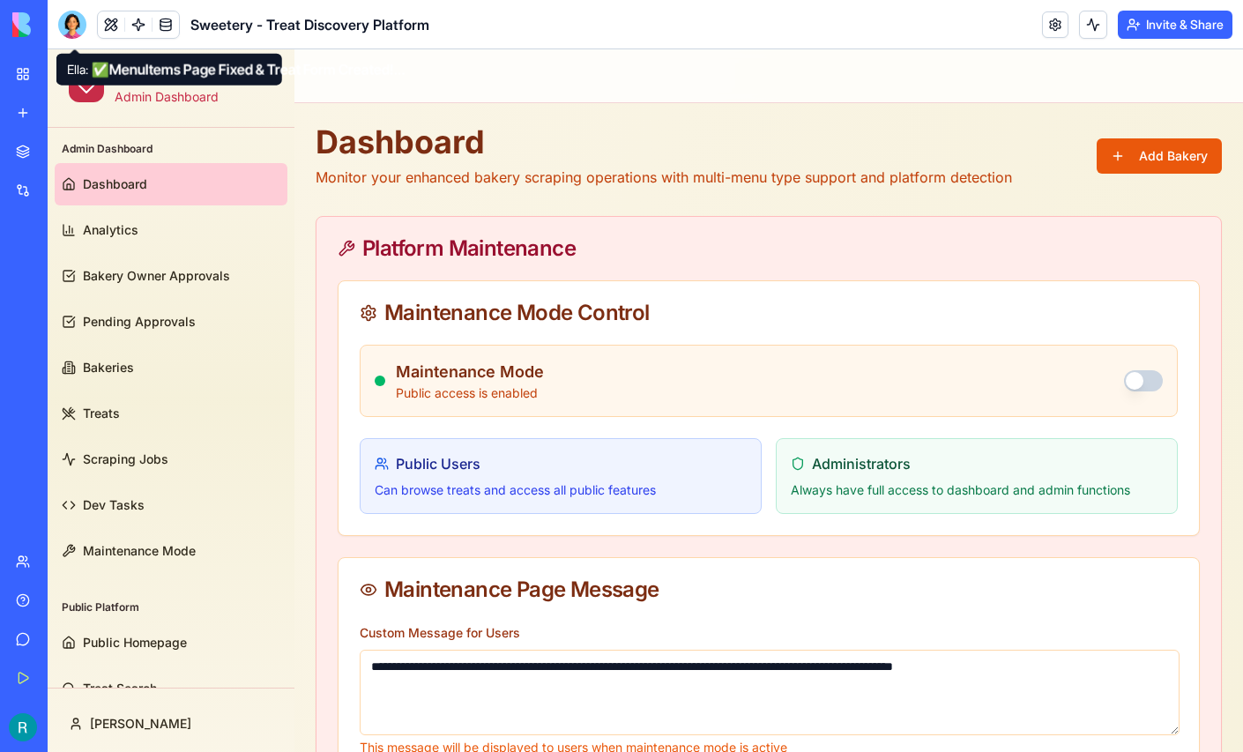
click at [78, 30] on div at bounding box center [72, 25] width 28 height 28
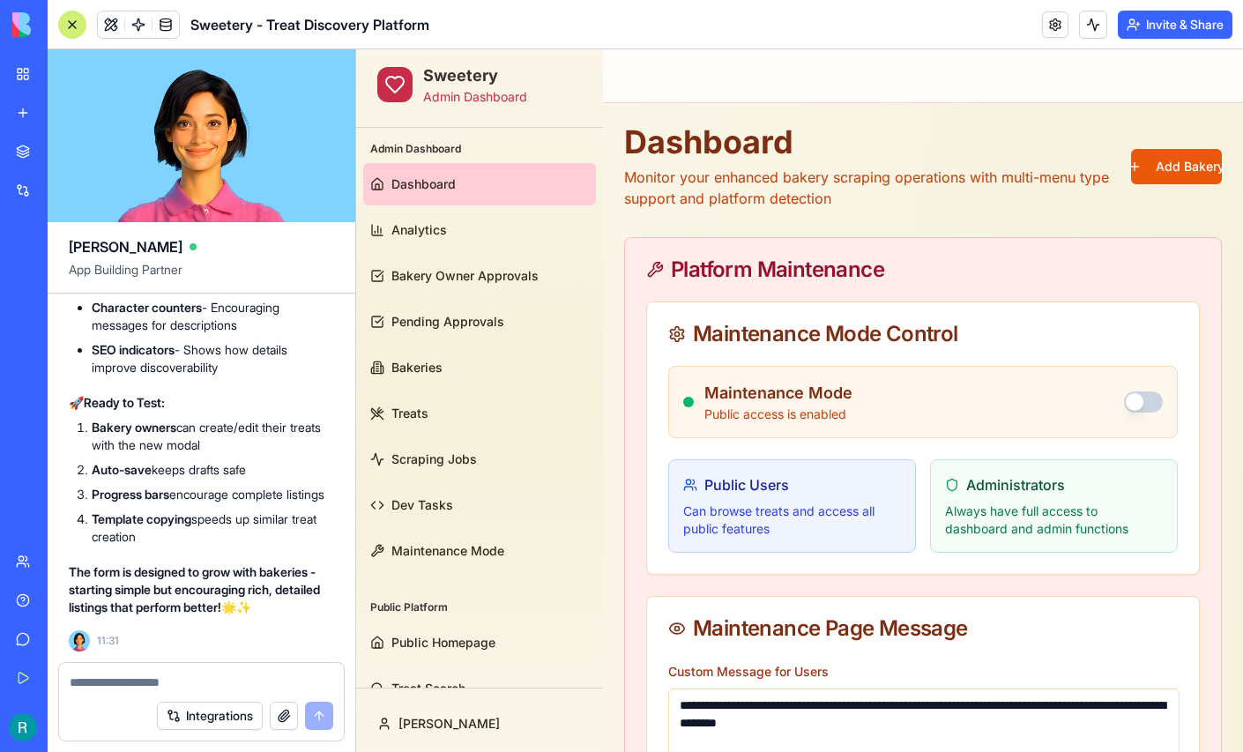
scroll to position [156245, 0]
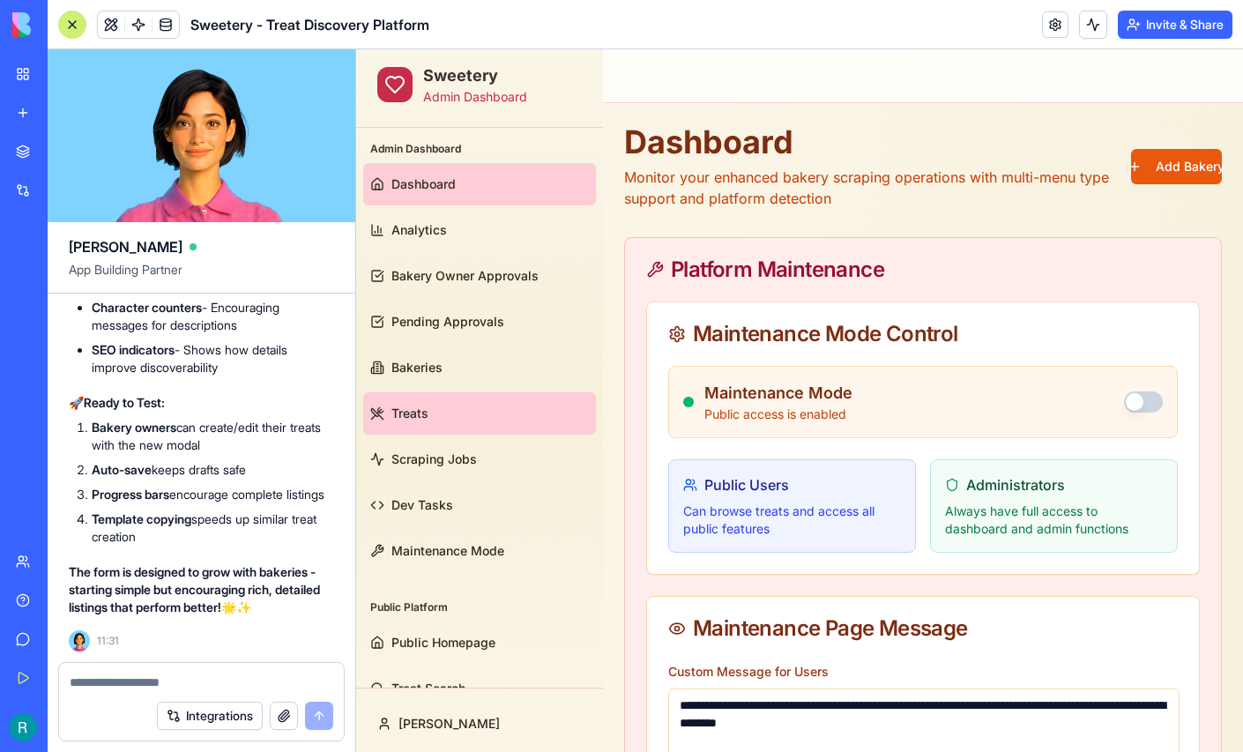
click at [413, 423] on link "Treats" at bounding box center [479, 413] width 233 height 42
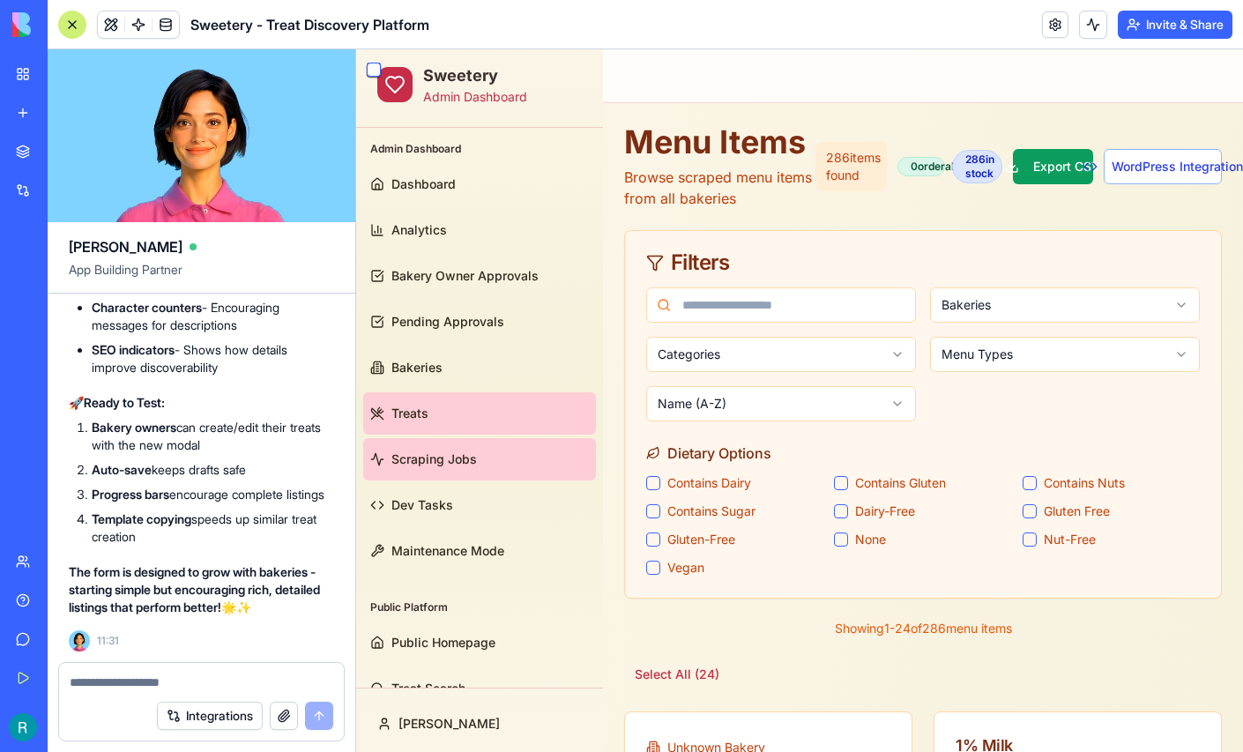
scroll to position [33, 0]
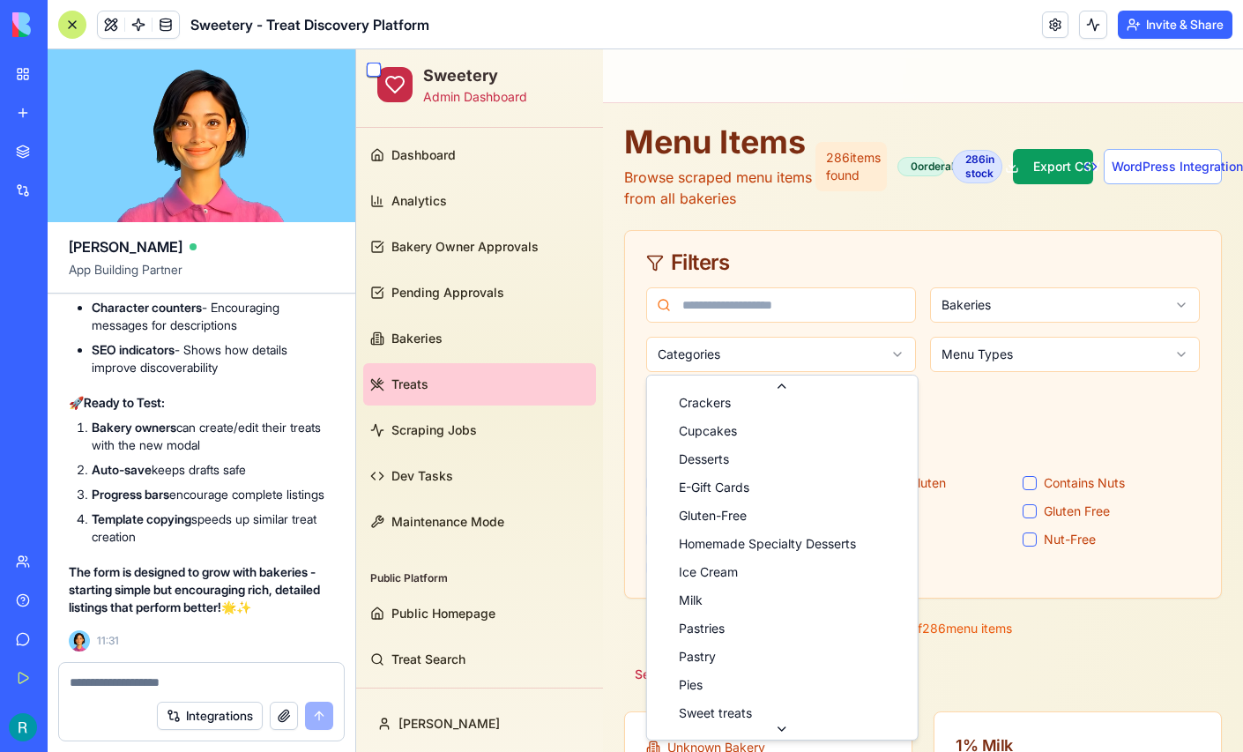
scroll to position [0, 0]
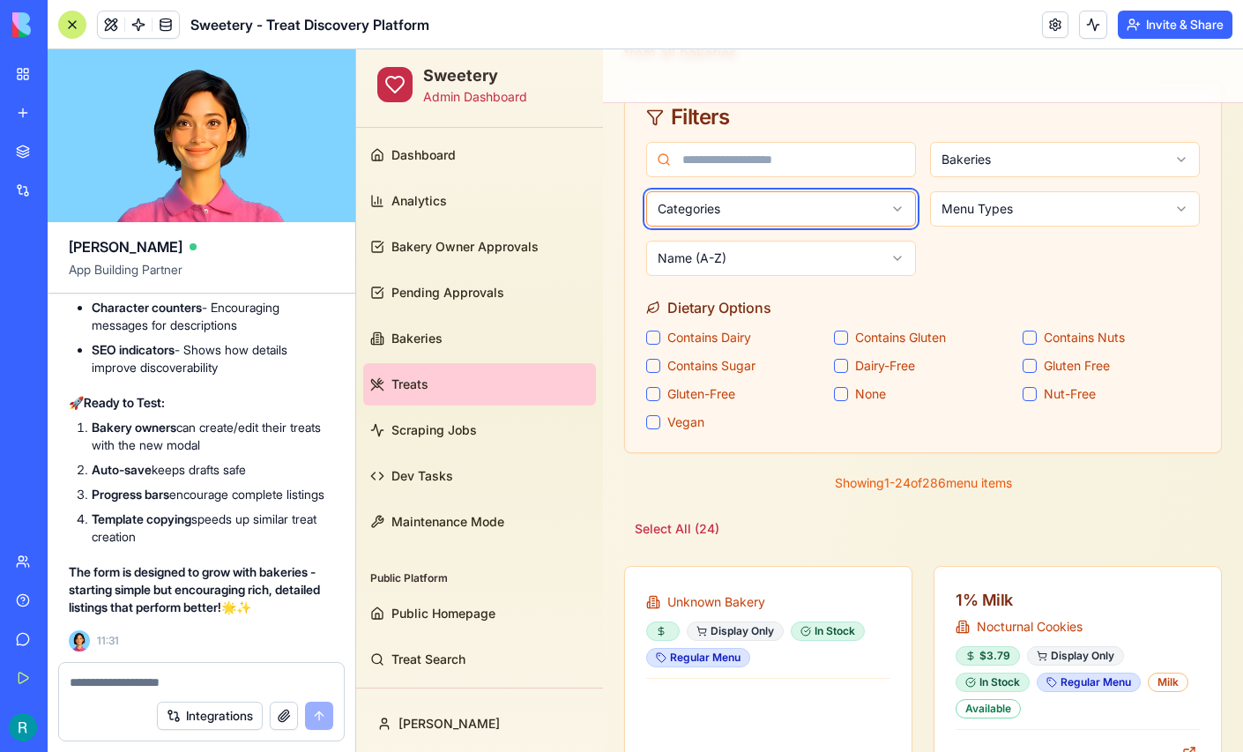
scroll to position [155834, 0]
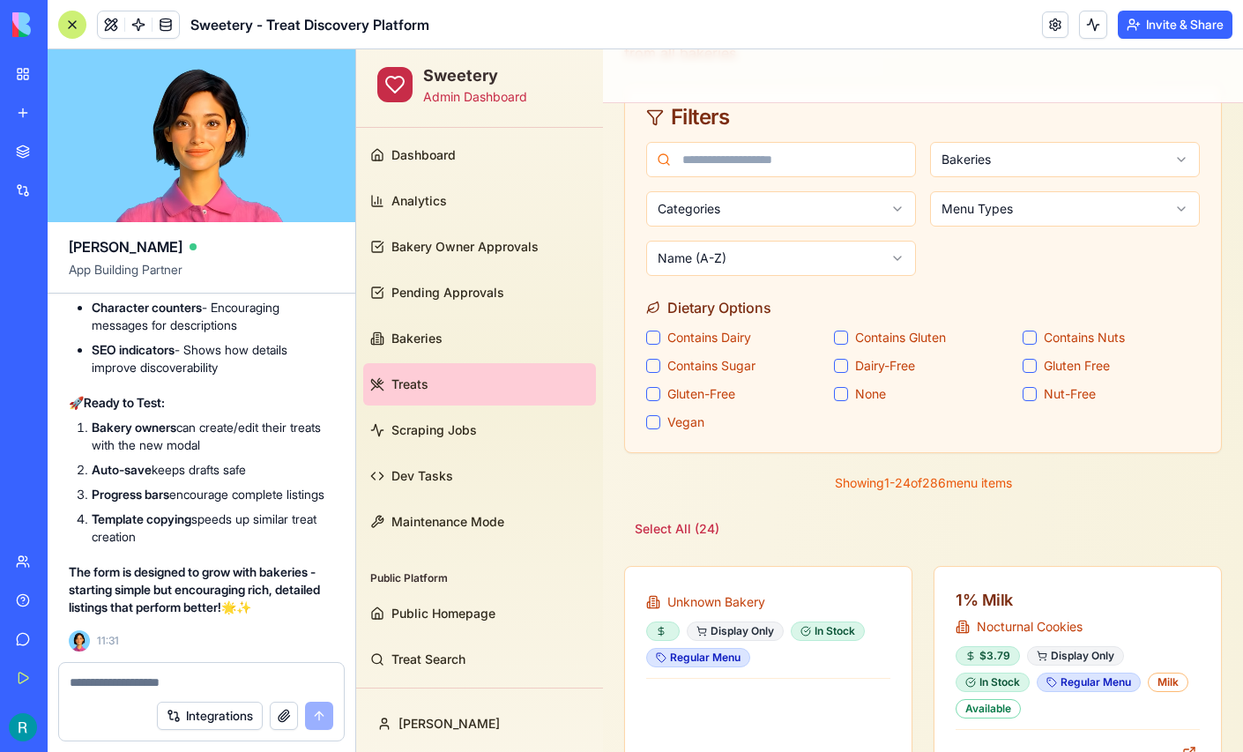
click at [159, 673] on textarea at bounding box center [202, 682] width 264 height 18
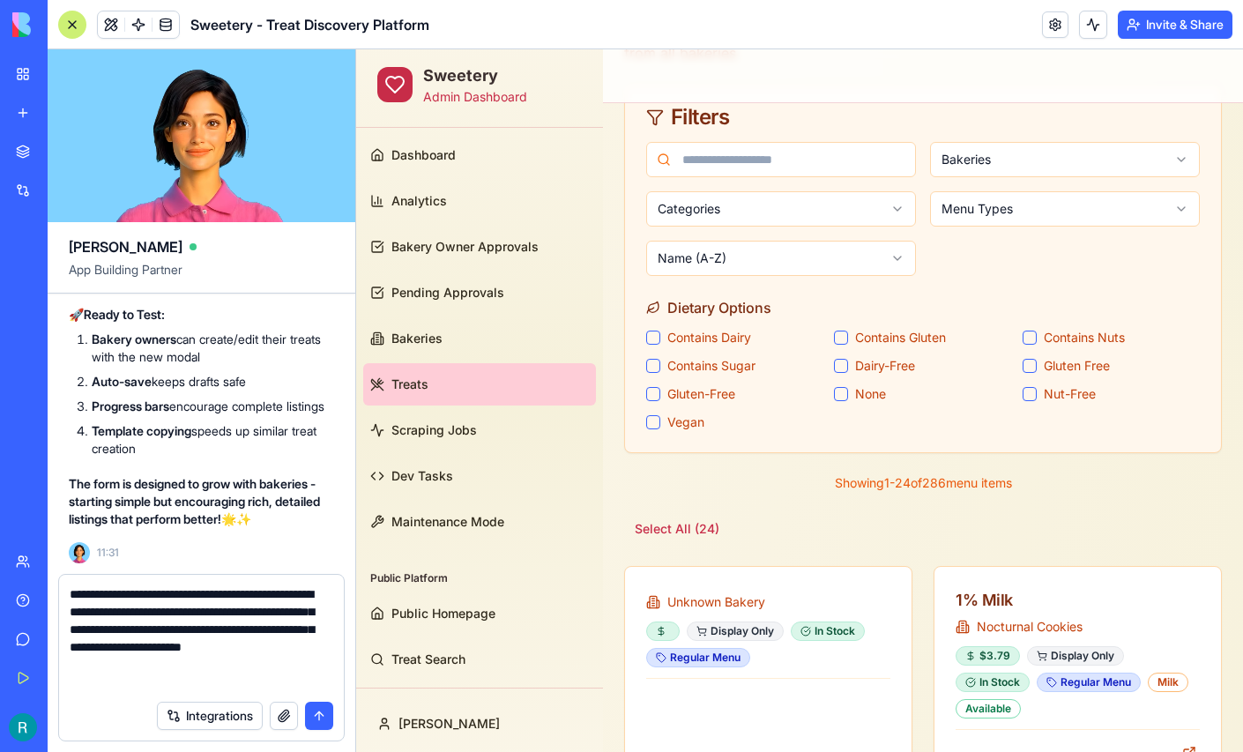
scroll to position [11, 0]
click at [195, 671] on textarea "**********" at bounding box center [199, 638] width 259 height 106
click at [229, 672] on textarea "**********" at bounding box center [199, 638] width 259 height 106
click at [311, 677] on textarea "**********" at bounding box center [199, 638] width 259 height 106
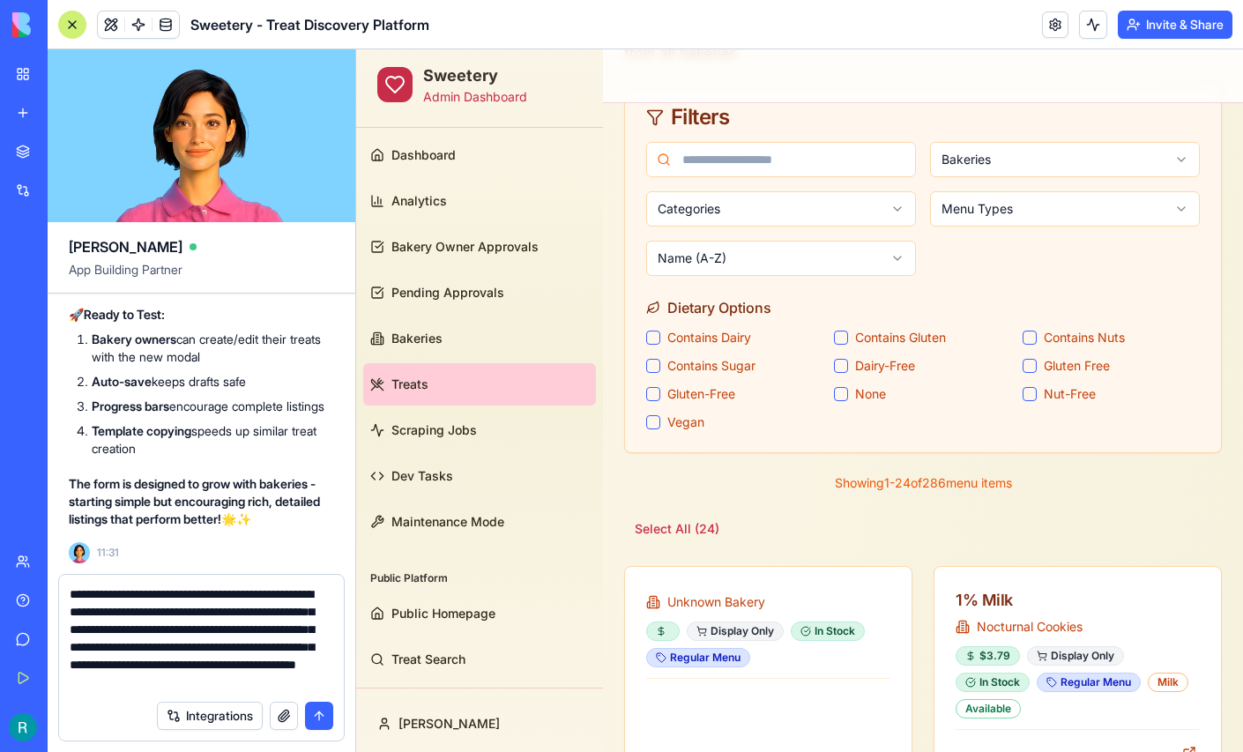
type textarea "**********"
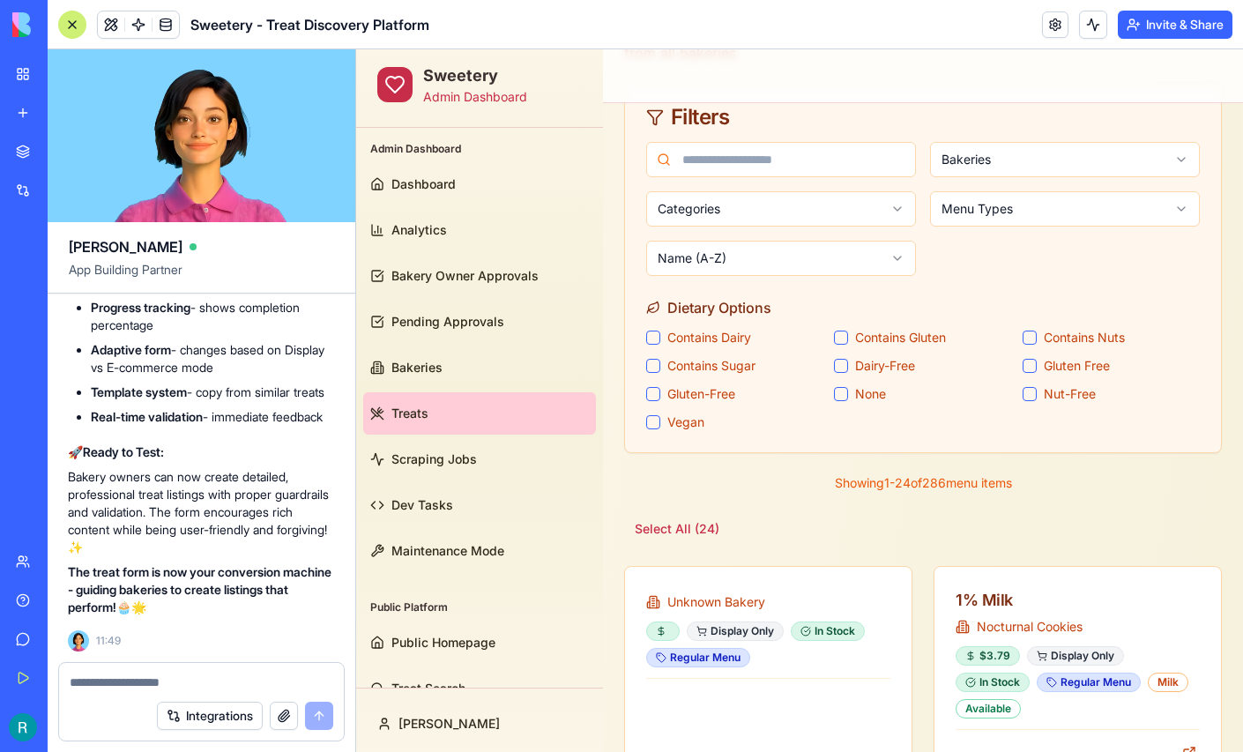
scroll to position [158759, 1]
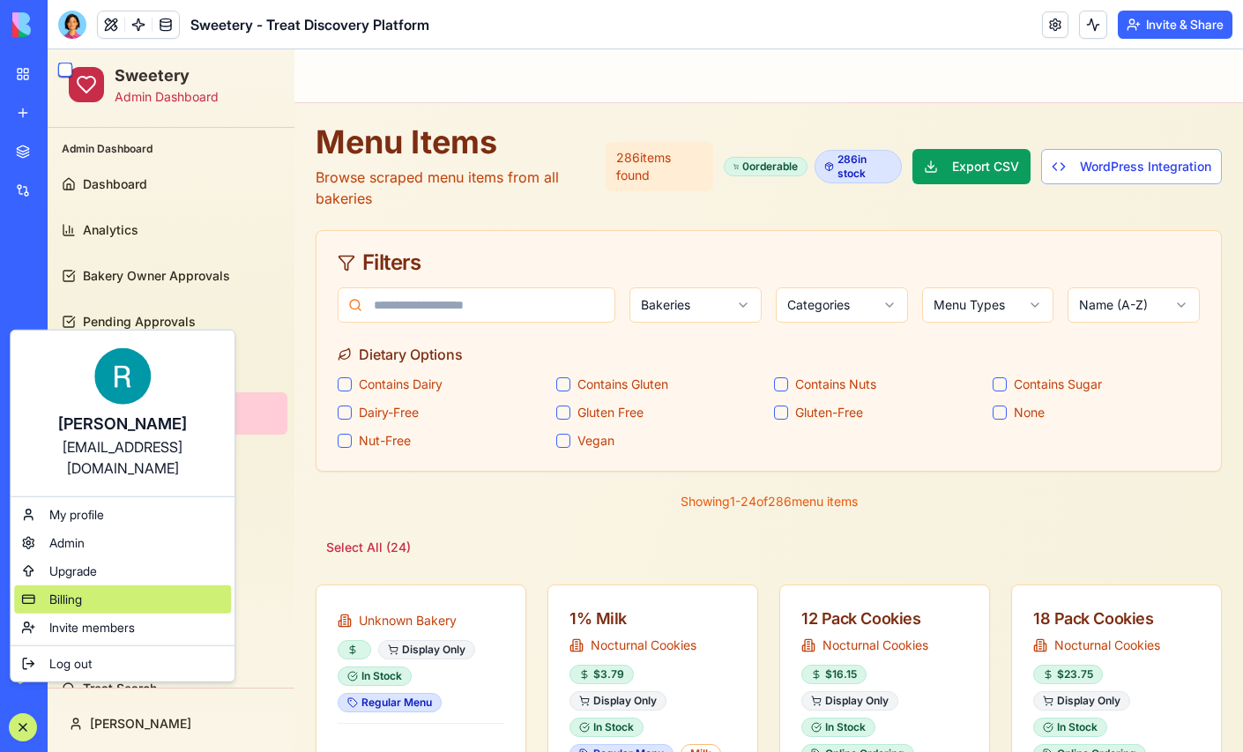
click at [82, 608] on span "Billing" at bounding box center [65, 600] width 33 height 18
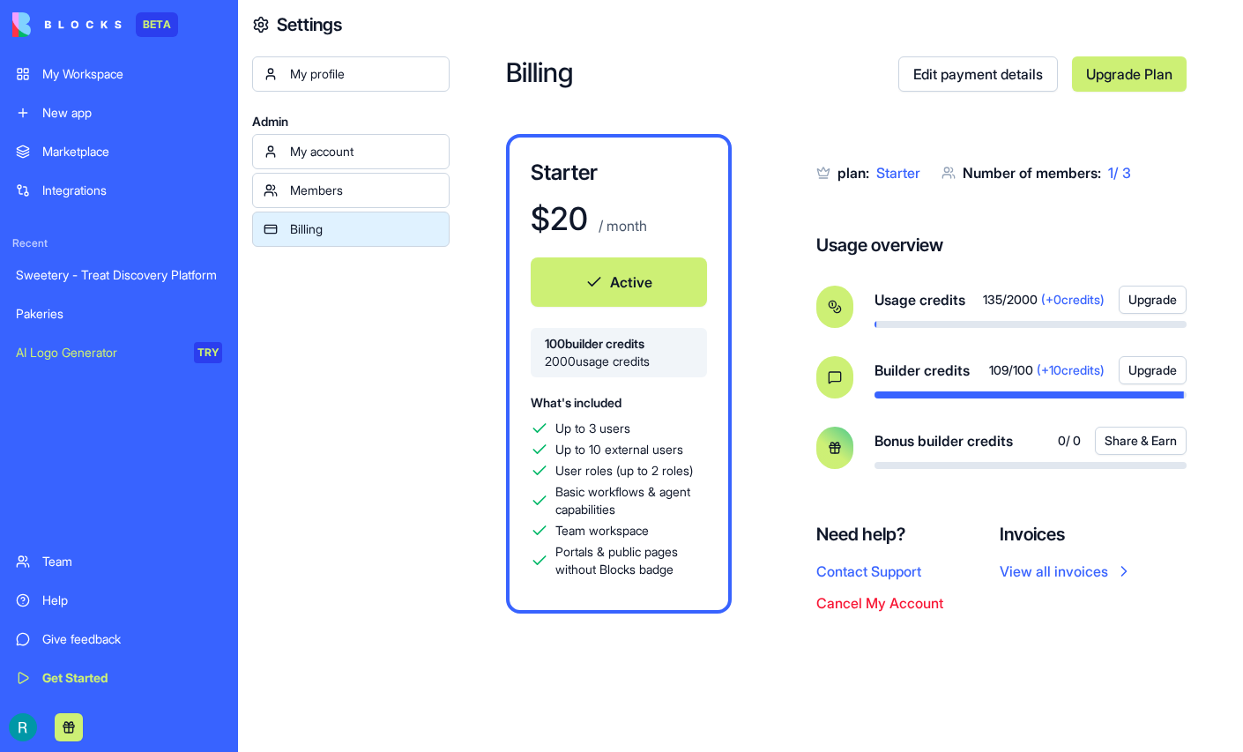
click at [83, 591] on div "Help" at bounding box center [132, 600] width 180 height 18
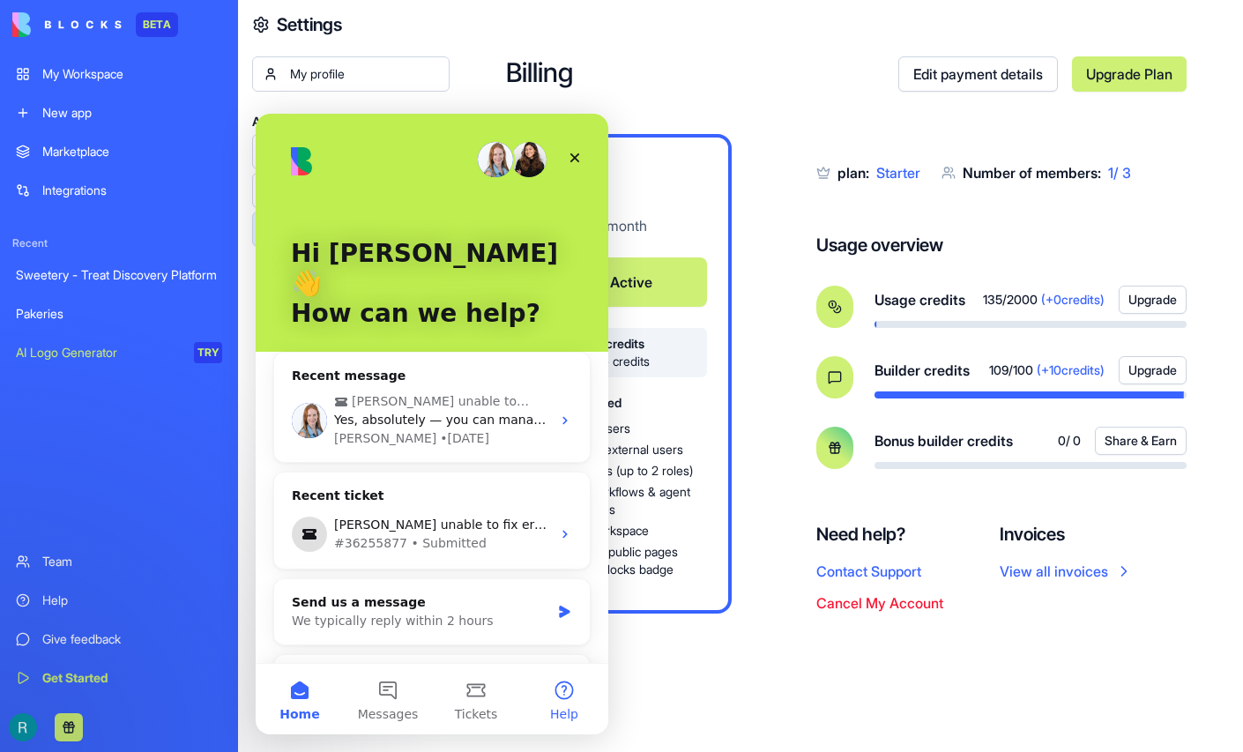
click at [559, 688] on button "Help" at bounding box center [564, 699] width 88 height 71
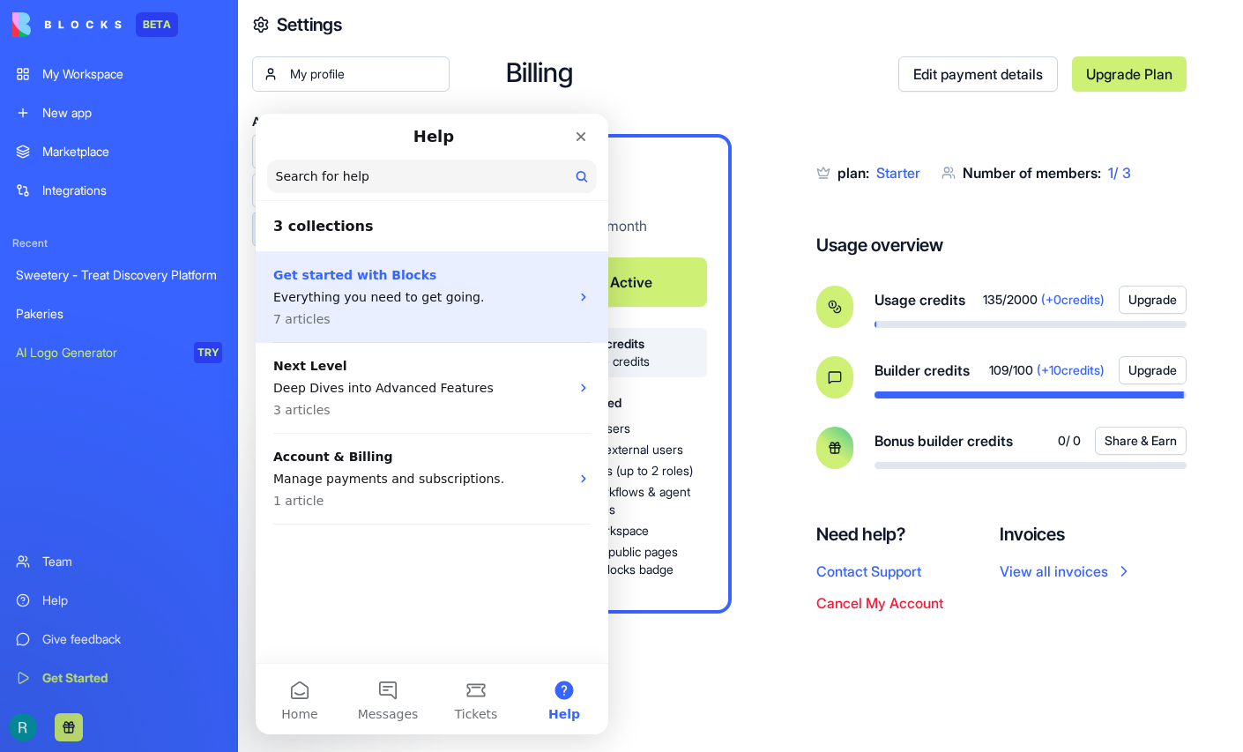
click at [443, 293] on p "Everything you need to get going." at bounding box center [421, 297] width 296 height 19
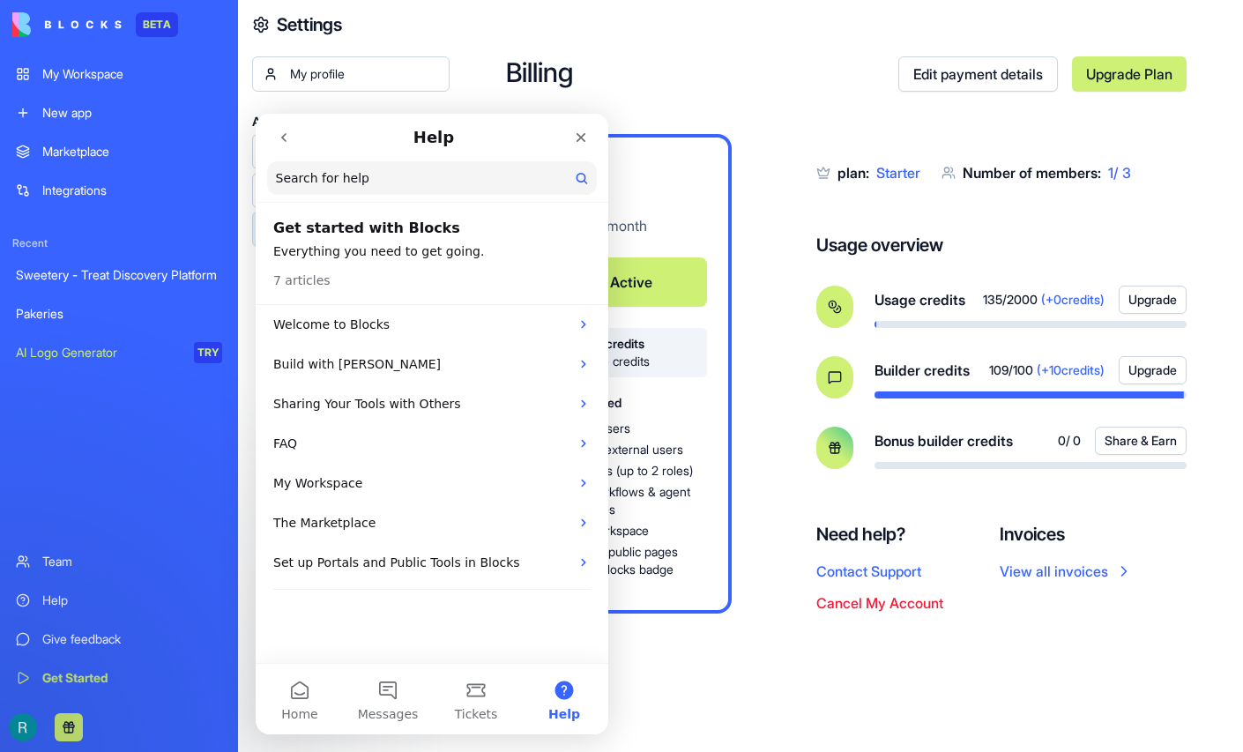
click at [277, 133] on icon "go back" at bounding box center [284, 137] width 14 height 14
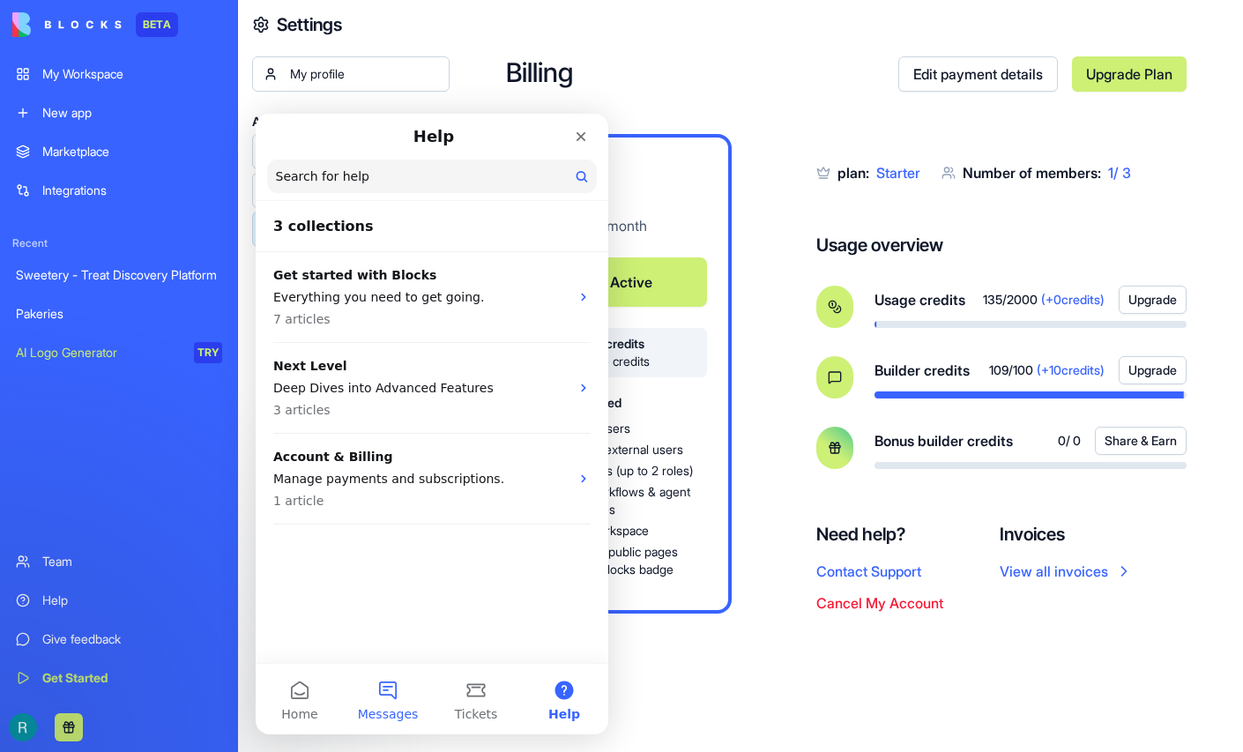
click at [390, 708] on span "Messages" at bounding box center [388, 714] width 61 height 12
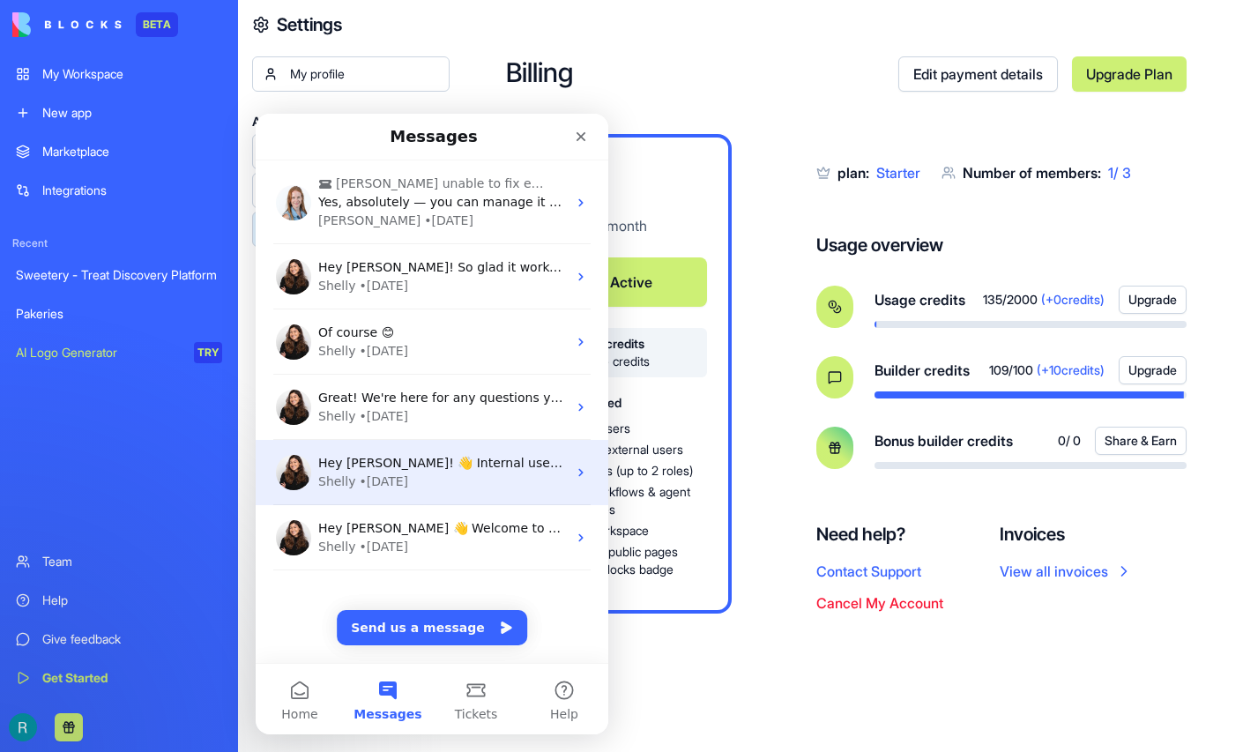
click at [451, 479] on div "[PERSON_NAME] • [DATE]" at bounding box center [442, 481] width 249 height 19
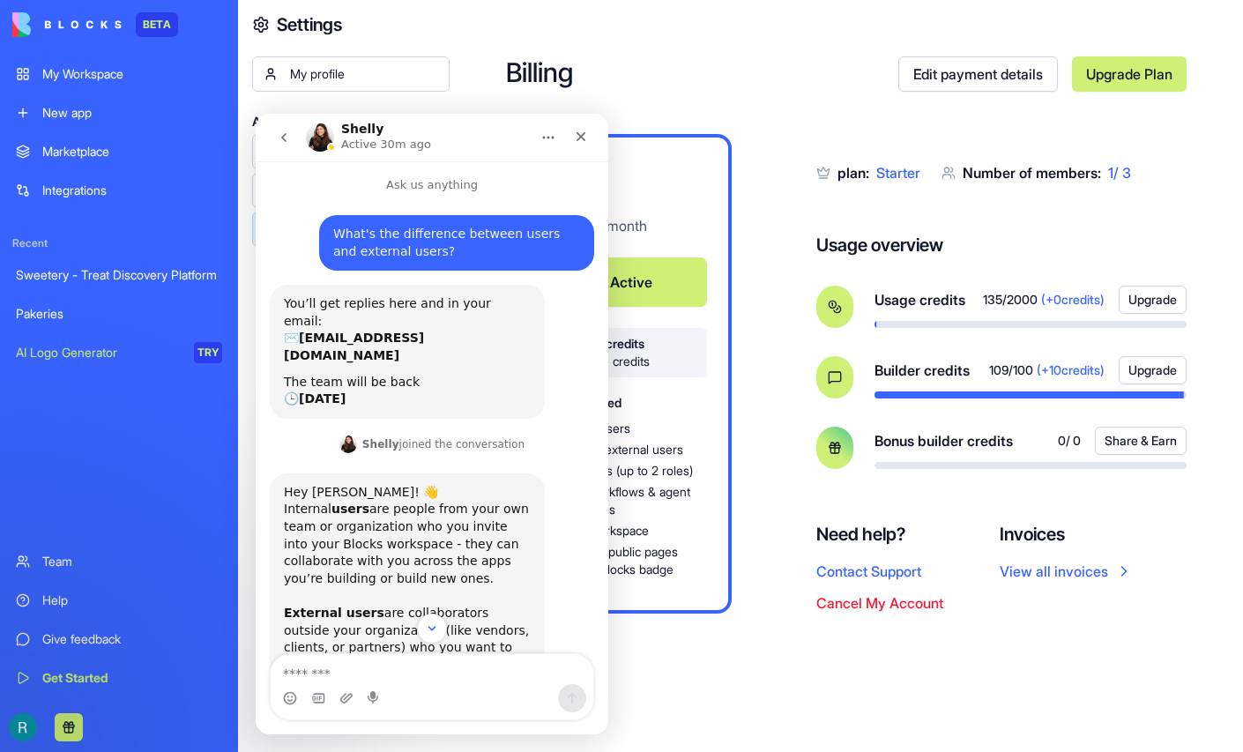
click at [287, 138] on icon "go back" at bounding box center [284, 137] width 14 height 14
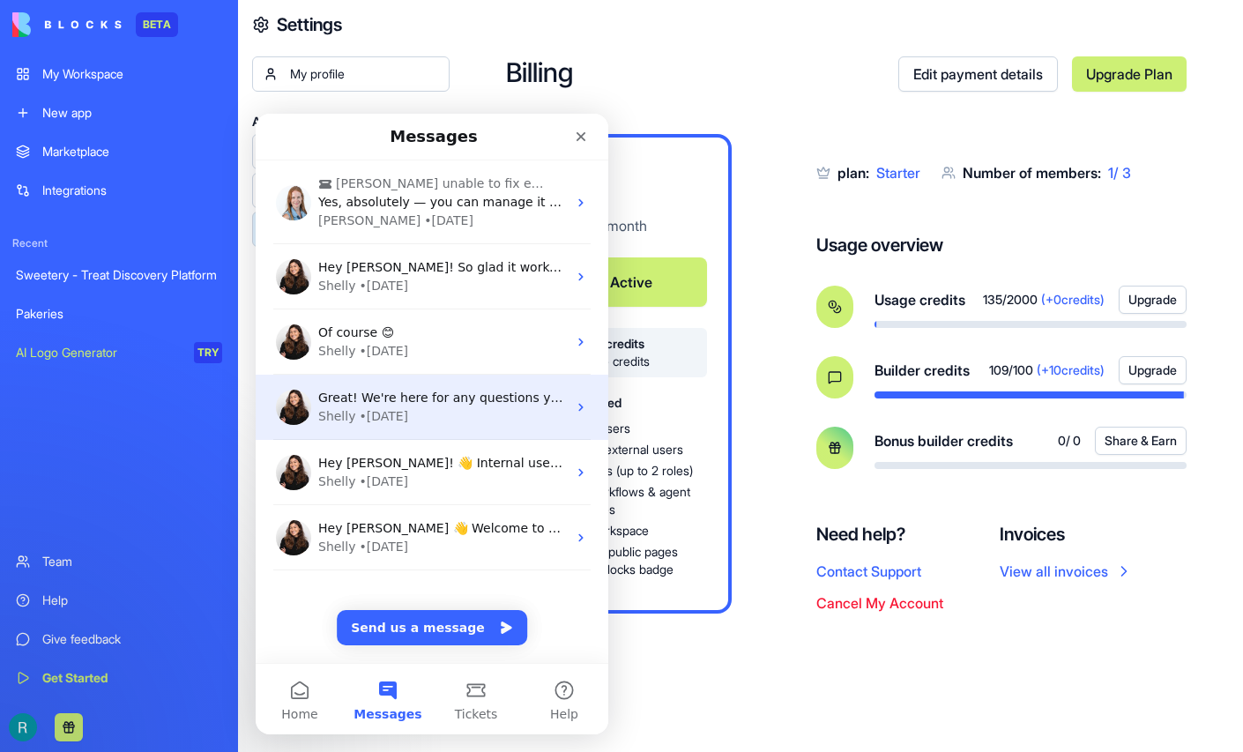
click at [446, 415] on div "[PERSON_NAME] • [DATE]" at bounding box center [442, 416] width 249 height 19
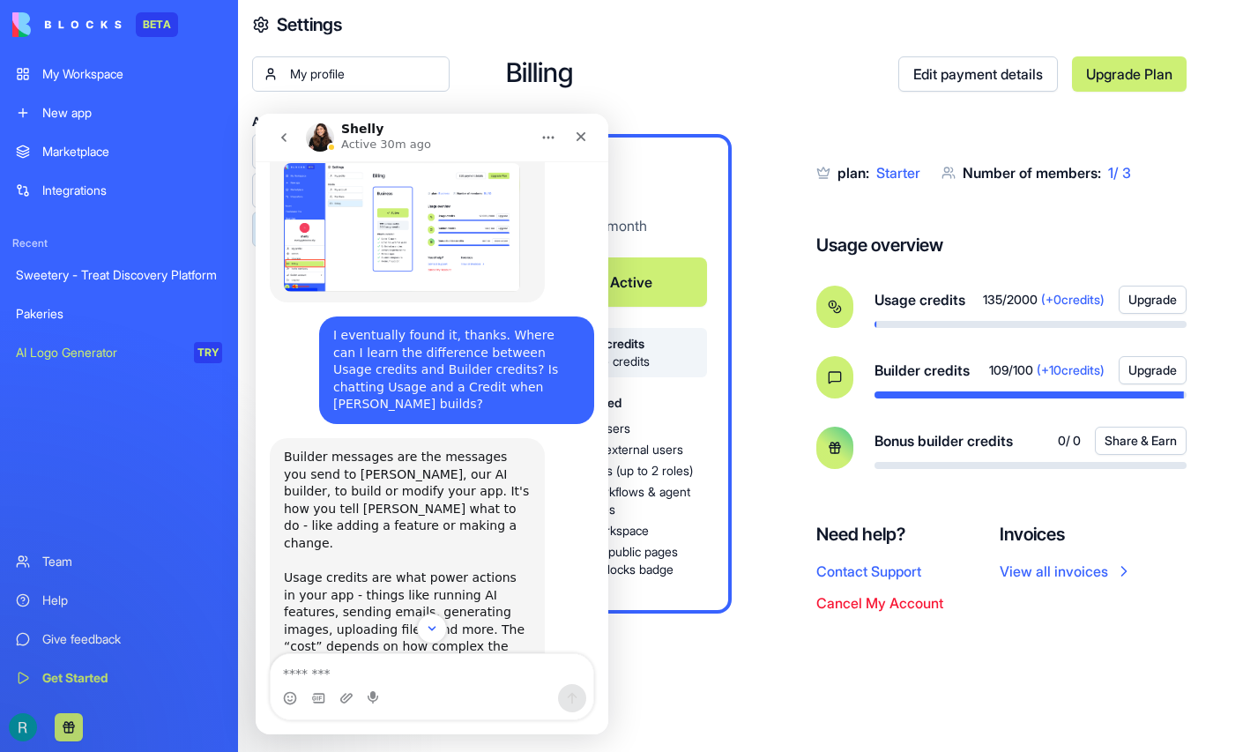
scroll to position [674, 0]
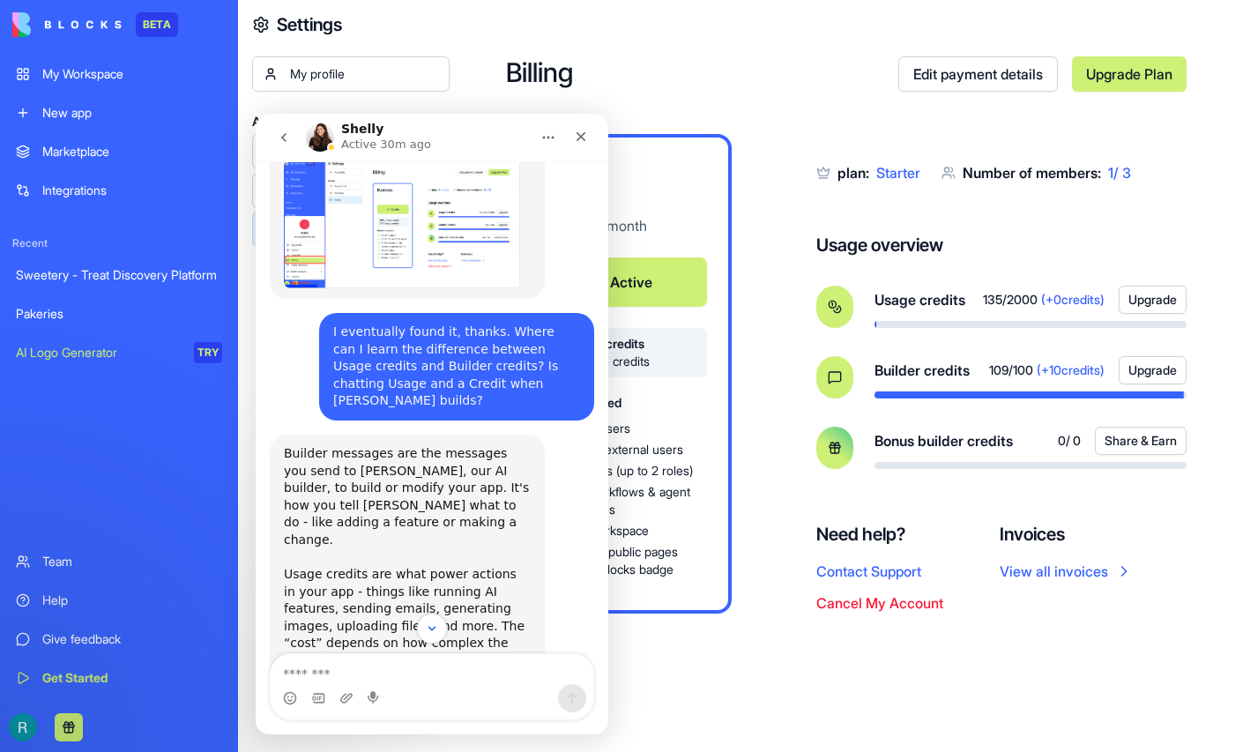
click at [480, 675] on textarea "Message…" at bounding box center [432, 669] width 323 height 30
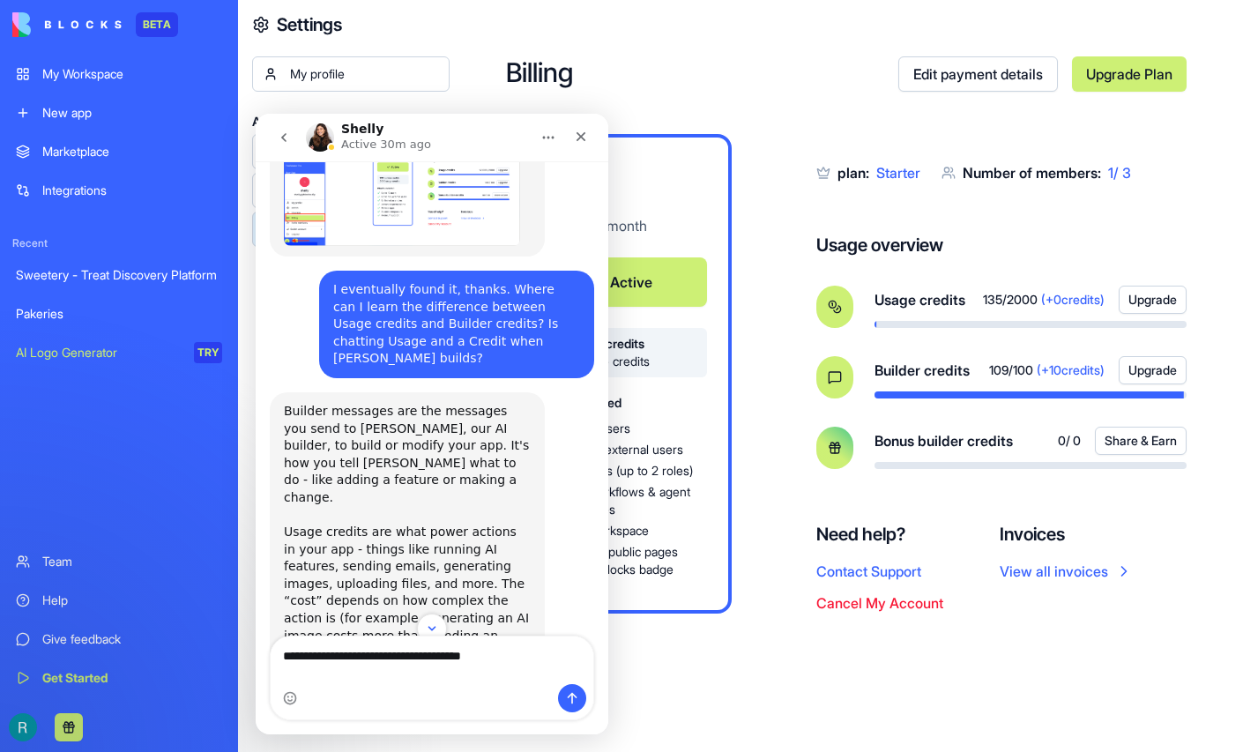
scroll to position [717, 0]
click at [564, 633] on textarea "**********" at bounding box center [433, 651] width 324 height 65
click at [390, 675] on textarea "**********" at bounding box center [433, 651] width 324 height 65
click at [537, 649] on textarea "**********" at bounding box center [433, 651] width 324 height 65
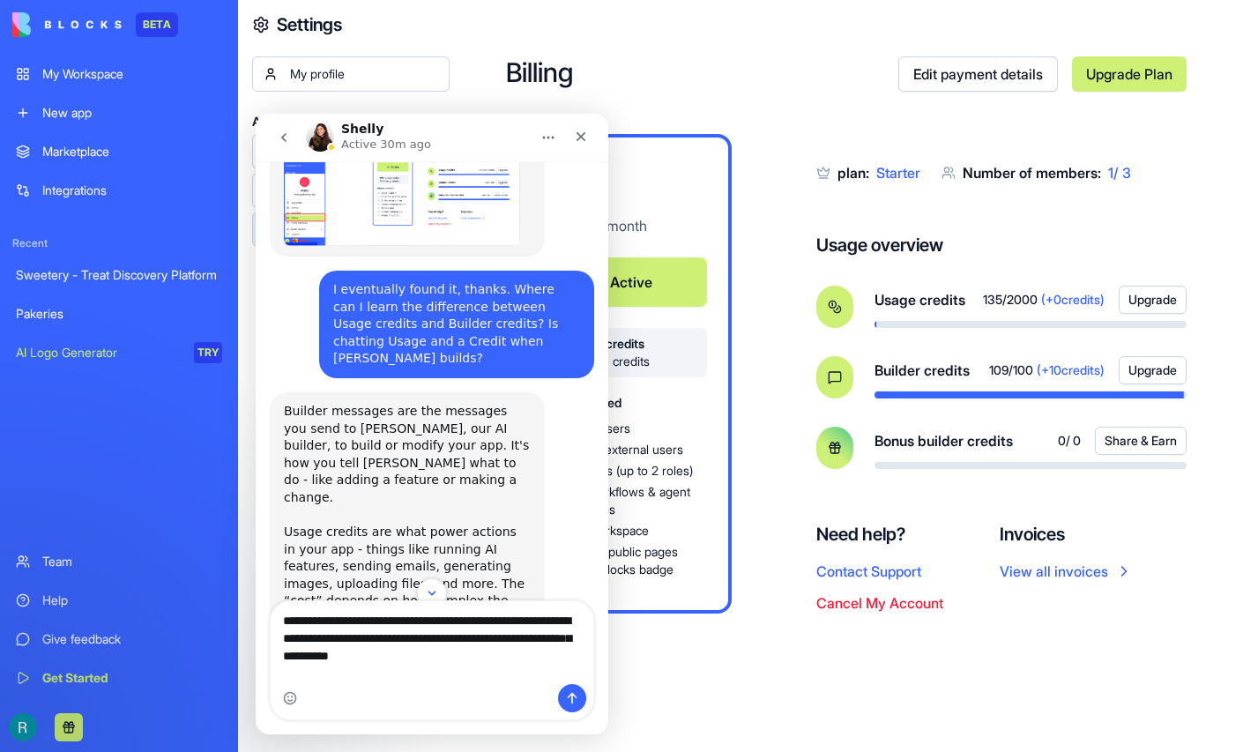
click at [483, 666] on textarea "**********" at bounding box center [433, 633] width 324 height 65
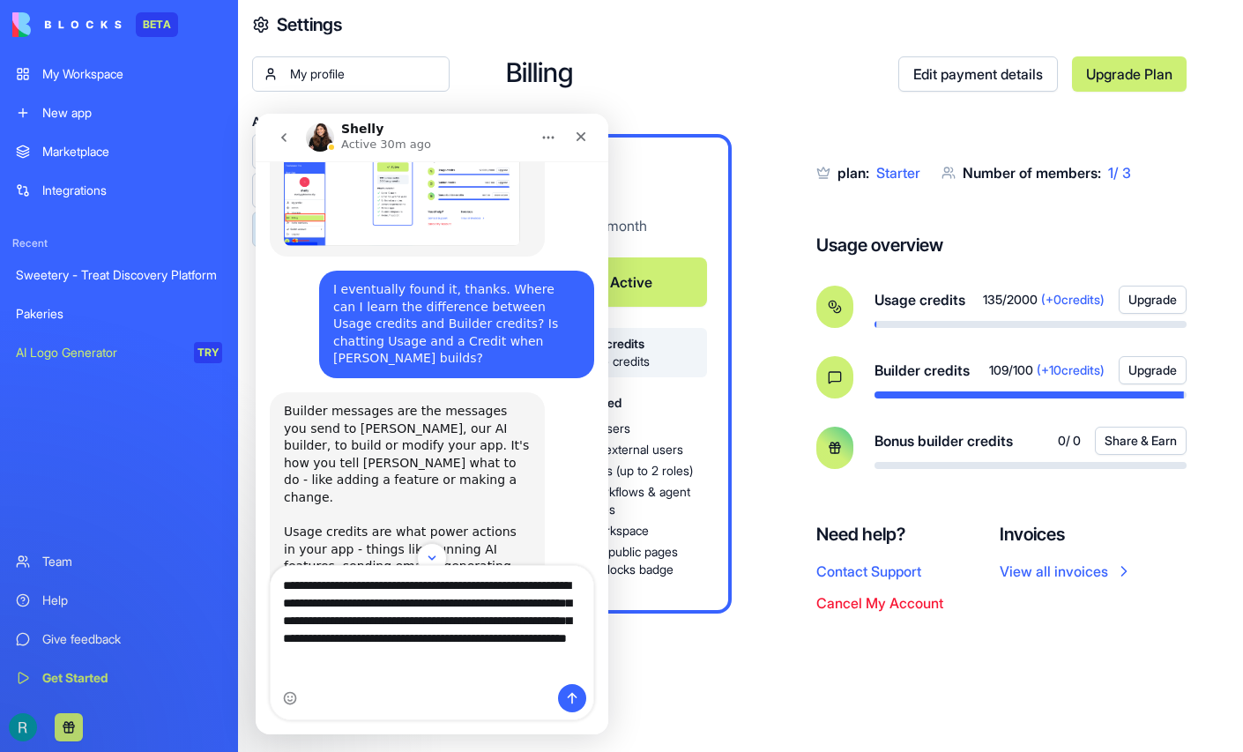
drag, startPoint x: 522, startPoint y: 678, endPoint x: 580, endPoint y: 650, distance: 64.7
click at [580, 650] on textarea "**********" at bounding box center [433, 616] width 324 height 100
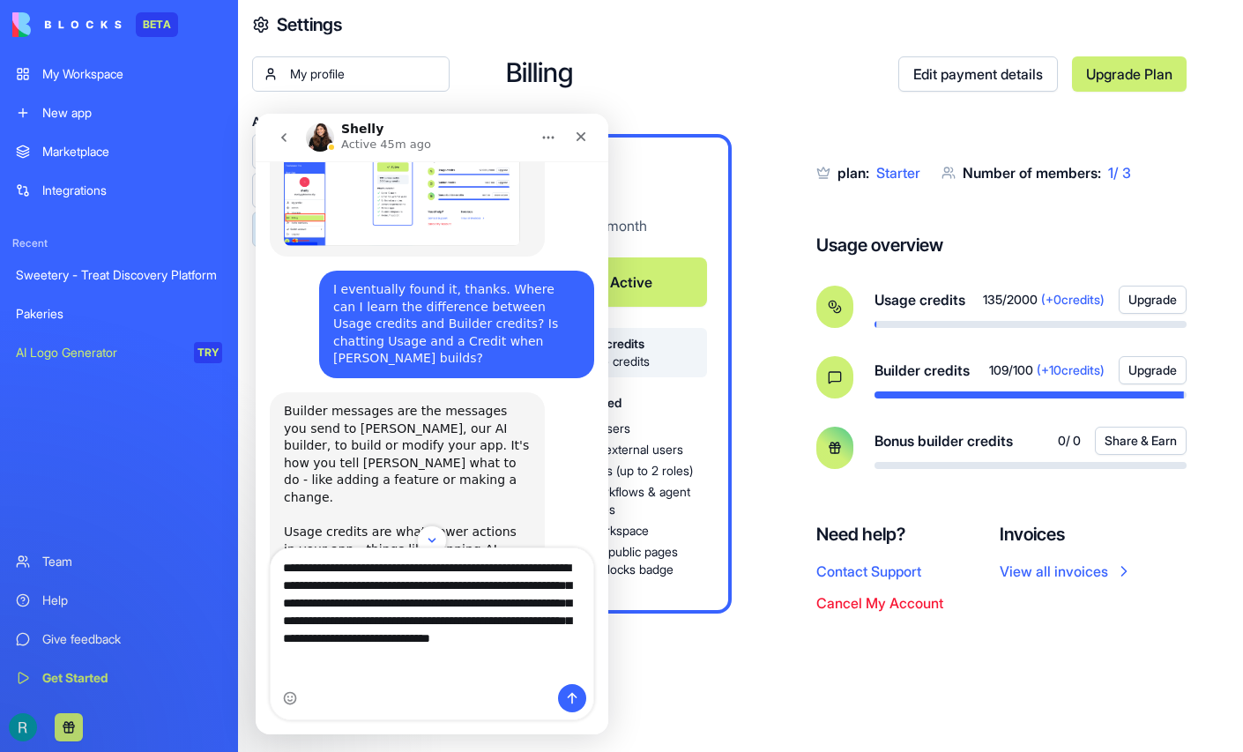
click at [288, 656] on textarea "**********" at bounding box center [433, 607] width 324 height 118
click at [413, 666] on textarea "**********" at bounding box center [433, 607] width 324 height 118
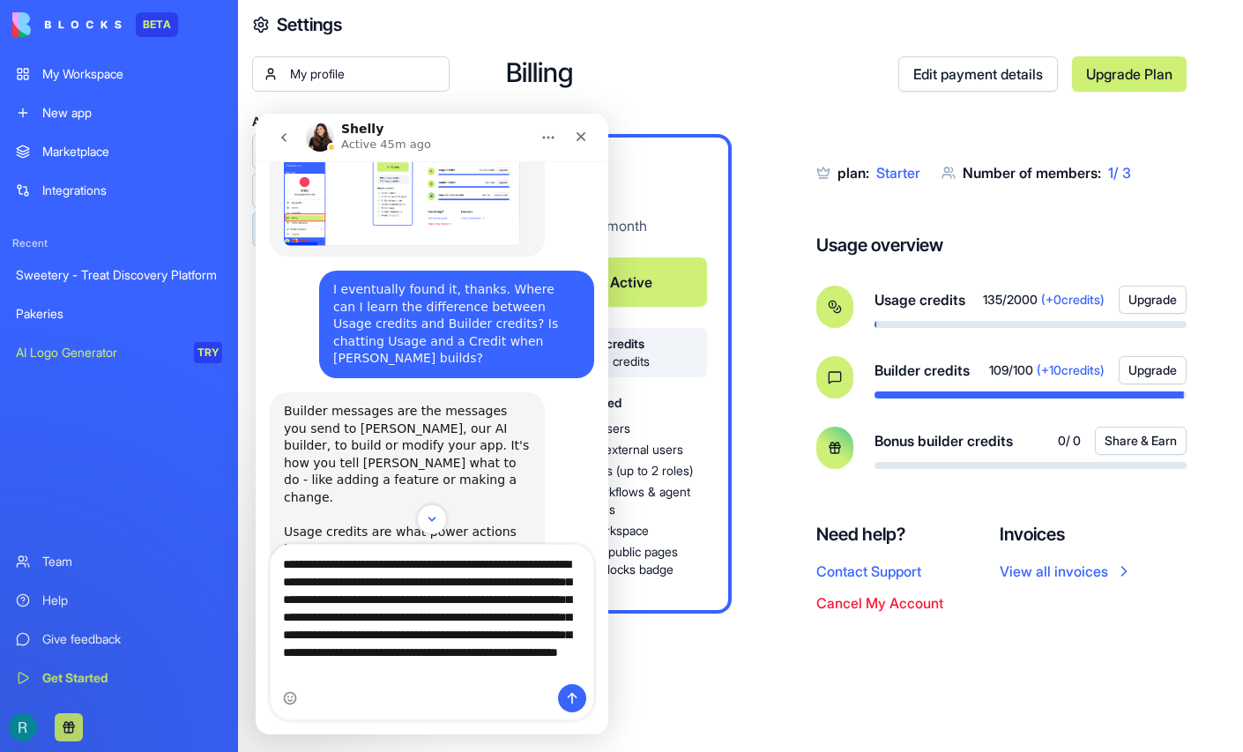
scroll to position [11, 0]
type textarea "**********"
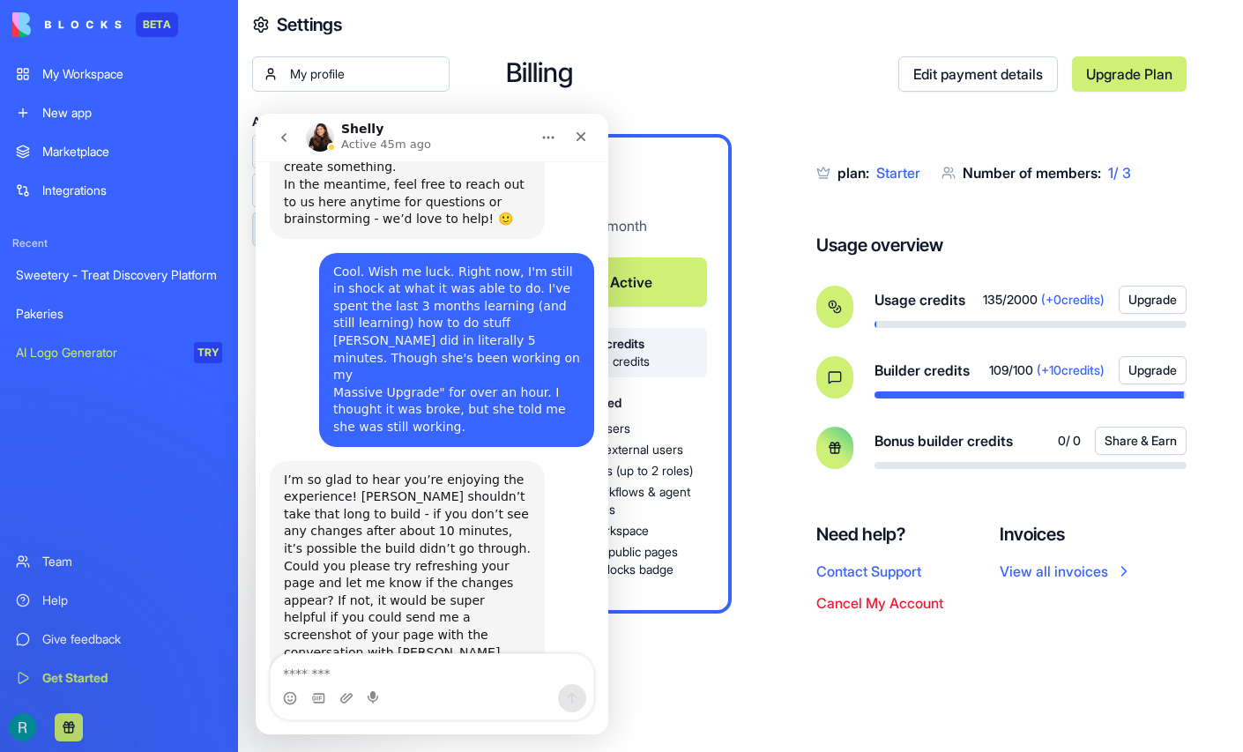
scroll to position [1566, 0]
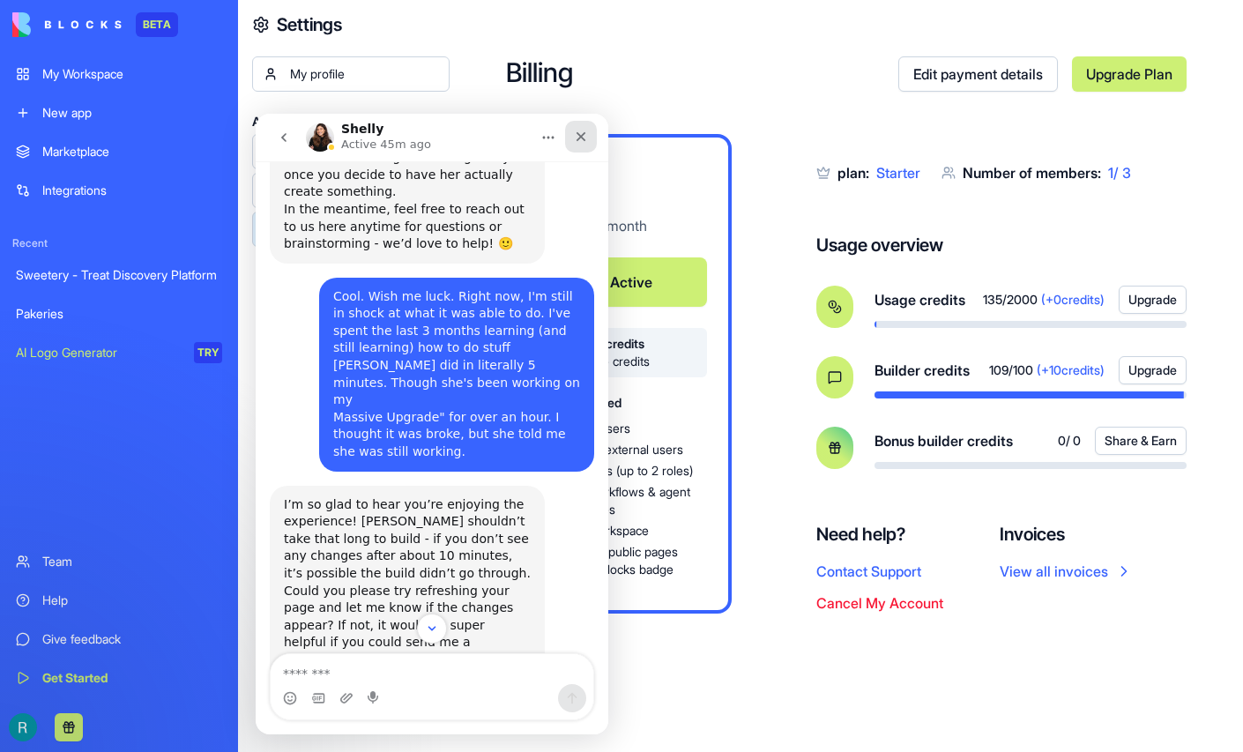
click at [580, 134] on icon "Close" at bounding box center [581, 137] width 14 height 14
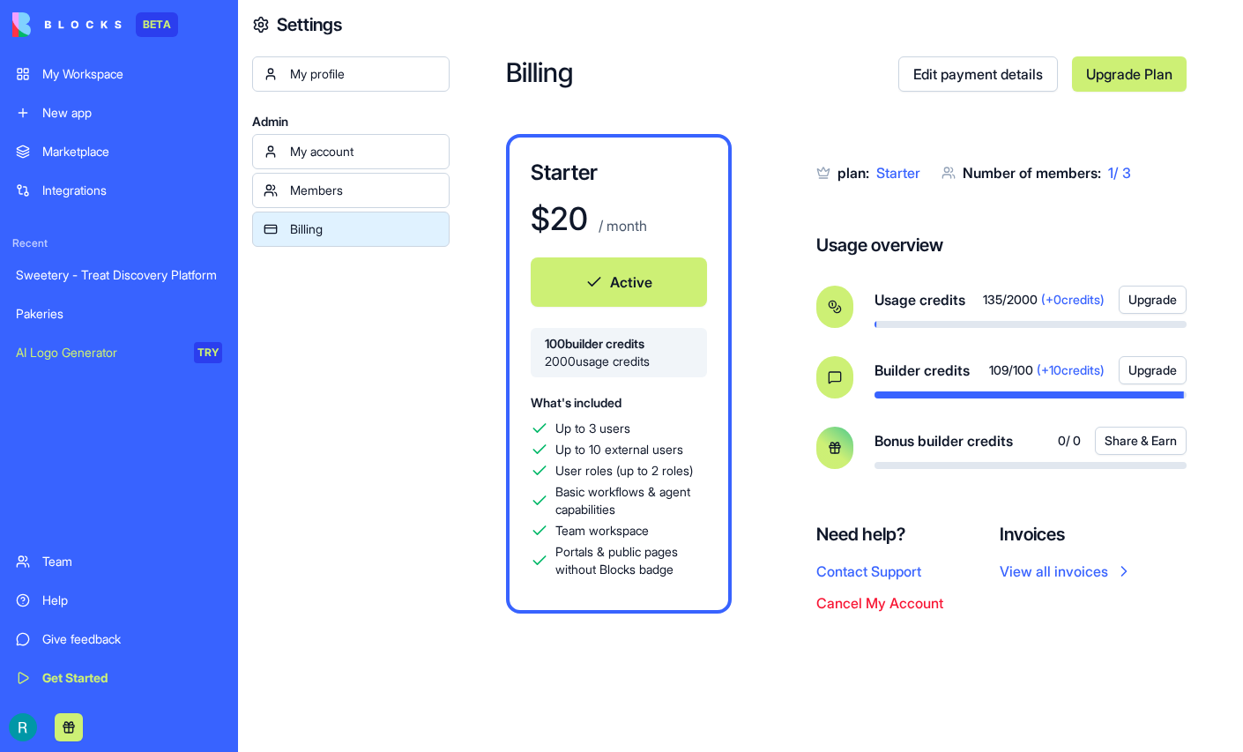
scroll to position [1790, 0]
click at [120, 293] on link "Sweetery - Treat Discovery Platform" at bounding box center [118, 274] width 227 height 35
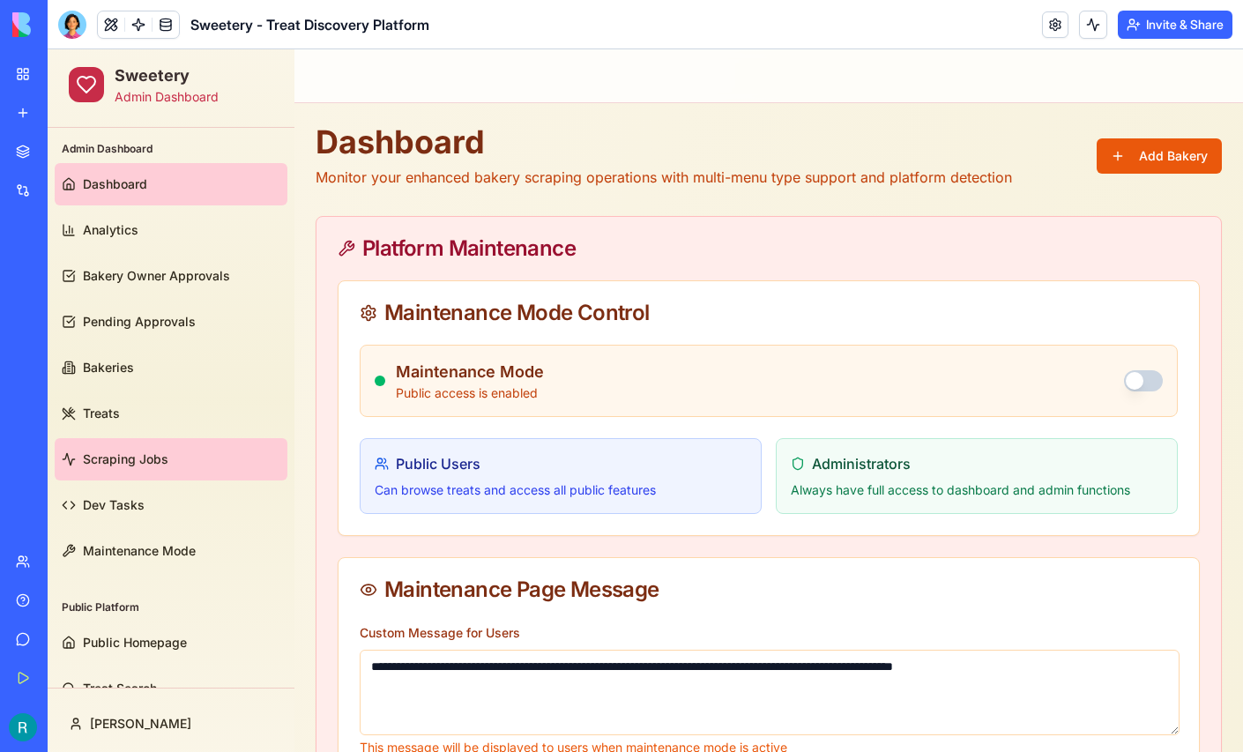
scroll to position [33, 0]
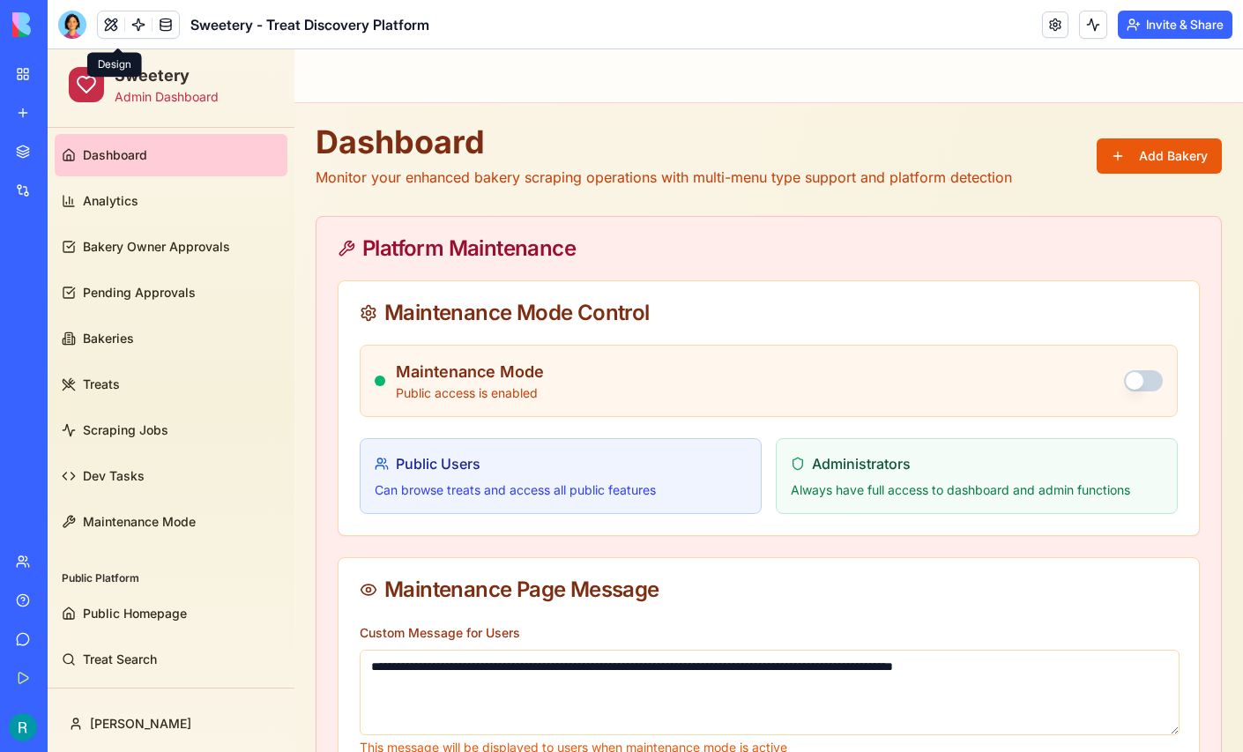
click at [121, 22] on button at bounding box center [111, 24] width 26 height 26
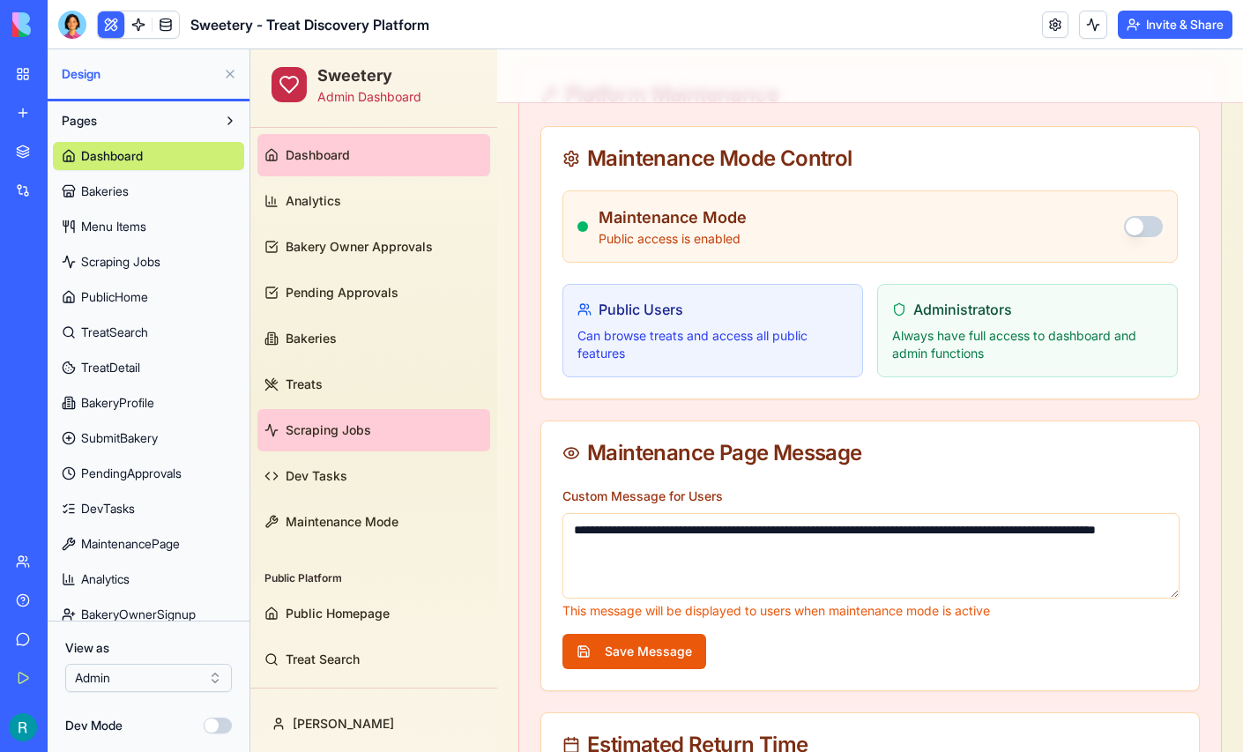
scroll to position [177, 0]
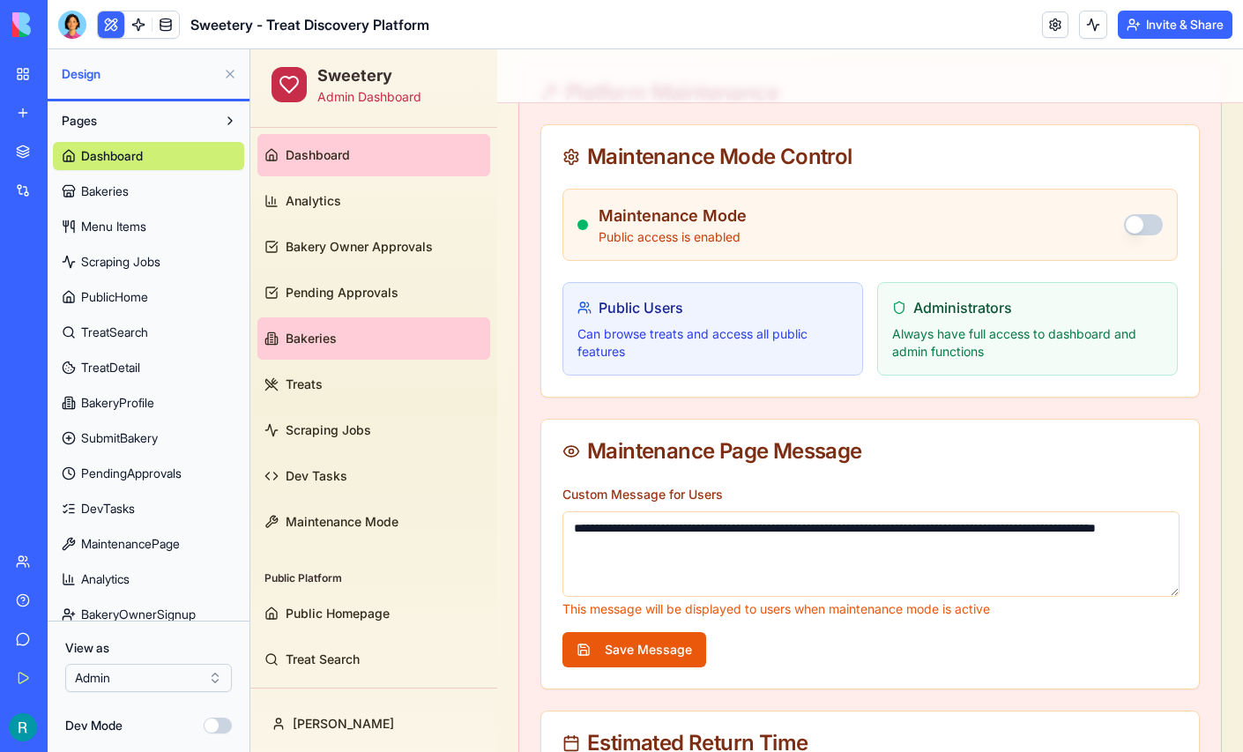
click at [391, 338] on link "Bakeries" at bounding box center [373, 338] width 233 height 42
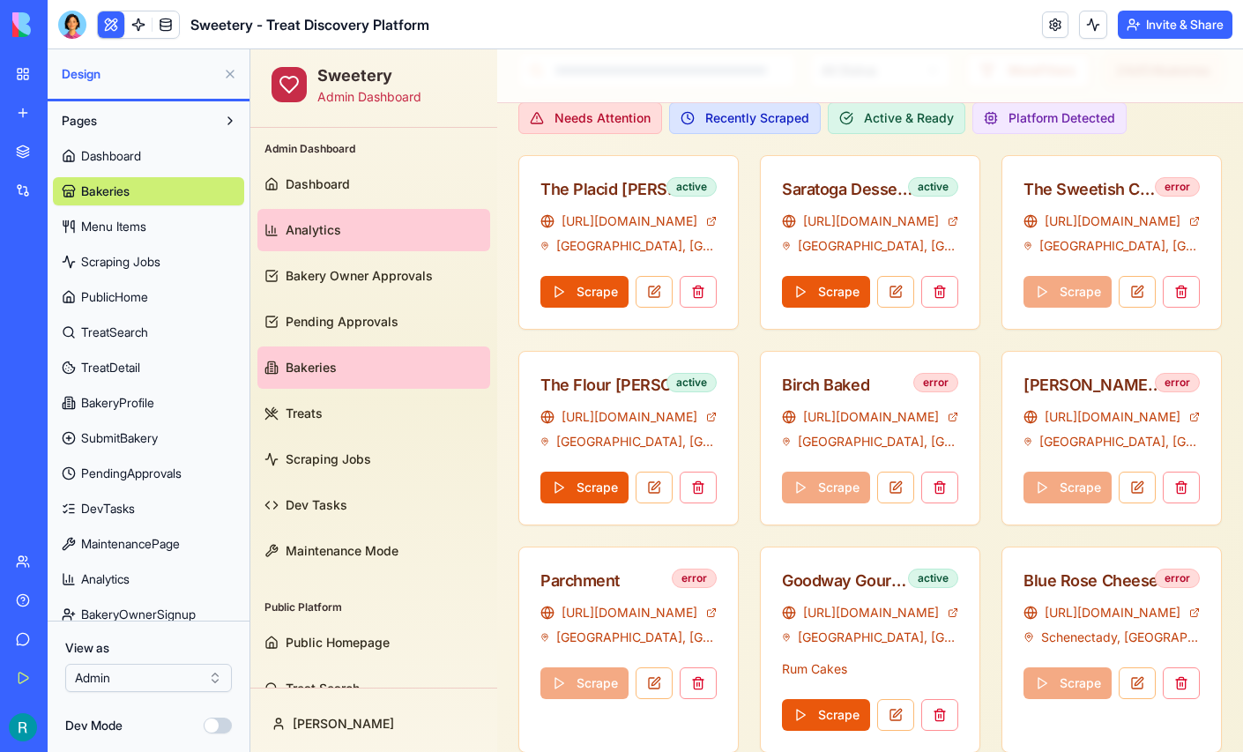
click at [381, 218] on link "Analytics" at bounding box center [373, 230] width 233 height 42
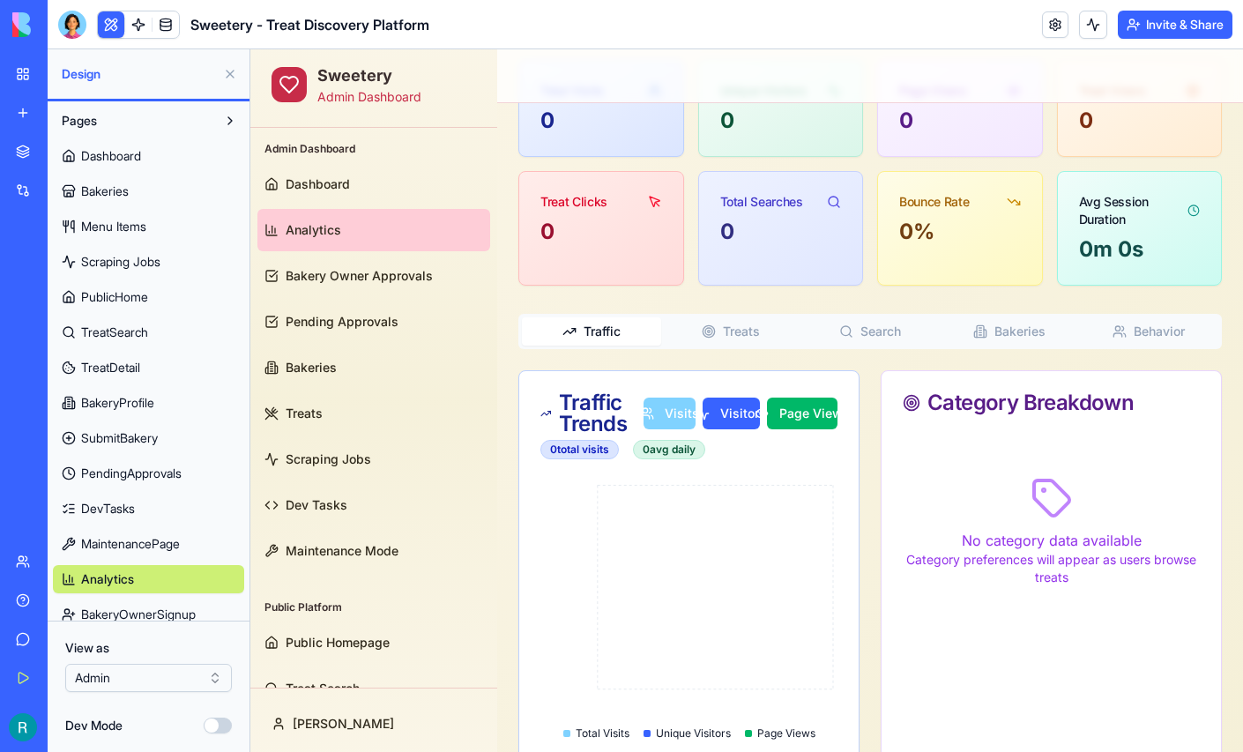
scroll to position [33, 0]
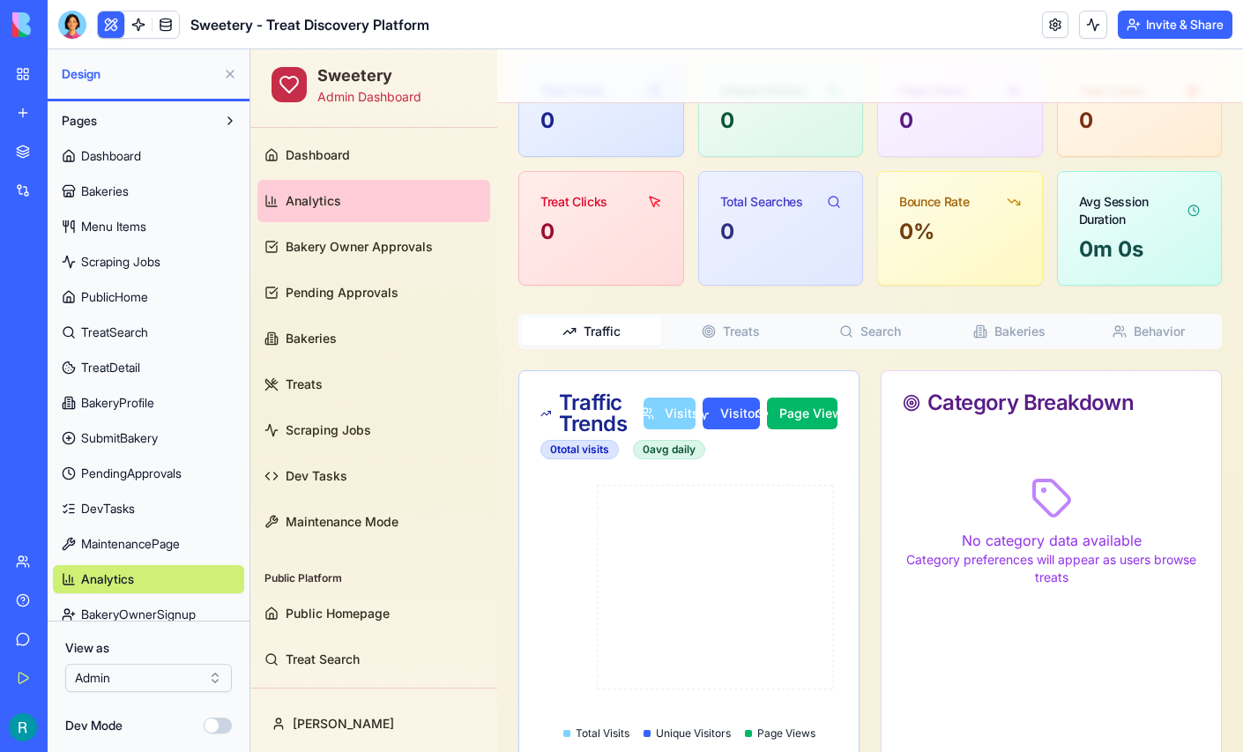
click at [159, 671] on html "BETA My Workspace New app Marketplace Integrations Recent Sweetery - Treat Disc…" at bounding box center [621, 376] width 1243 height 752
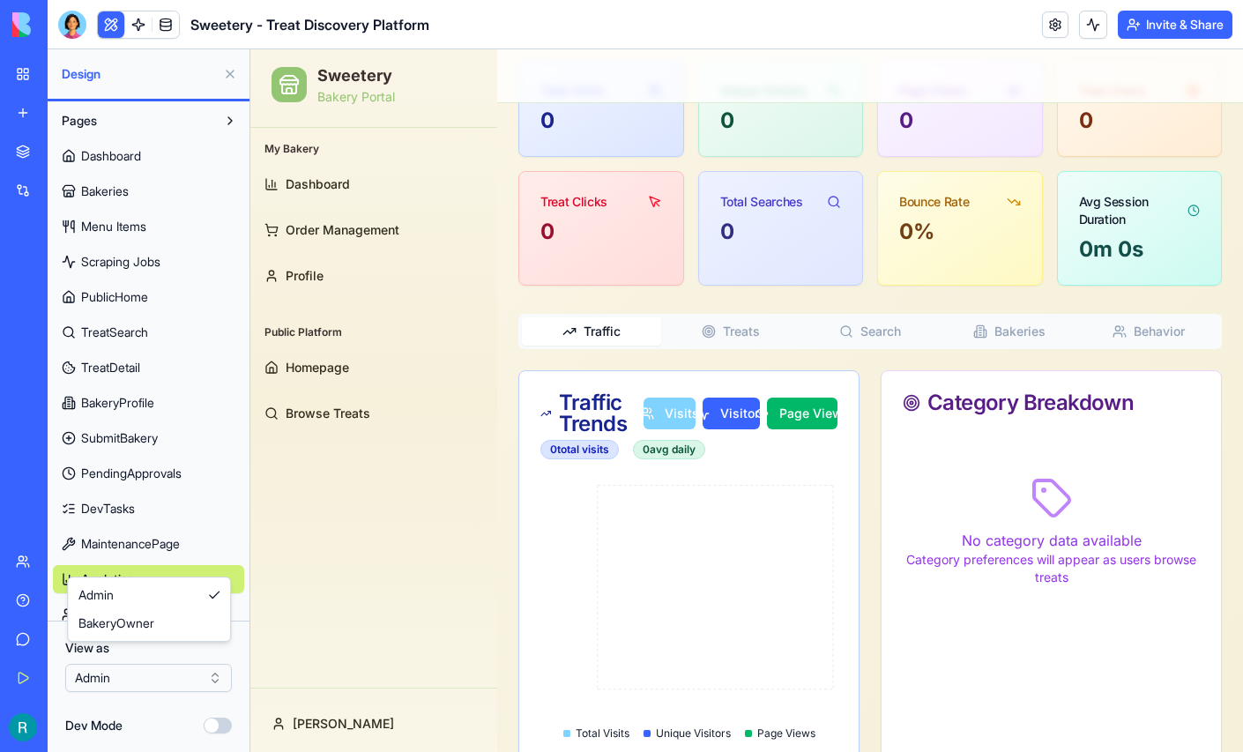
scroll to position [0, 0]
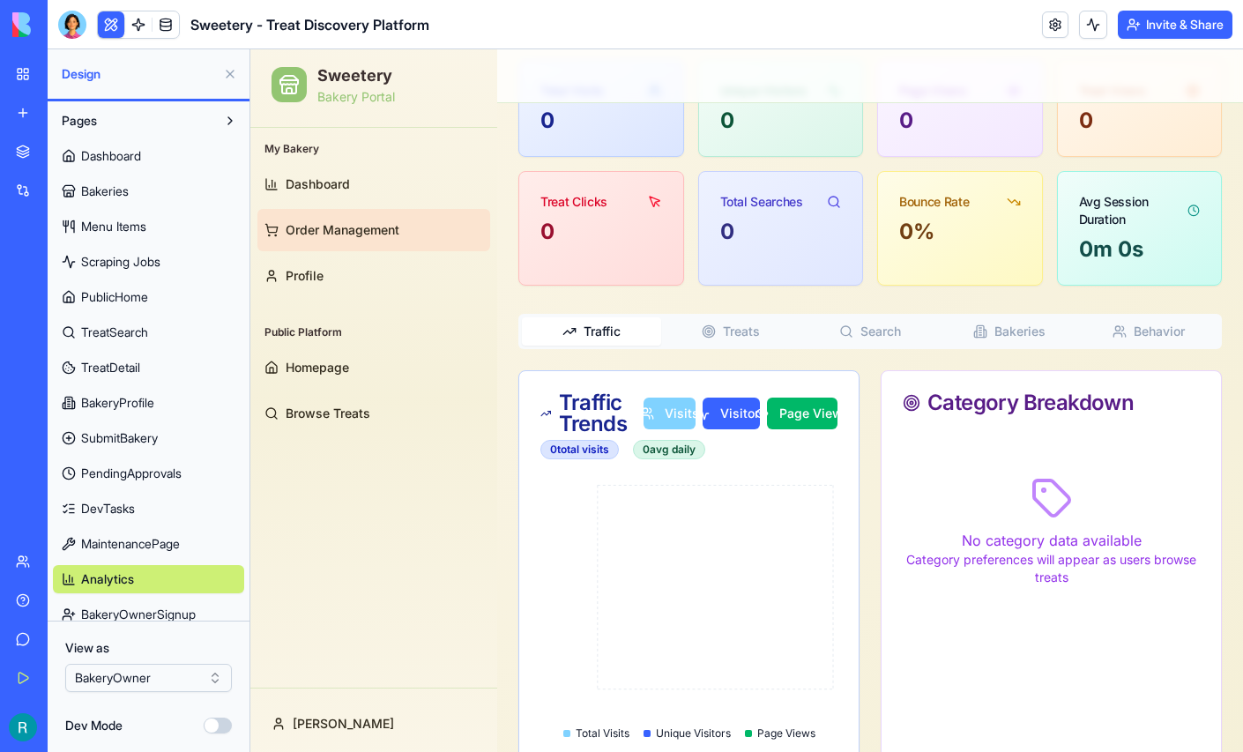
click at [358, 234] on span "Order Management" at bounding box center [343, 230] width 114 height 18
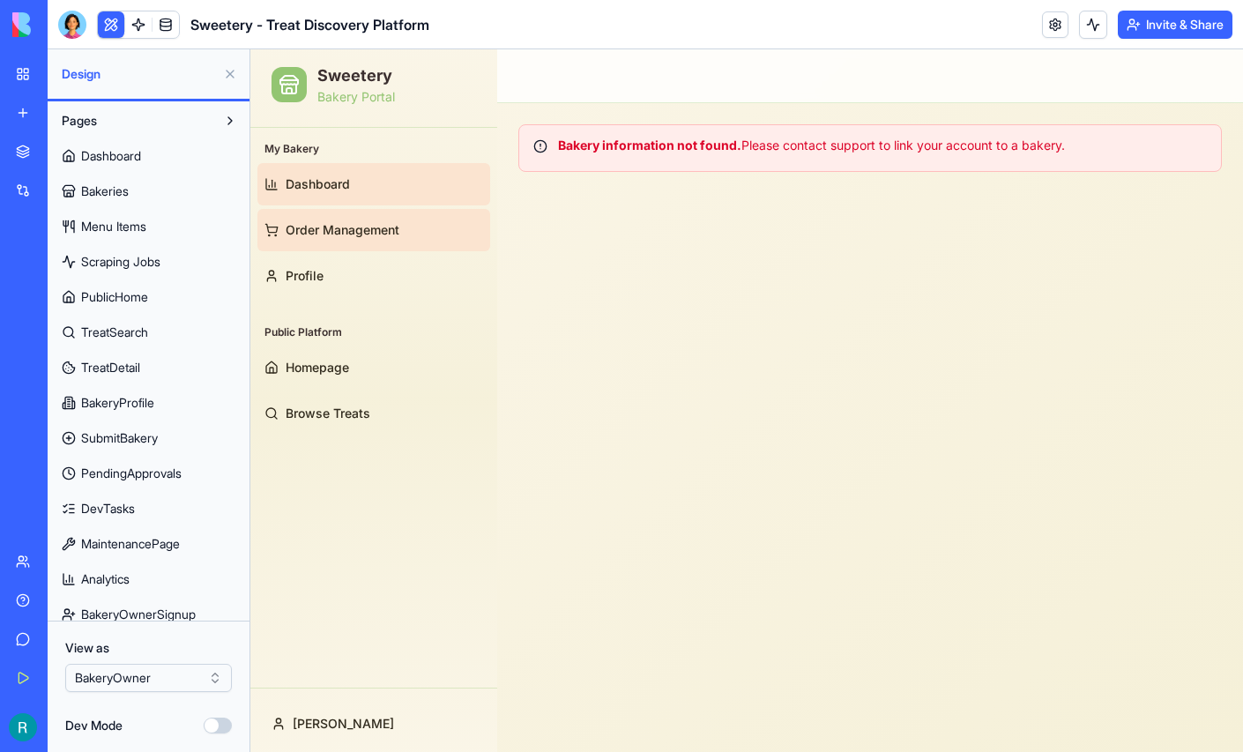
click at [339, 187] on span "Dashboard" at bounding box center [318, 184] width 64 height 18
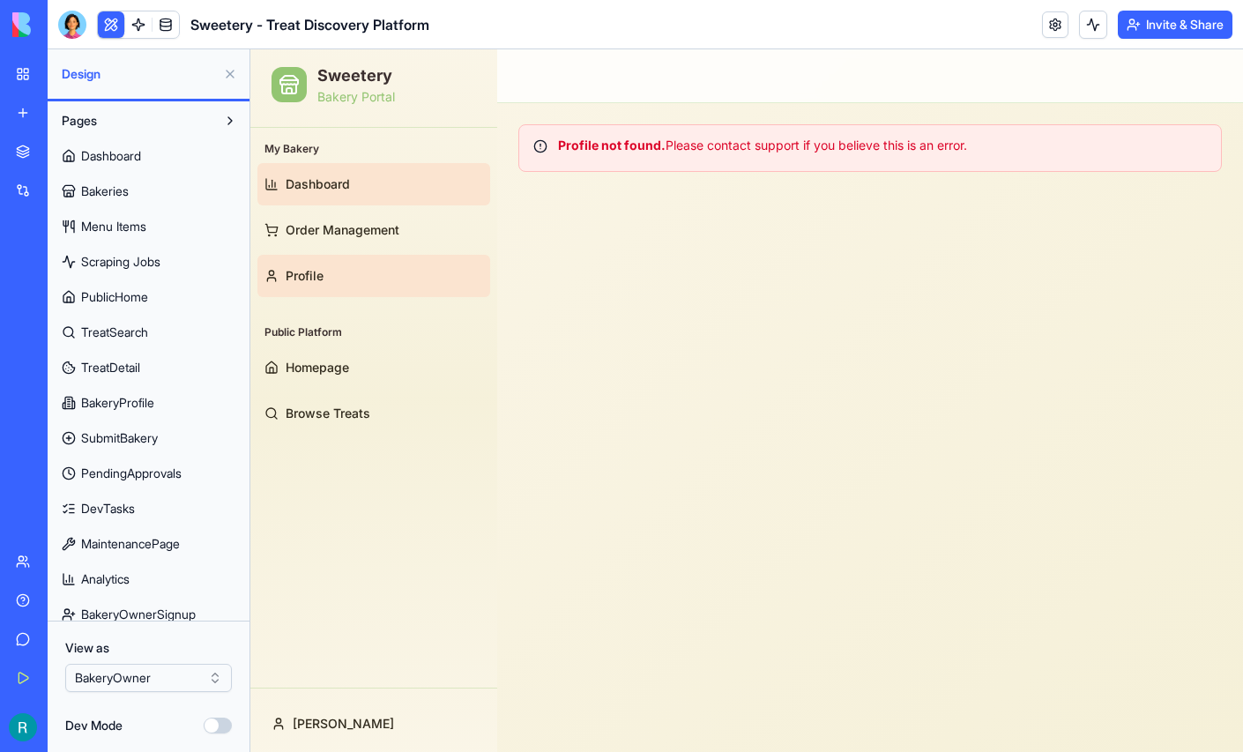
click at [341, 270] on link "Profile" at bounding box center [373, 276] width 233 height 42
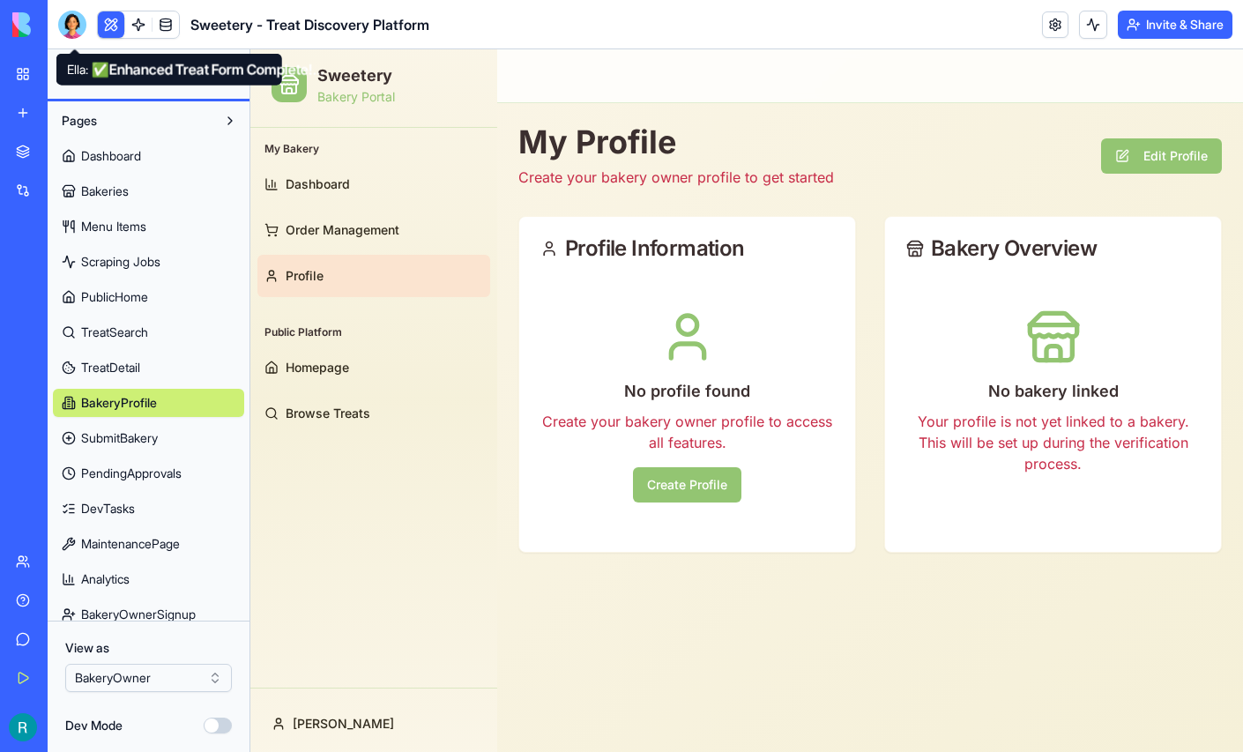
click at [73, 30] on div at bounding box center [72, 25] width 28 height 28
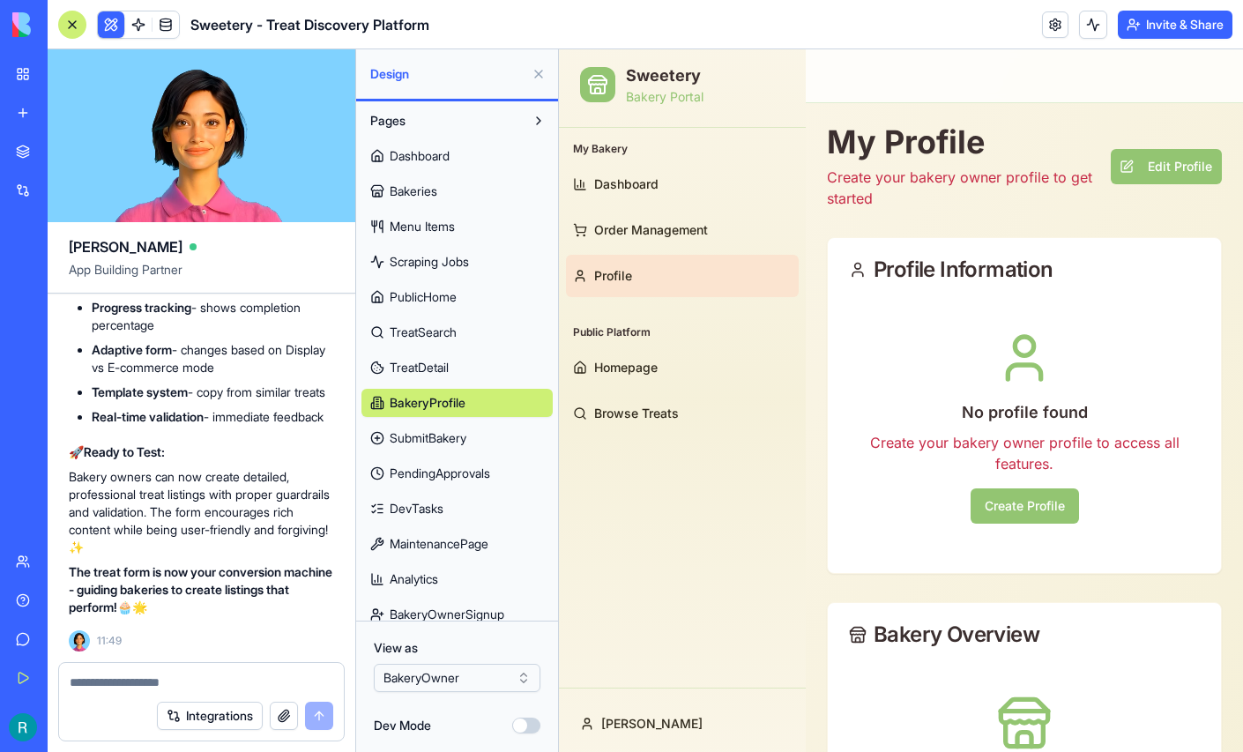
click at [112, 673] on textarea at bounding box center [202, 682] width 264 height 18
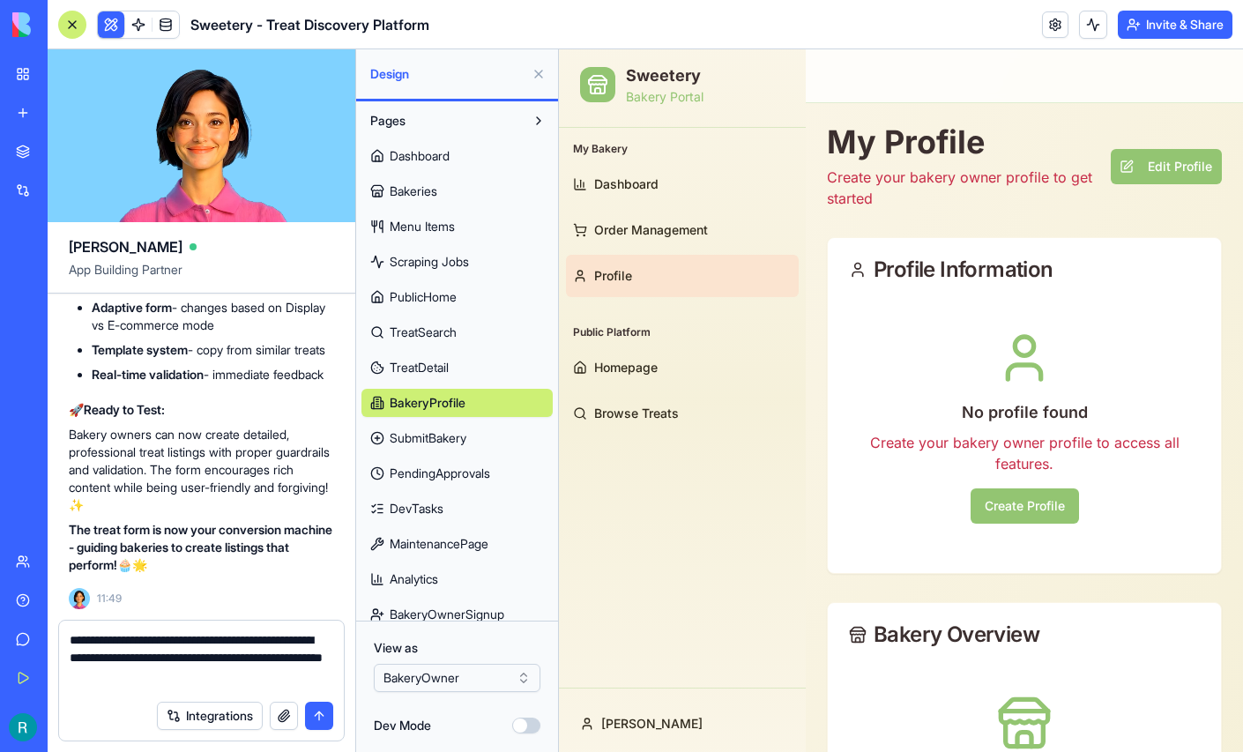
click at [185, 647] on textarea "**********" at bounding box center [199, 661] width 259 height 60
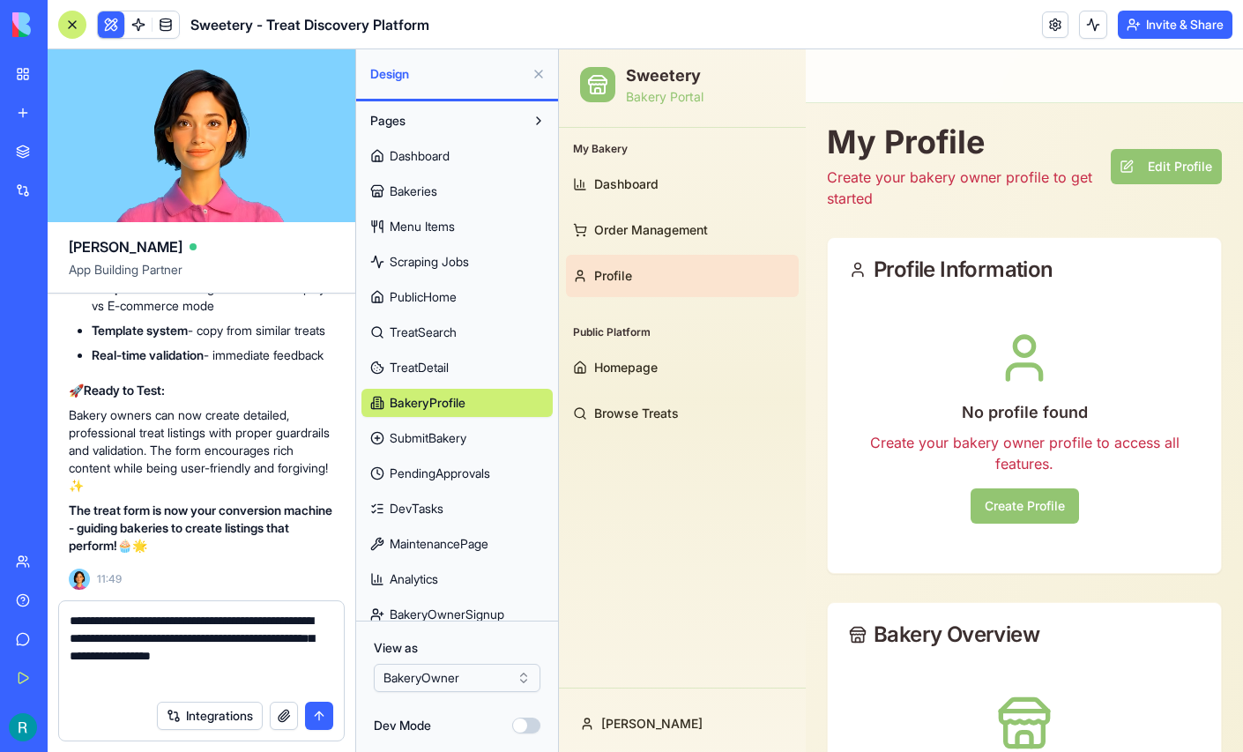
click at [248, 673] on textarea "**********" at bounding box center [199, 651] width 259 height 79
type textarea "**********"
click at [279, 714] on button "button" at bounding box center [284, 716] width 28 height 28
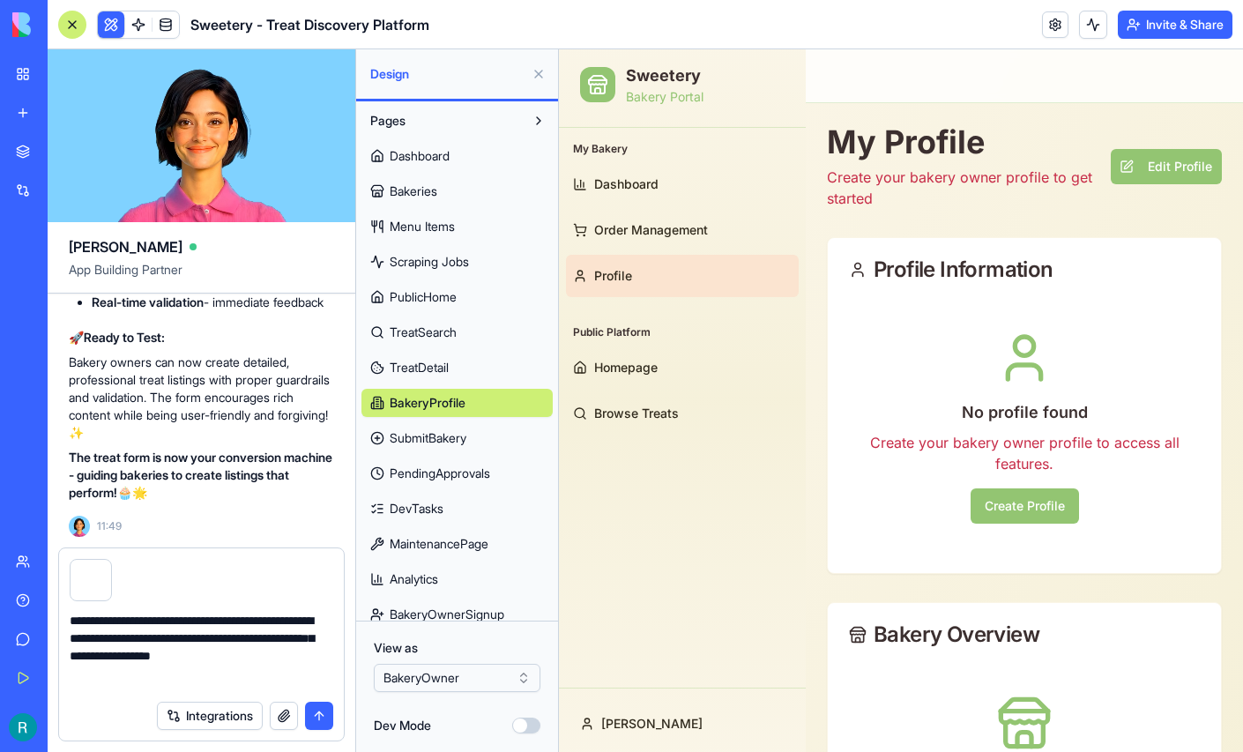
click at [309, 710] on button "submit" at bounding box center [319, 716] width 28 height 28
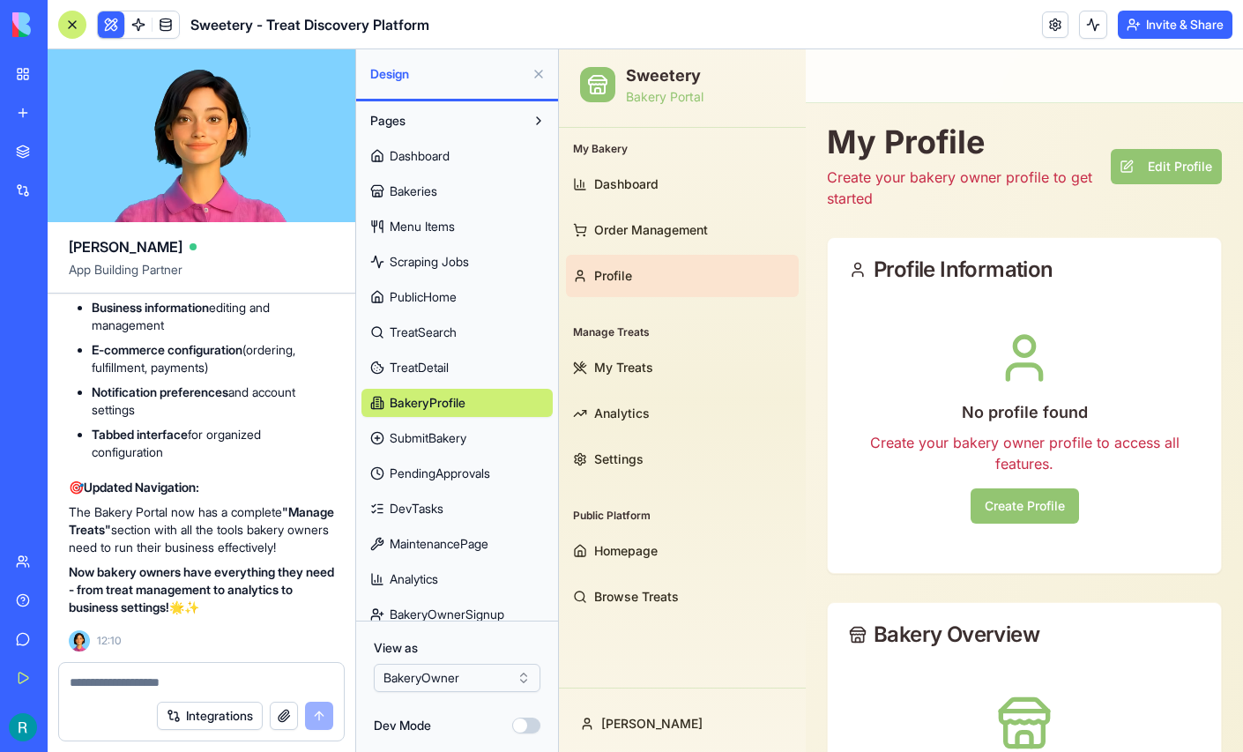
scroll to position [159774, 0]
click at [599, 366] on span "My Treats" at bounding box center [623, 368] width 59 height 18
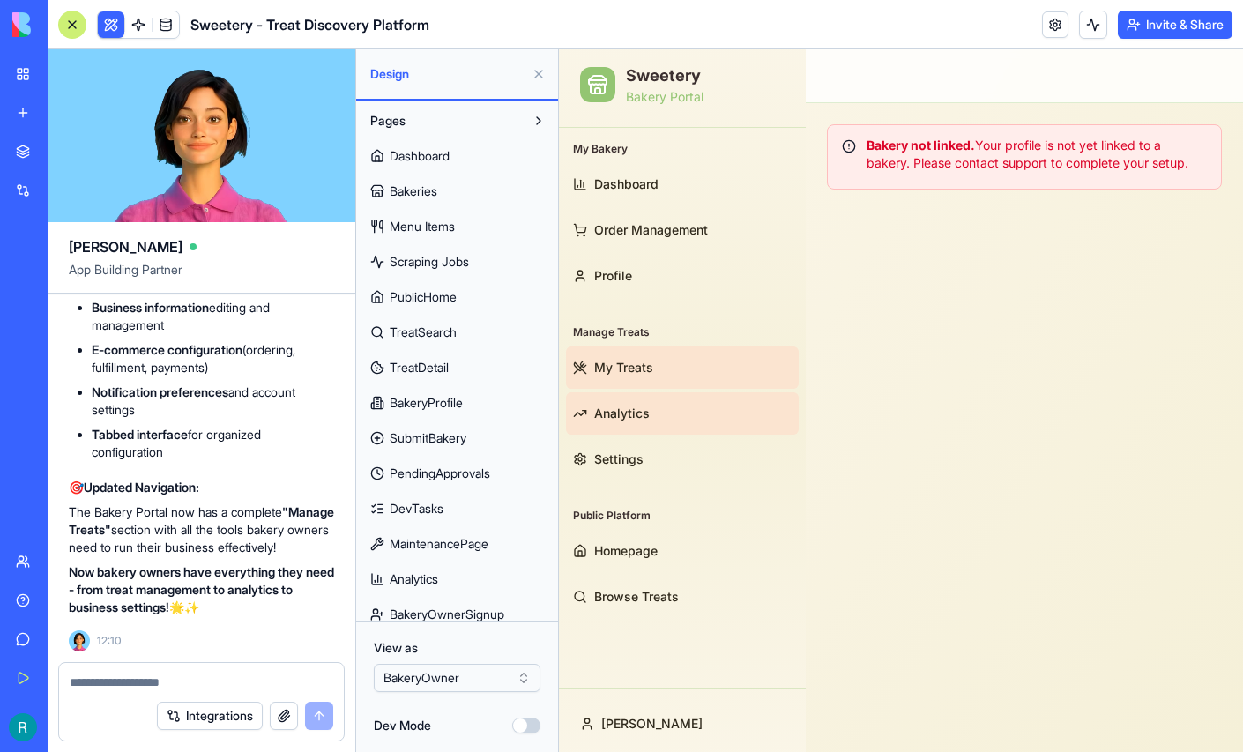
click at [625, 429] on link "Analytics" at bounding box center [682, 413] width 233 height 42
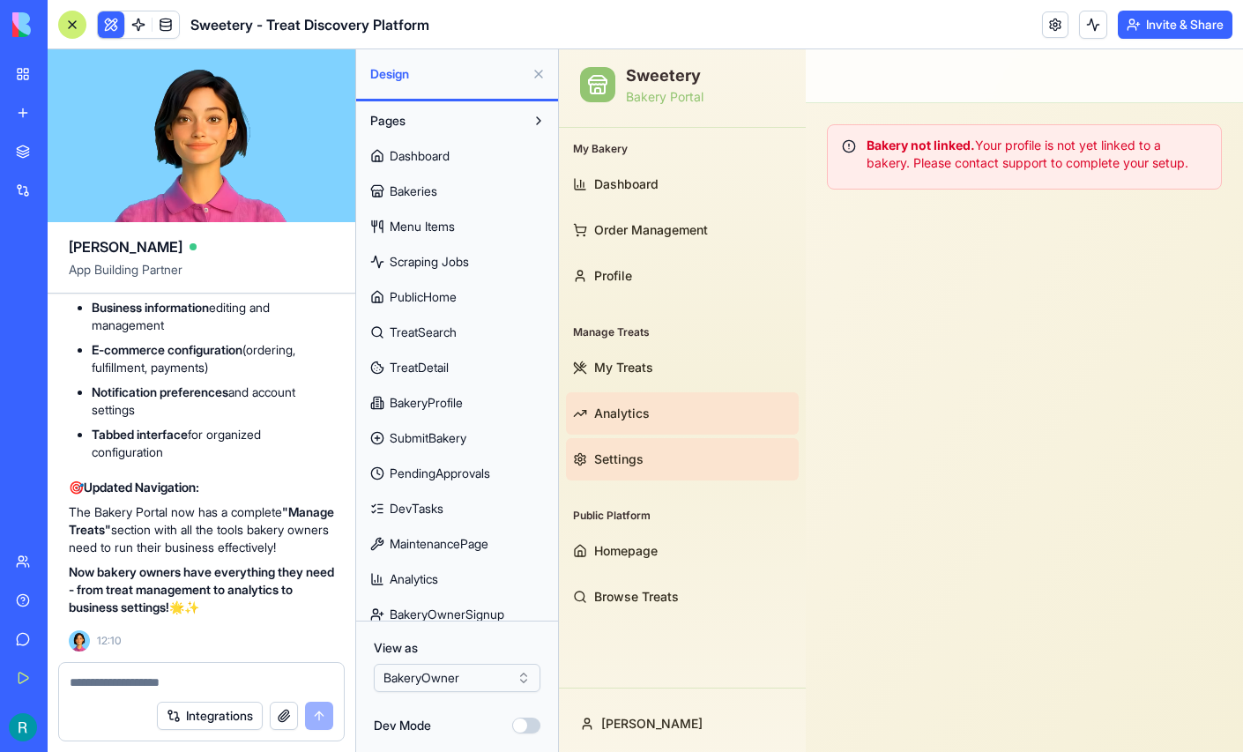
click at [621, 461] on span "Settings" at bounding box center [618, 459] width 49 height 18
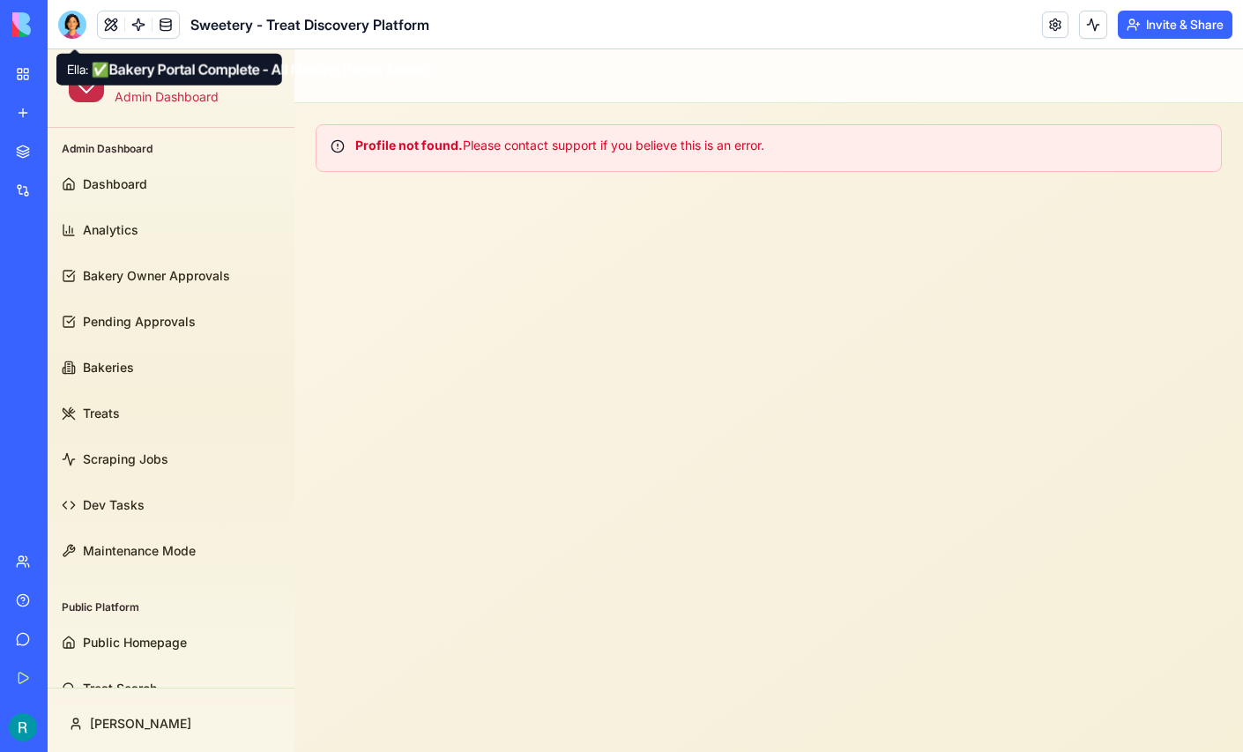
click at [69, 34] on div at bounding box center [72, 25] width 28 height 28
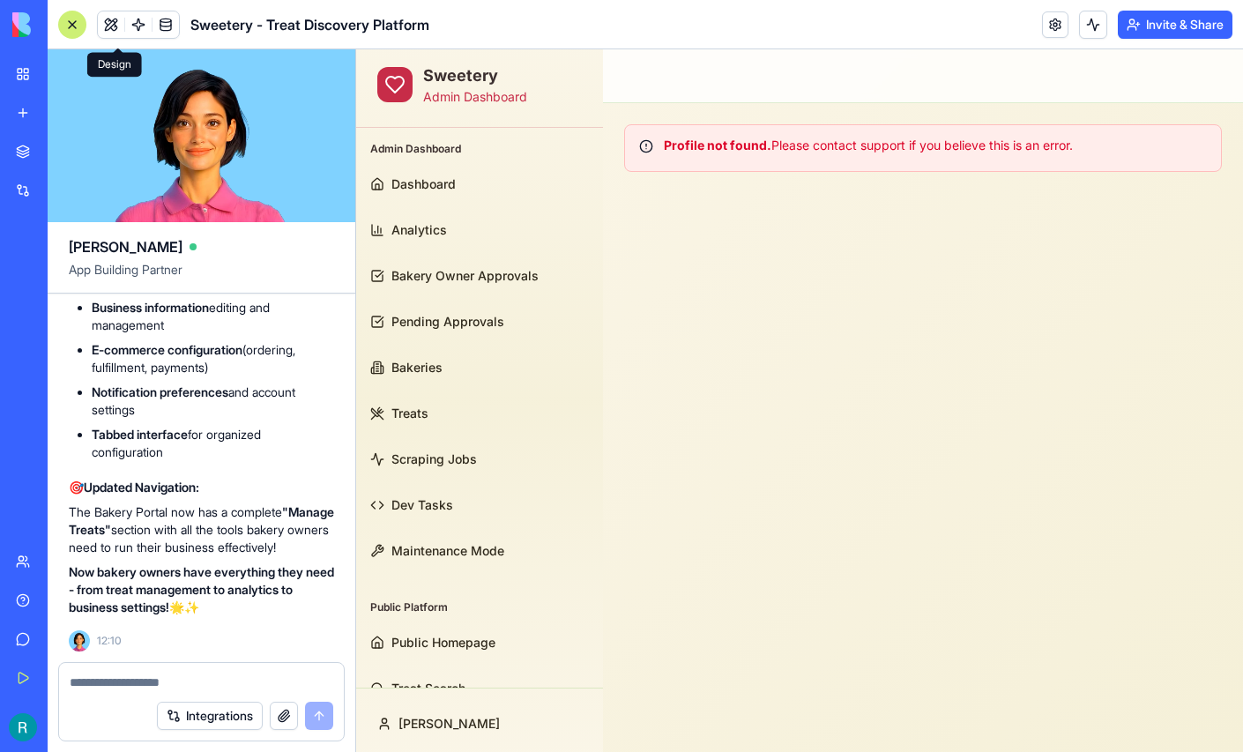
click at [119, 32] on button at bounding box center [111, 24] width 26 height 26
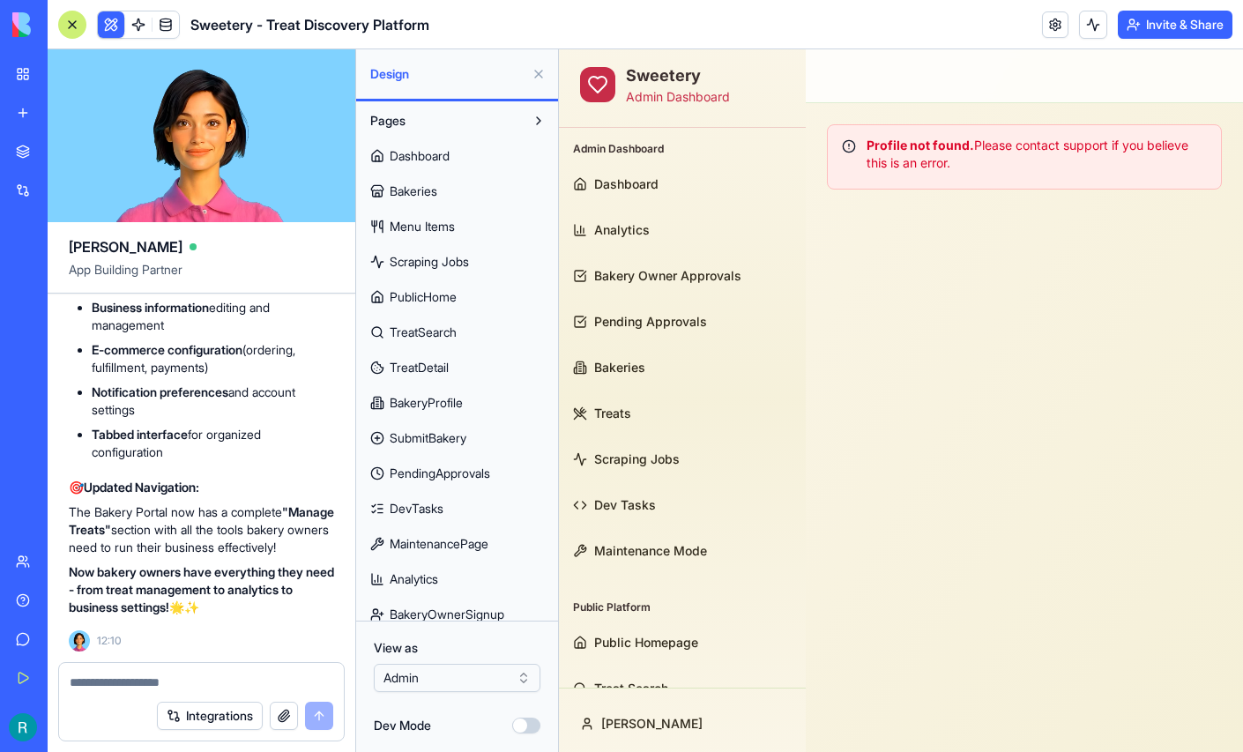
click at [439, 662] on html "BETA My Workspace New app Marketplace Integrations Recent Sweetery - Treat Disc…" at bounding box center [621, 376] width 1243 height 752
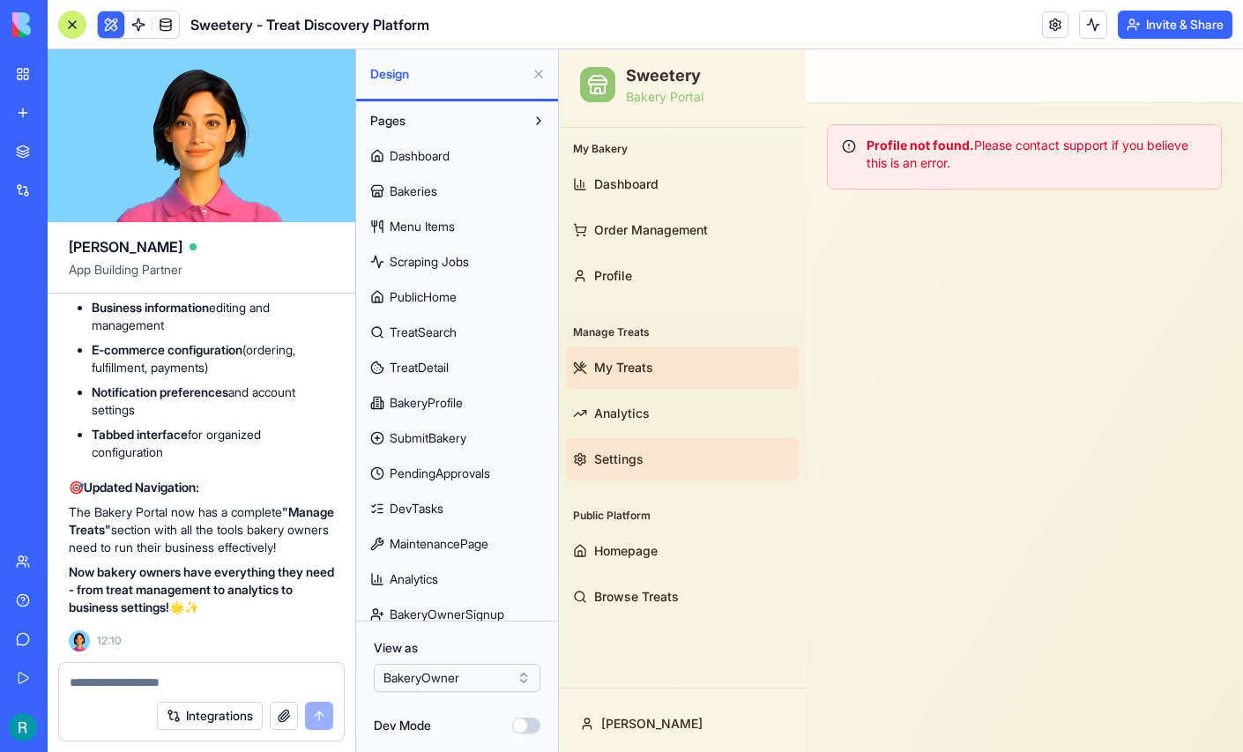
click at [654, 366] on link "My Treats" at bounding box center [682, 367] width 233 height 42
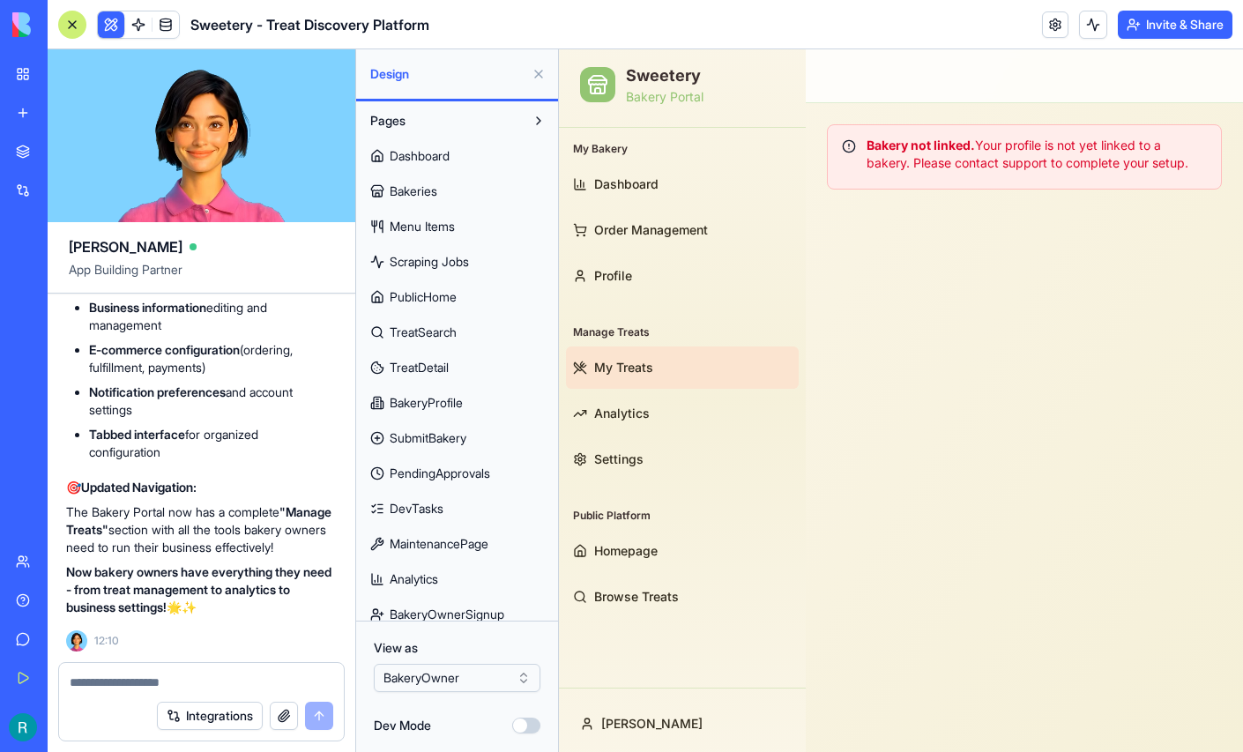
scroll to position [160423, 3]
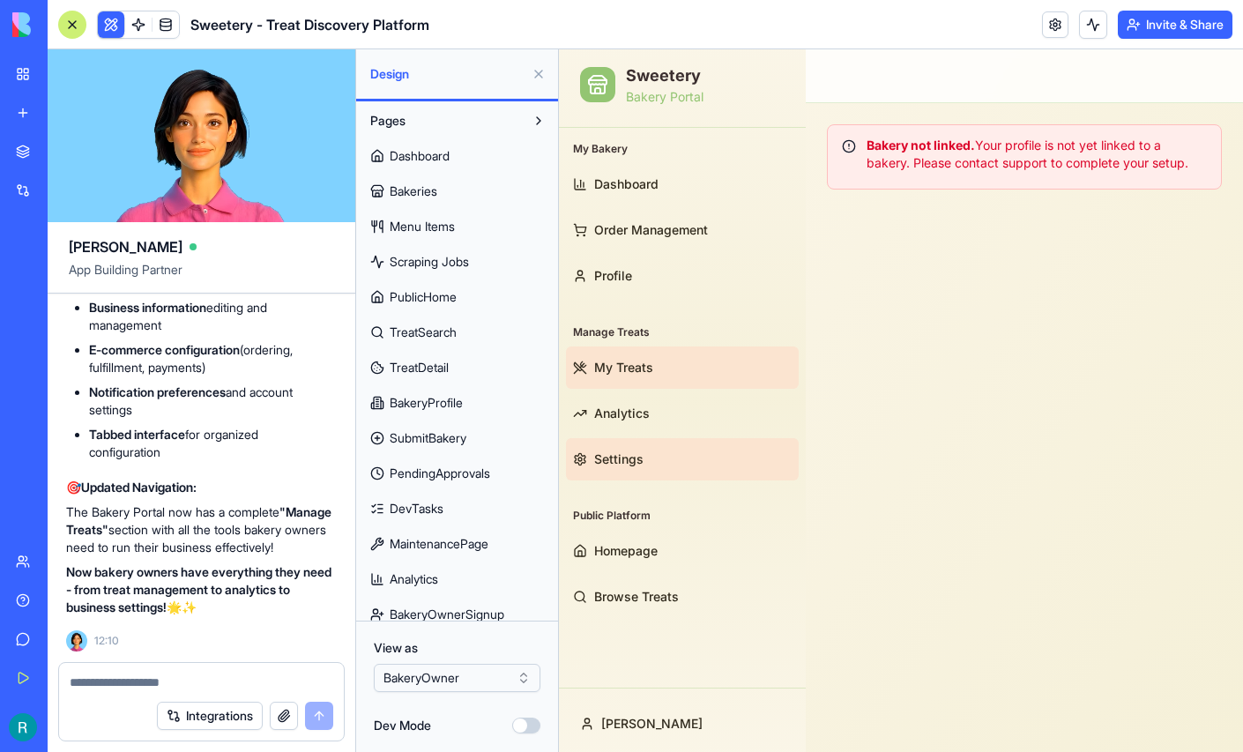
click at [621, 453] on span "Settings" at bounding box center [618, 459] width 49 height 18
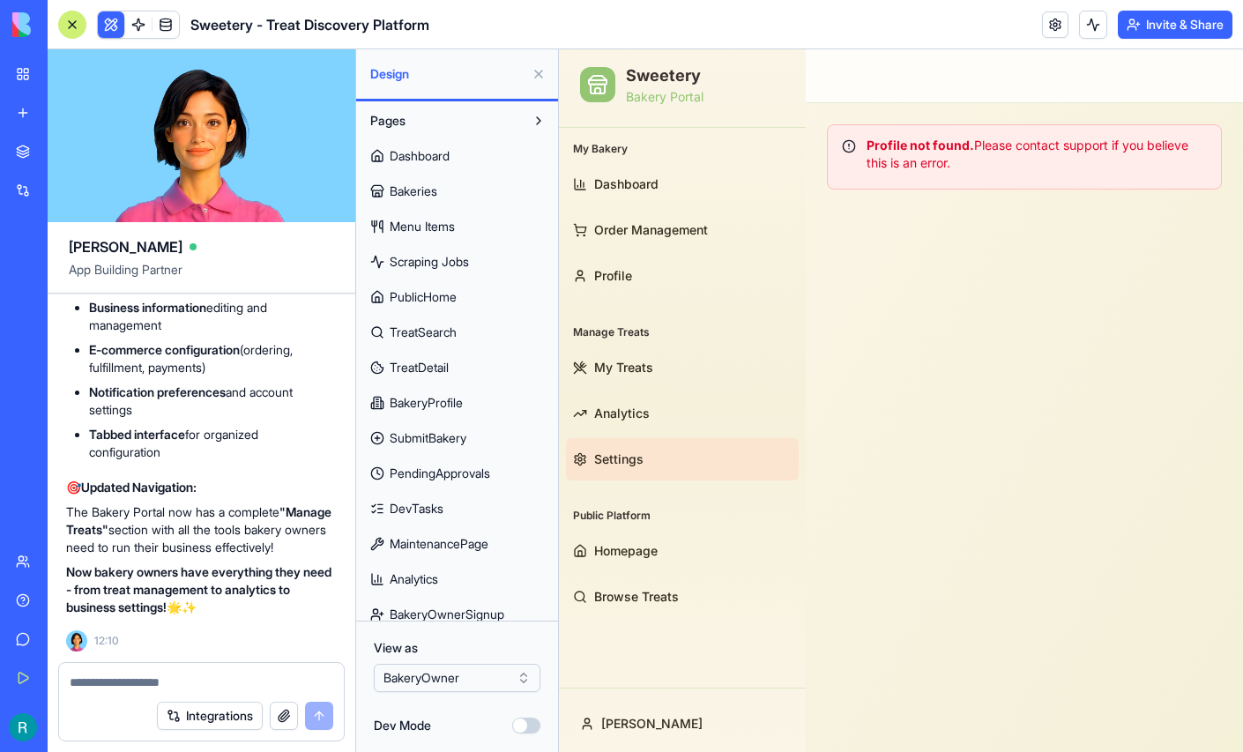
scroll to position [160584, 3]
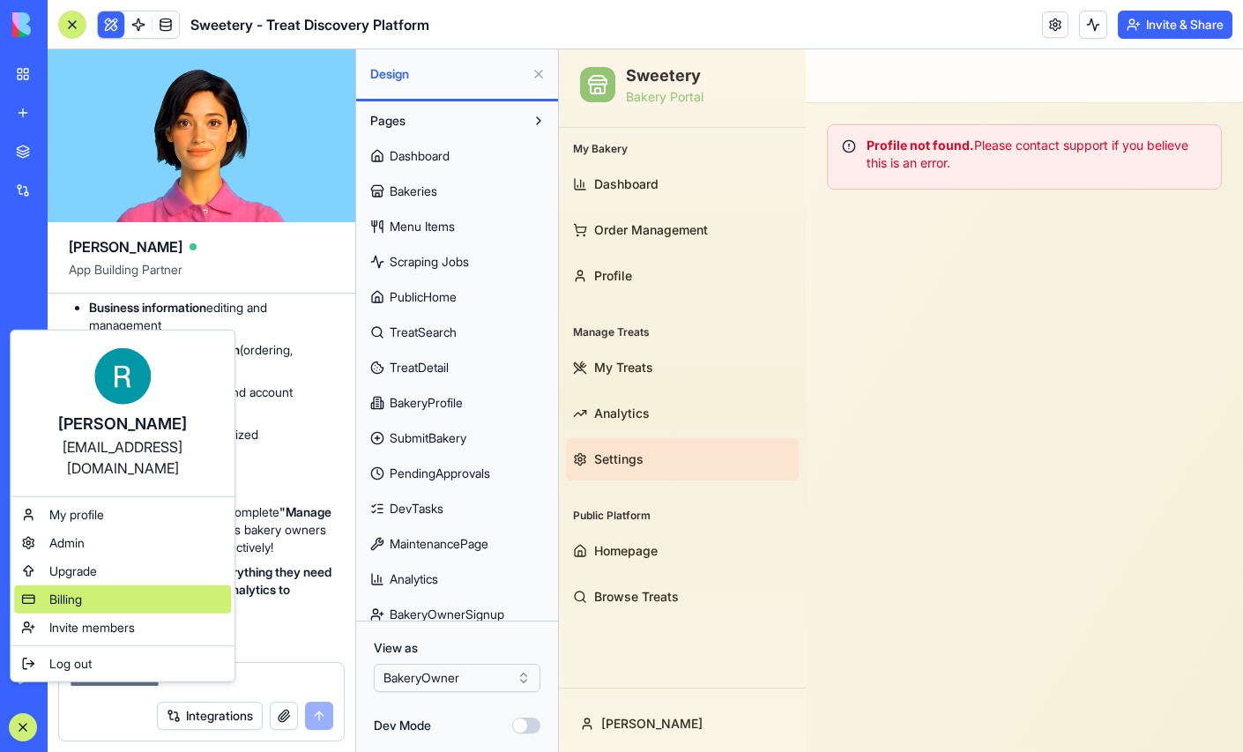
click at [95, 610] on div "Billing" at bounding box center [122, 599] width 217 height 28
